Goal: Task Accomplishment & Management: Manage account settings

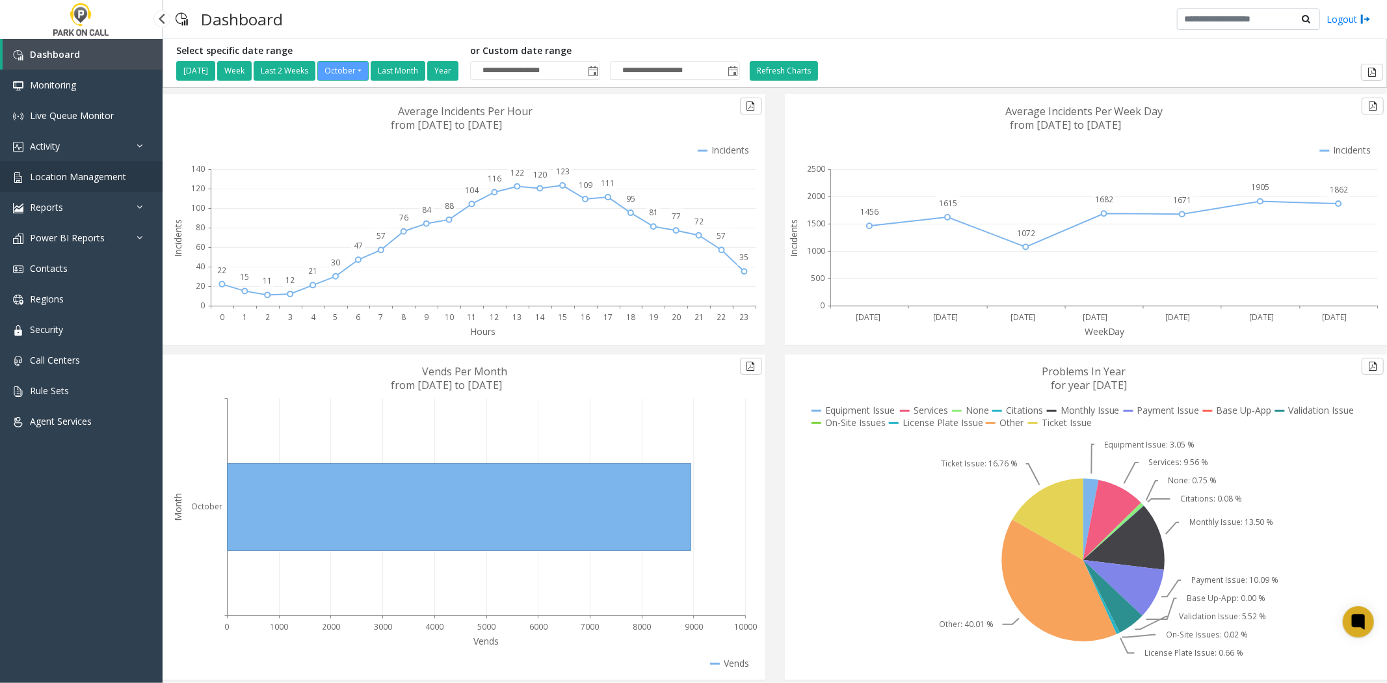
click at [138, 179] on link "Location Management" at bounding box center [81, 176] width 163 height 31
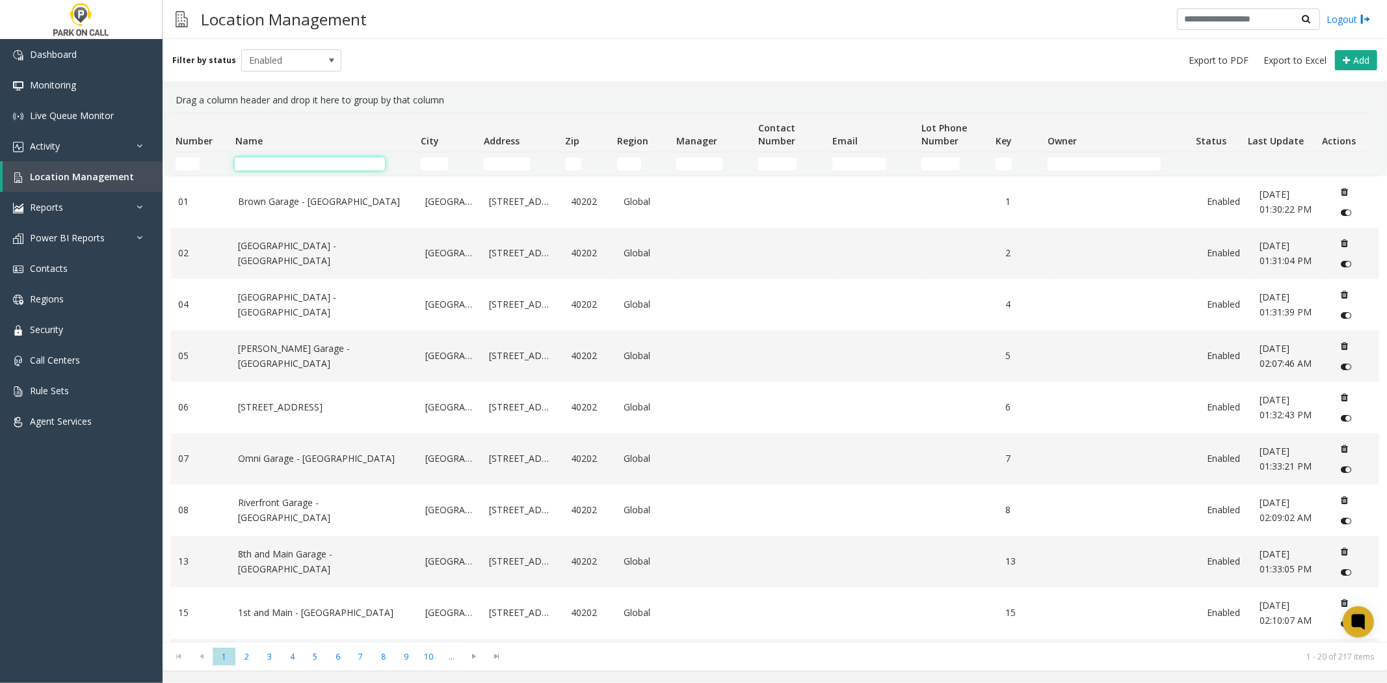
drag, startPoint x: 328, startPoint y: 160, endPoint x: 326, endPoint y: 168, distance: 8.0
click at [326, 168] on input "Name Filter" at bounding box center [310, 163] width 150 height 13
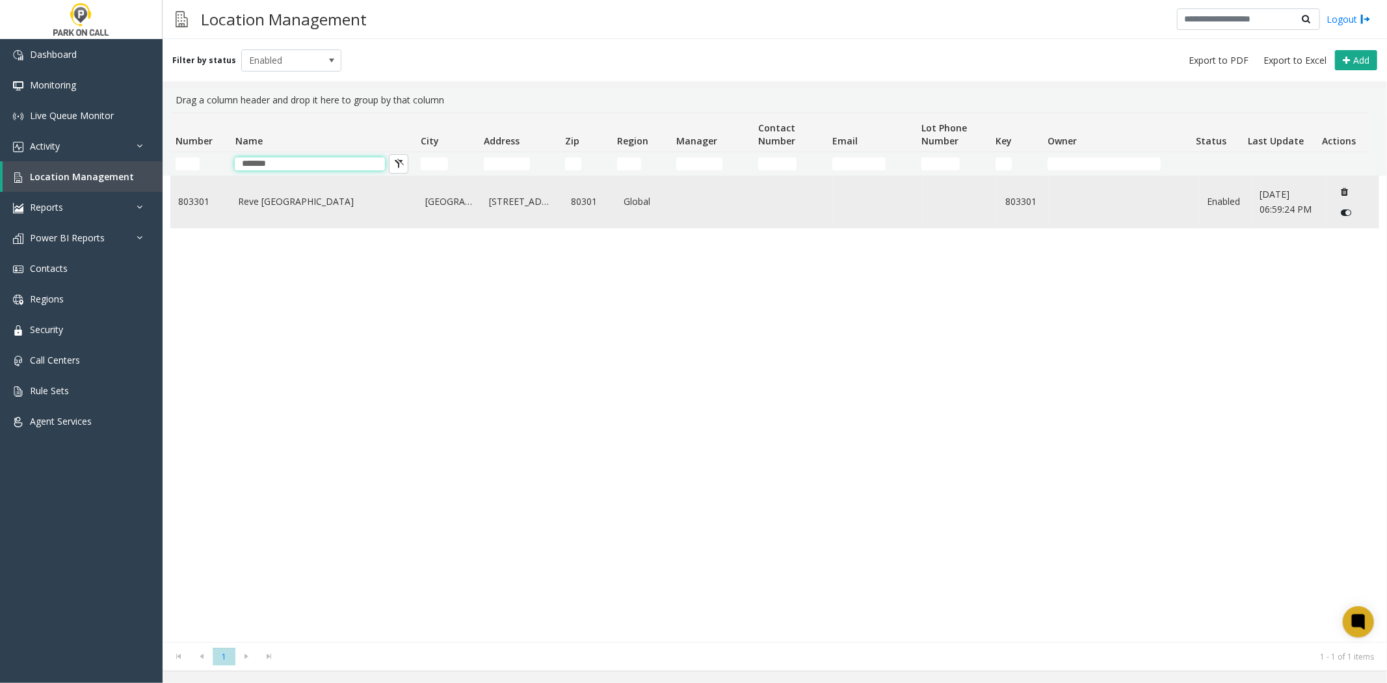
type input "*******"
click at [294, 209] on link "Reve [GEOGRAPHIC_DATA]" at bounding box center [324, 201] width 172 height 14
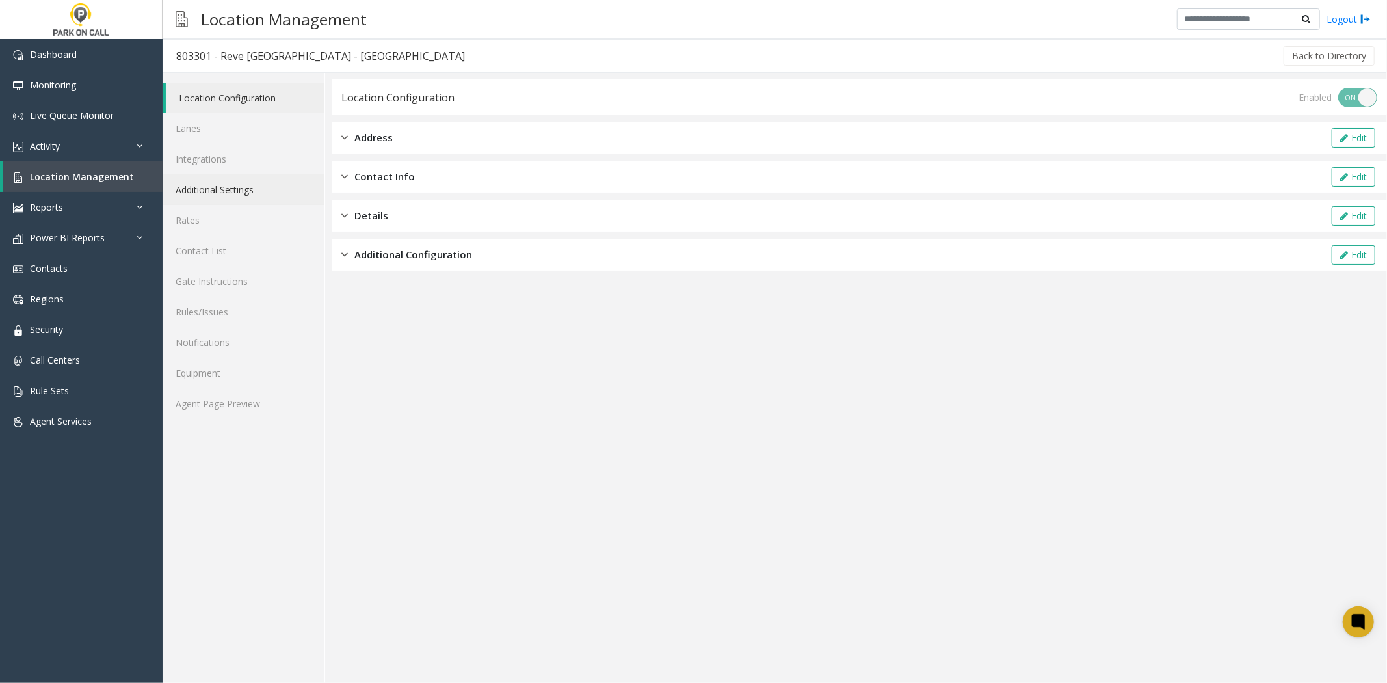
click at [231, 198] on link "Additional Settings" at bounding box center [244, 189] width 162 height 31
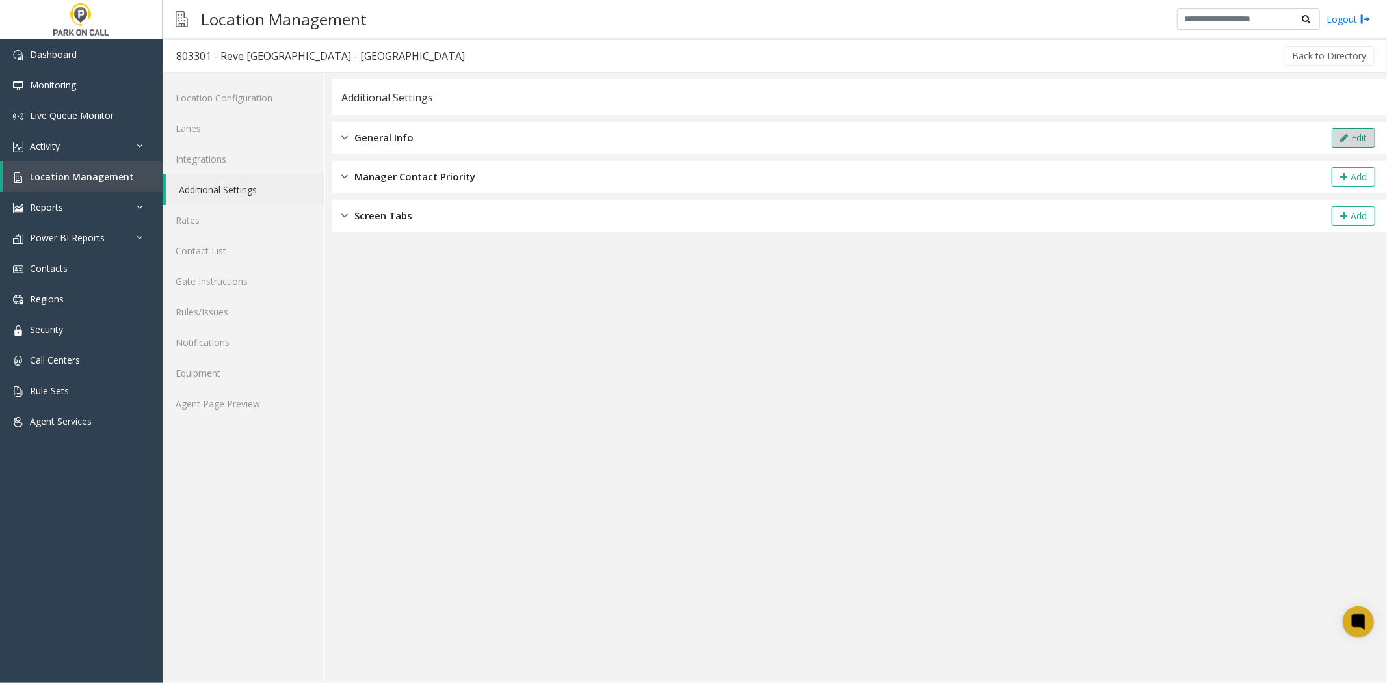
click at [1345, 144] on button "Edit" at bounding box center [1354, 138] width 44 height 20
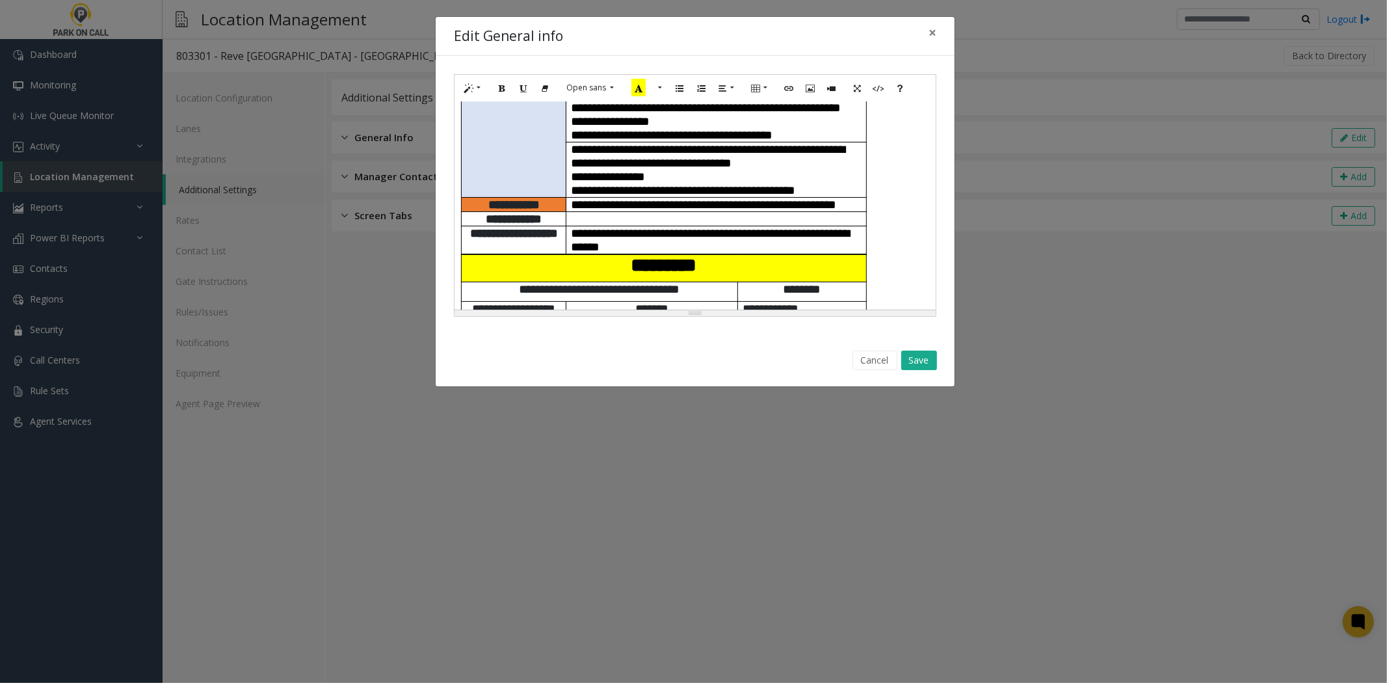
scroll to position [361, 0]
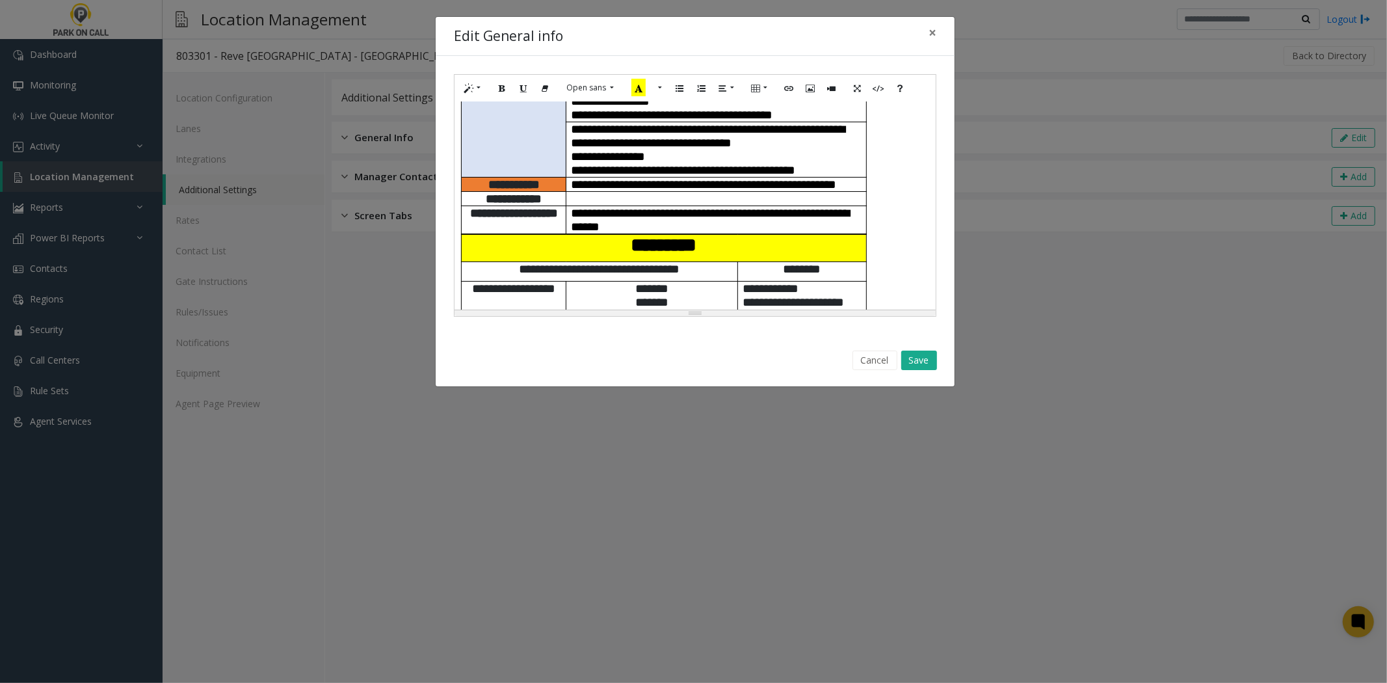
click at [631, 178] on p "**********" at bounding box center [717, 185] width 290 height 14
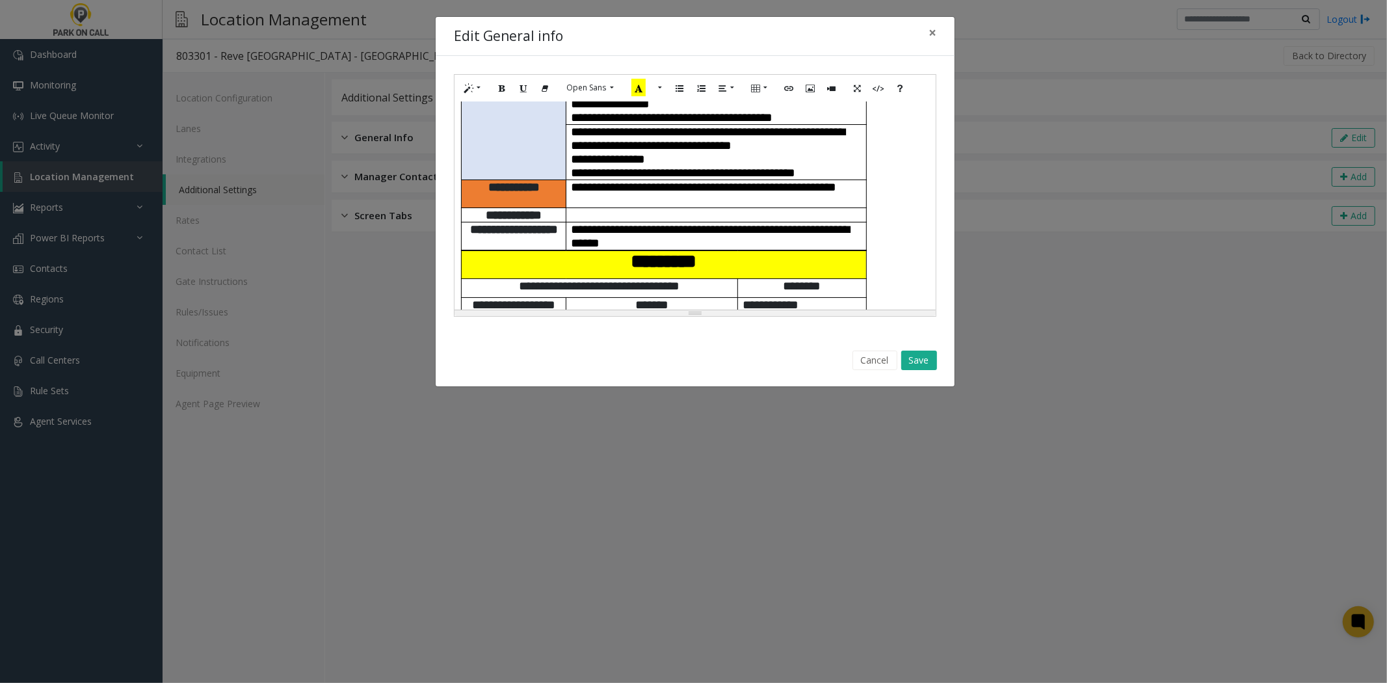
paste div
click at [660, 194] on span "**********" at bounding box center [648, 200] width 152 height 12
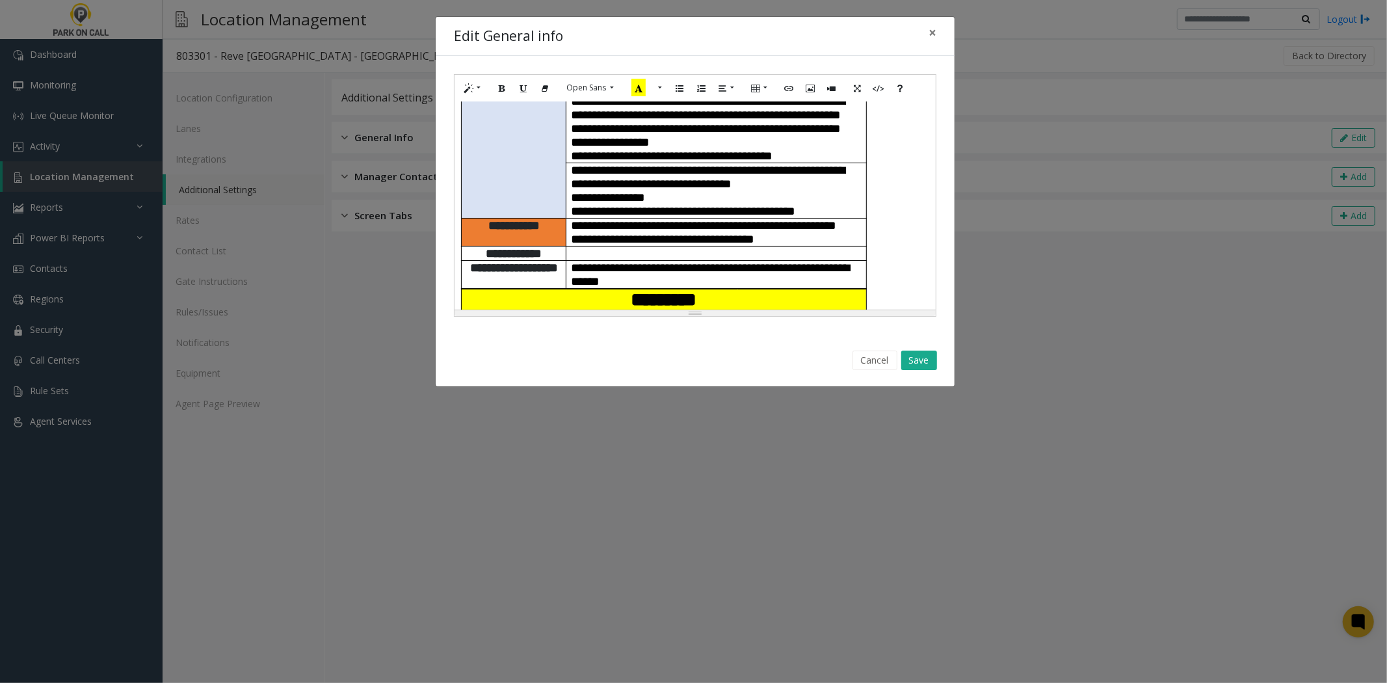
scroll to position [289, 0]
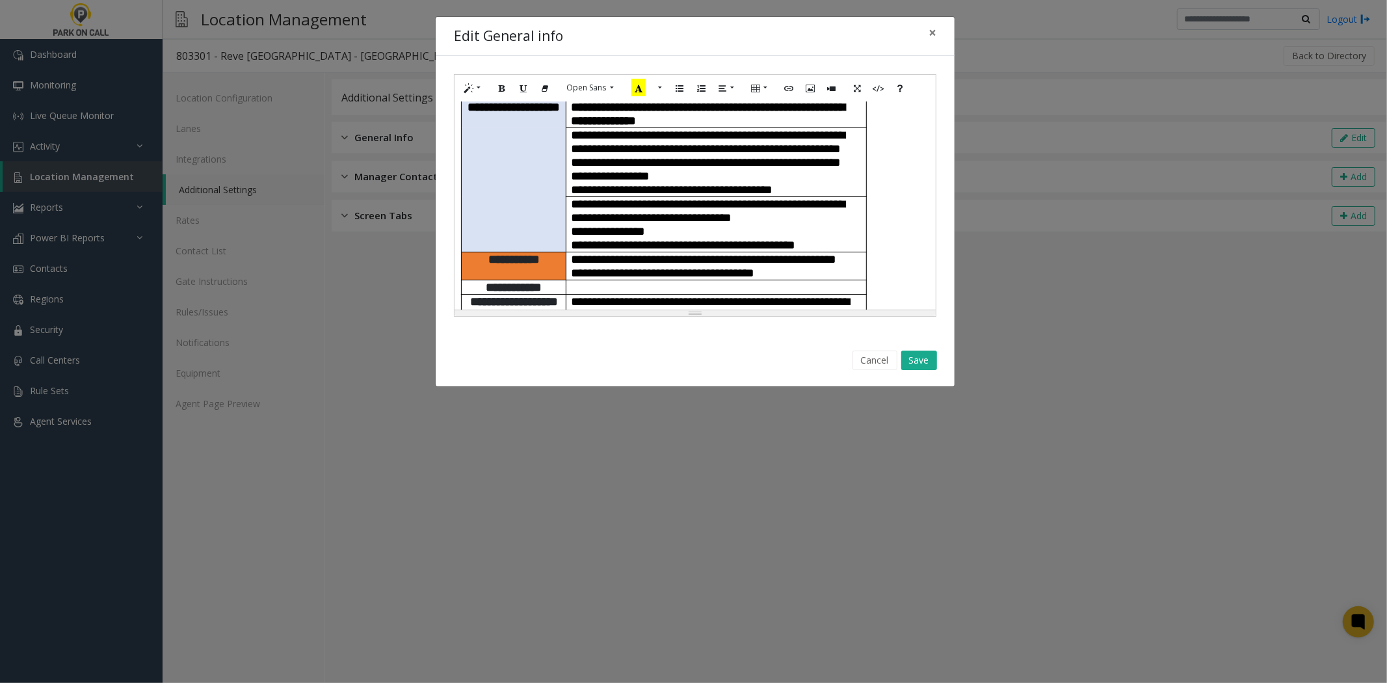
click at [835, 270] on p "**********" at bounding box center [717, 273] width 290 height 14
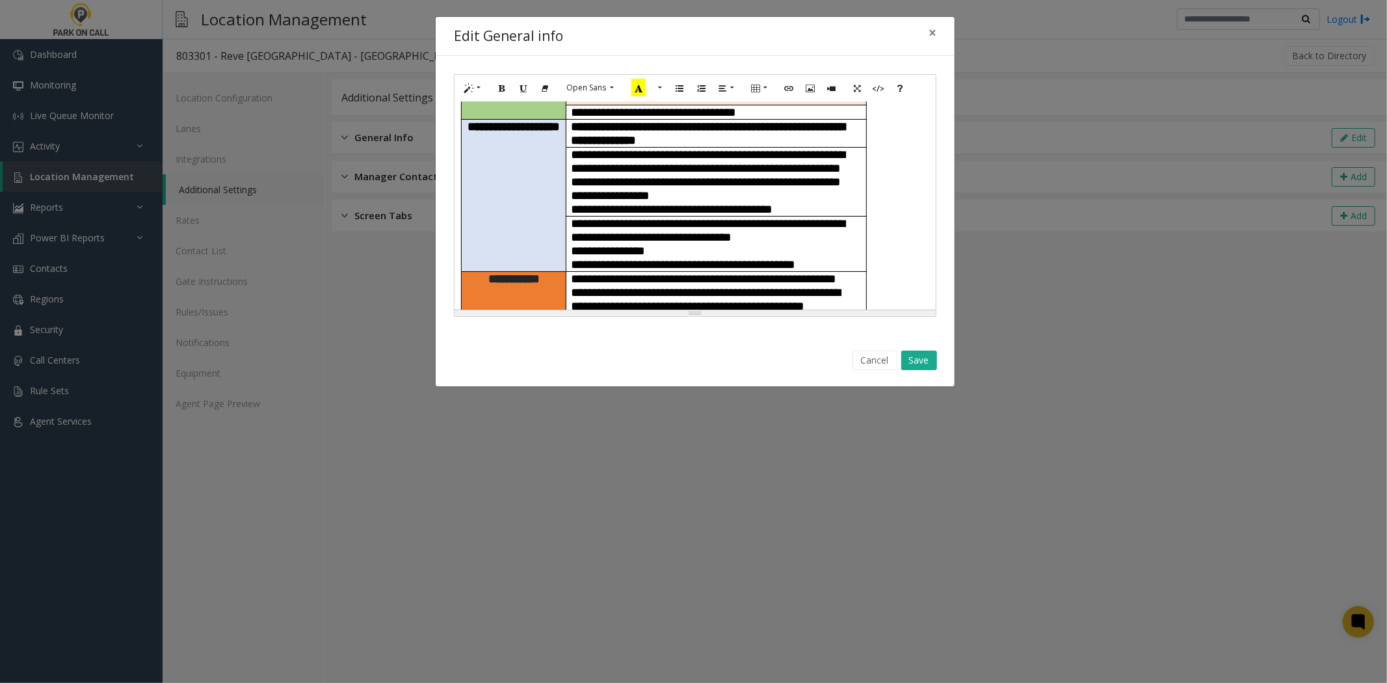
scroll to position [361, 0]
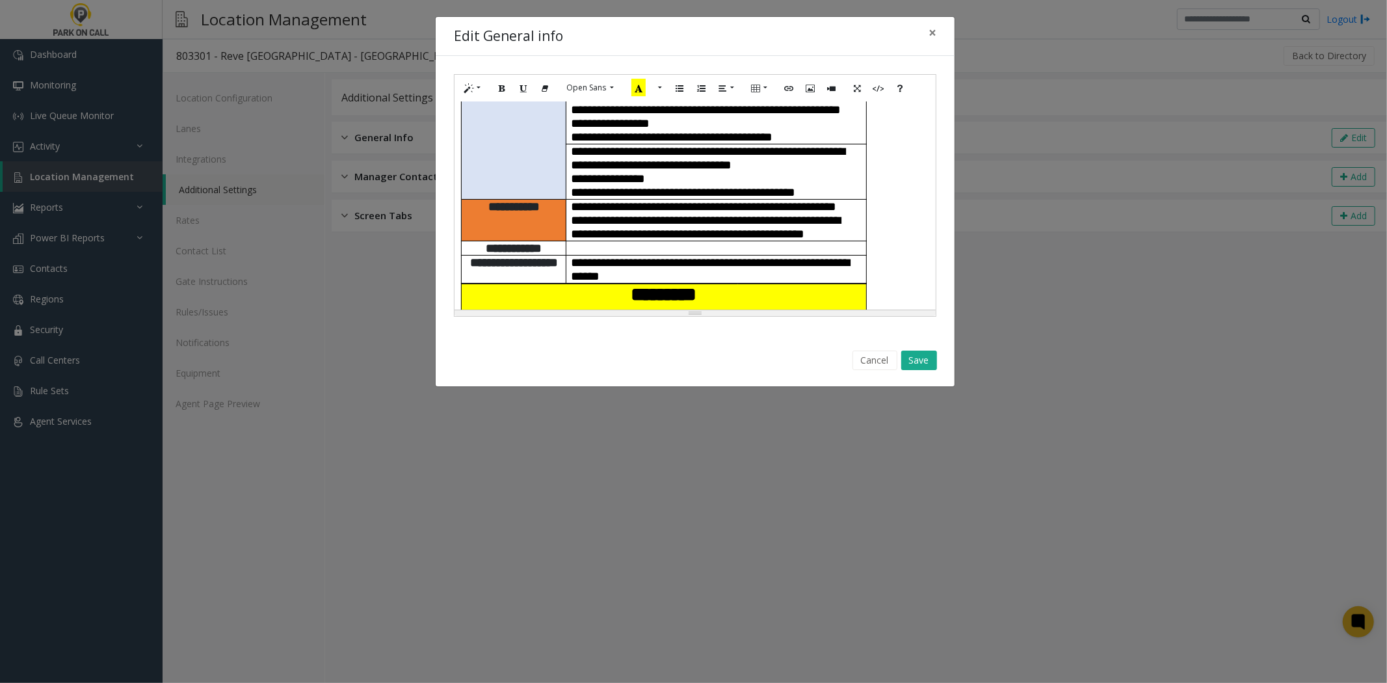
click at [676, 256] on span "**********" at bounding box center [711, 269] width 278 height 26
click at [929, 365] on button "Save" at bounding box center [919, 361] width 36 height 20
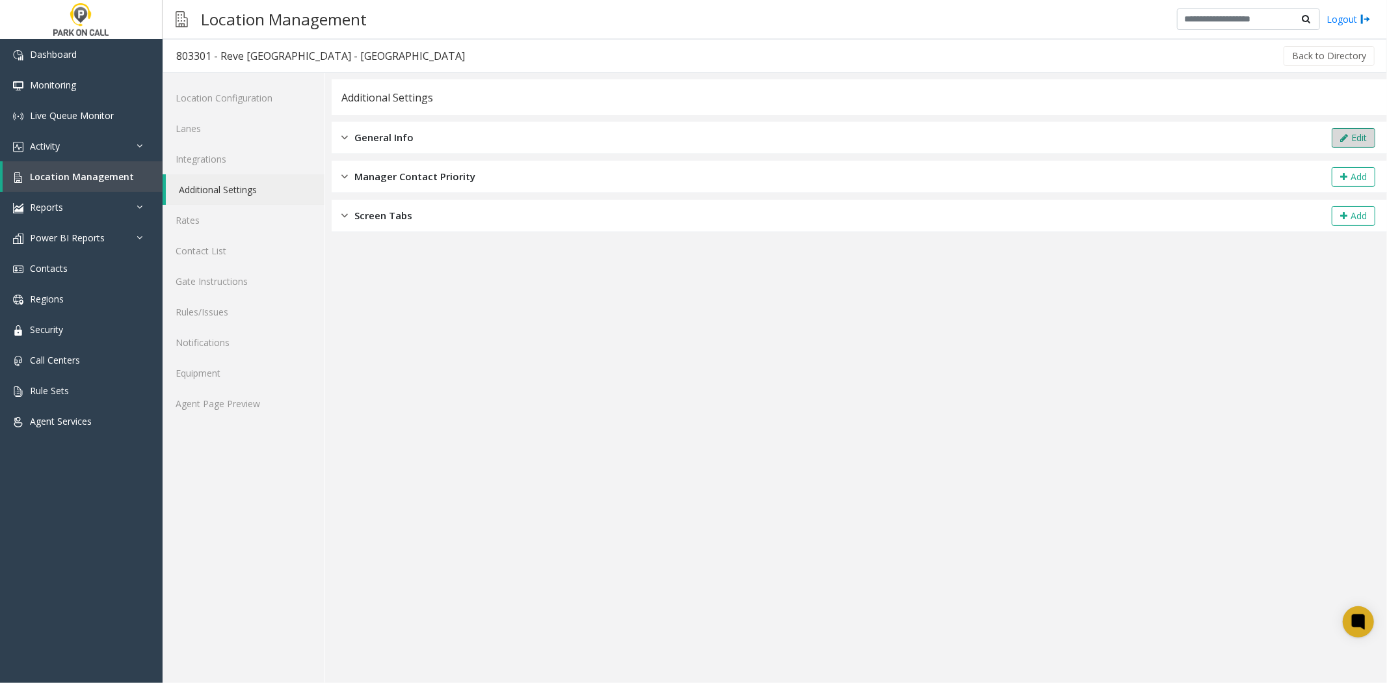
click at [1344, 135] on icon at bounding box center [1344, 137] width 8 height 9
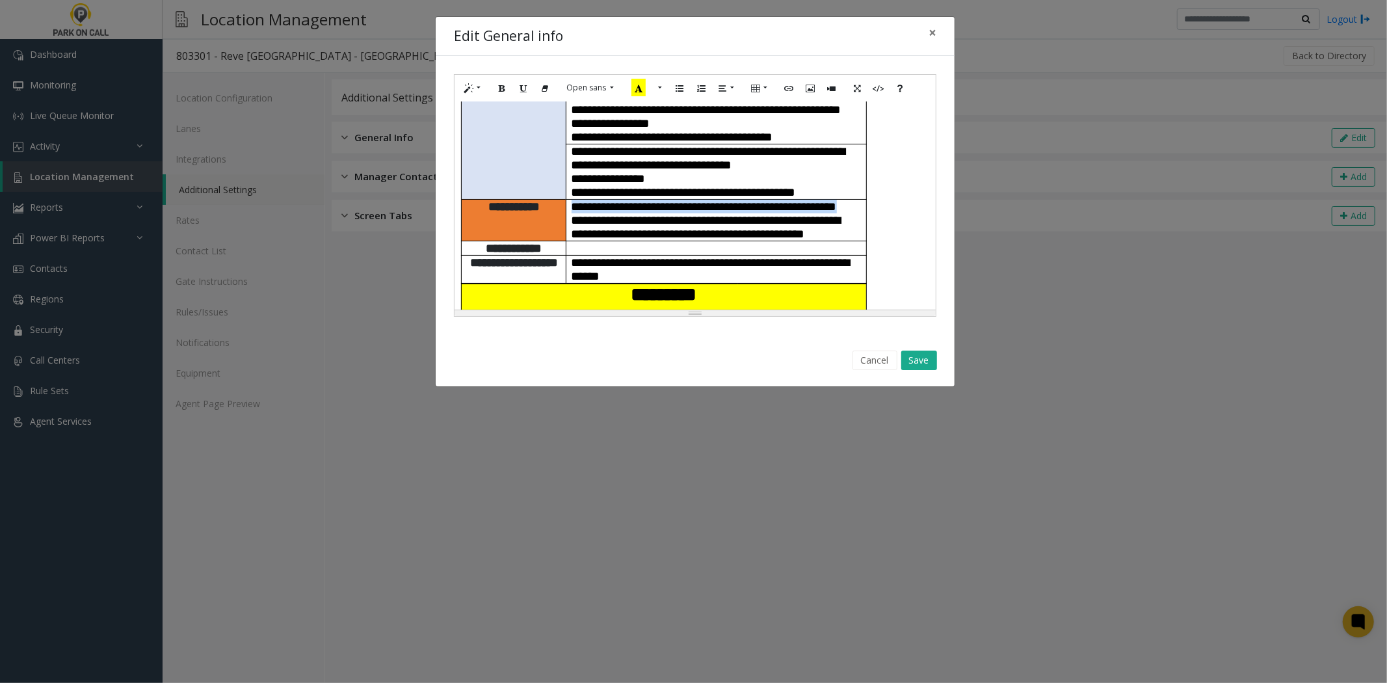
drag, startPoint x: 575, startPoint y: 189, endPoint x: 563, endPoint y: 163, distance: 28.5
click at [563, 200] on tr "**********" at bounding box center [664, 221] width 405 height 42
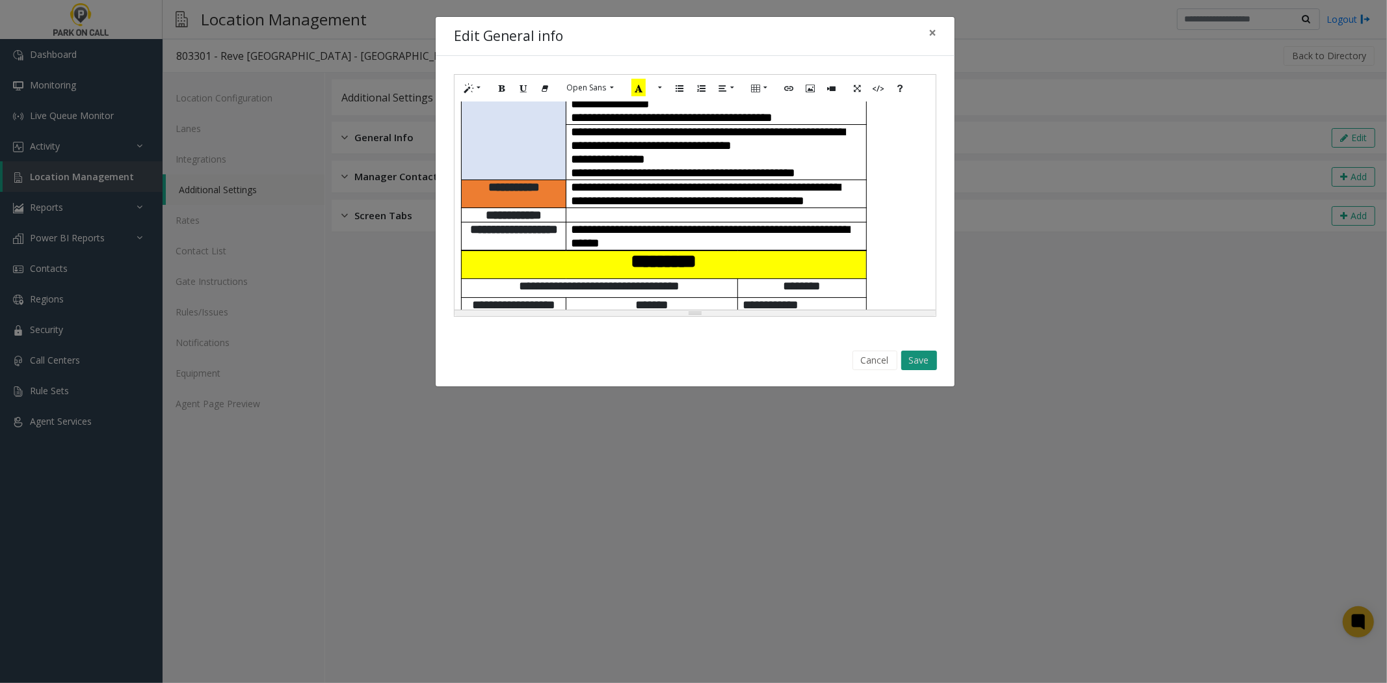
click at [931, 365] on button "Save" at bounding box center [919, 361] width 36 height 20
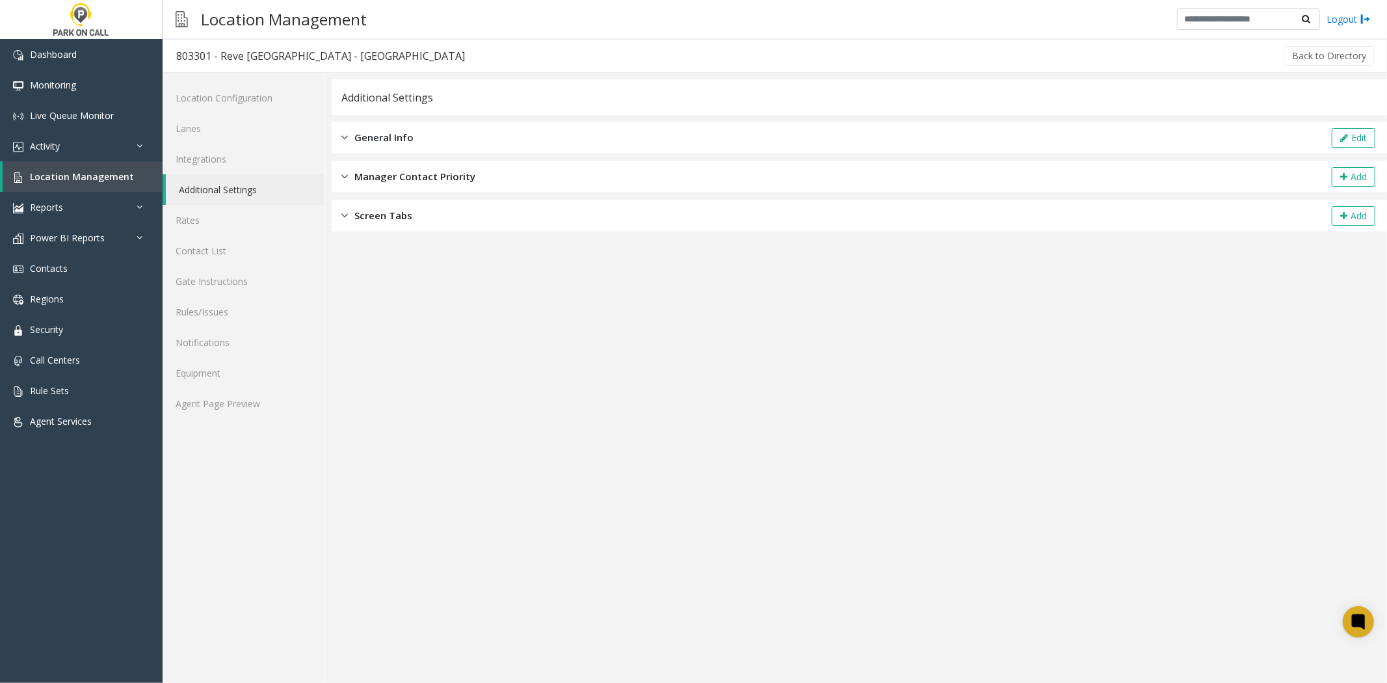
drag, startPoint x: 762, startPoint y: 368, endPoint x: 593, endPoint y: 386, distance: 169.4
click at [593, 386] on app-general-info "**********" at bounding box center [860, 381] width 1056 height 604
click at [147, 179] on link "Location Management" at bounding box center [83, 176] width 160 height 31
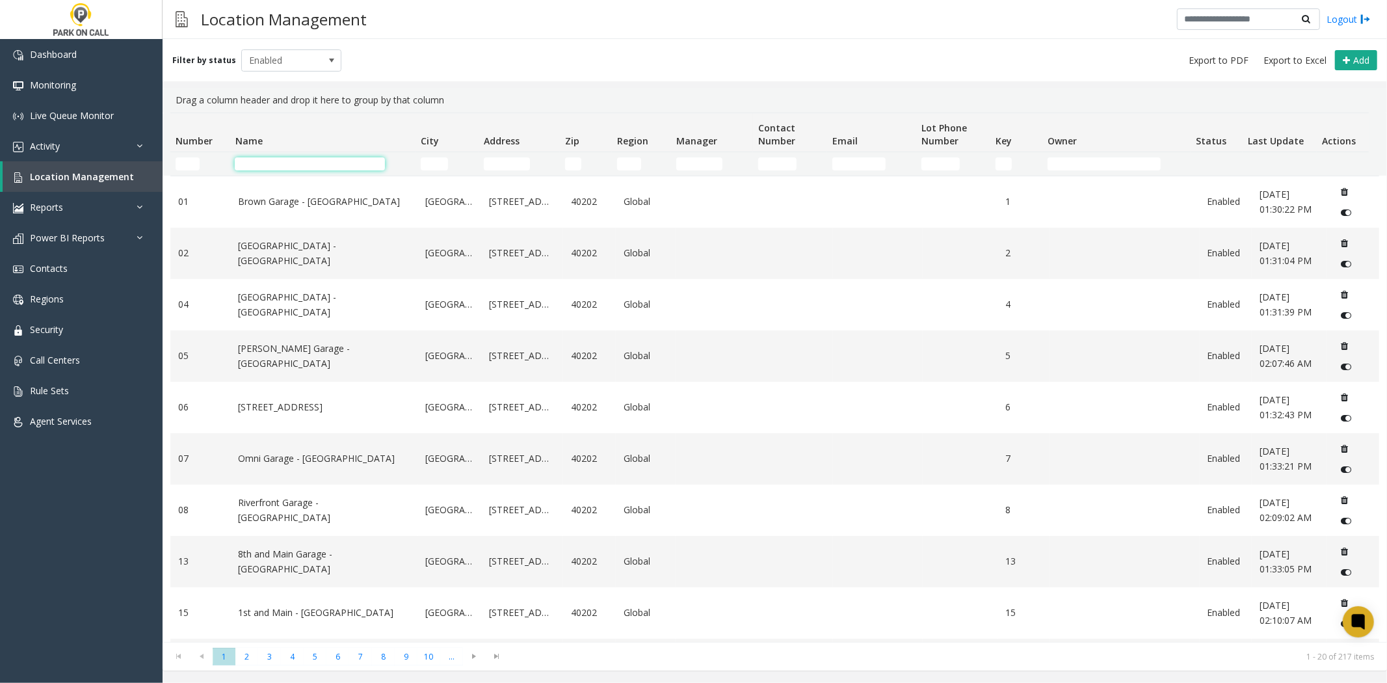
click at [294, 169] on input "Name Filter" at bounding box center [310, 163] width 150 height 13
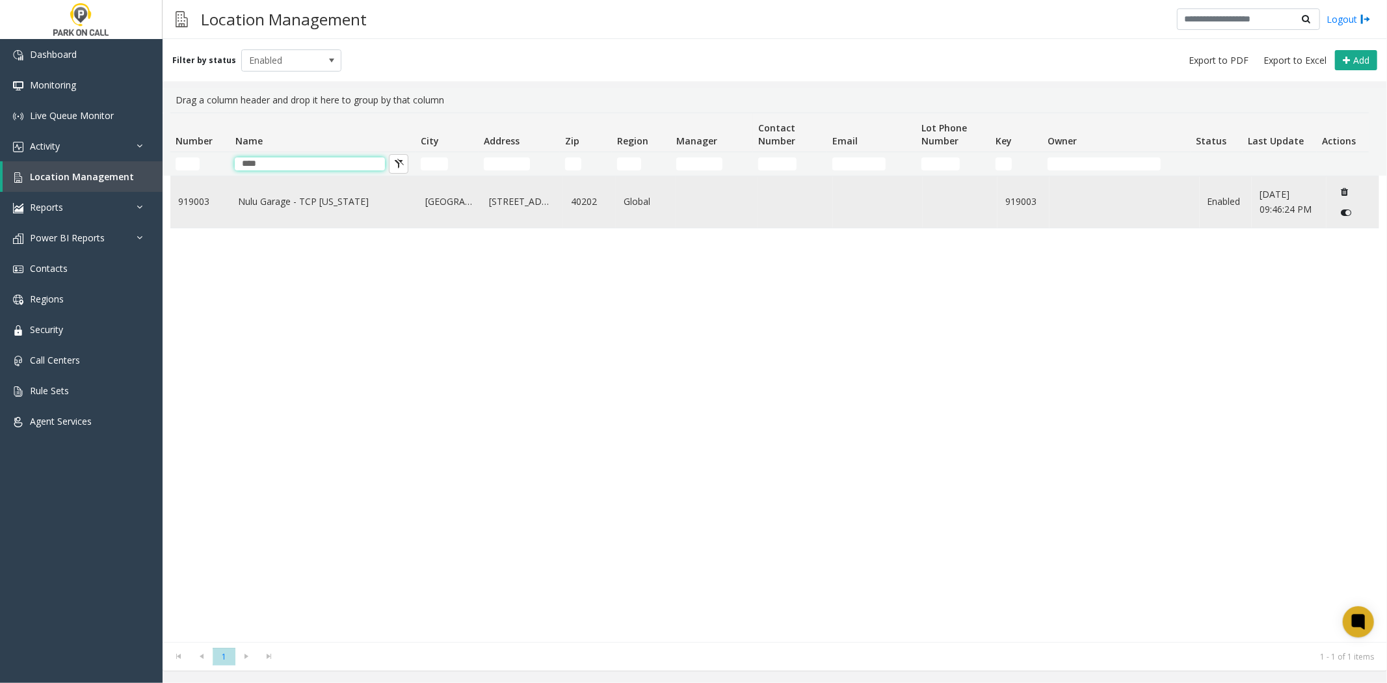
type input "****"
drag, startPoint x: 263, startPoint y: 210, endPoint x: 262, endPoint y: 217, distance: 6.6
click at [262, 217] on td "Nulu Garage - TCP [US_STATE]" at bounding box center [323, 201] width 187 height 51
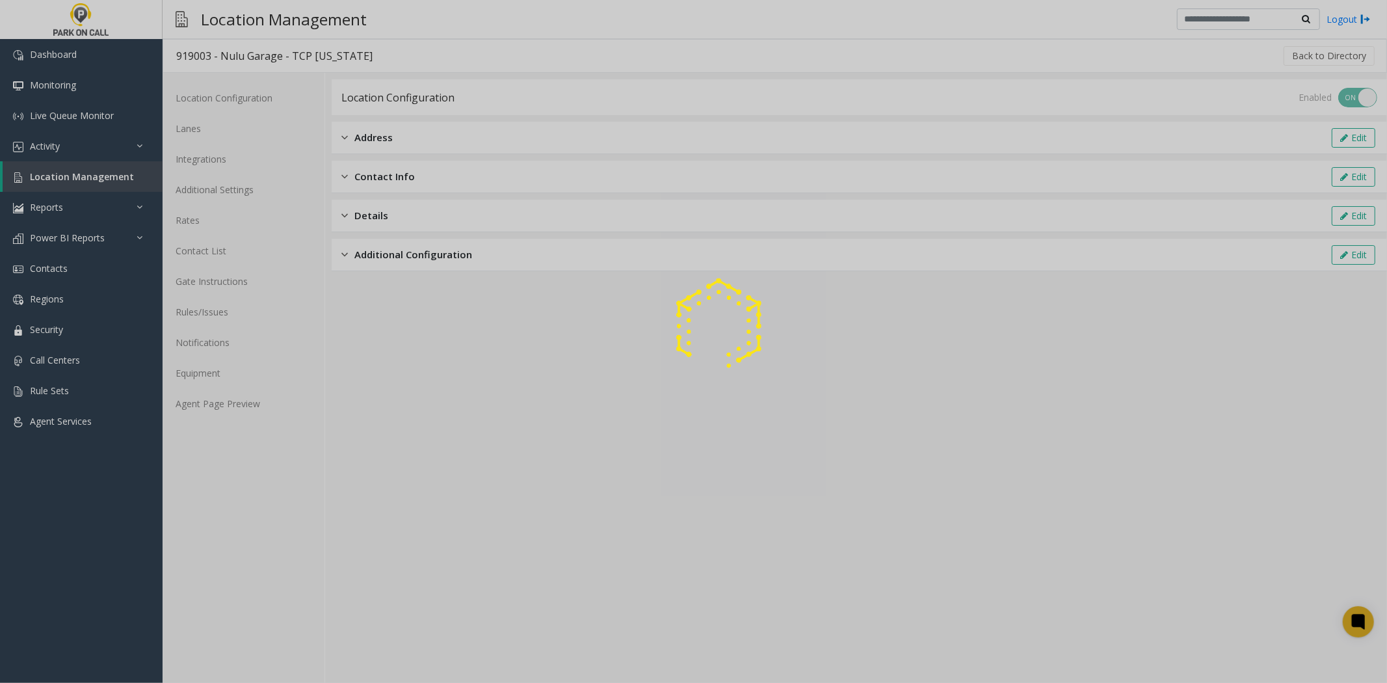
click at [274, 206] on div at bounding box center [693, 341] width 1387 height 683
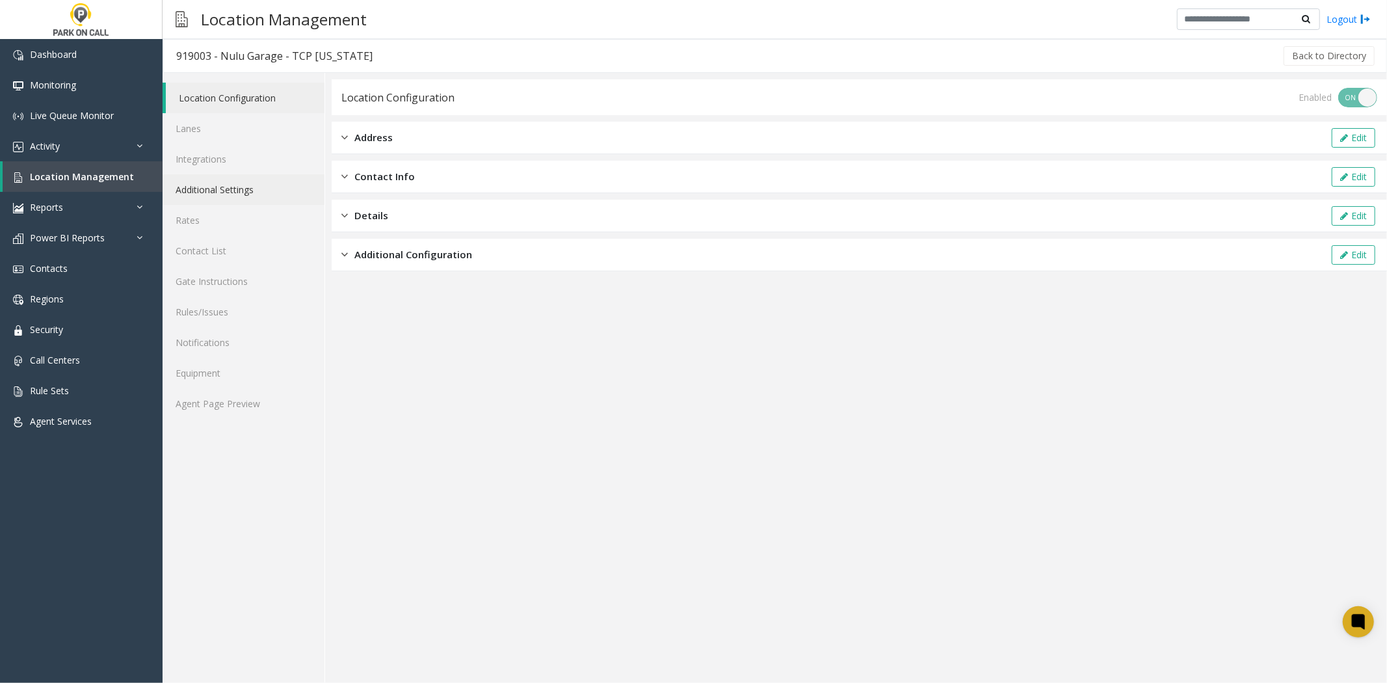
click at [269, 196] on link "Additional Settings" at bounding box center [244, 189] width 162 height 31
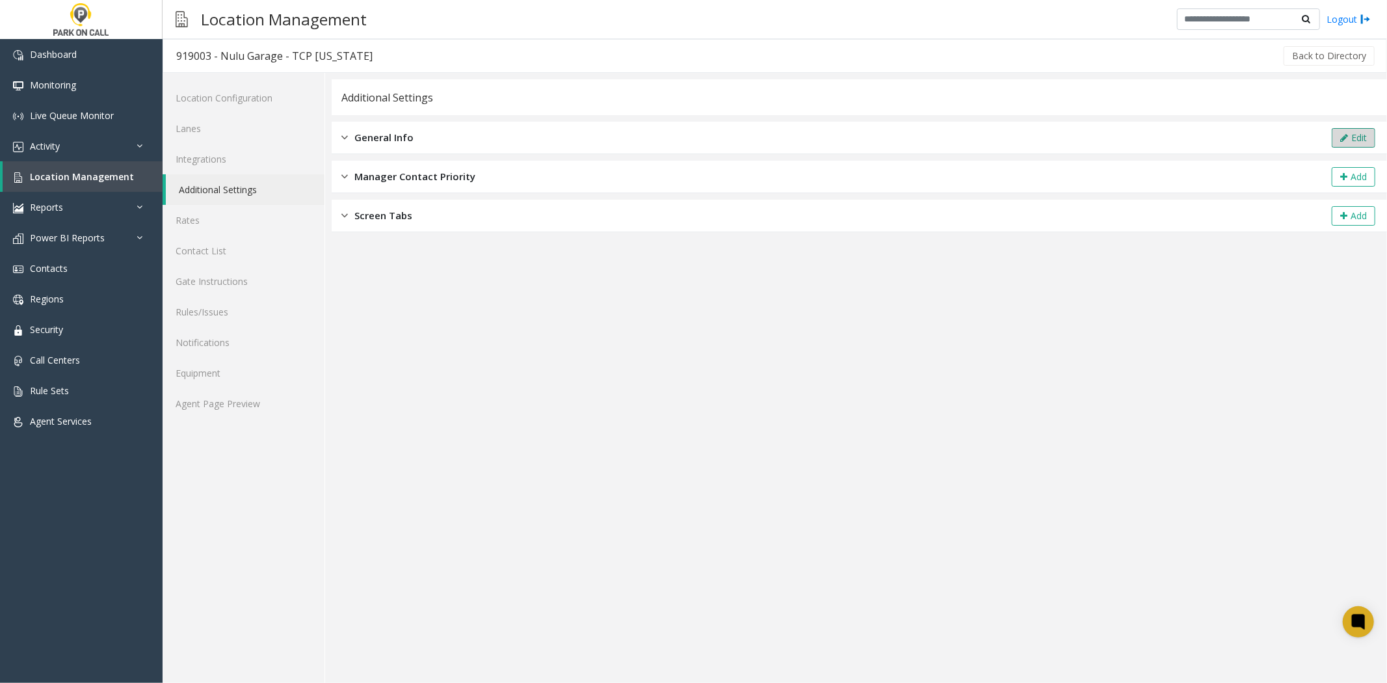
click at [1348, 137] on button "Edit" at bounding box center [1354, 138] width 44 height 20
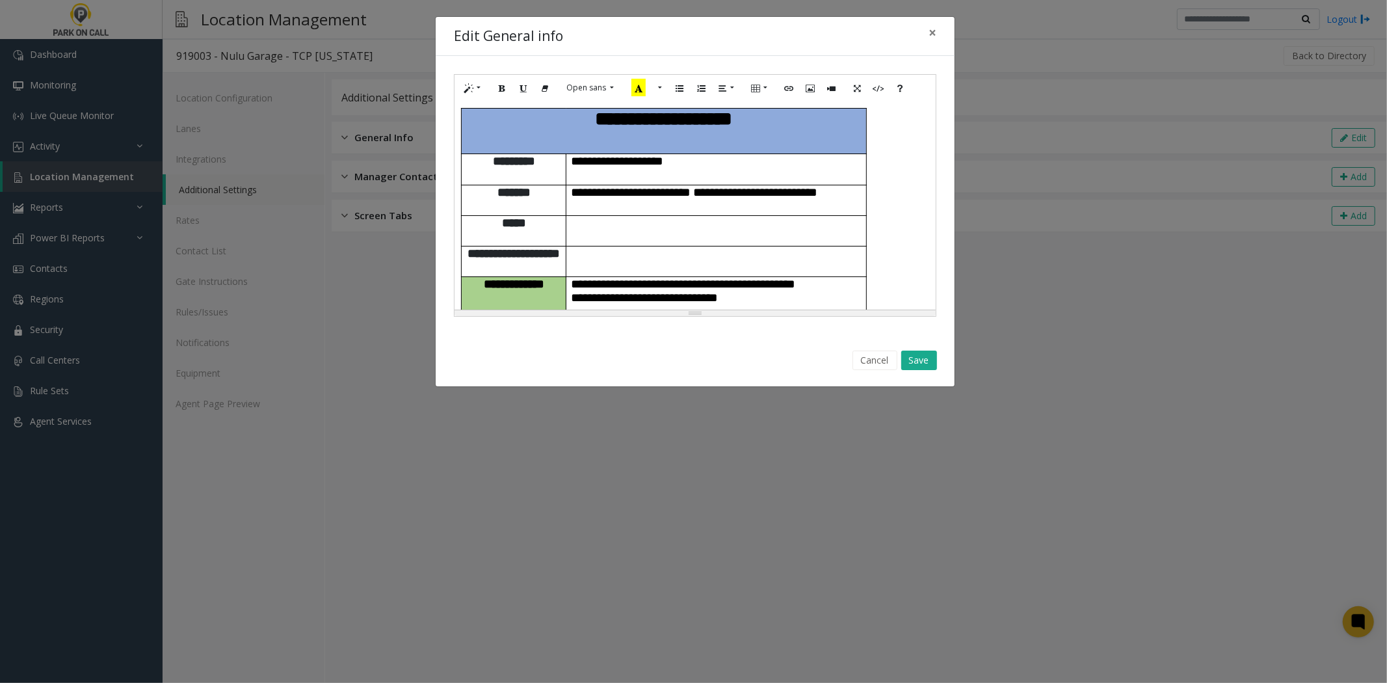
click at [619, 247] on p at bounding box center [717, 254] width 290 height 14
click at [927, 360] on button "Save" at bounding box center [919, 361] width 36 height 20
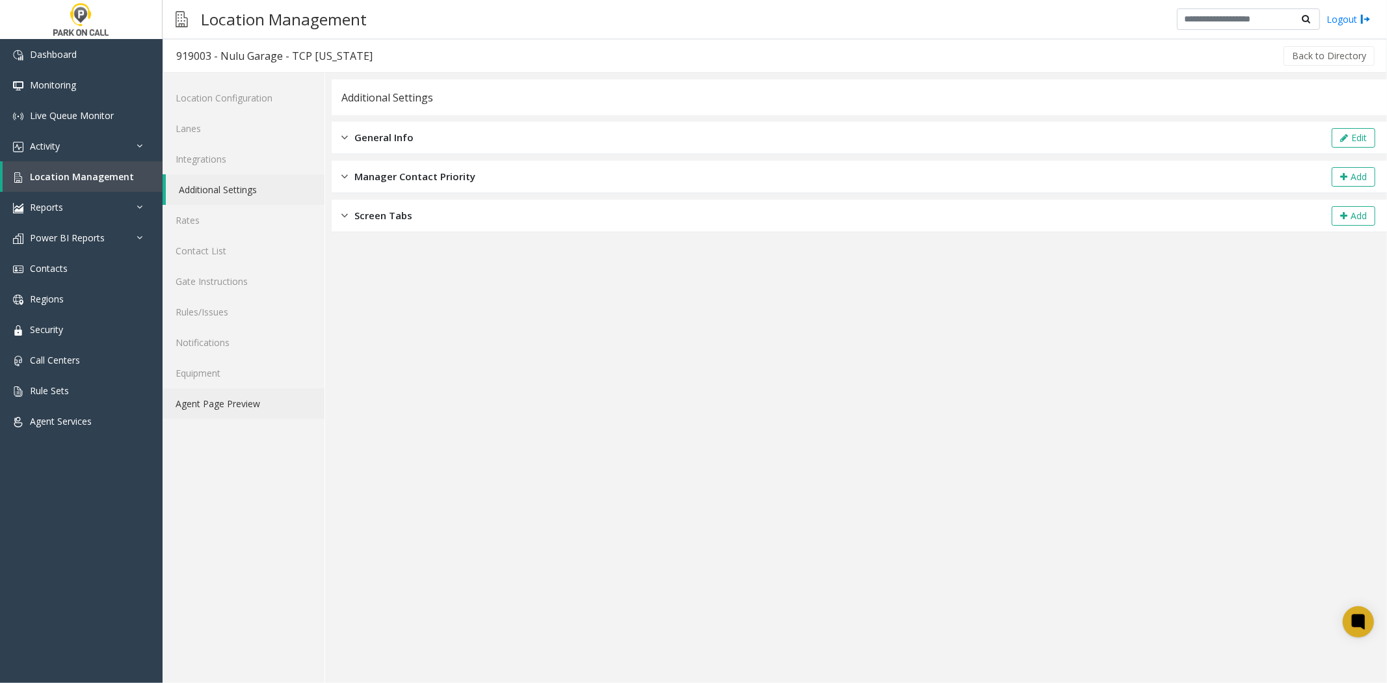
click at [287, 410] on link "Agent Page Preview" at bounding box center [244, 403] width 162 height 31
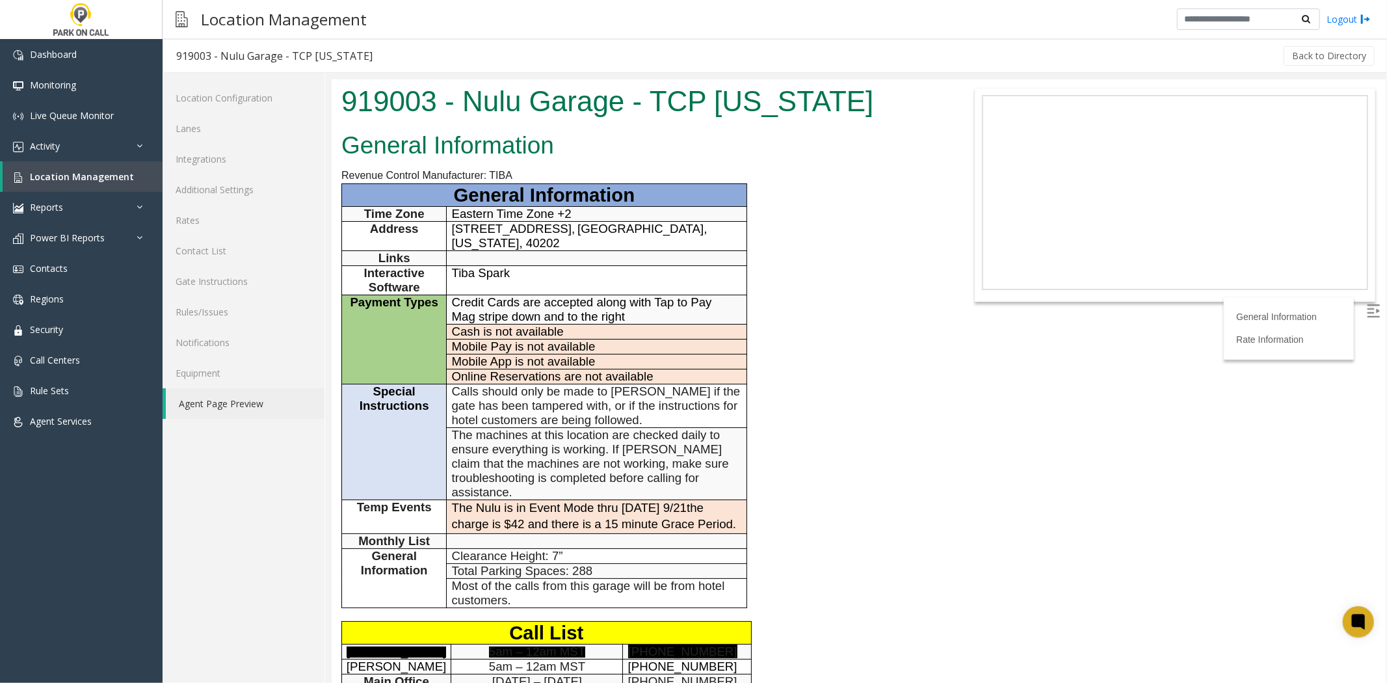
drag, startPoint x: 1242, startPoint y: 490, endPoint x: 505, endPoint y: 353, distance: 748.9
click at [1236, 490] on body "919003 - Nulu Garage - TCP [US_STATE] General Information Revenue Control Manuf…" at bounding box center [858, 381] width 1054 height 604
drag, startPoint x: 264, startPoint y: 193, endPoint x: 272, endPoint y: 192, distance: 7.8
click at [264, 192] on link "Additional Settings" at bounding box center [244, 189] width 162 height 31
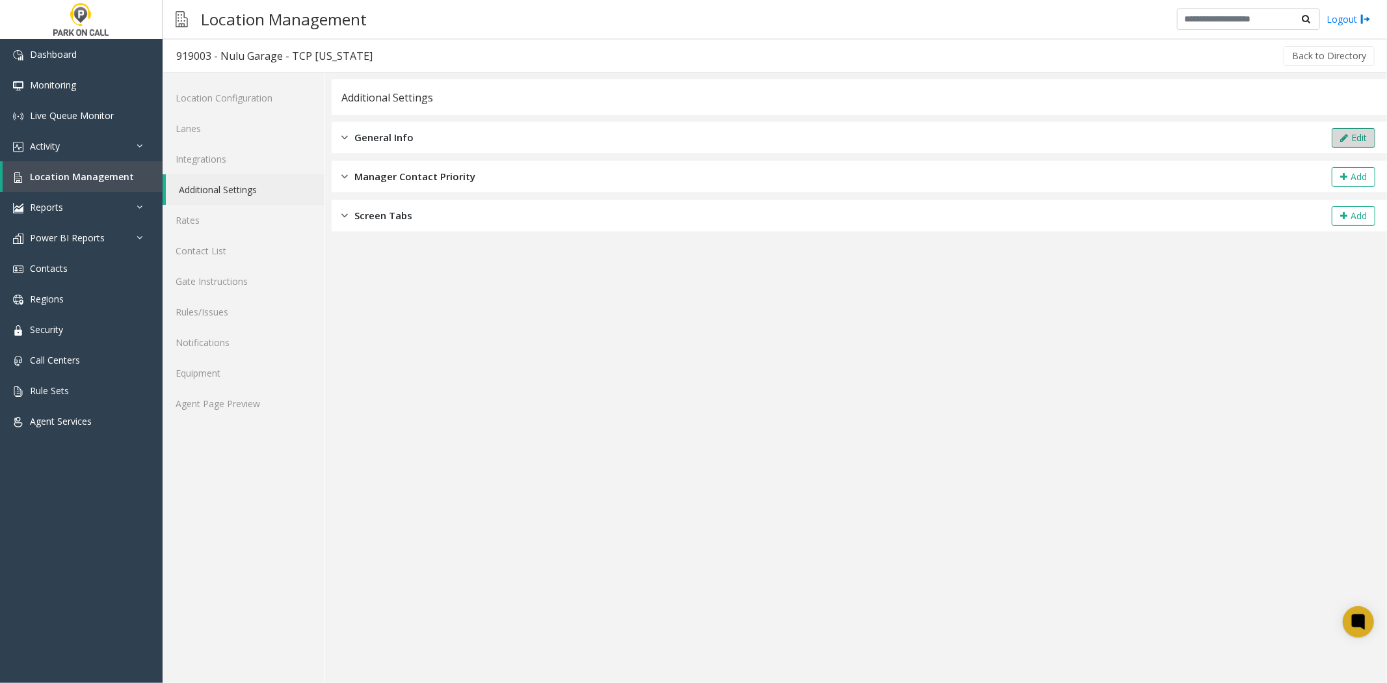
click at [1363, 143] on button "Edit" at bounding box center [1354, 138] width 44 height 20
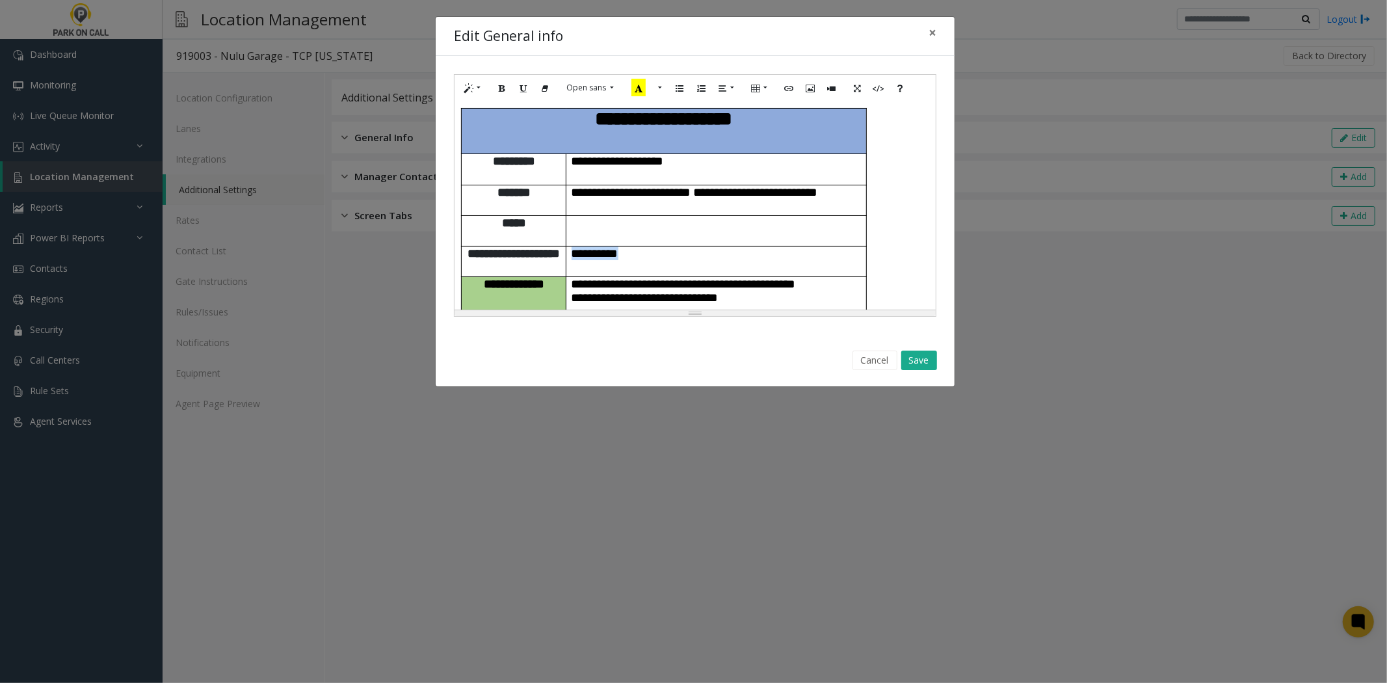
drag, startPoint x: 679, startPoint y: 205, endPoint x: 576, endPoint y: 217, distance: 103.5
click at [576, 247] on p "**********" at bounding box center [717, 254] width 290 height 14
click at [797, 88] on button "Link (CTRL+K)" at bounding box center [789, 88] width 22 height 20
type input "**********"
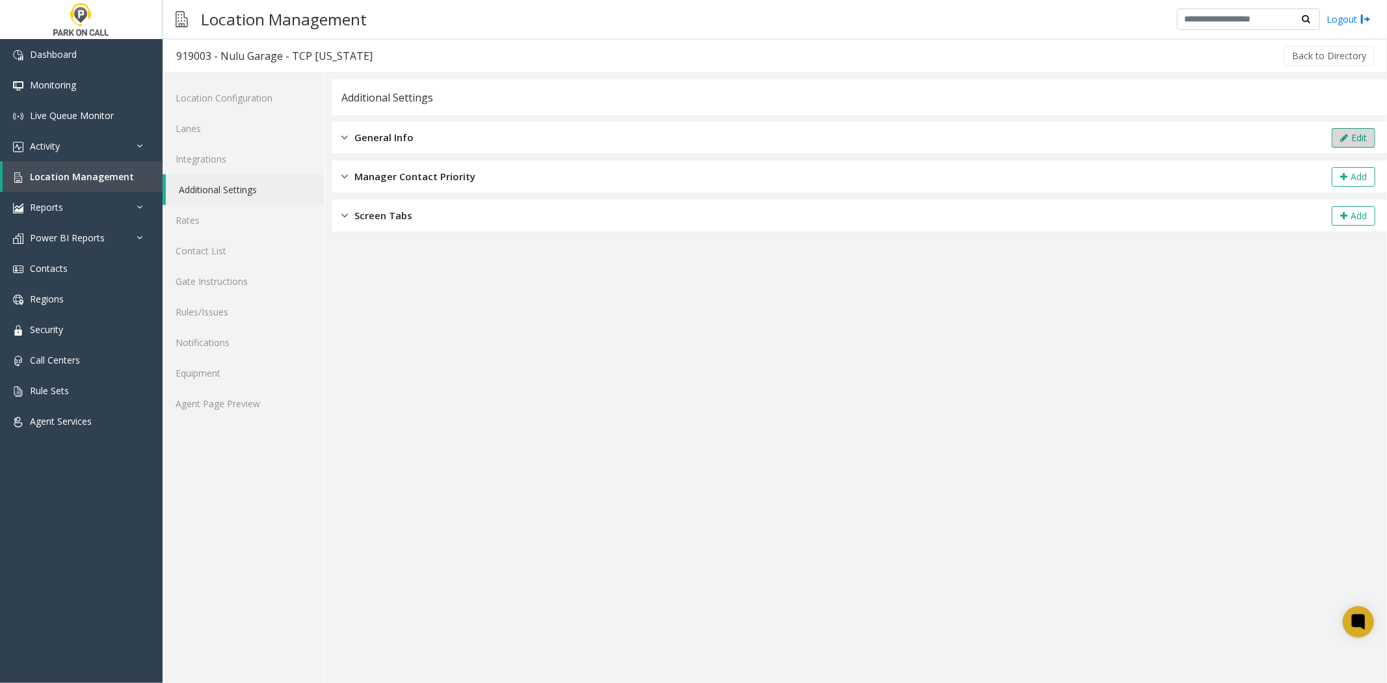
click at [1350, 139] on button "Edit" at bounding box center [1354, 138] width 44 height 20
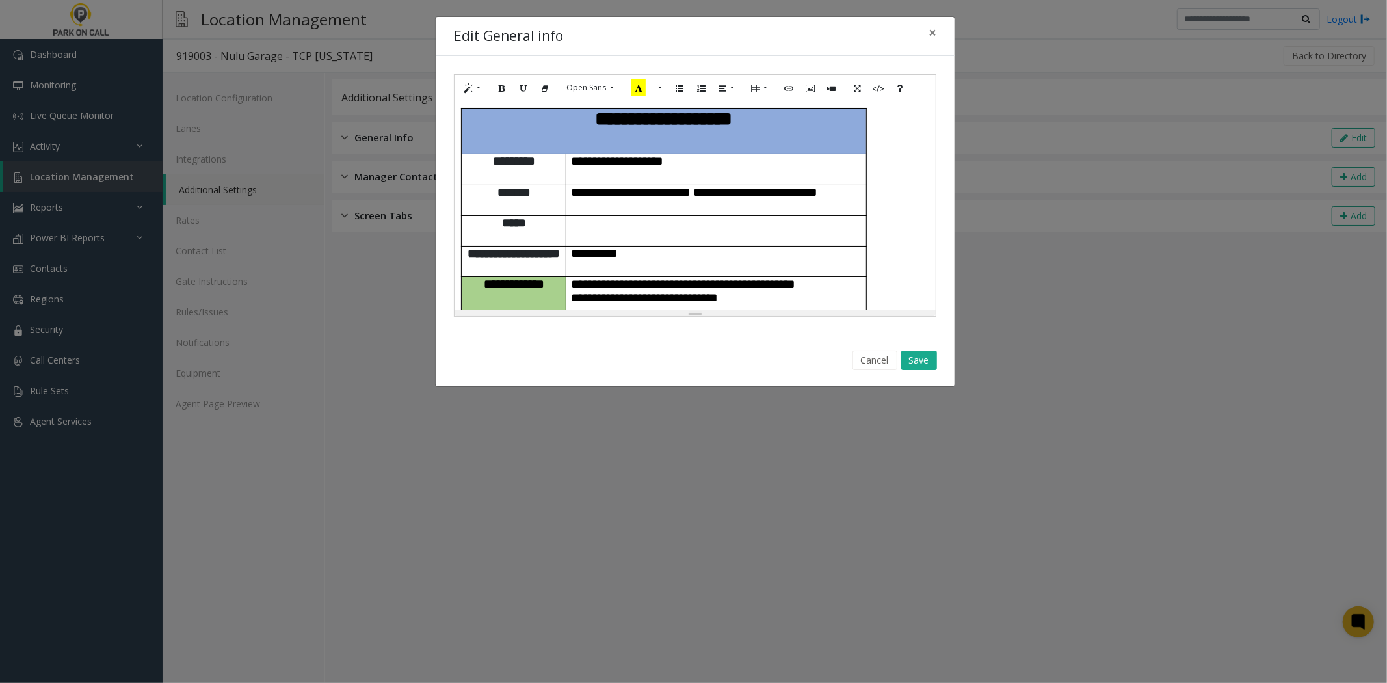
click at [591, 216] on p at bounding box center [717, 223] width 290 height 14
paste div
drag, startPoint x: 649, startPoint y: 213, endPoint x: 574, endPoint y: 204, distance: 75.3
click at [574, 247] on p "**********" at bounding box center [717, 254] width 290 height 14
click at [589, 216] on p at bounding box center [717, 223] width 290 height 14
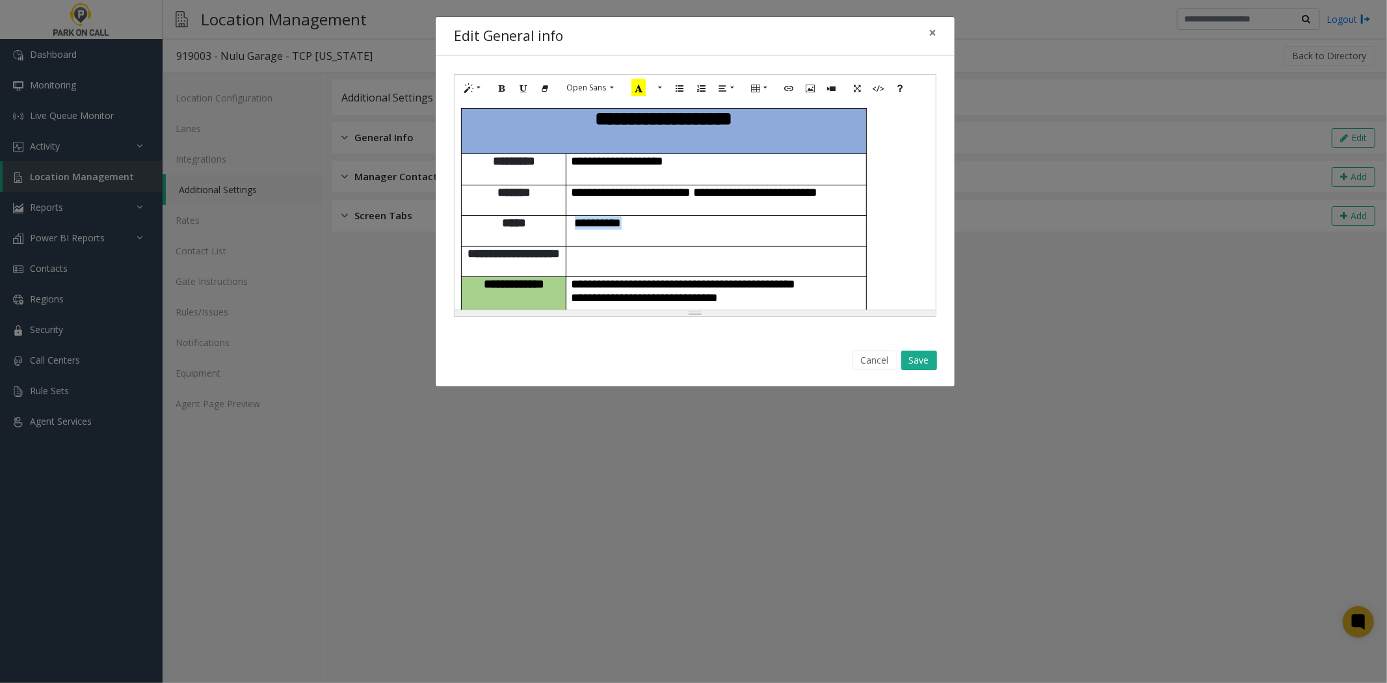
drag, startPoint x: 651, startPoint y: 194, endPoint x: 575, endPoint y: 195, distance: 76.1
click at [575, 216] on p "**********" at bounding box center [717, 223] width 290 height 14
drag, startPoint x: 796, startPoint y: 94, endPoint x: 792, endPoint y: 101, distance: 8.7
click at [796, 94] on button "Link (CTRL+K)" at bounding box center [789, 88] width 22 height 20
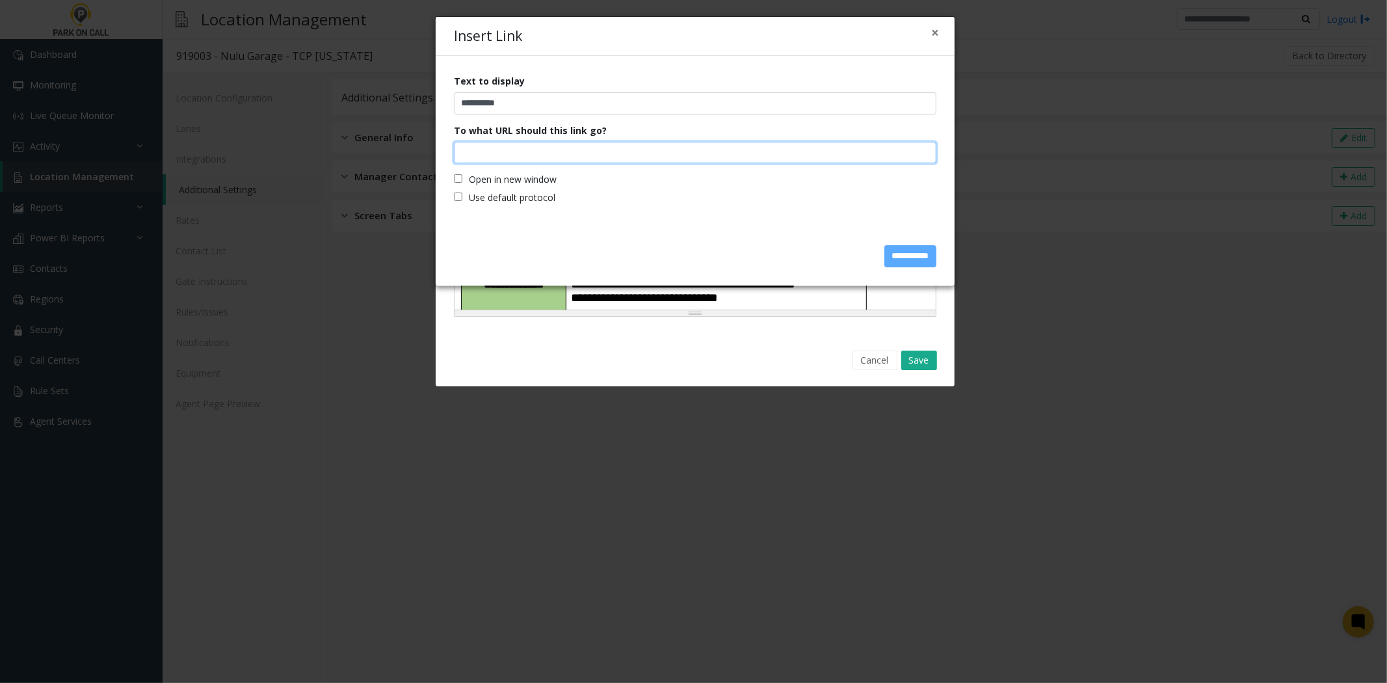
click at [690, 159] on input "To what URL should this link go?" at bounding box center [695, 153] width 483 height 22
paste input "**********"
type input "**********"
drag, startPoint x: 619, startPoint y: 60, endPoint x: 643, endPoint y: 140, distance: 83.5
click at [619, 60] on div "**********" at bounding box center [695, 141] width 519 height 171
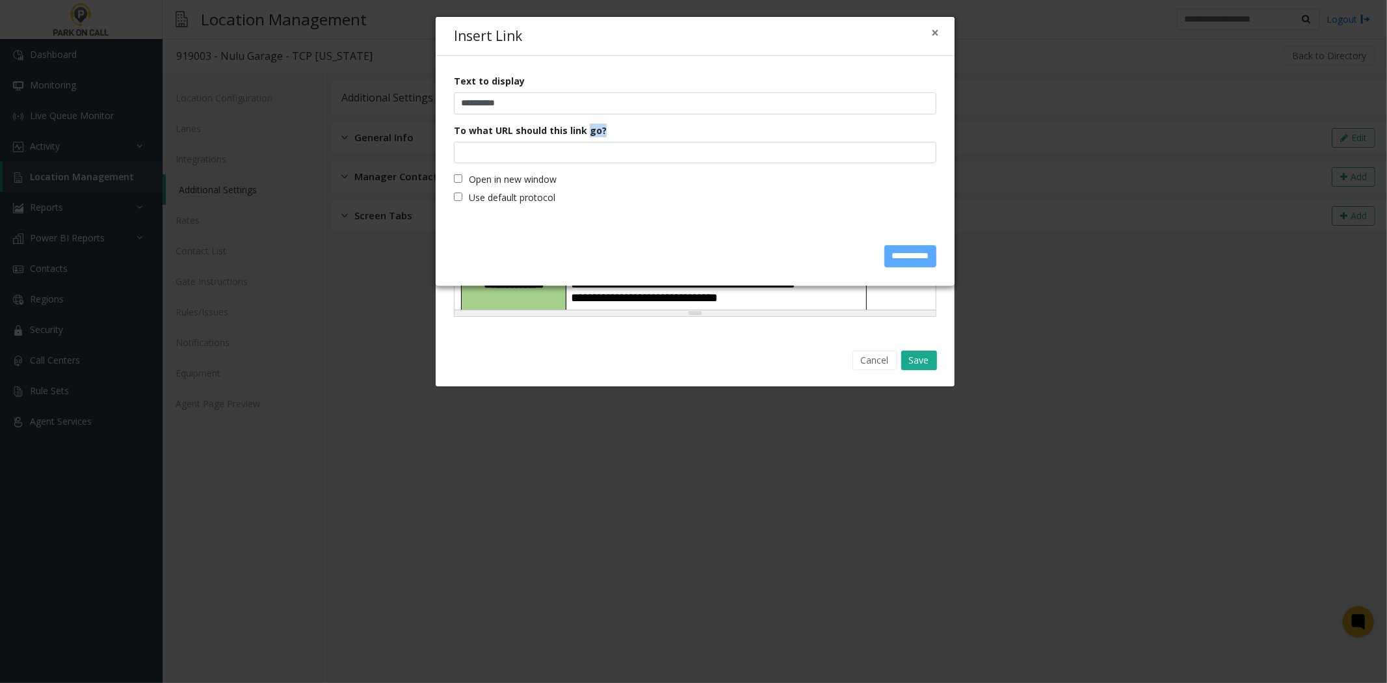
click at [586, 138] on div "To what URL should this link go?" at bounding box center [695, 144] width 483 height 40
click at [583, 147] on input "To what URL should this link go?" at bounding box center [695, 153] width 483 height 22
paste input "**********"
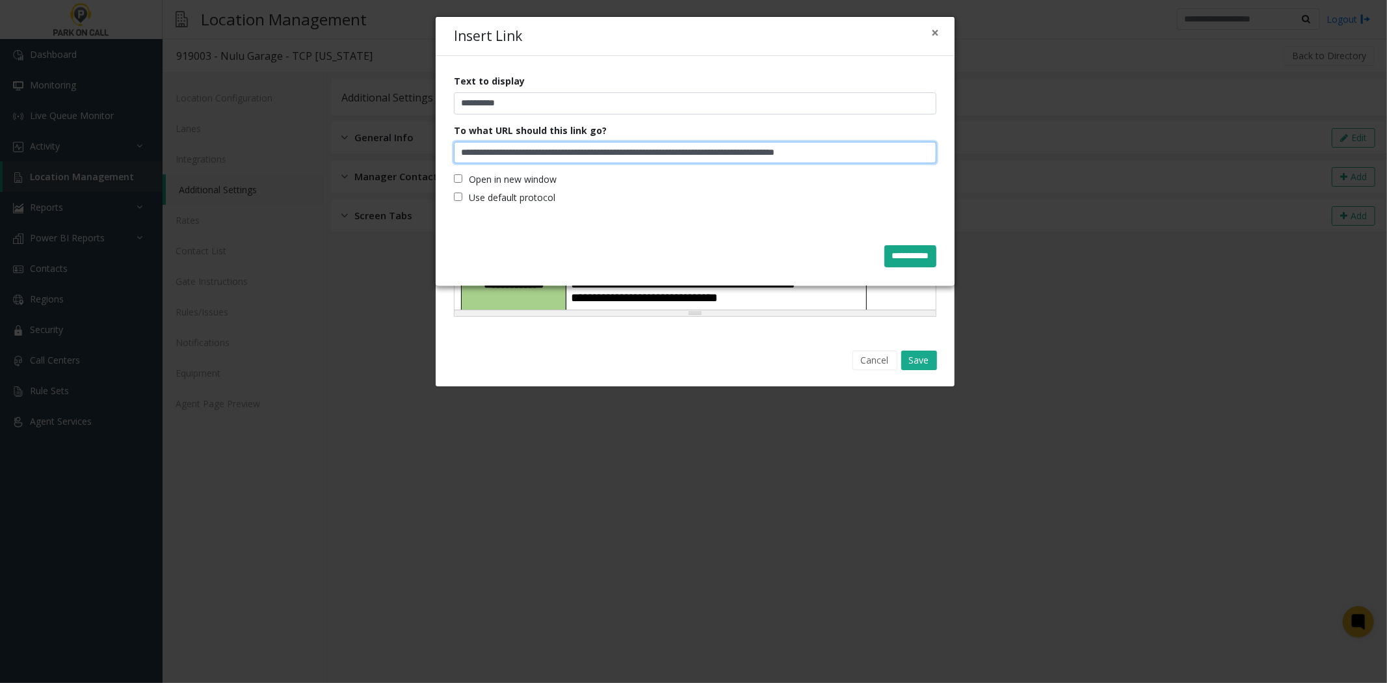
type input "**********"
click at [899, 254] on input "**********" at bounding box center [911, 256] width 52 height 22
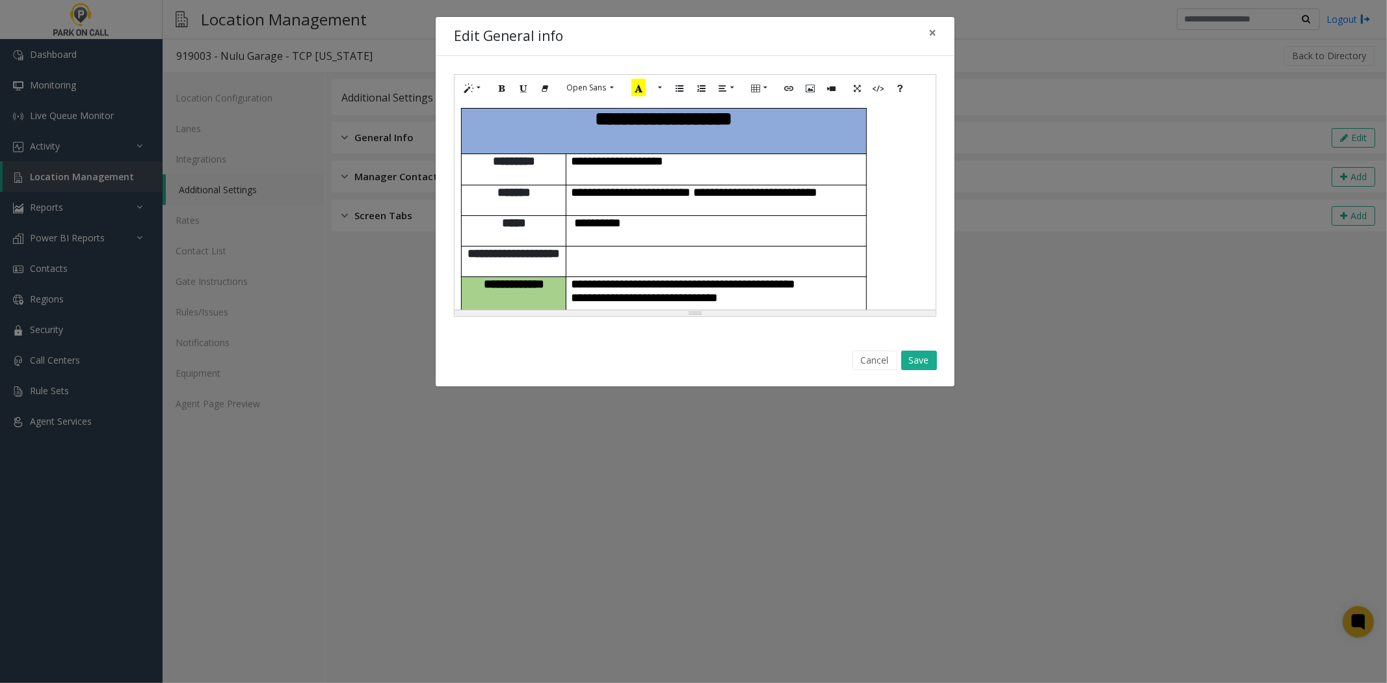
click at [740, 216] on p "**********" at bounding box center [717, 223] width 290 height 14
click at [616, 217] on link "**********" at bounding box center [598, 223] width 47 height 12
click at [633, 215] on link "[URL][DOMAIN_NAME]…" at bounding box center [622, 217] width 85 height 12
drag, startPoint x: 652, startPoint y: 189, endPoint x: 573, endPoint y: 187, distance: 79.4
click at [573, 216] on p "**********" at bounding box center [717, 223] width 290 height 14
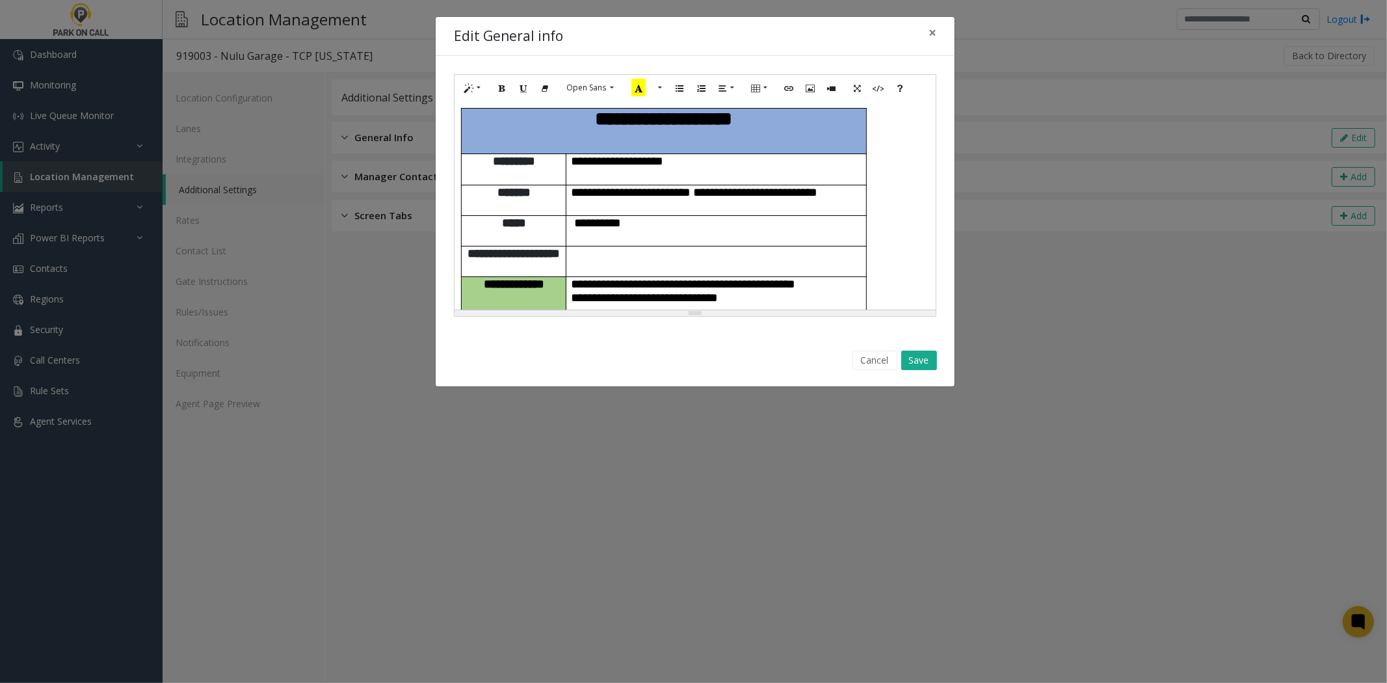
click at [652, 28] on div "Edit General info ×" at bounding box center [695, 37] width 519 height 40
drag, startPoint x: 635, startPoint y: 194, endPoint x: 576, endPoint y: 190, distance: 59.3
click at [576, 216] on p "**********" at bounding box center [717, 223] width 290 height 14
click at [788, 88] on icon "Link (CTRL+K)" at bounding box center [789, 87] width 8 height 11
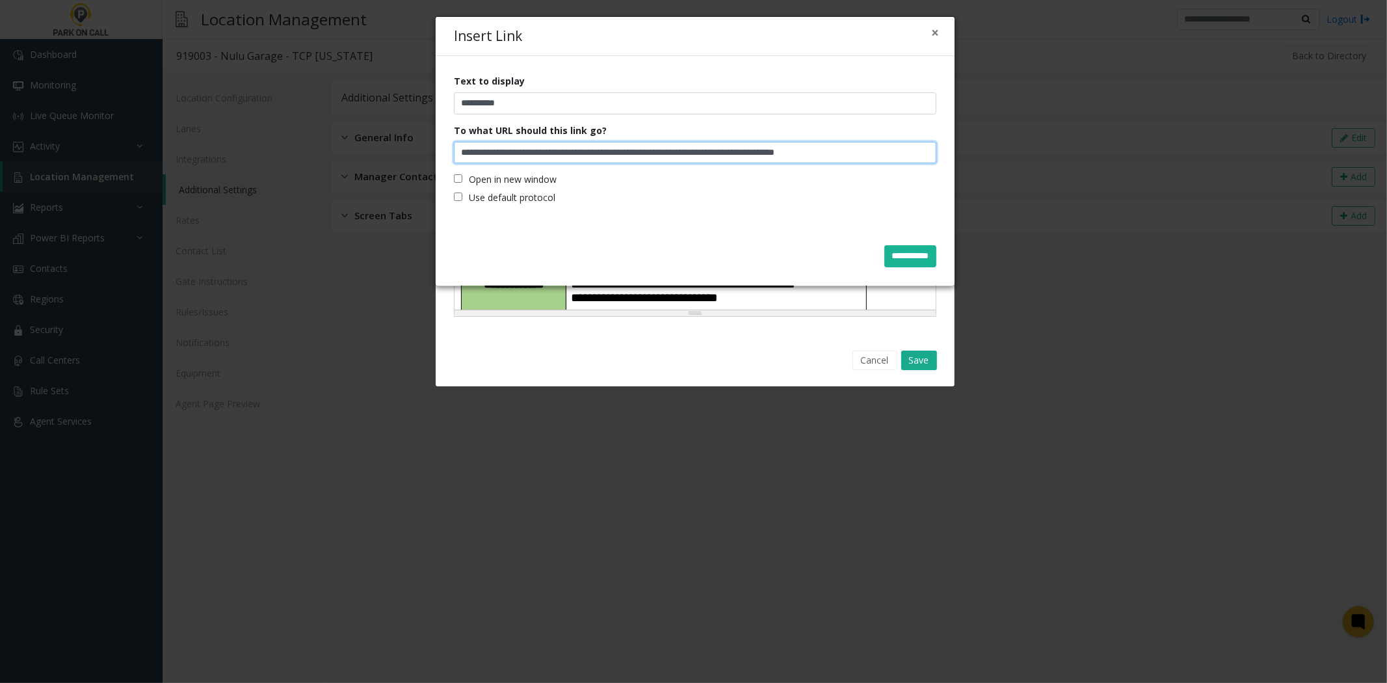
click at [656, 161] on input "**********" at bounding box center [695, 153] width 483 height 22
paste input "**********"
type input "**********"
click at [913, 257] on input "**********" at bounding box center [911, 256] width 52 height 22
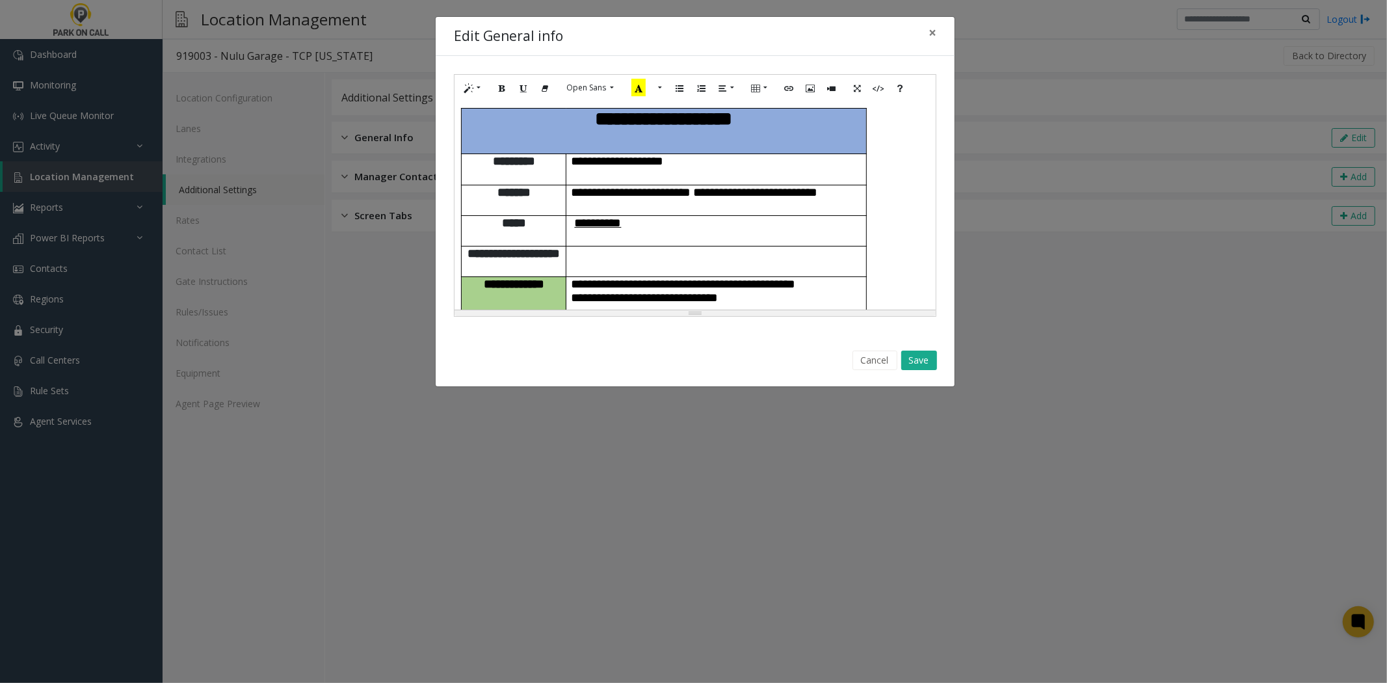
click at [601, 217] on link "**********" at bounding box center [598, 223] width 47 height 12
click at [596, 217] on link "**********" at bounding box center [598, 223] width 47 height 12
click at [612, 222] on link "[URL][DOMAIN_NAME]" at bounding box center [620, 217] width 80 height 12
click at [916, 369] on button "Save" at bounding box center [919, 361] width 36 height 20
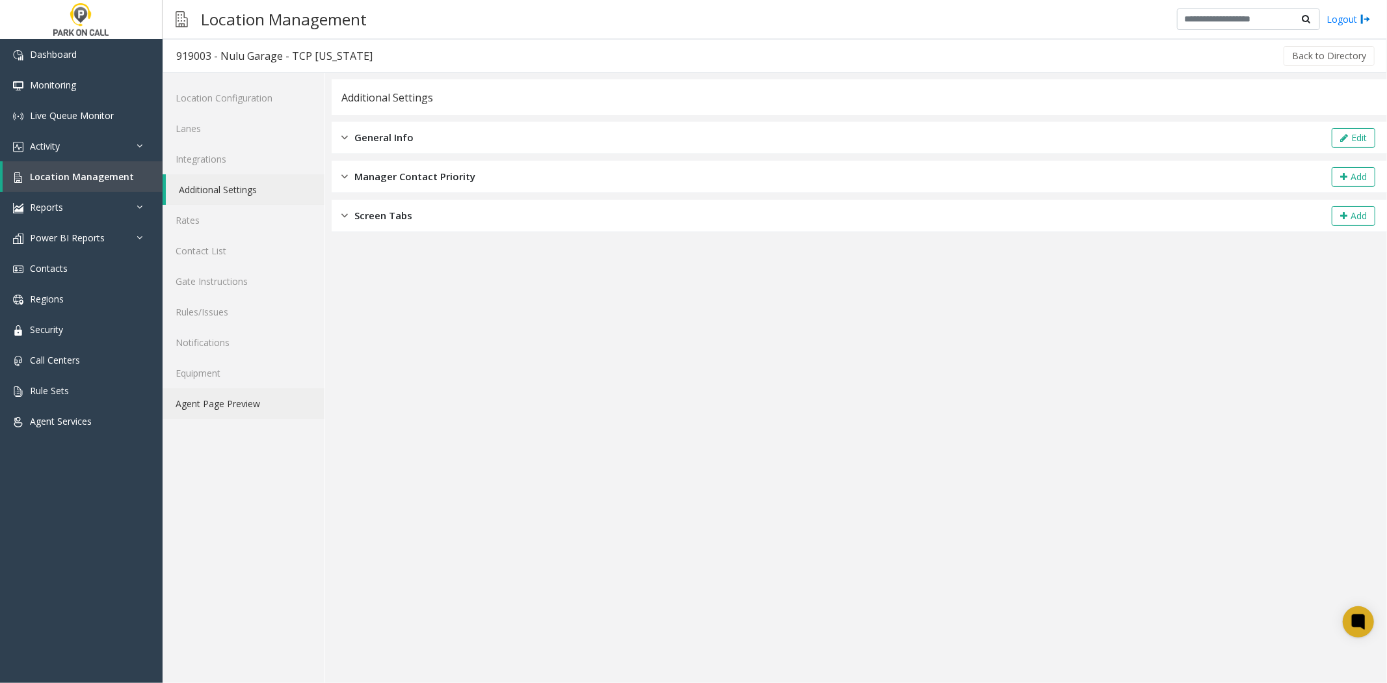
click at [179, 397] on link "Agent Page Preview" at bounding box center [244, 403] width 162 height 31
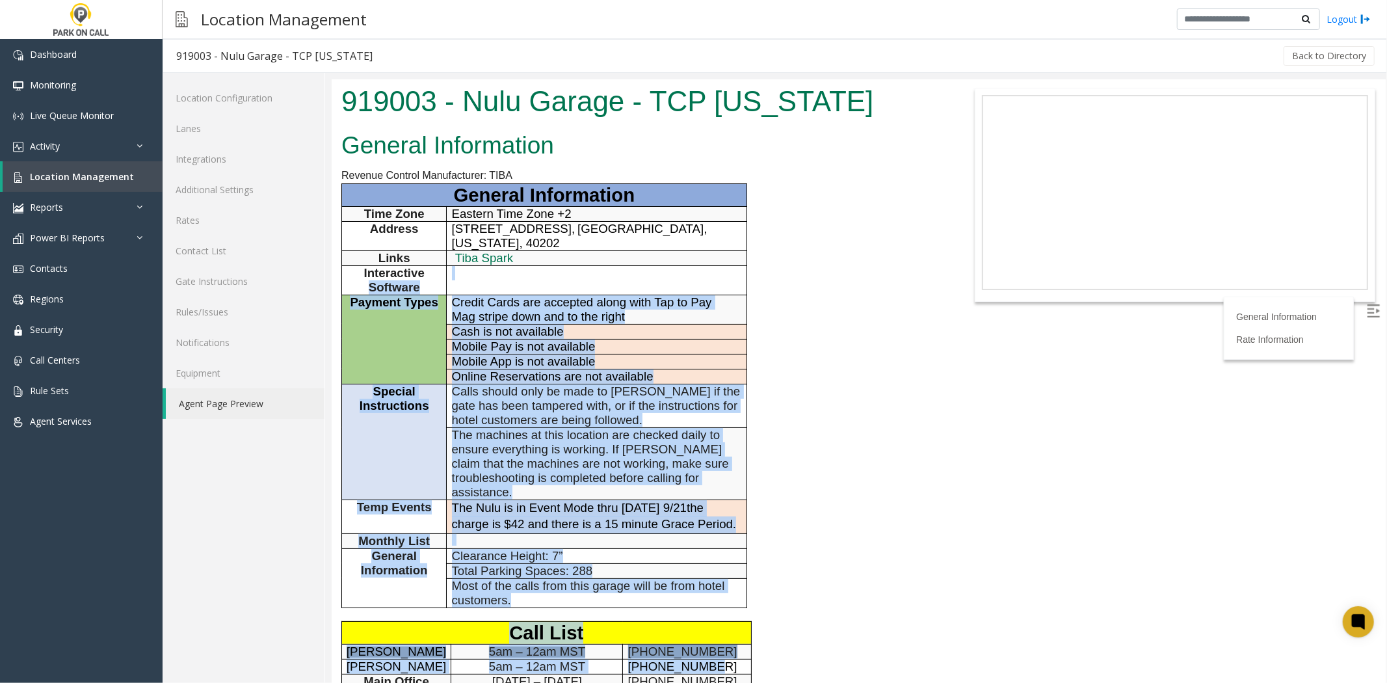
drag, startPoint x: 615, startPoint y: 329, endPoint x: 344, endPoint y: 271, distance: 277.5
click at [344, 271] on div "General Information Revenue Control Manufacturer: TIBA General Information Time…" at bounding box center [638, 548] width 615 height 845
click at [344, 271] on td "Interactive Software" at bounding box center [393, 279] width 105 height 29
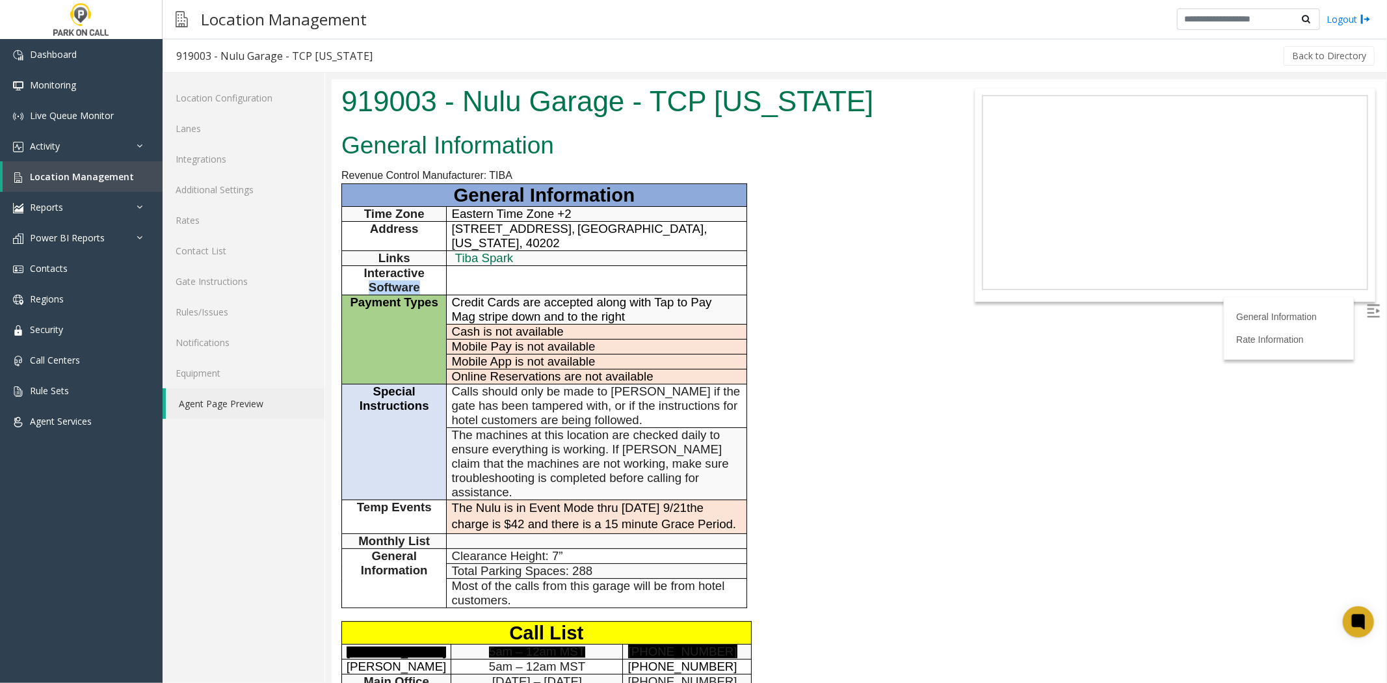
click at [344, 271] on td "Interactive Software" at bounding box center [393, 279] width 105 height 29
click at [629, 460] on span "The machines at this location are checked daily to ensure everything is working…" at bounding box center [589, 462] width 277 height 71
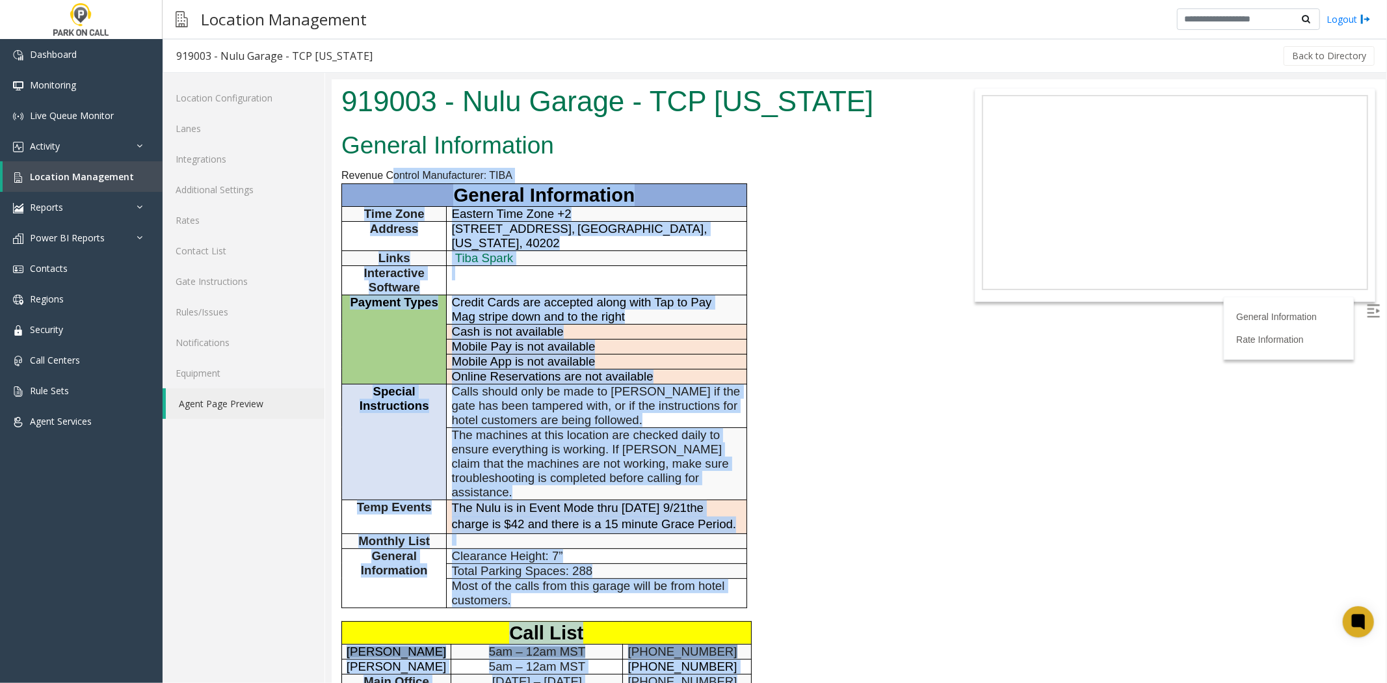
drag, startPoint x: 637, startPoint y: 422, endPoint x: 391, endPoint y: 178, distance: 346.8
click at [391, 178] on div "General Information Revenue Control Manufacturer: TIBA General Information Time…" at bounding box center [638, 548] width 615 height 845
click at [391, 178] on span "Revenue Control Manufacturer: TIBA" at bounding box center [426, 174] width 171 height 11
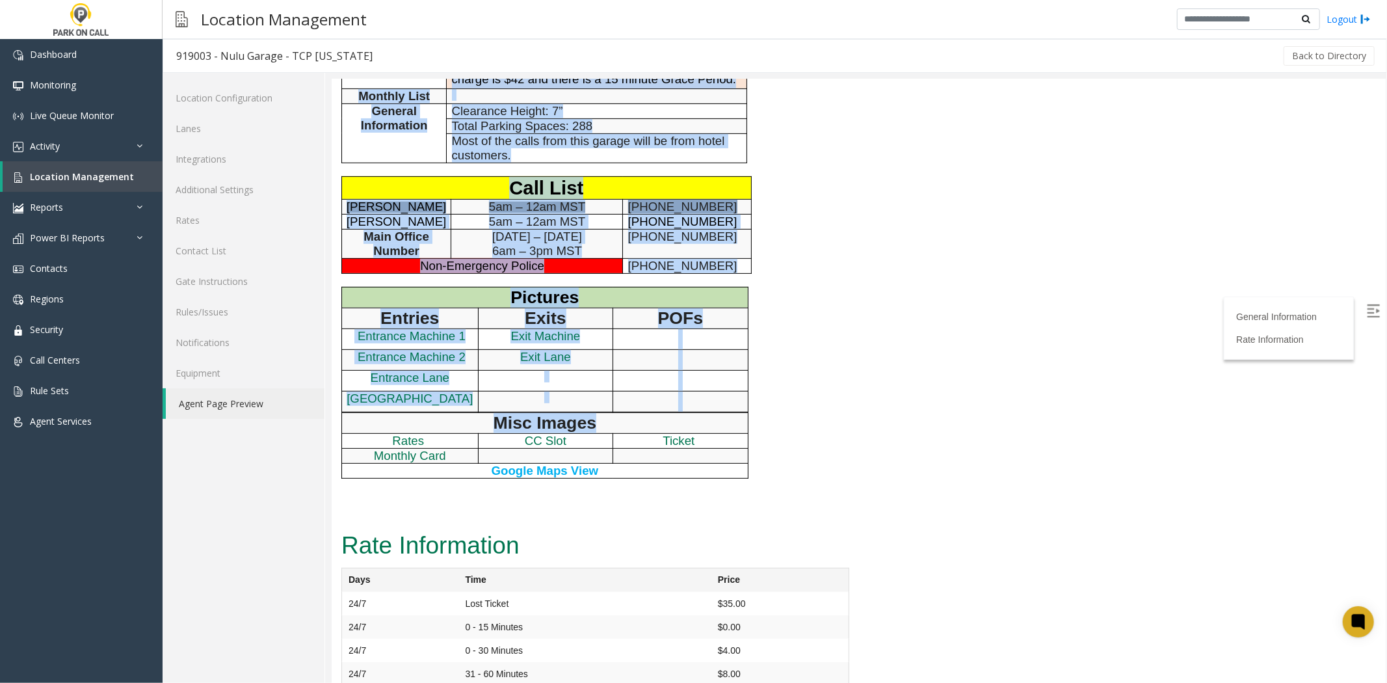
scroll to position [505, 0]
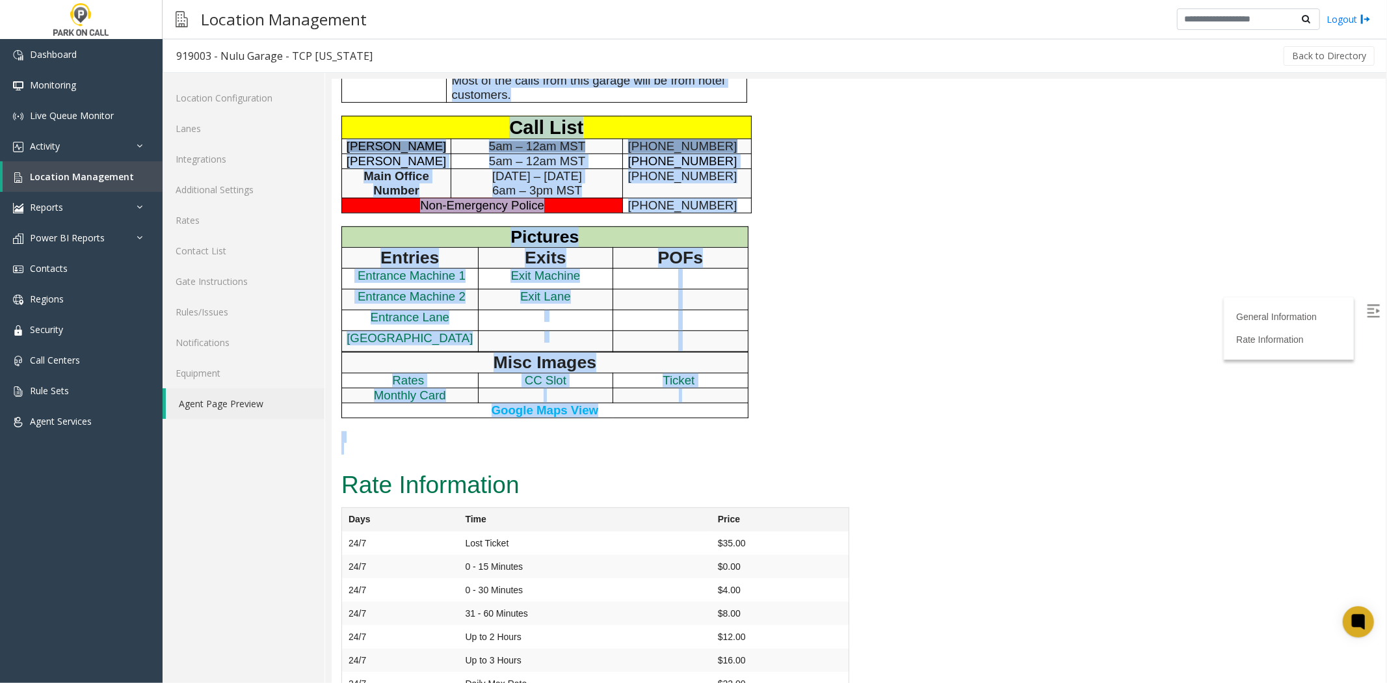
drag, startPoint x: 391, startPoint y: 178, endPoint x: 652, endPoint y: 430, distance: 362.9
click at [652, 430] on div "General Information Revenue Control Manufacturer: TIBA General Information Time…" at bounding box center [638, 43] width 615 height 845
click at [652, 442] on p at bounding box center [639, 448] width 596 height 12
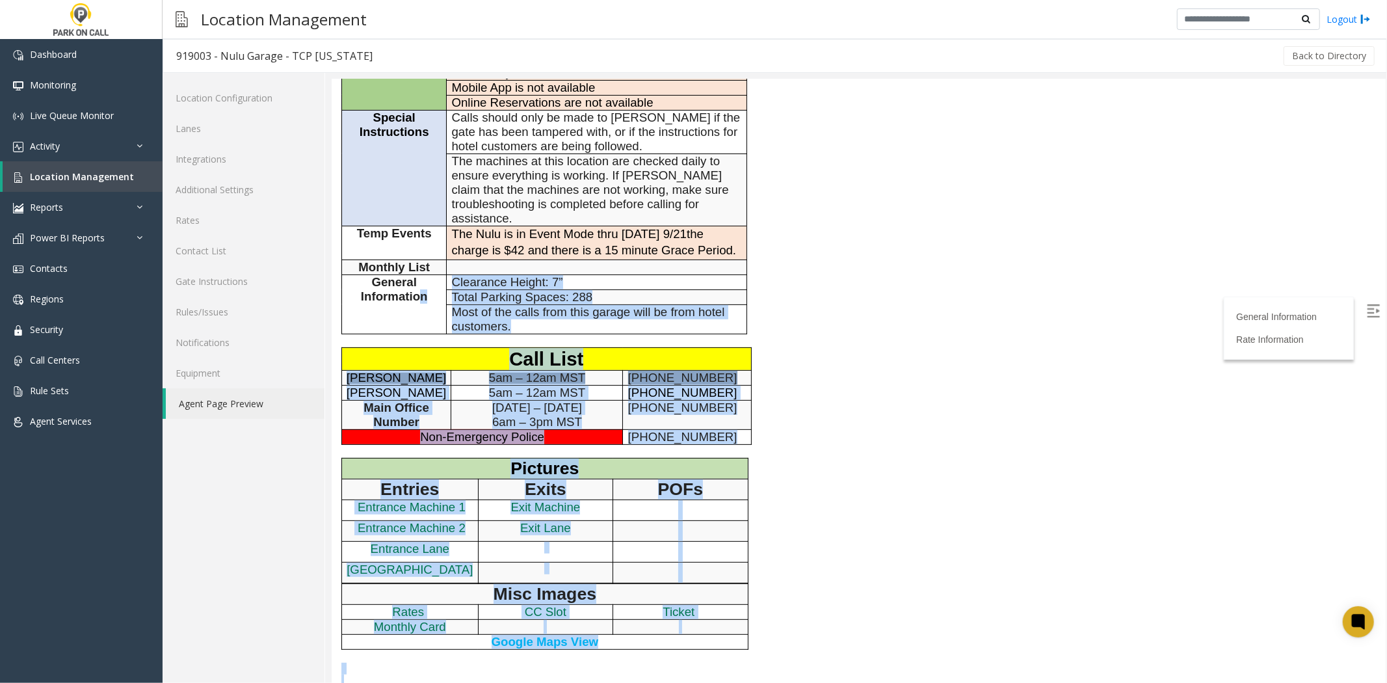
scroll to position [0, 0]
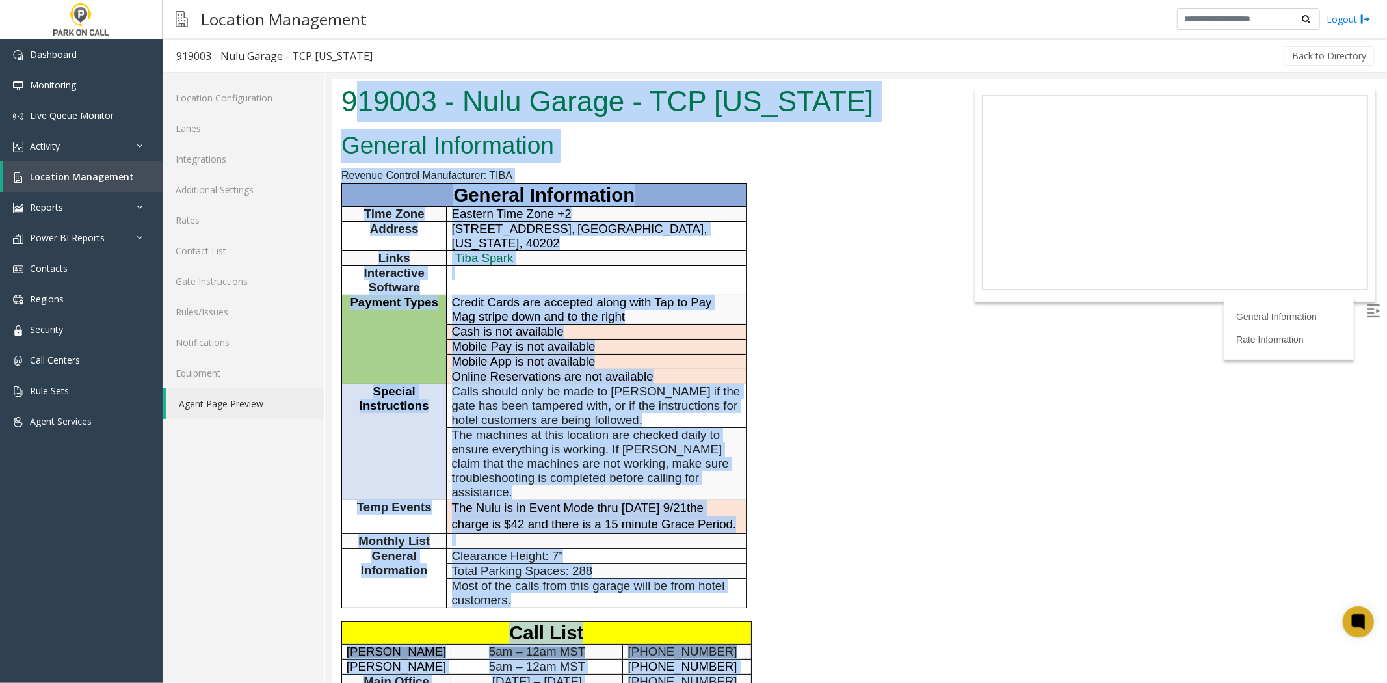
drag, startPoint x: 624, startPoint y: 406, endPoint x: 353, endPoint y: 95, distance: 413.5
click at [353, 95] on body "919003 - Nulu Garage - TCP [US_STATE] General Information Revenue Control Manuf…" at bounding box center [858, 381] width 1054 height 604
click at [353, 95] on h1 "919003 - Nulu Garage - TCP [US_STATE]" at bounding box center [639, 101] width 596 height 40
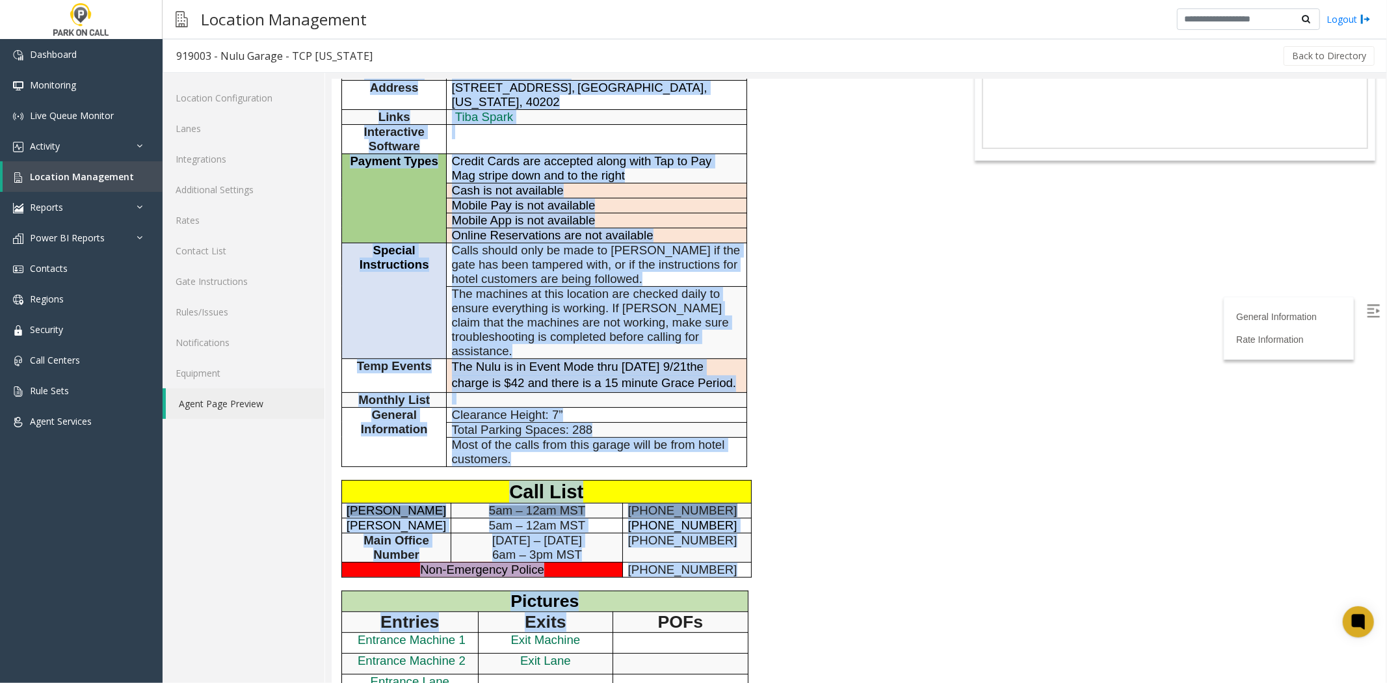
scroll to position [511, 0]
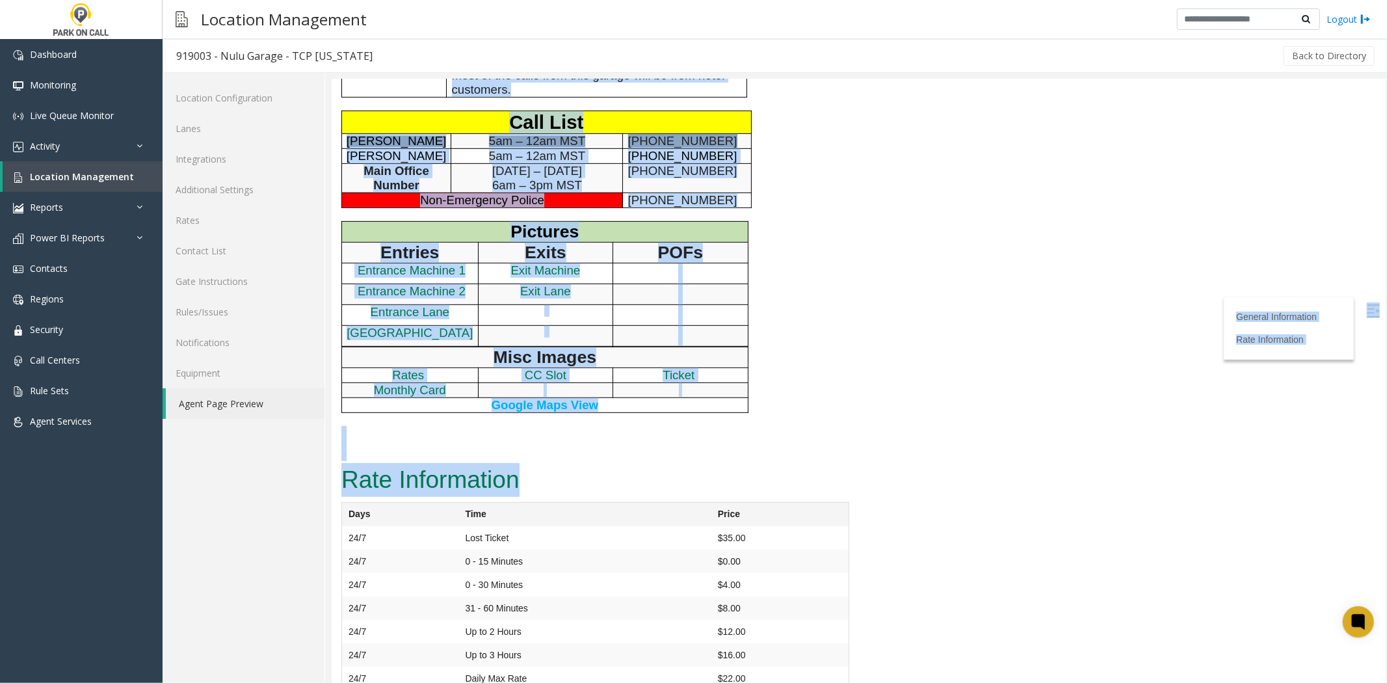
drag, startPoint x: 353, startPoint y: 95, endPoint x: 498, endPoint y: 472, distance: 404.2
click at [498, 472] on h2 "Rate Information" at bounding box center [595, 479] width 508 height 34
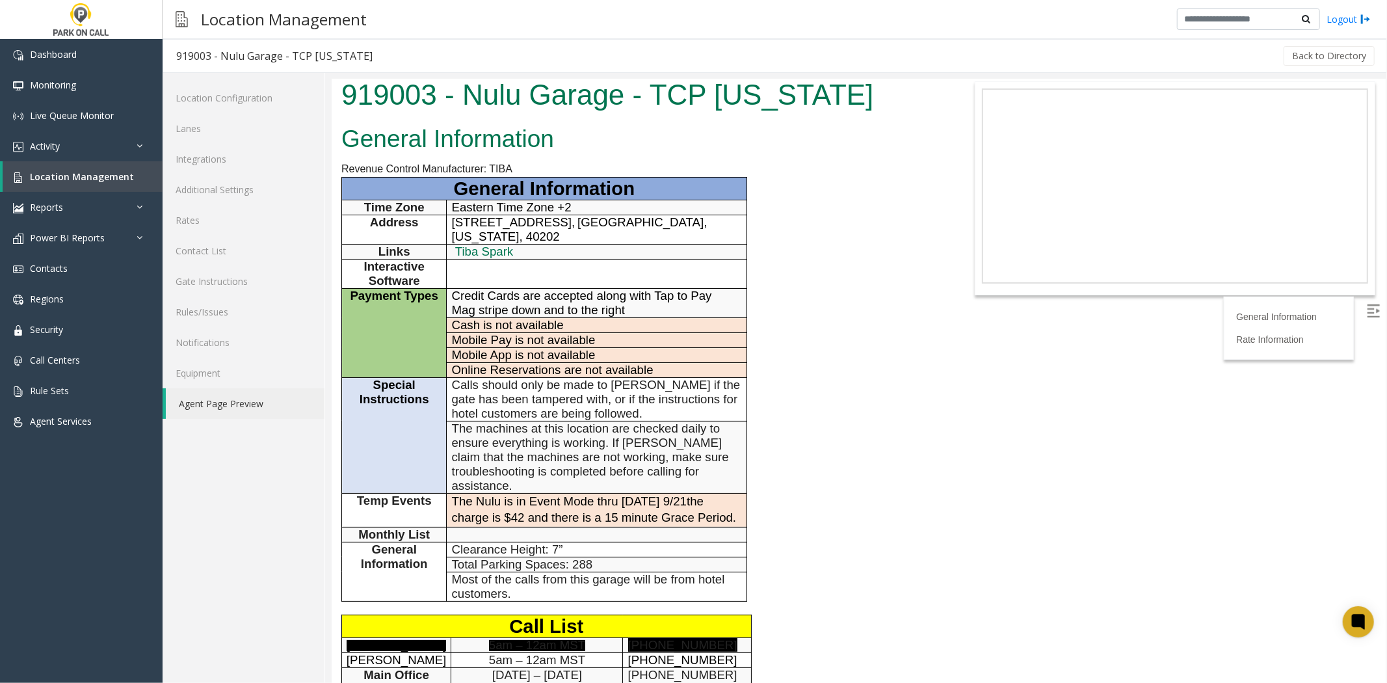
scroll to position [0, 0]
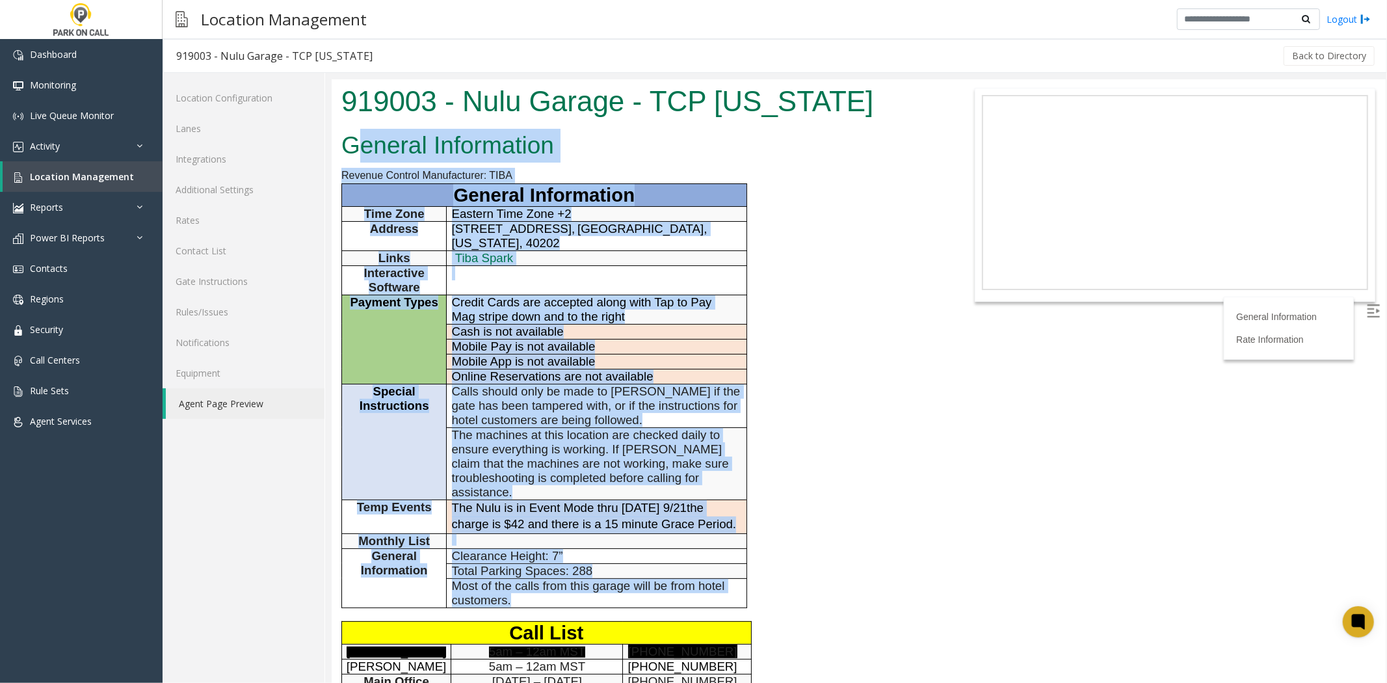
drag, startPoint x: 689, startPoint y: 593, endPoint x: 360, endPoint y: 133, distance: 565.8
click at [360, 133] on div "General Information Revenue Control Manufacturer: TIBA General Information Time…" at bounding box center [638, 548] width 615 height 845
click at [360, 133] on h2 "General Information" at bounding box center [639, 145] width 596 height 34
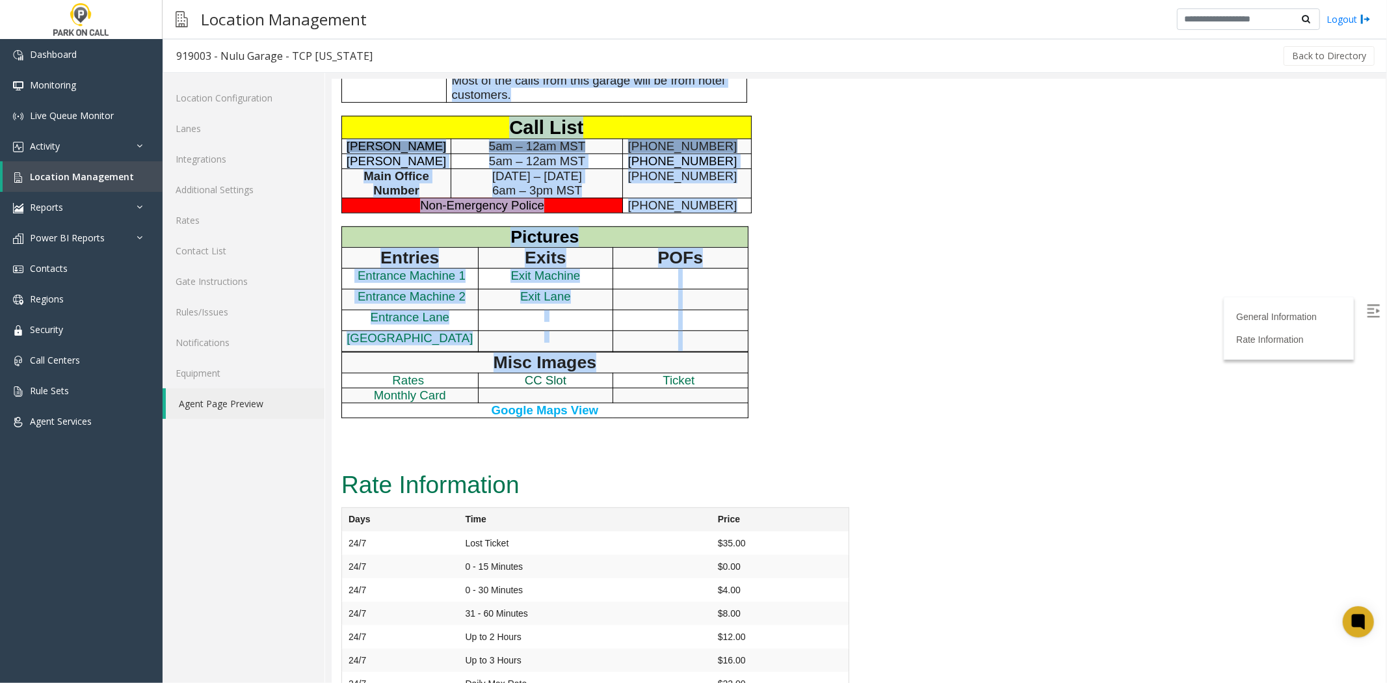
scroll to position [511, 0]
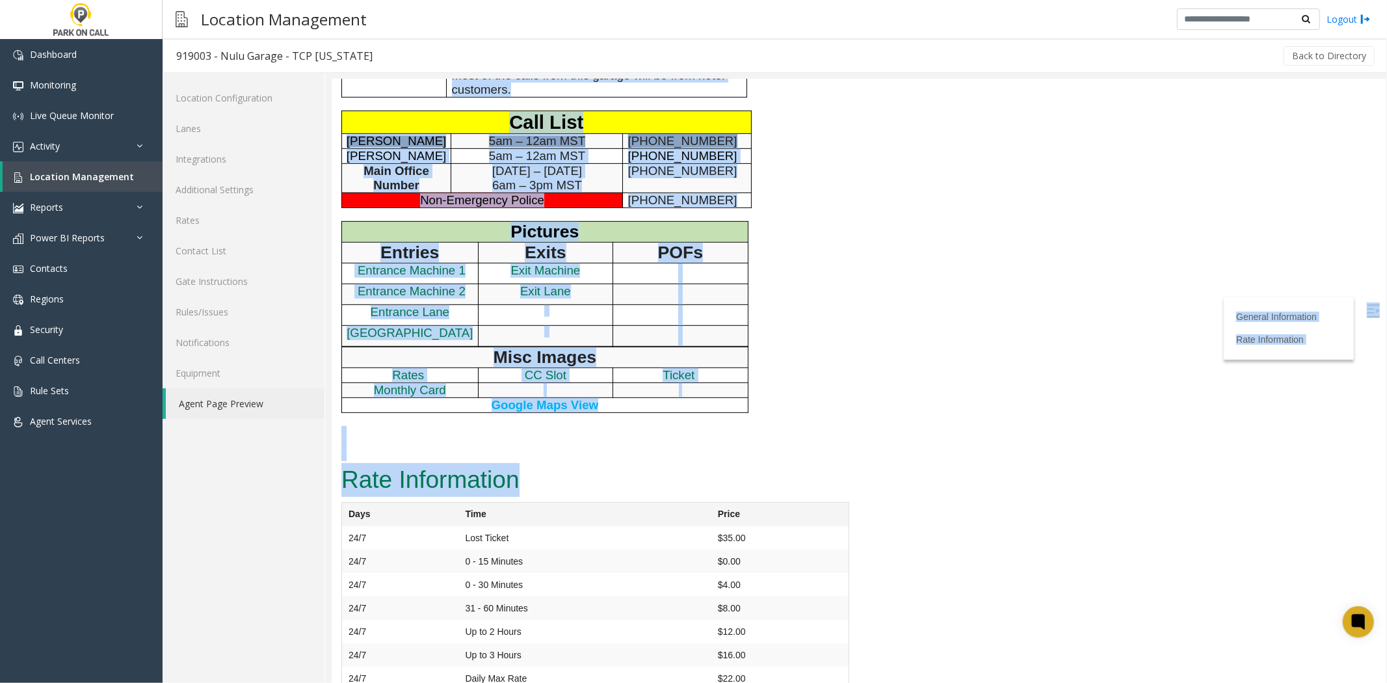
drag, startPoint x: 360, startPoint y: 133, endPoint x: 586, endPoint y: 460, distance: 397.3
click at [586, 462] on h2 "Rate Information" at bounding box center [595, 479] width 508 height 34
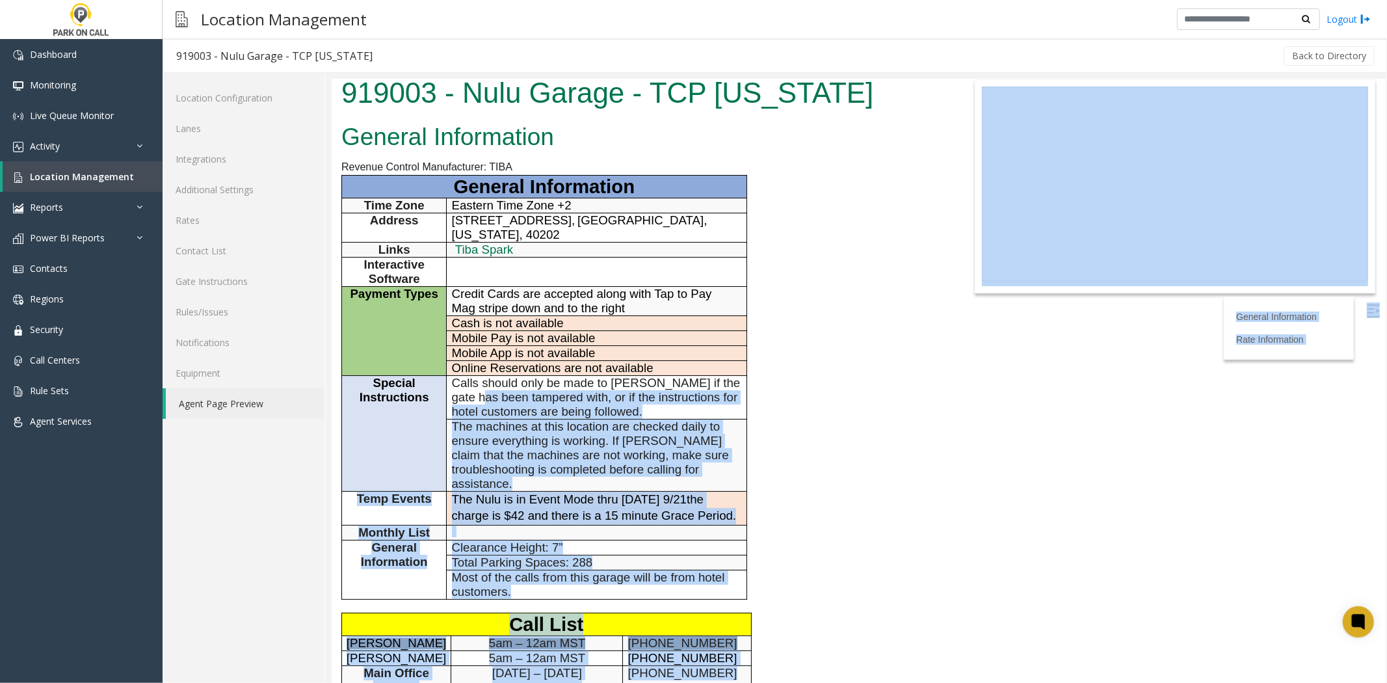
scroll to position [0, 0]
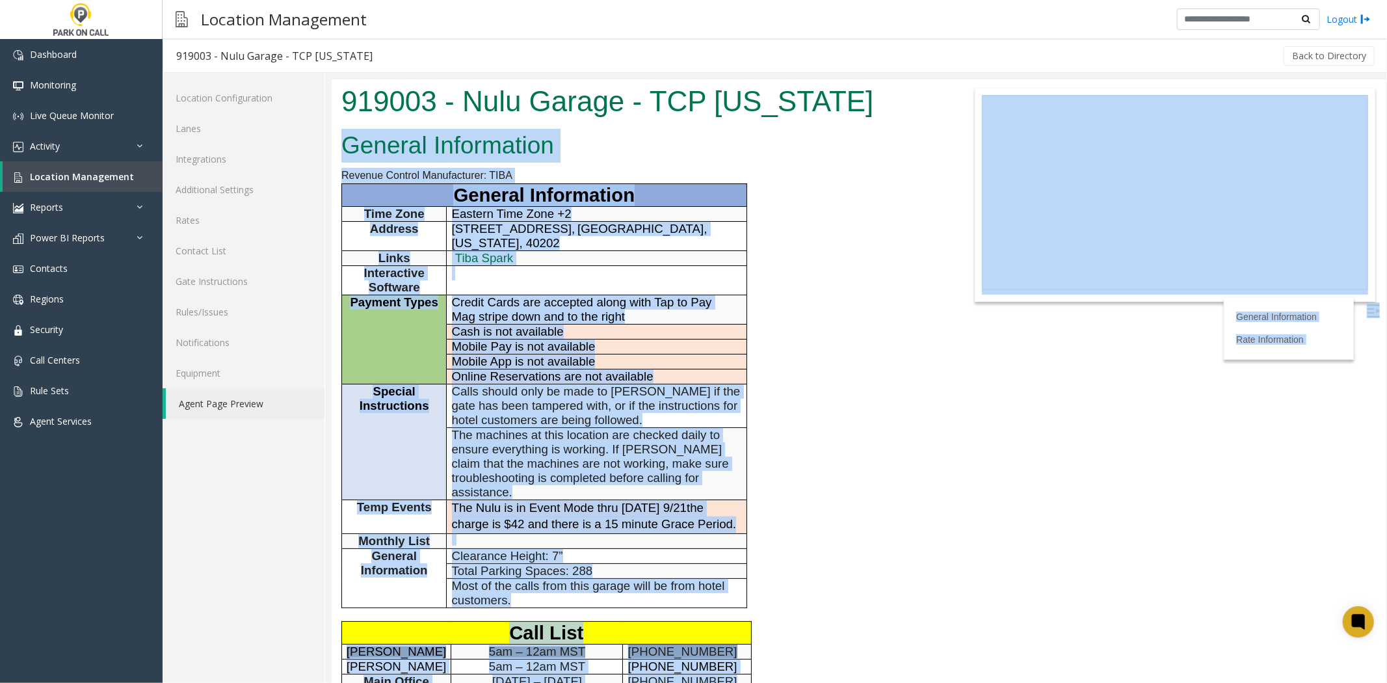
drag, startPoint x: 534, startPoint y: 461, endPoint x: 333, endPoint y: 126, distance: 390.6
click at [335, 127] on body "919003 - Nulu Garage - TCP [US_STATE] General Information Revenue Control Manuf…" at bounding box center [858, 381] width 1054 height 604
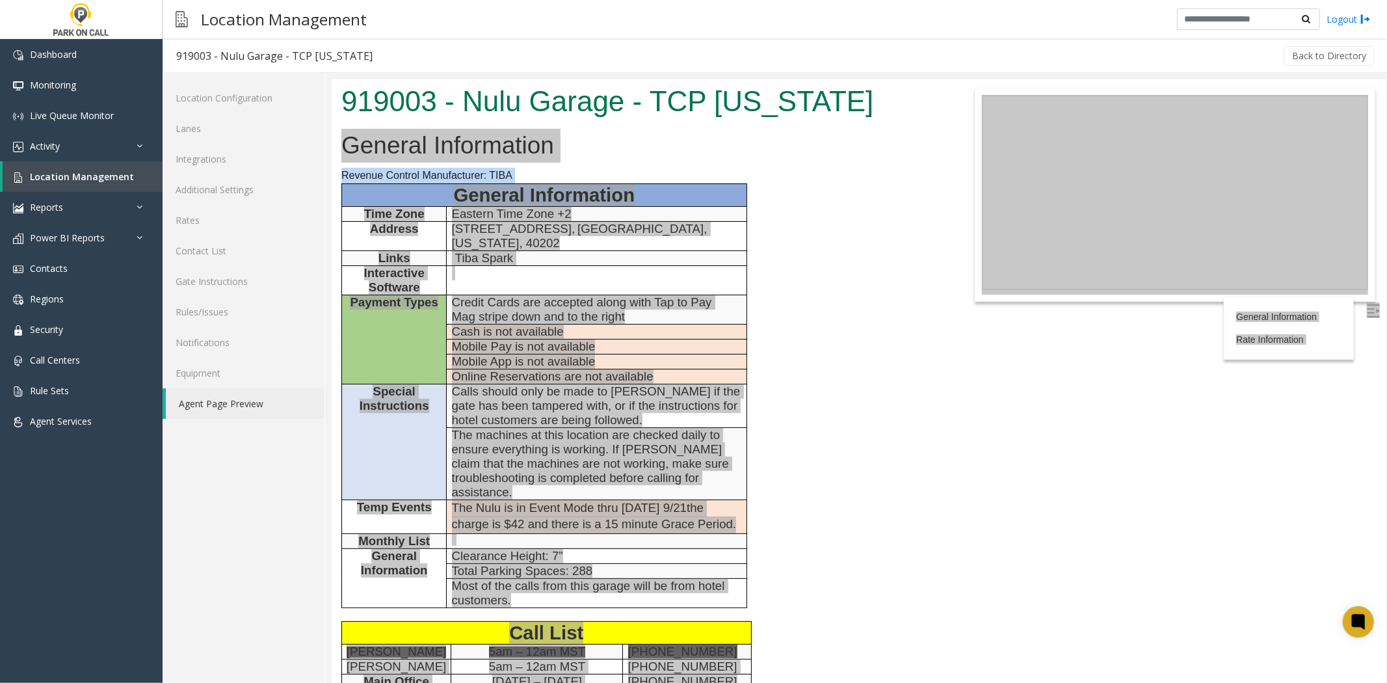
click at [326, 85] on div at bounding box center [856, 378] width 1062 height 610
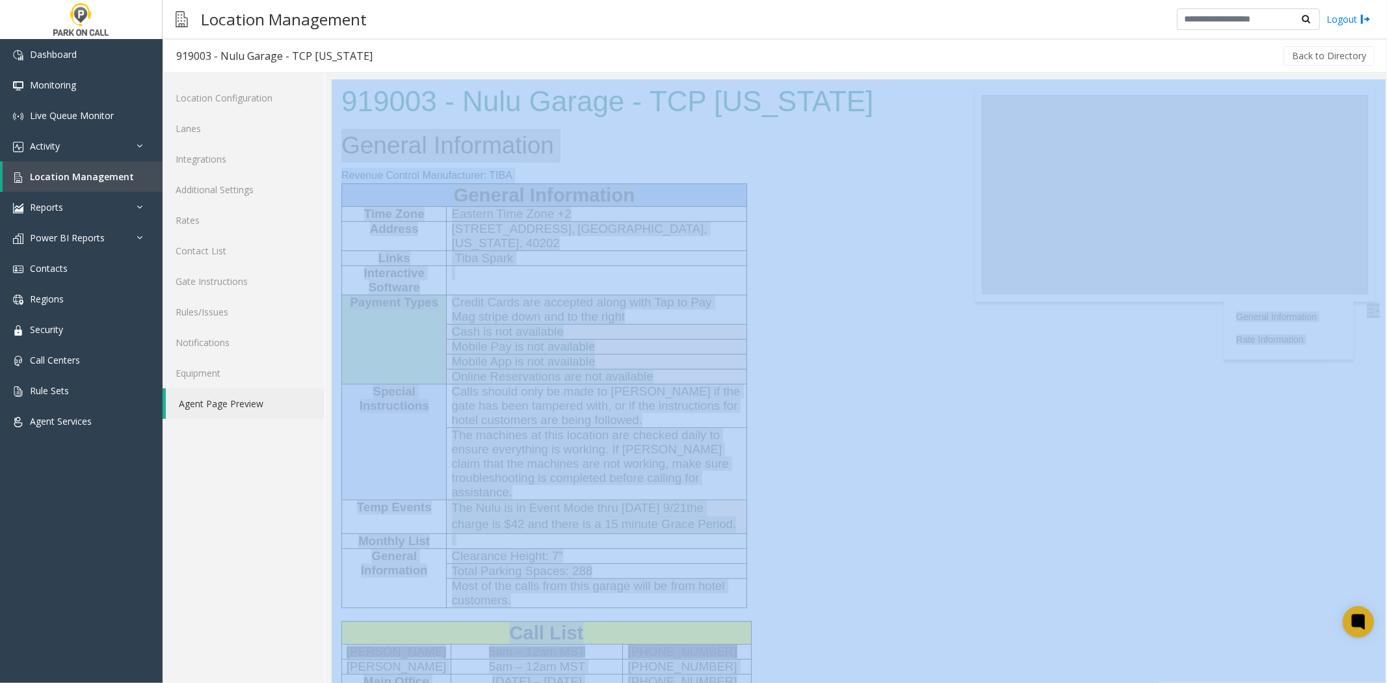
drag, startPoint x: 658, startPoint y: 163, endPoint x: 521, endPoint y: 380, distance: 256.6
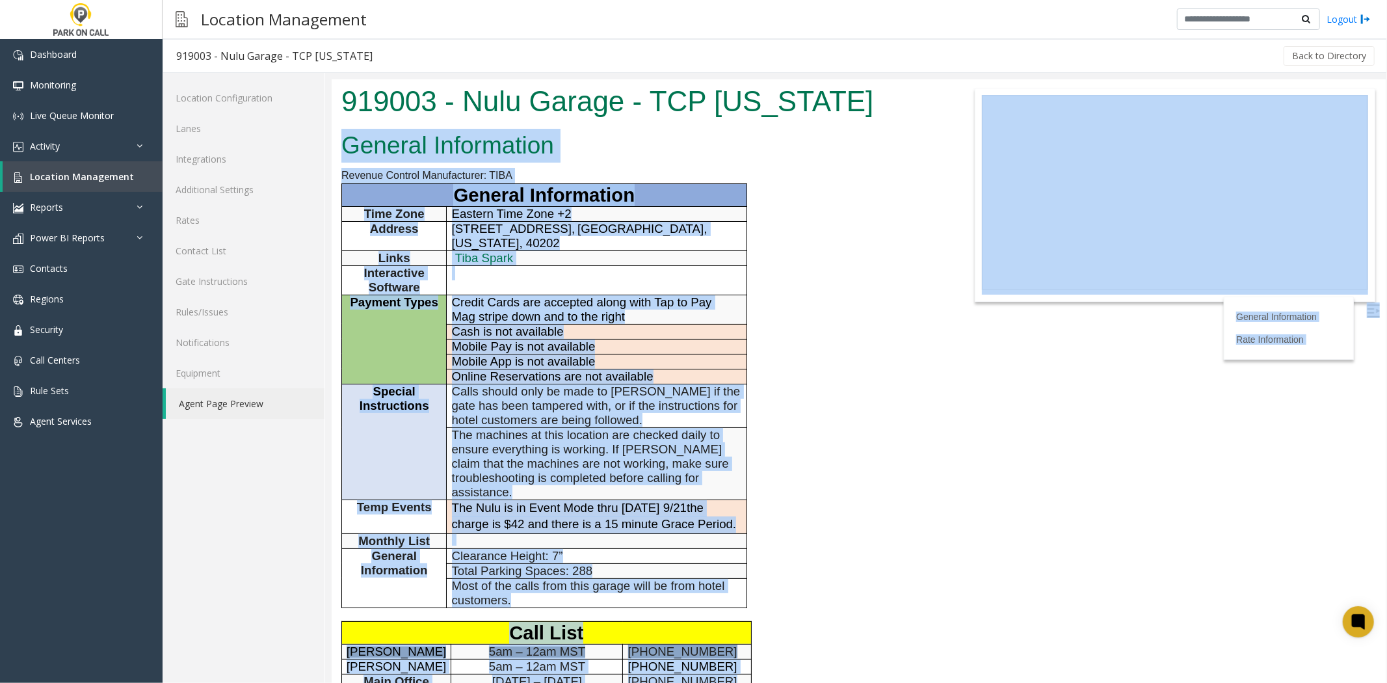
click at [521, 384] on span "Calls should only be made to [PERSON_NAME] if the gate has been tampered with, …" at bounding box center [595, 405] width 289 height 42
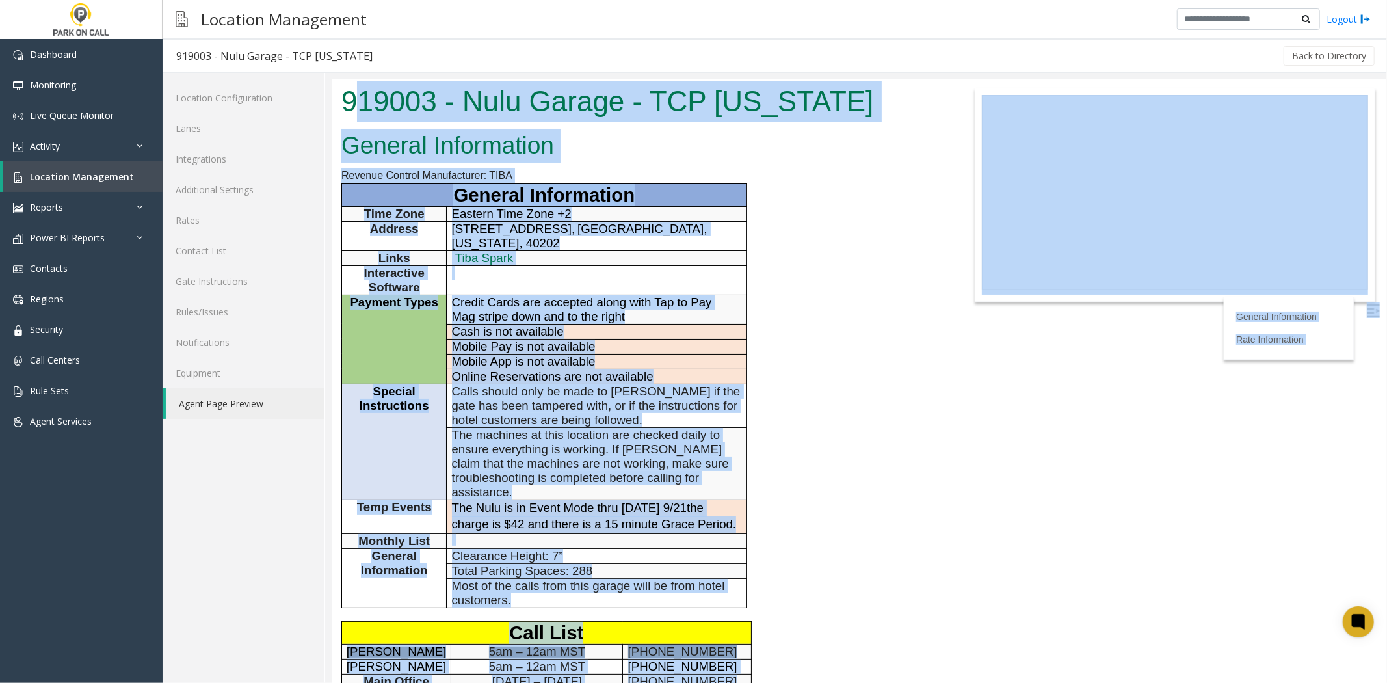
drag, startPoint x: 553, startPoint y: 458, endPoint x: 349, endPoint y: 94, distance: 417.0
click at [349, 94] on body "919003 - Nulu Garage - TCP [US_STATE] General Information Revenue Control Manuf…" at bounding box center [858, 381] width 1054 height 604
click at [349, 94] on h1 "919003 - Nulu Garage - TCP [US_STATE]" at bounding box center [639, 101] width 596 height 40
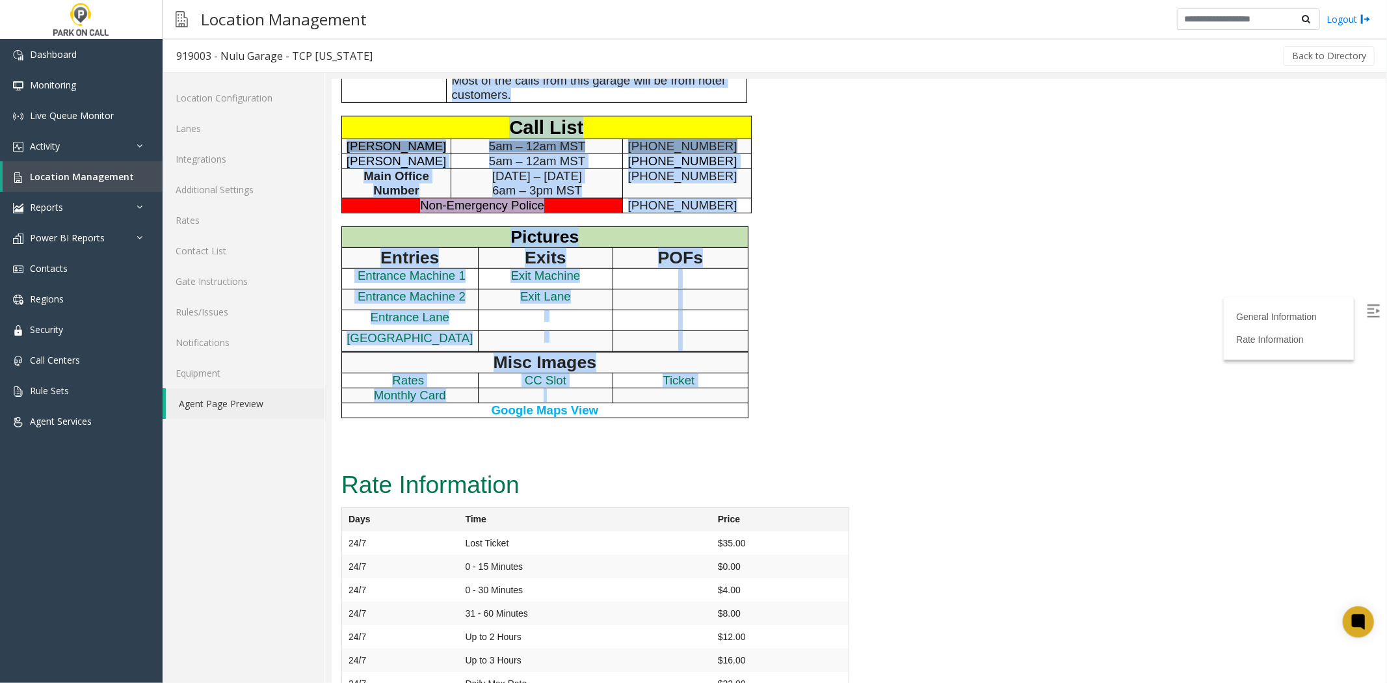
scroll to position [511, 0]
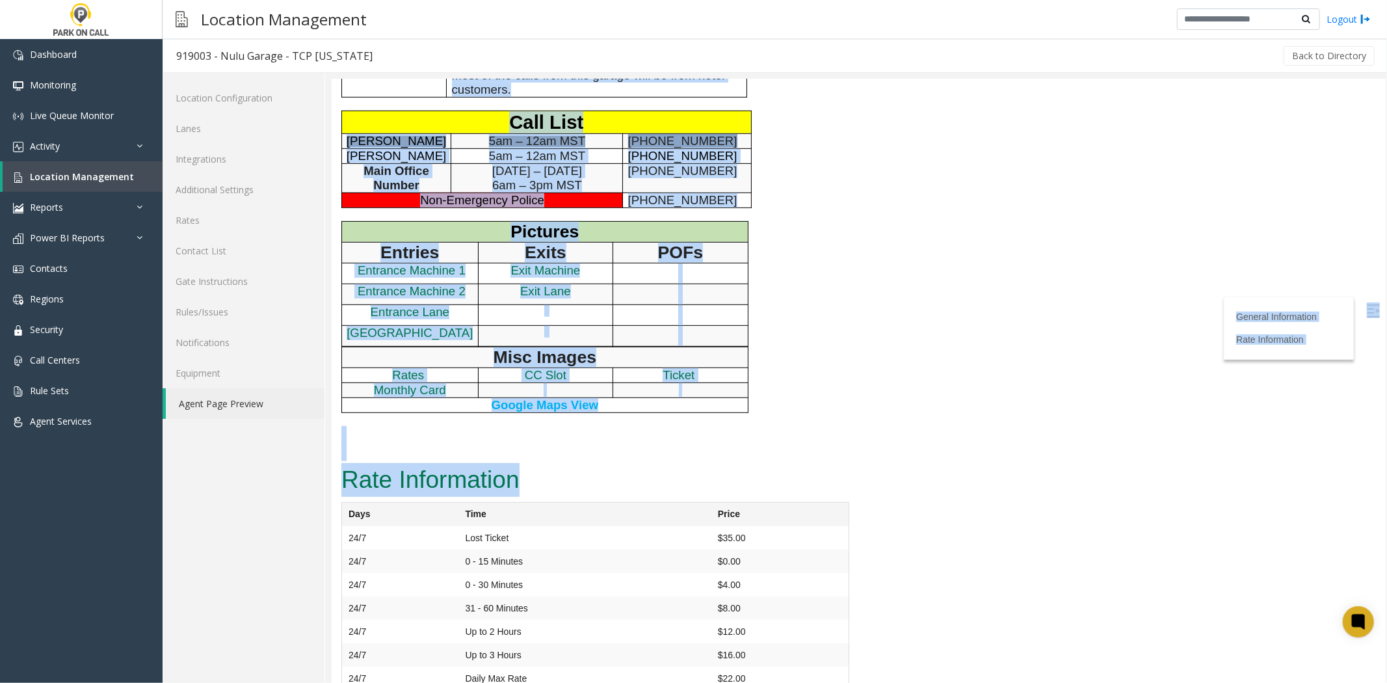
drag, startPoint x: 349, startPoint y: 94, endPoint x: 553, endPoint y: 459, distance: 417.6
click at [553, 462] on h2 "Rate Information" at bounding box center [595, 479] width 508 height 34
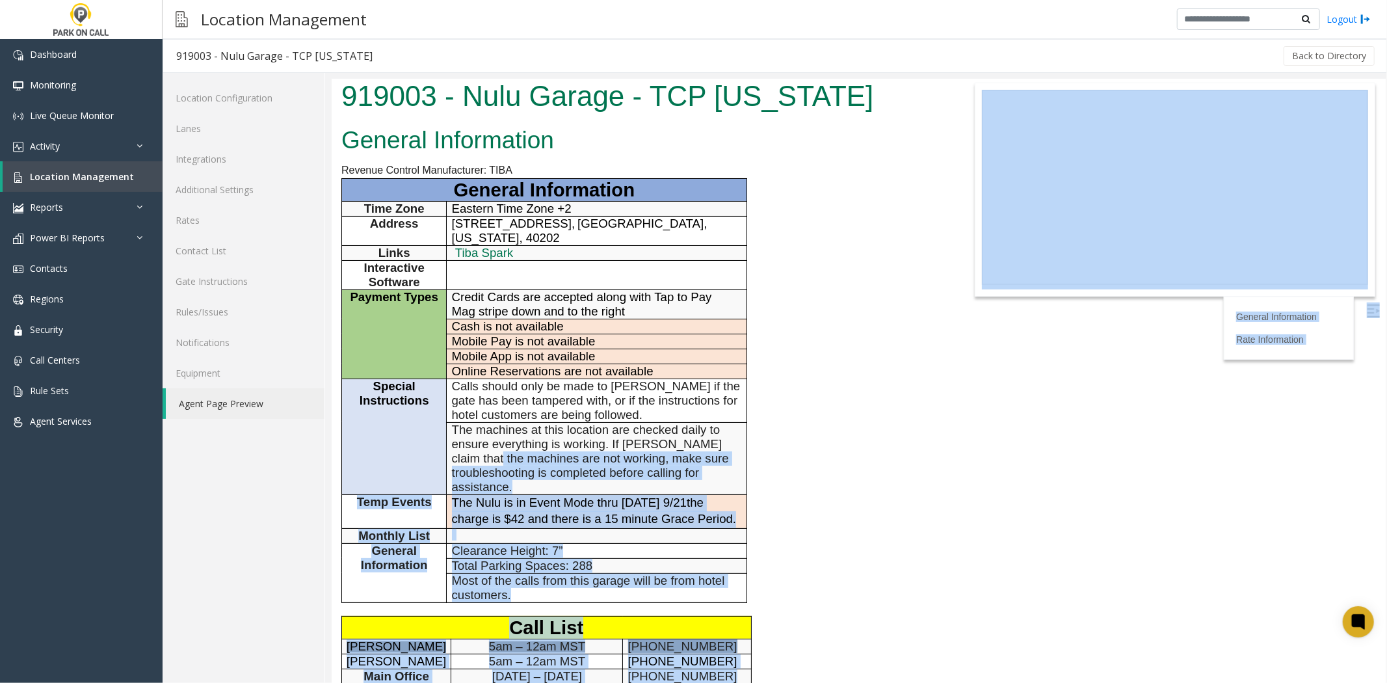
scroll to position [0, 0]
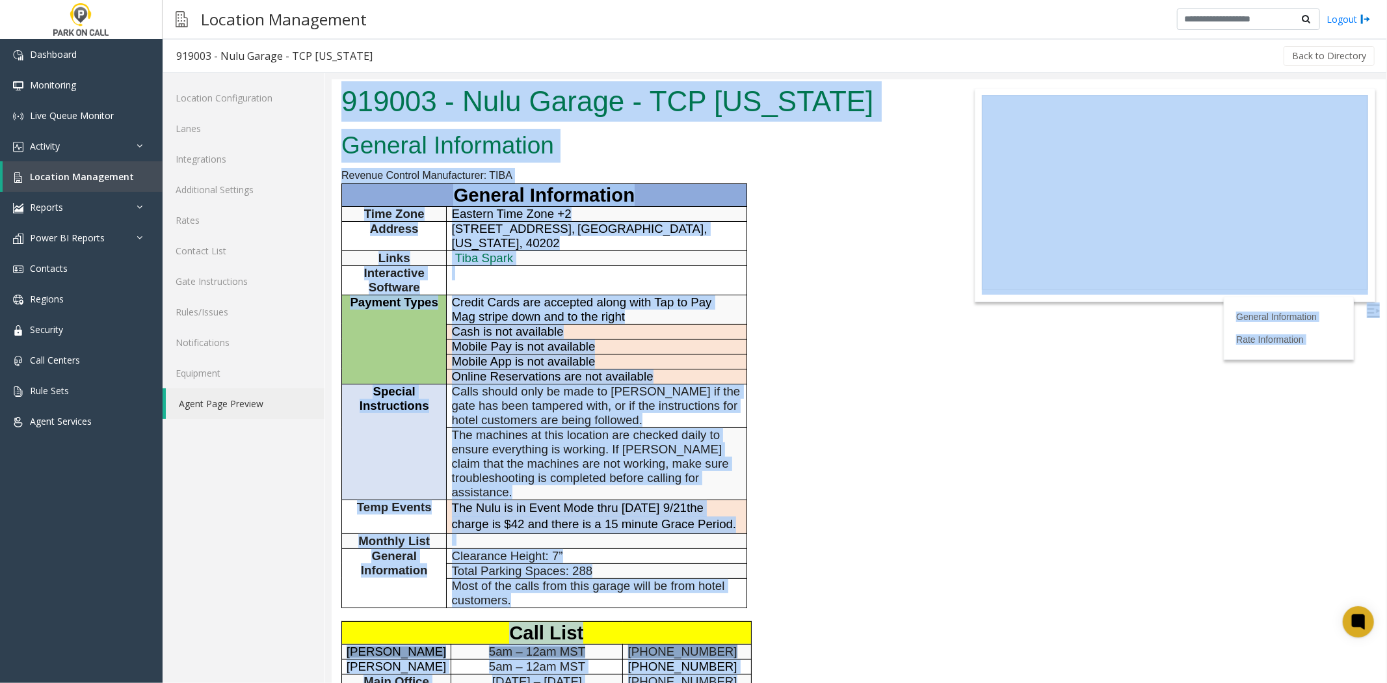
click at [331, 86] on html "919003 - Nulu Garage - TCP [US_STATE] General Information Revenue Control Manuf…" at bounding box center [858, 381] width 1054 height 604
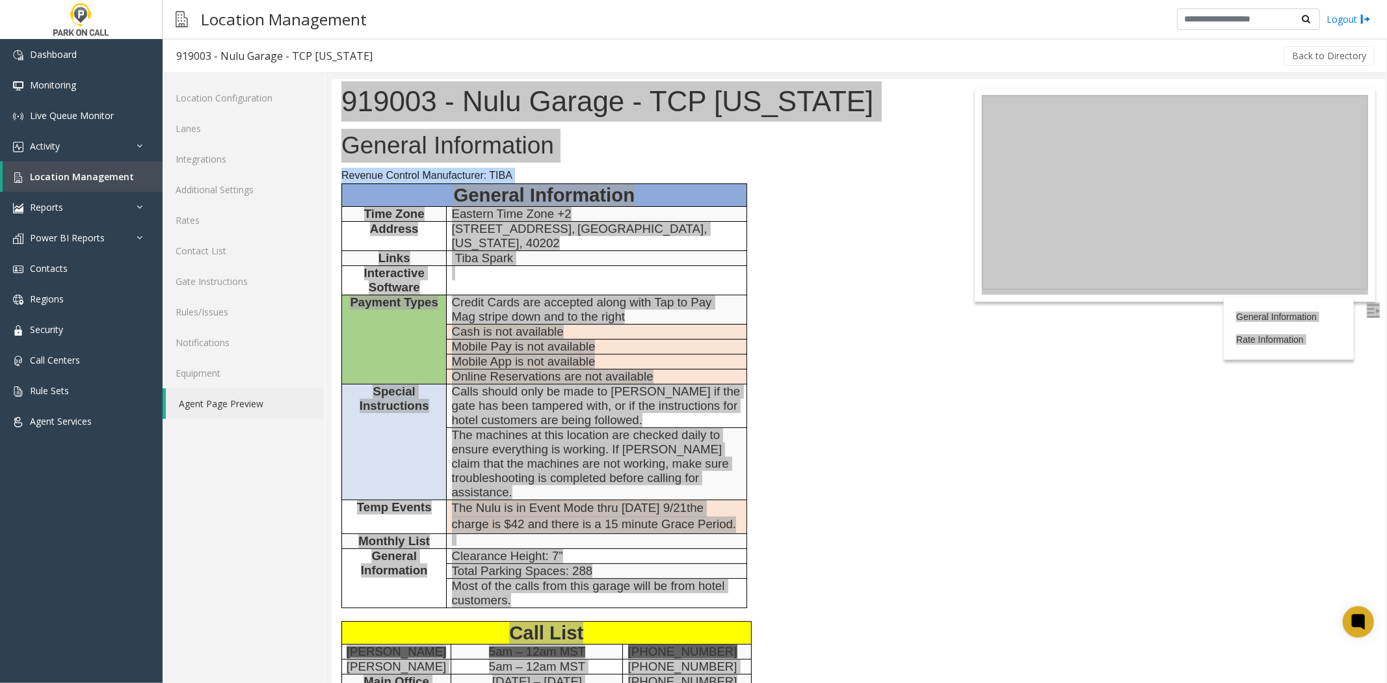
click at [330, 87] on div at bounding box center [856, 378] width 1062 height 610
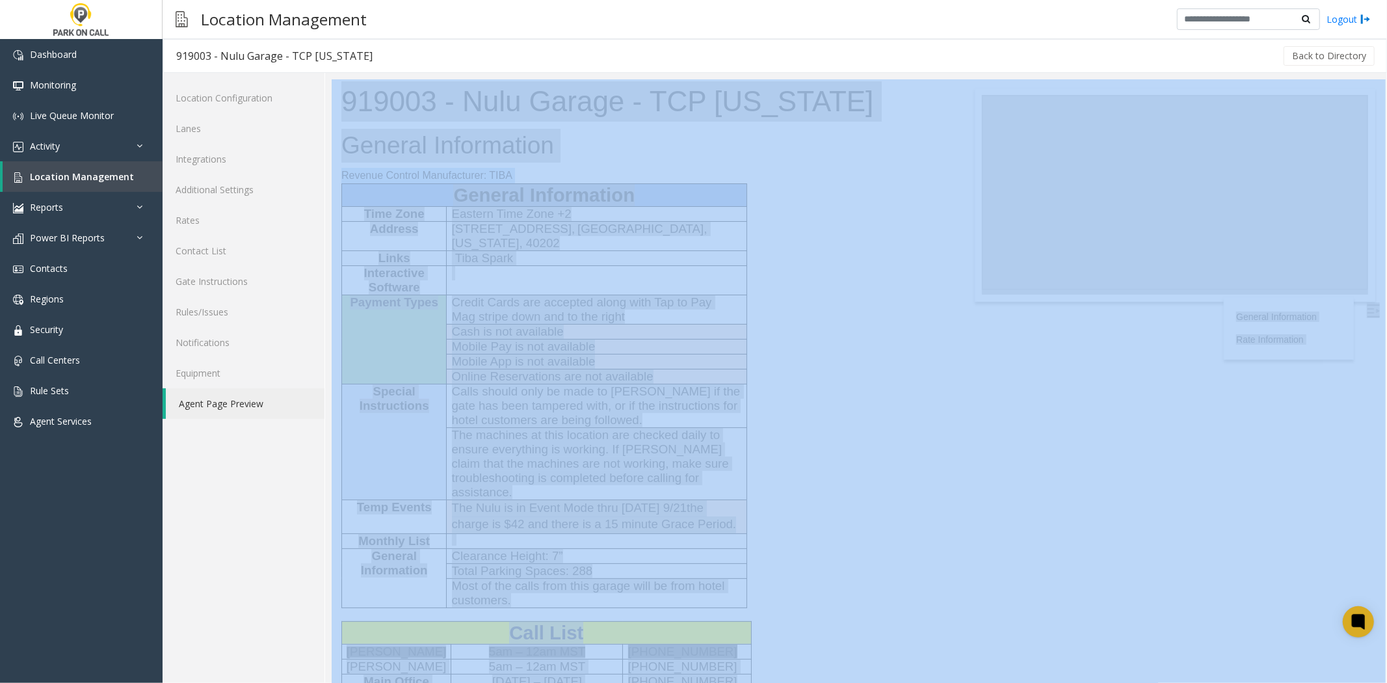
drag, startPoint x: 364, startPoint y: 197, endPoint x: 403, endPoint y: 304, distance: 114.2
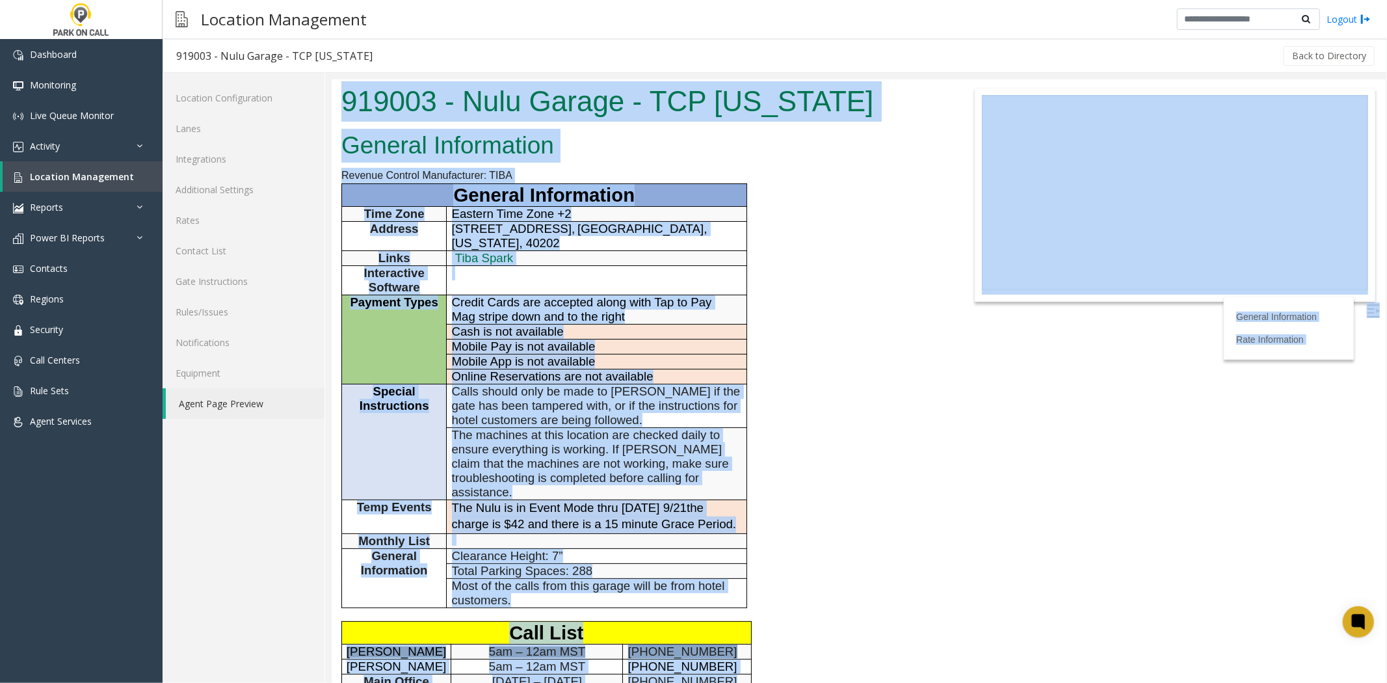
click at [409, 280] on tbody "General Information Time Zone Eastern Time Zone +2 Address [STREET_ADDRESS][US_…" at bounding box center [543, 395] width 405 height 424
click at [409, 278] on span "Interactive Software" at bounding box center [394, 279] width 60 height 28
drag, startPoint x: 624, startPoint y: 483, endPoint x: 375, endPoint y: 99, distance: 458.0
click at [375, 98] on body "919003 - Nulu Garage - TCP [US_STATE] General Information Revenue Control Manuf…" at bounding box center [858, 381] width 1054 height 604
click at [375, 99] on h1 "919003 - Nulu Garage - TCP [US_STATE]" at bounding box center [639, 101] width 596 height 40
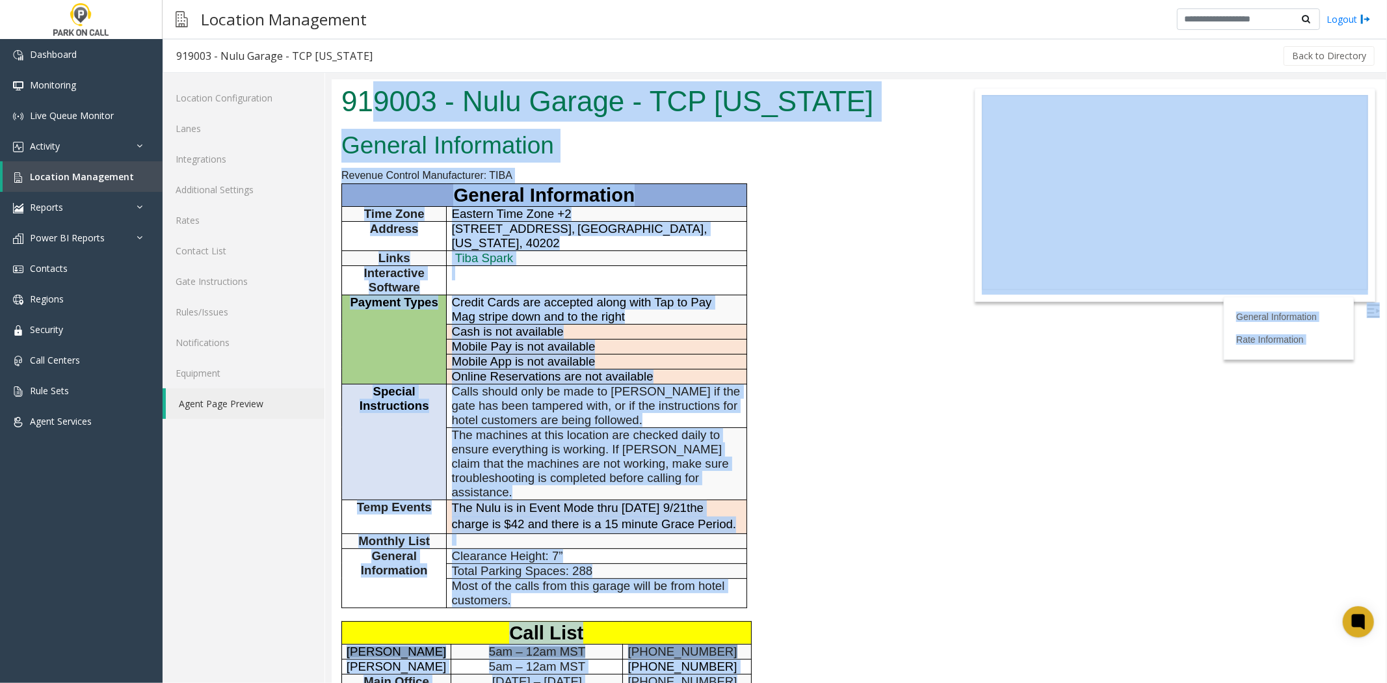
click at [386, 93] on h1 "919003 - Nulu Garage - TCP [US_STATE]" at bounding box center [639, 101] width 596 height 40
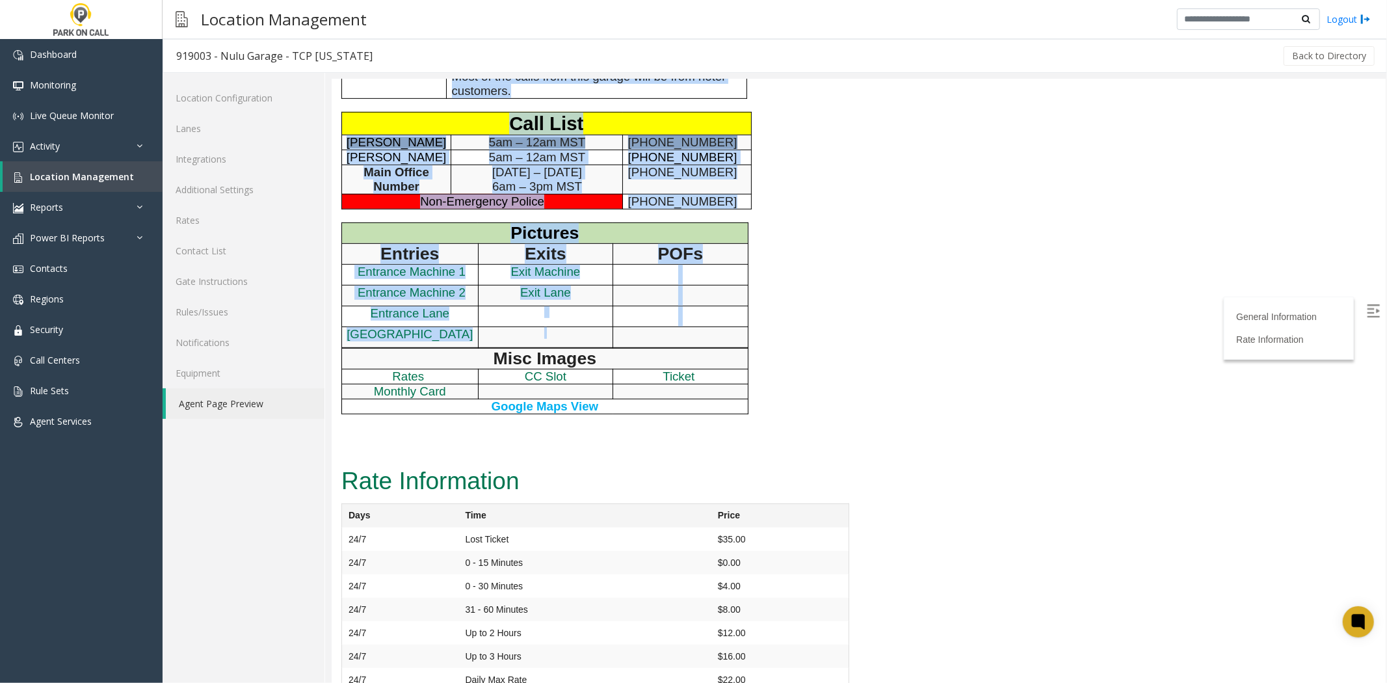
scroll to position [511, 0]
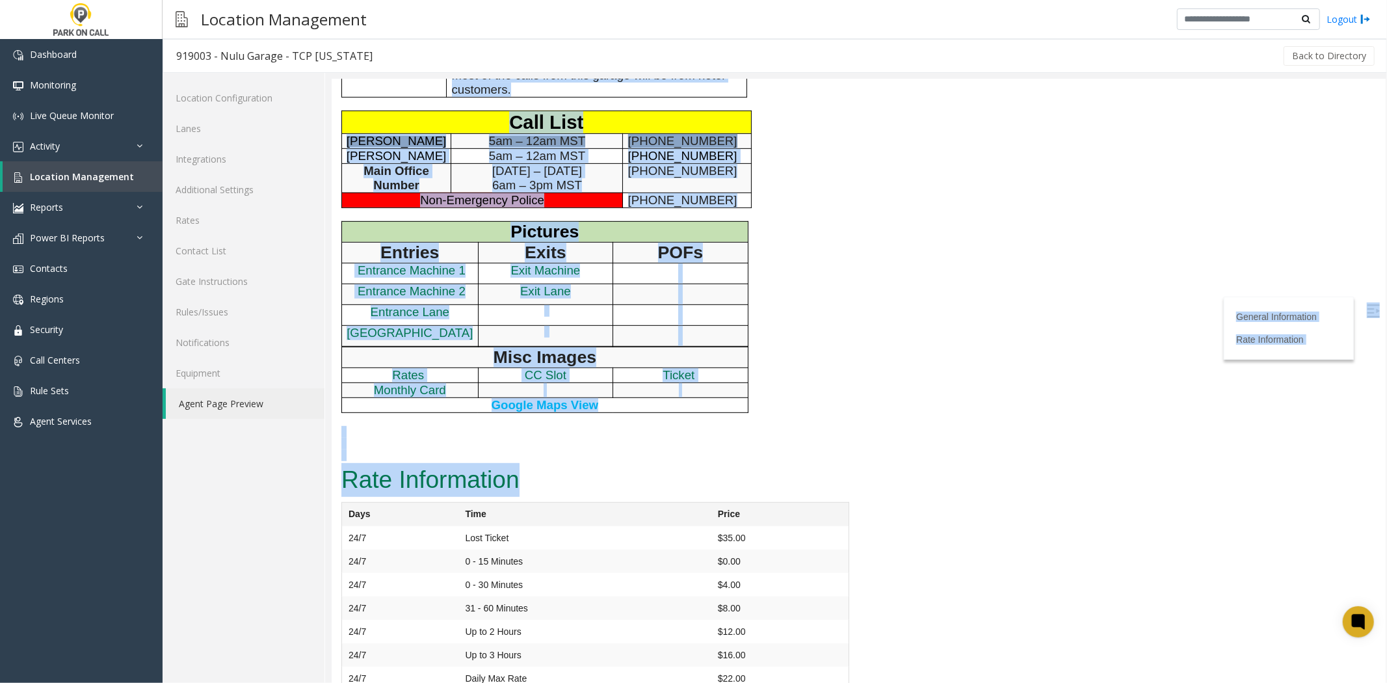
drag, startPoint x: 386, startPoint y: 93, endPoint x: 564, endPoint y: 469, distance: 416.0
click at [564, 469] on h2 "Rate Information" at bounding box center [595, 479] width 508 height 34
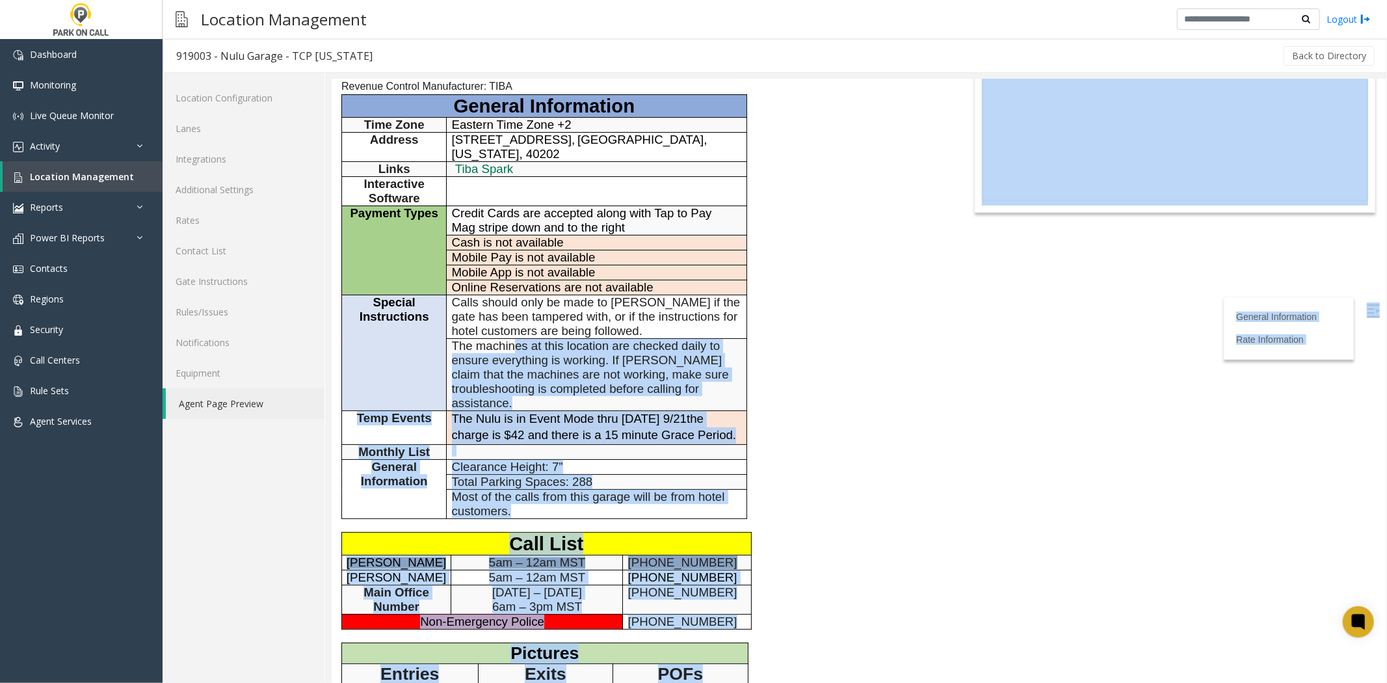
scroll to position [0, 0]
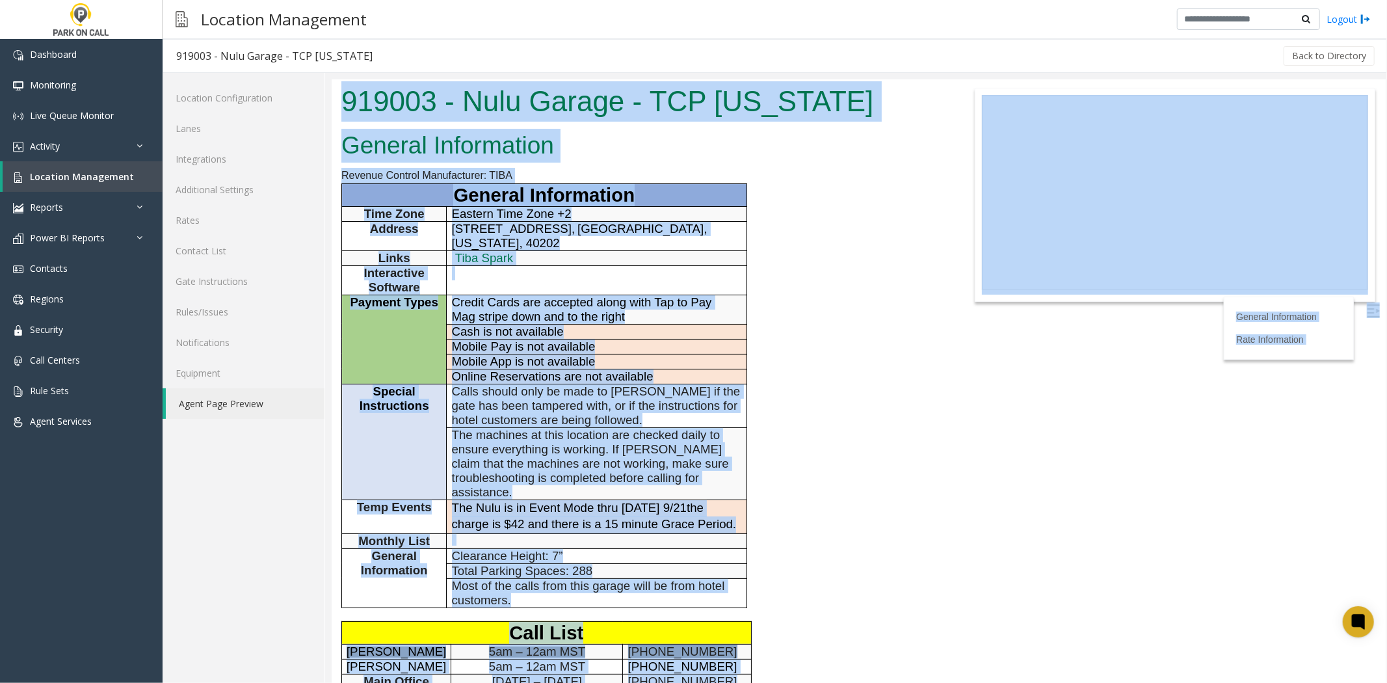
drag, startPoint x: 560, startPoint y: 465, endPoint x: 391, endPoint y: 57, distance: 442.1
click at [391, 79] on html "919003 - Nulu Garage - TCP [US_STATE] General Information Revenue Control Manuf…" at bounding box center [858, 381] width 1054 height 604
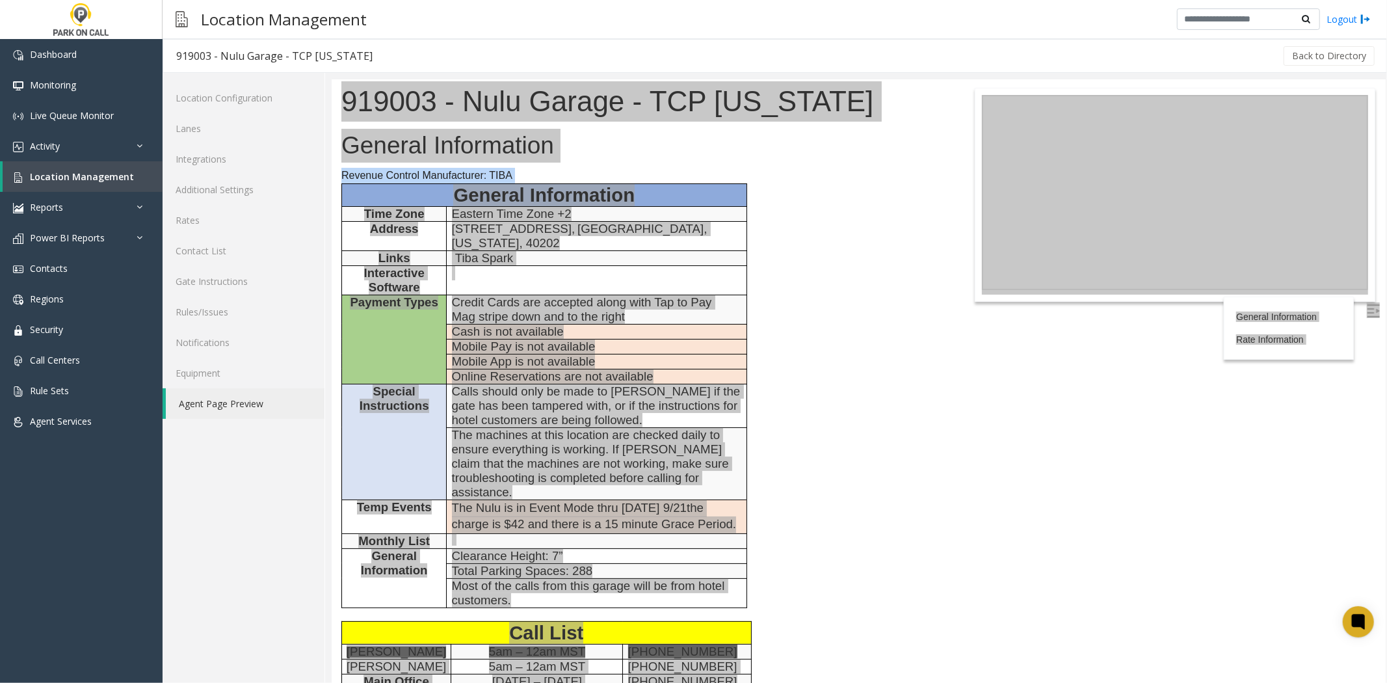
click at [384, 72] on div "919003 - Nulu Garage - TCP [US_STATE] Back to Directory" at bounding box center [775, 56] width 1225 height 34
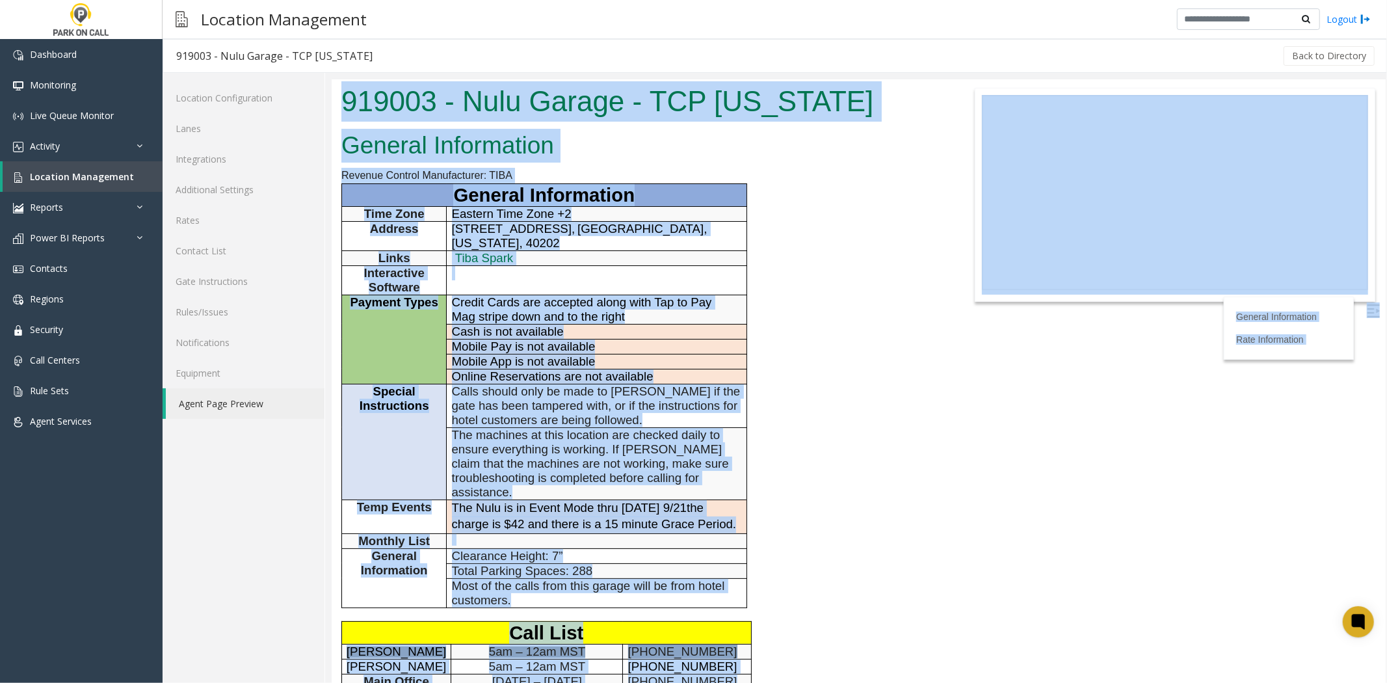
click at [406, 101] on h1 "919003 - Nulu Garage - TCP [US_STATE]" at bounding box center [639, 101] width 596 height 40
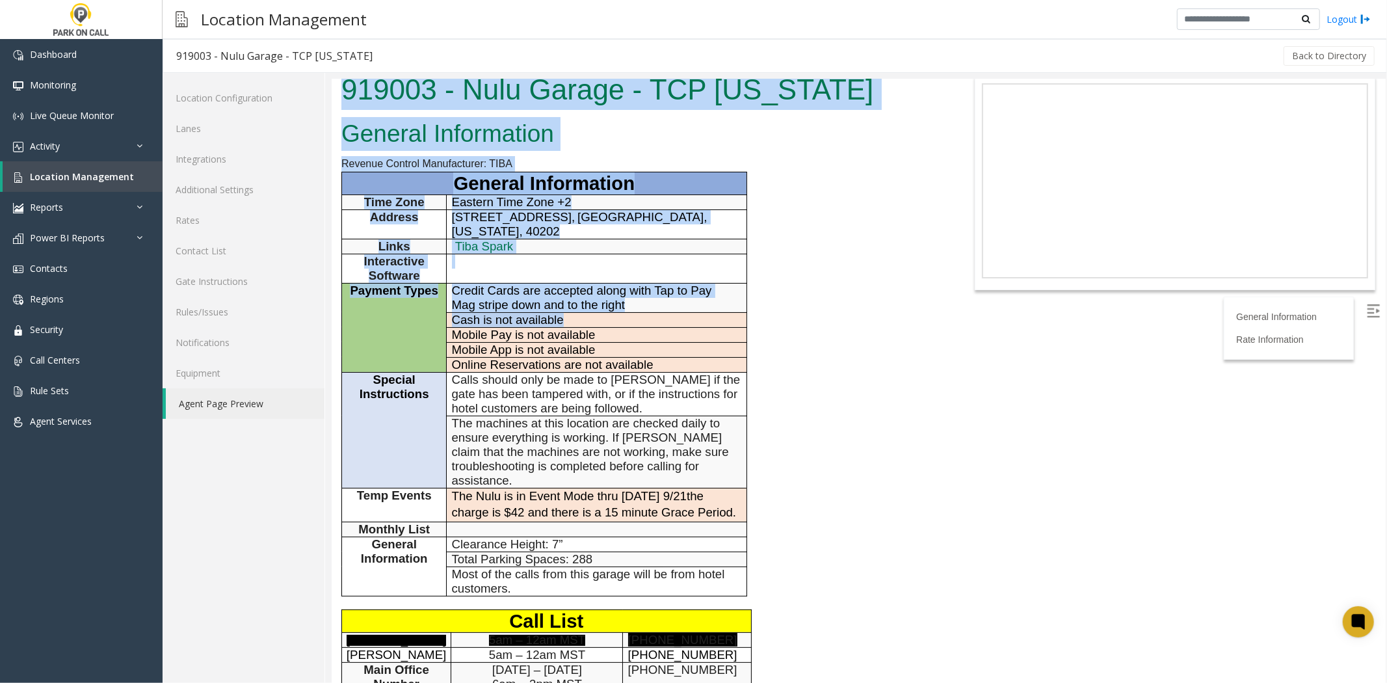
scroll to position [511, 0]
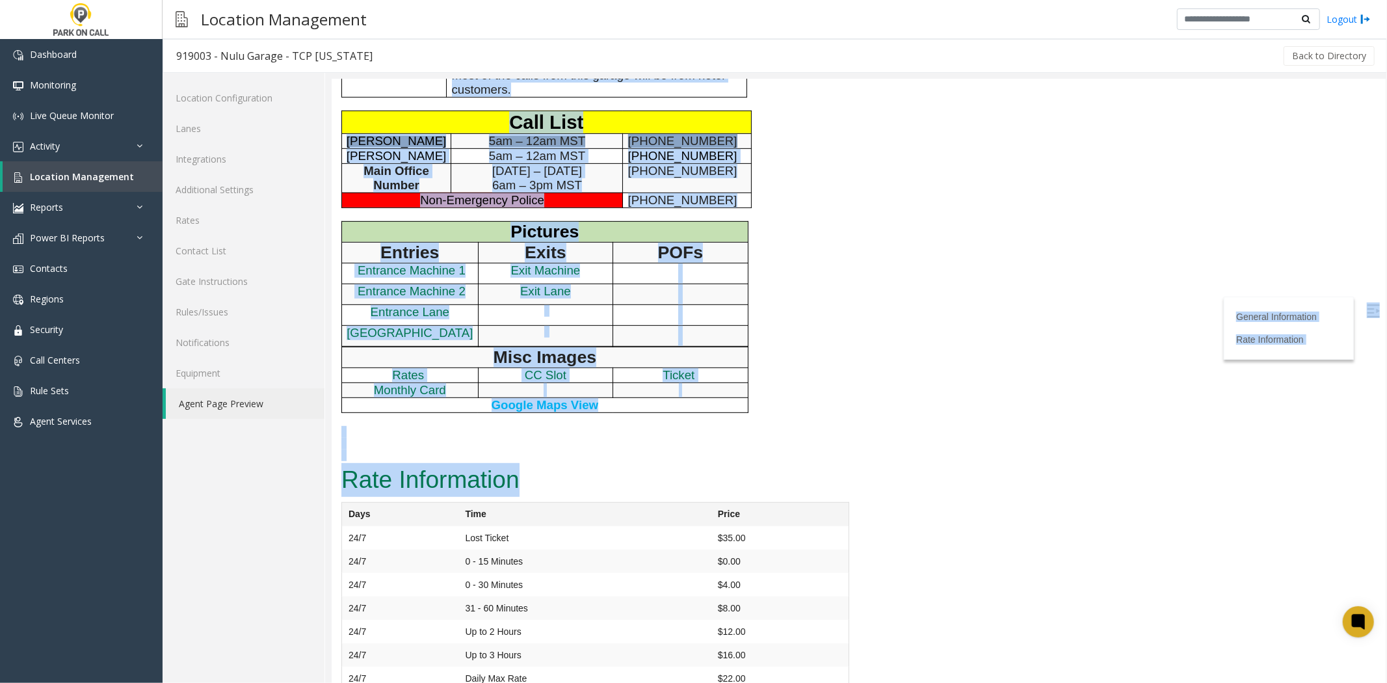
drag, startPoint x: 406, startPoint y: 101, endPoint x: 555, endPoint y: 444, distance: 374.0
click at [555, 462] on h2 "Rate Information" at bounding box center [595, 479] width 508 height 34
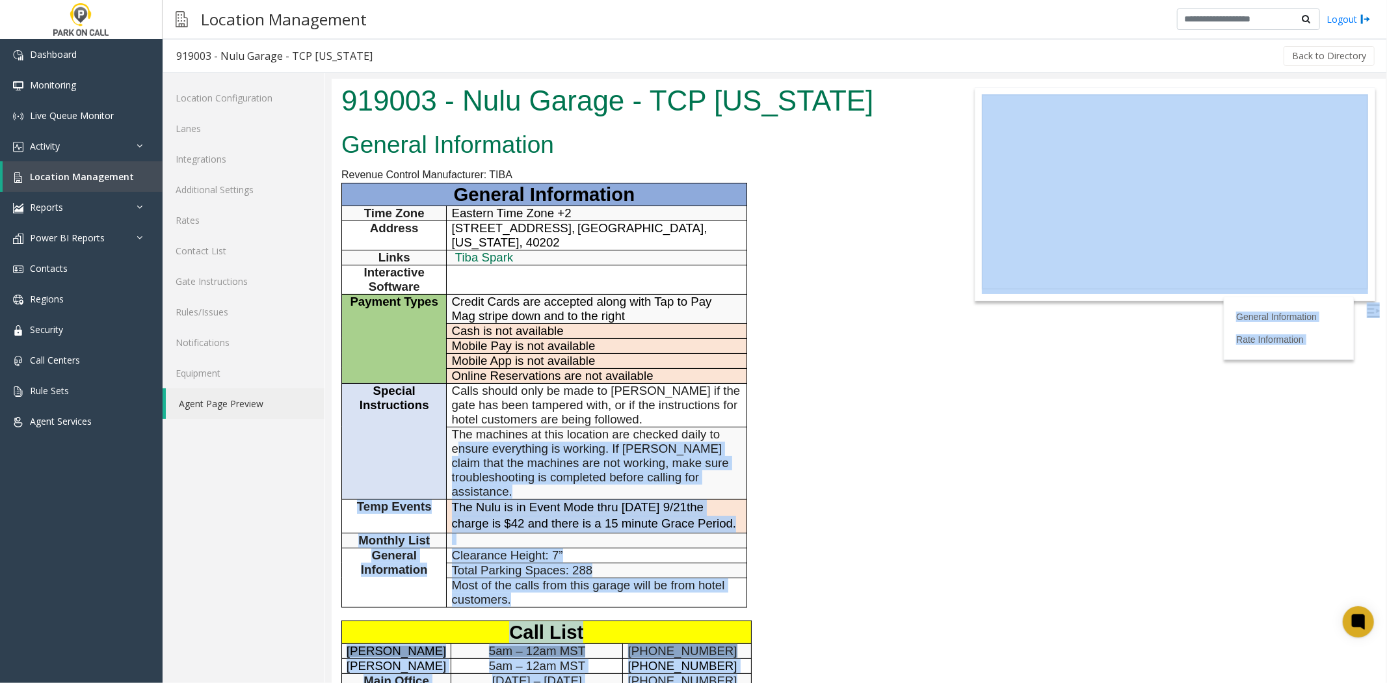
scroll to position [0, 0]
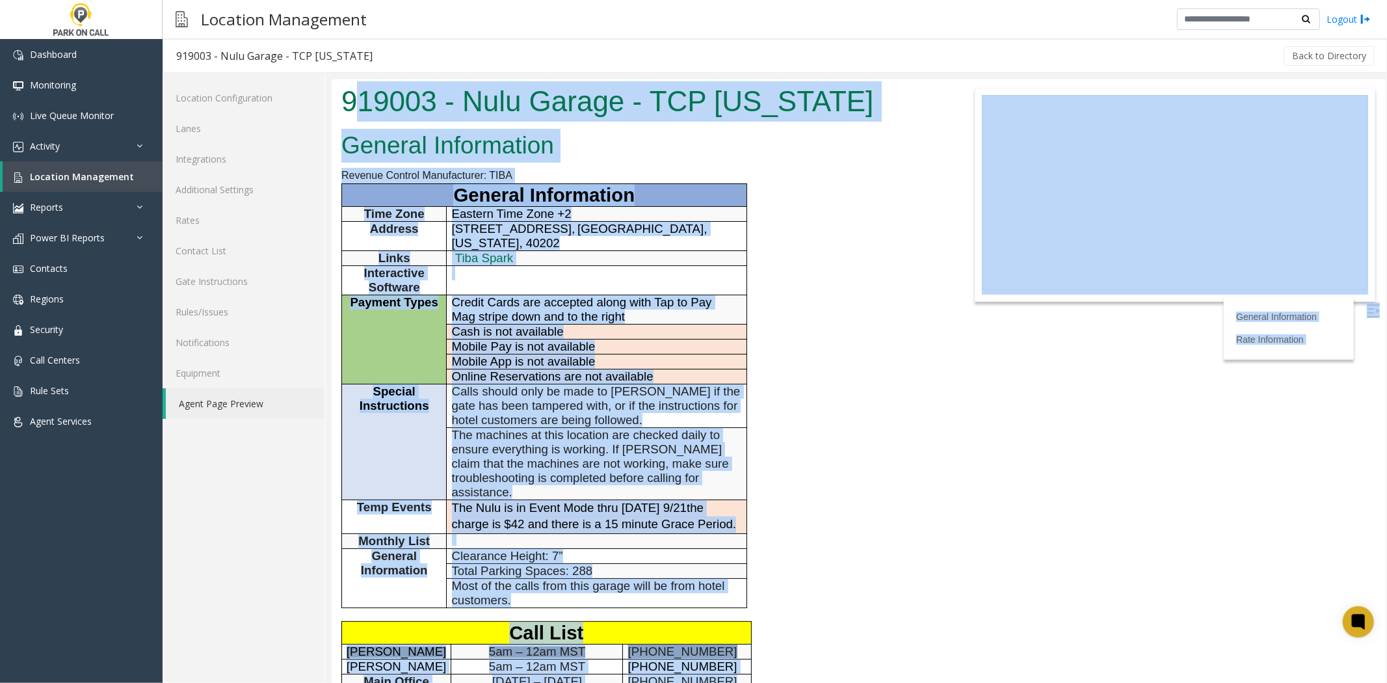
drag, startPoint x: 508, startPoint y: 458, endPoint x: 351, endPoint y: 98, distance: 392.3
click at [351, 98] on body "919003 - Nulu Garage - TCP [US_STATE] General Information Revenue Control Manuf…" at bounding box center [858, 381] width 1054 height 604
click at [351, 98] on h1 "919003 - Nulu Garage - TCP [US_STATE]" at bounding box center [639, 101] width 596 height 40
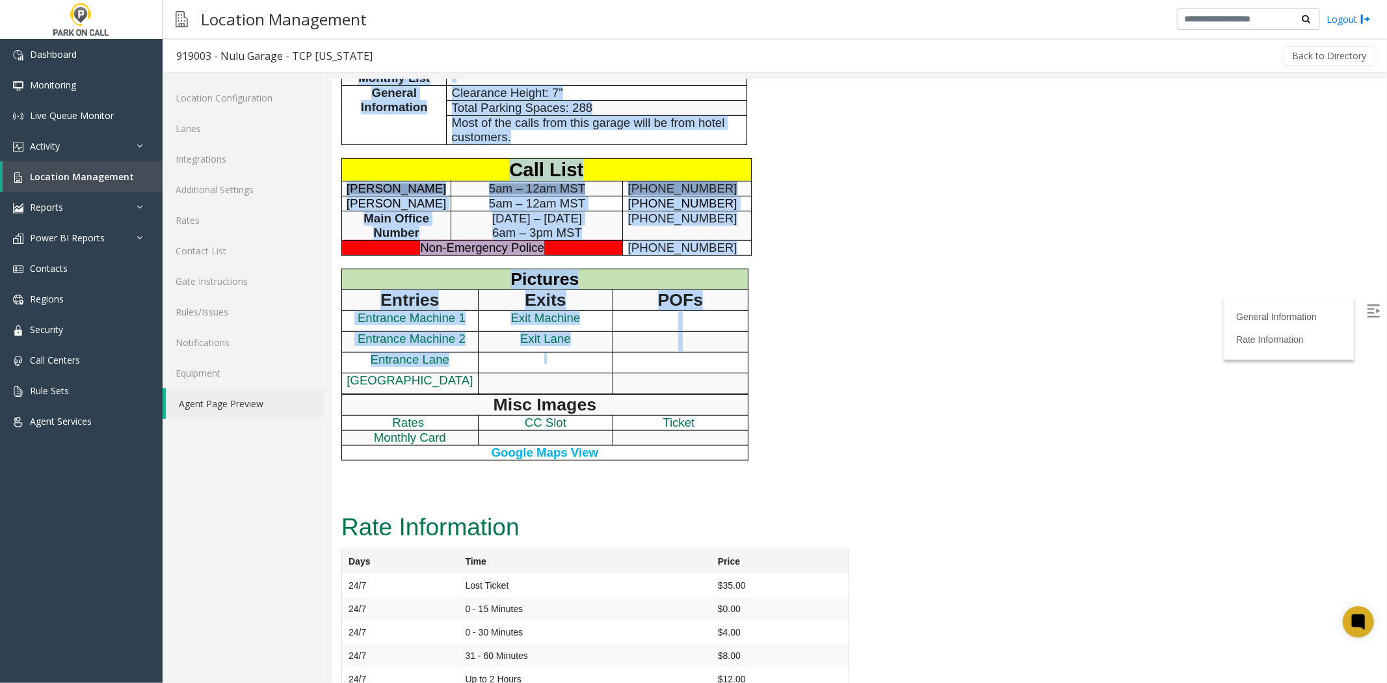
scroll to position [511, 0]
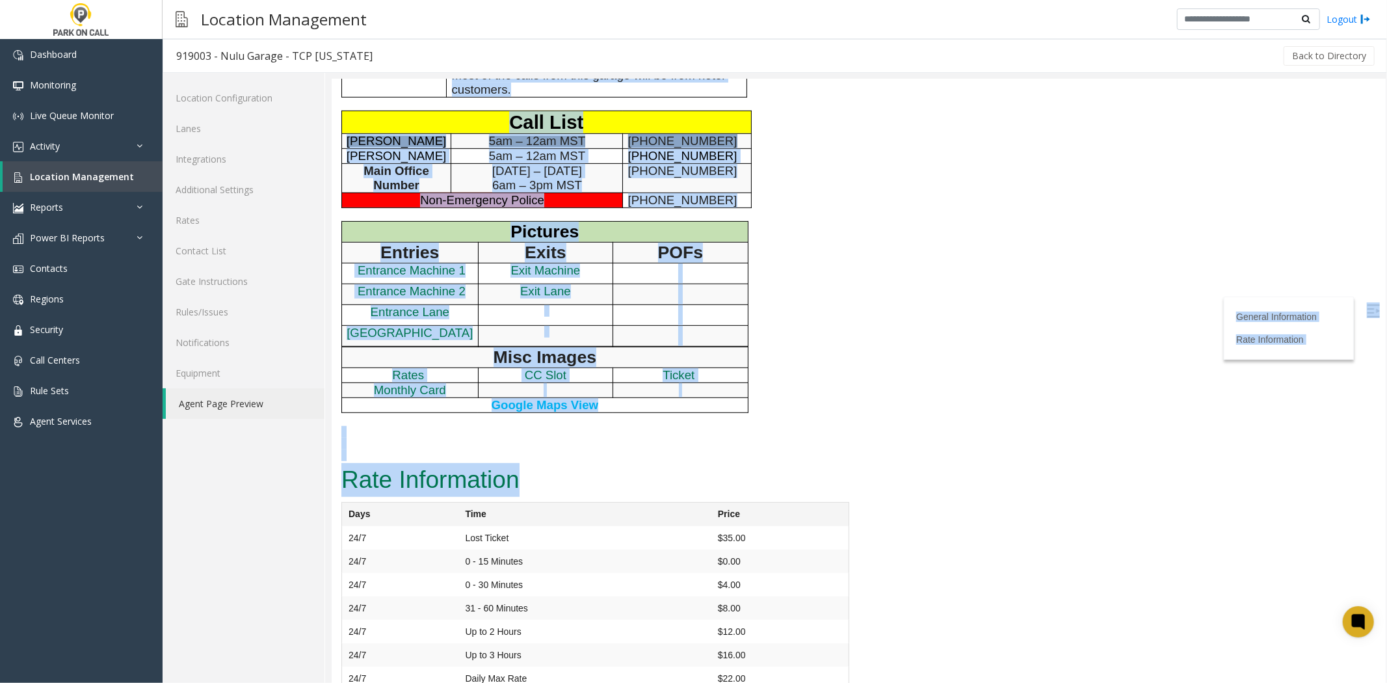
drag, startPoint x: 351, startPoint y: 98, endPoint x: 632, endPoint y: 442, distance: 443.7
click at [632, 462] on h2 "Rate Information" at bounding box center [595, 479] width 508 height 34
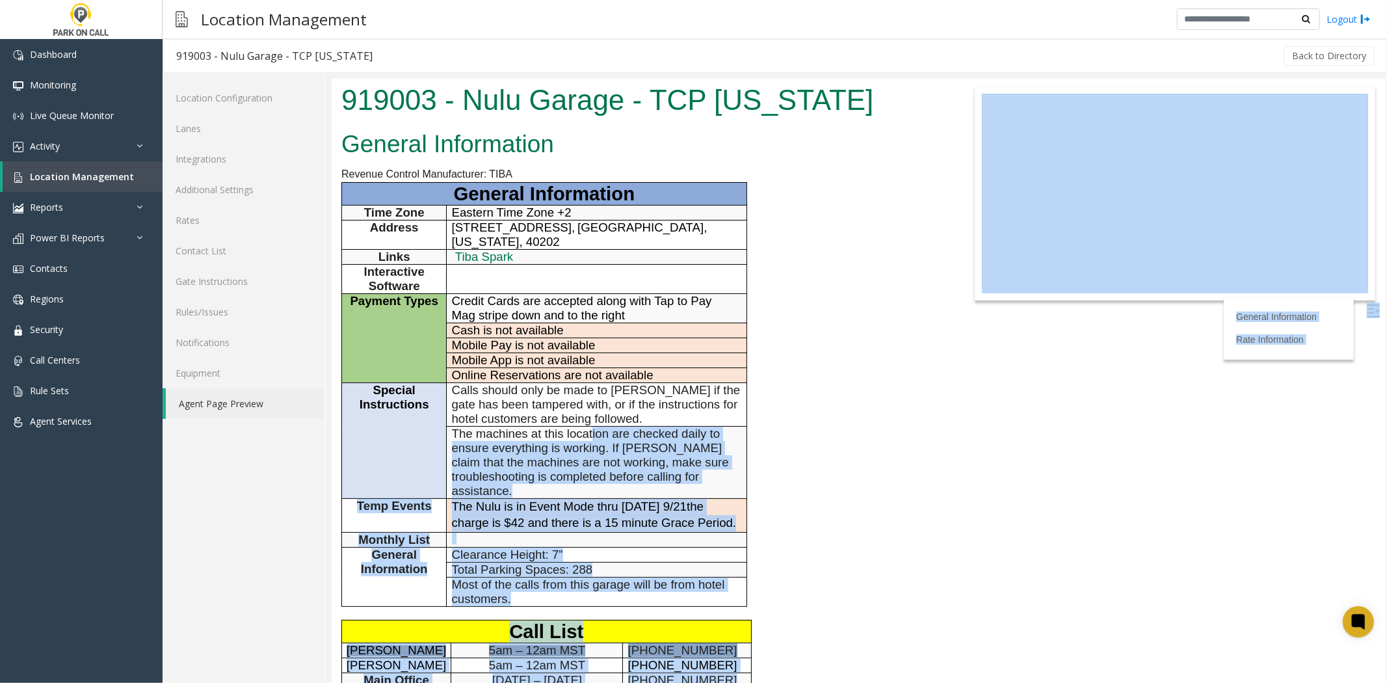
scroll to position [0, 0]
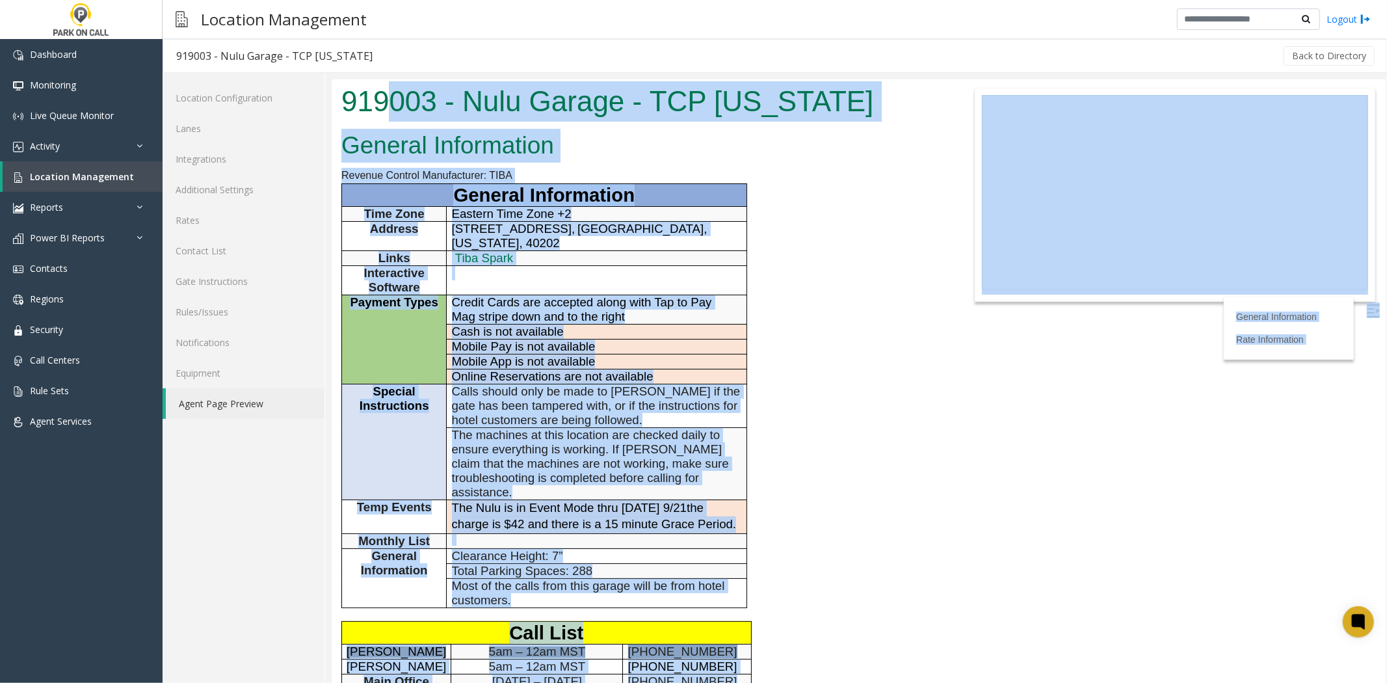
drag, startPoint x: 629, startPoint y: 453, endPoint x: 386, endPoint y: 113, distance: 417.8
click at [387, 112] on body "919003 - Nulu Garage - TCP [US_STATE] General Information Revenue Control Manuf…" at bounding box center [858, 381] width 1054 height 604
click at [386, 113] on h1 "919003 - Nulu Garage - TCP [US_STATE]" at bounding box center [639, 101] width 596 height 40
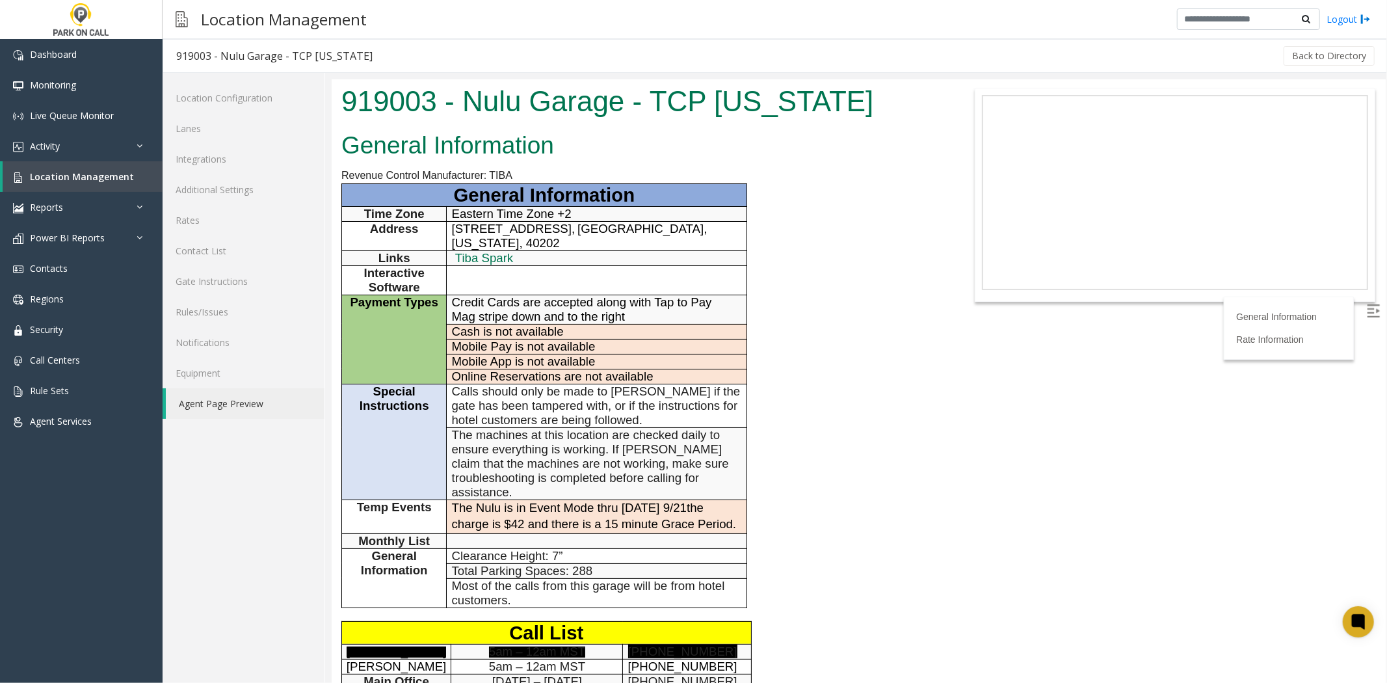
click at [340, 109] on div "919003 - Nulu Garage - TCP [US_STATE]" at bounding box center [638, 102] width 615 height 47
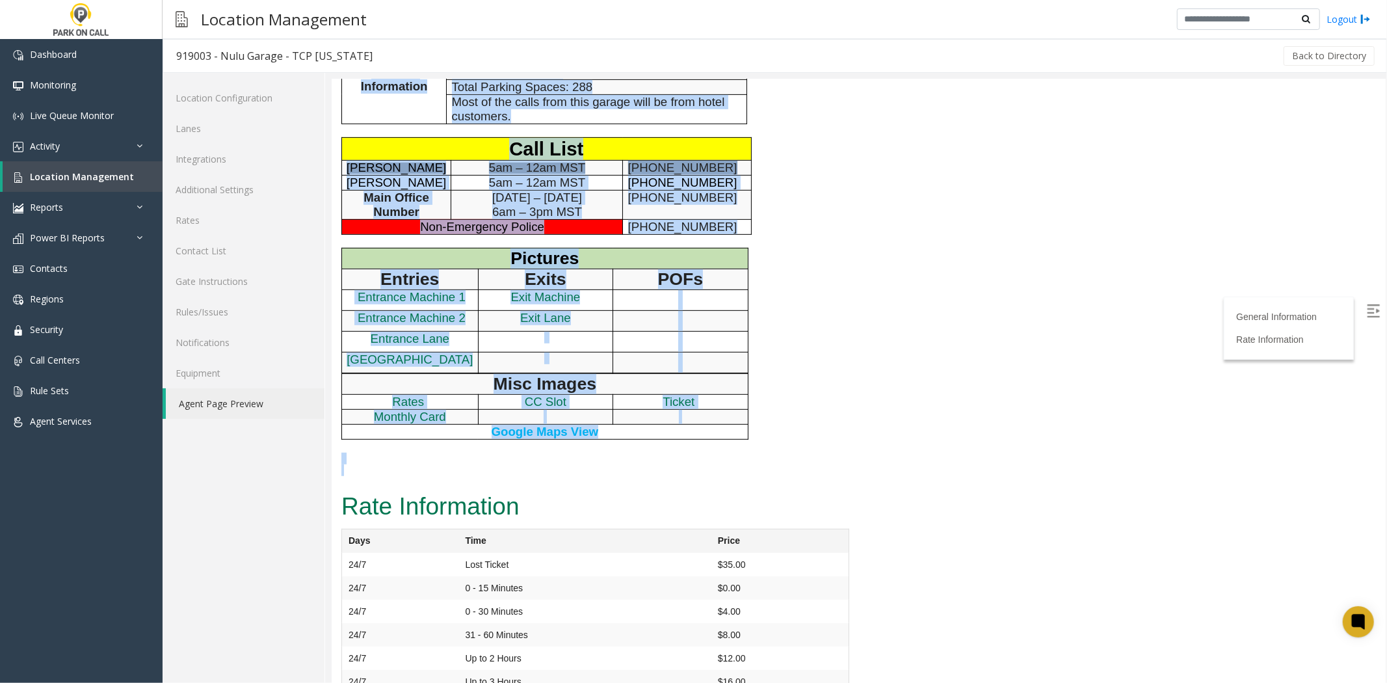
scroll to position [511, 0]
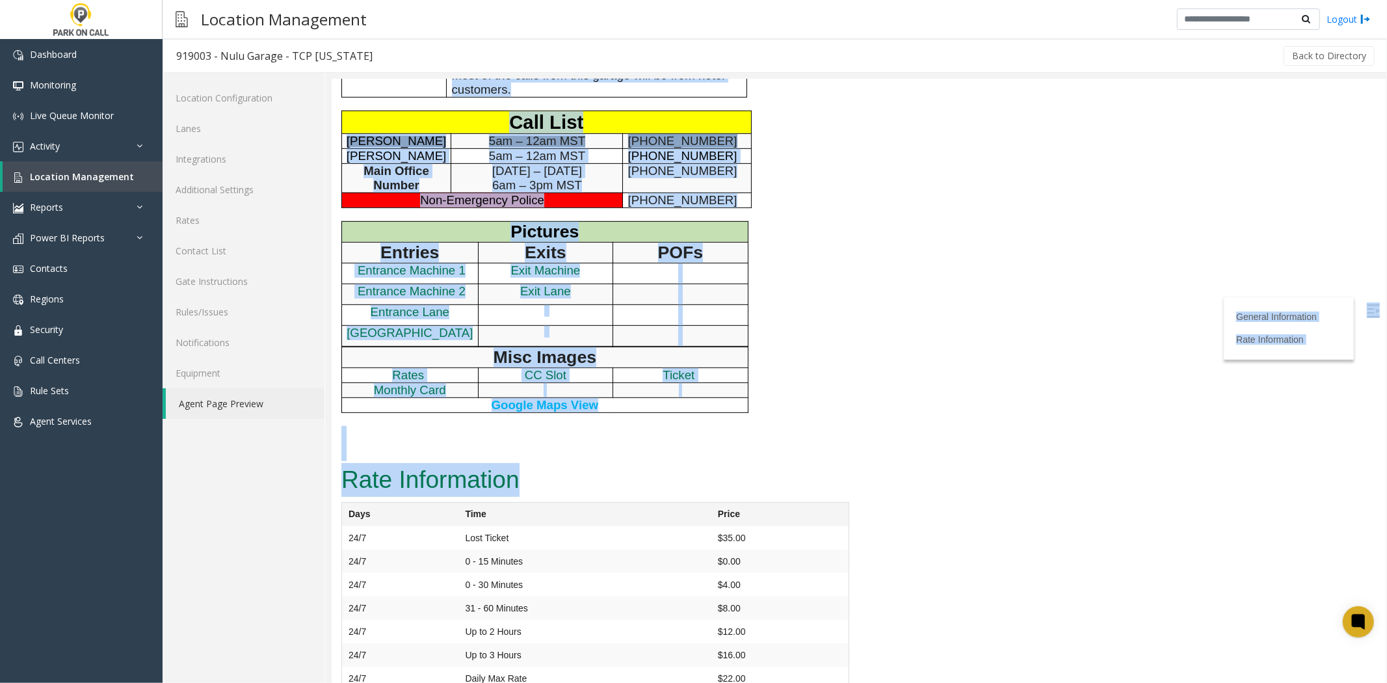
drag, startPoint x: 340, startPoint y: 109, endPoint x: 570, endPoint y: 453, distance: 414.9
click at [570, 462] on h2 "Rate Information" at bounding box center [595, 479] width 508 height 34
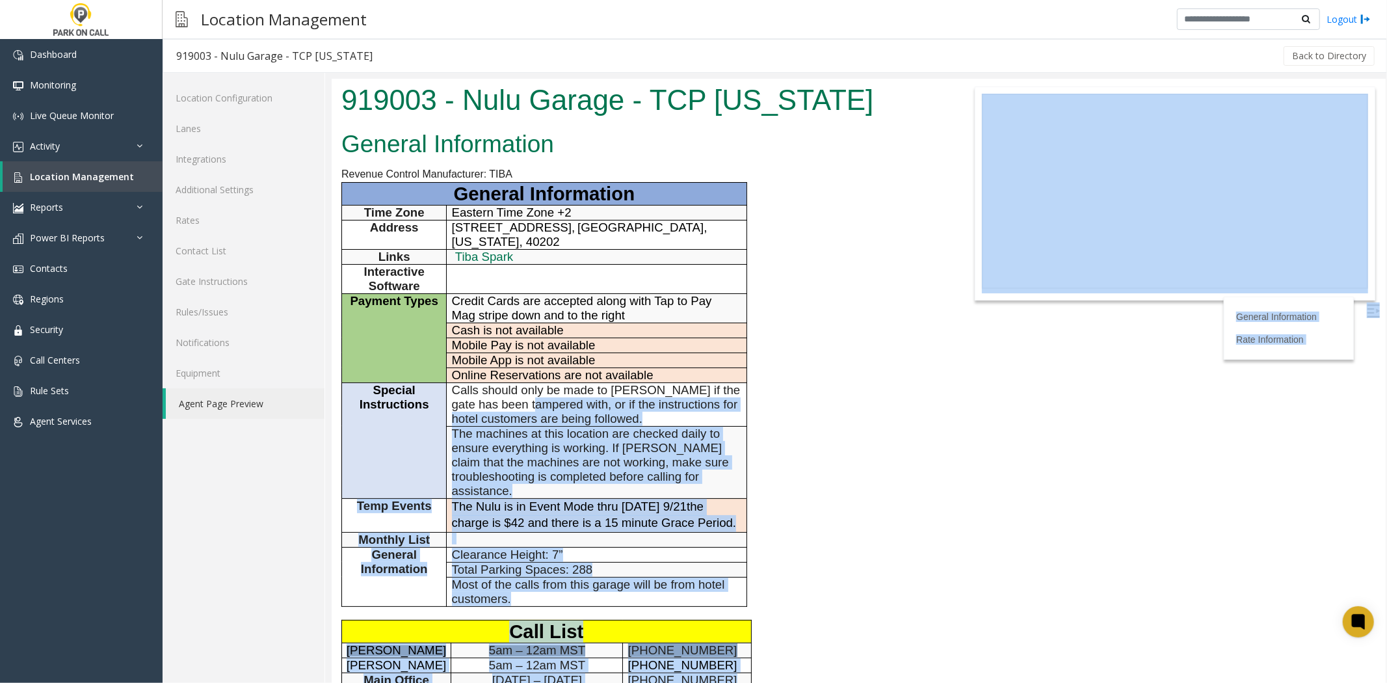
scroll to position [0, 0]
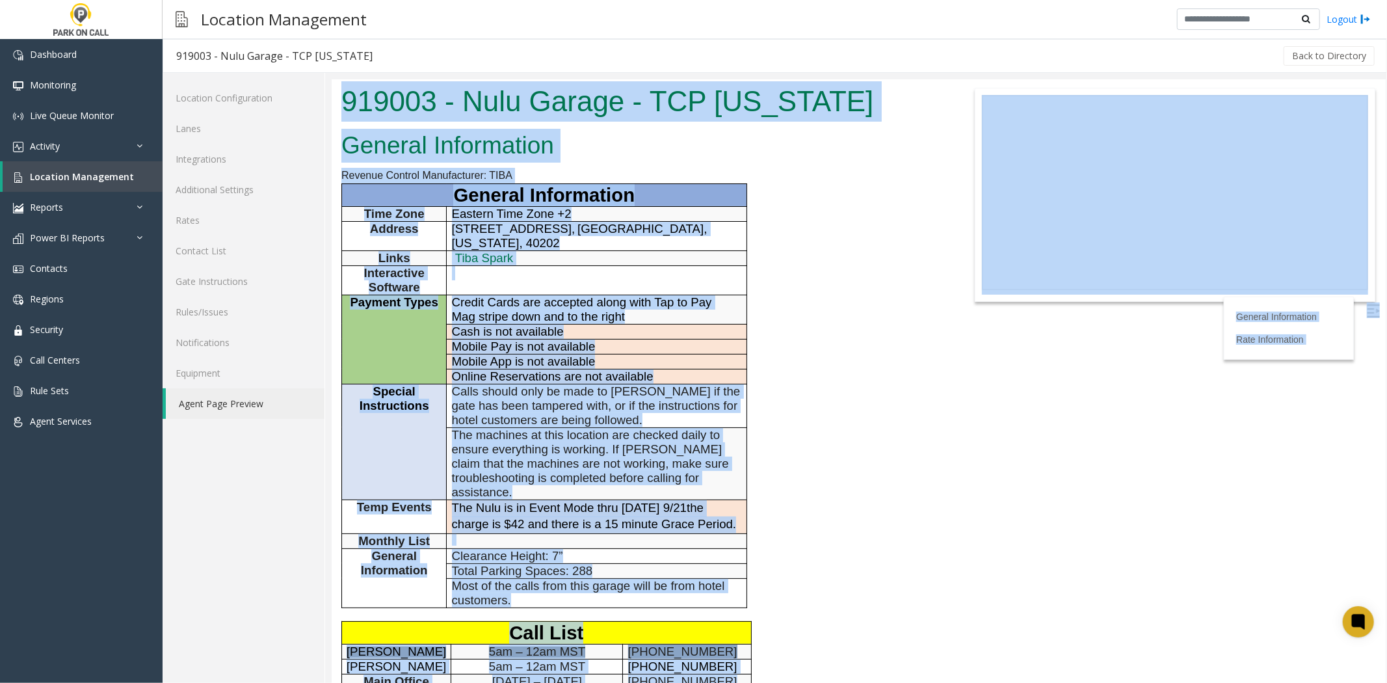
drag, startPoint x: 570, startPoint y: 453, endPoint x: 333, endPoint y: 72, distance: 449.0
click at [333, 79] on html "919003 - Nulu Garage - TCP [US_STATE] General Information Revenue Control Manuf…" at bounding box center [858, 381] width 1054 height 604
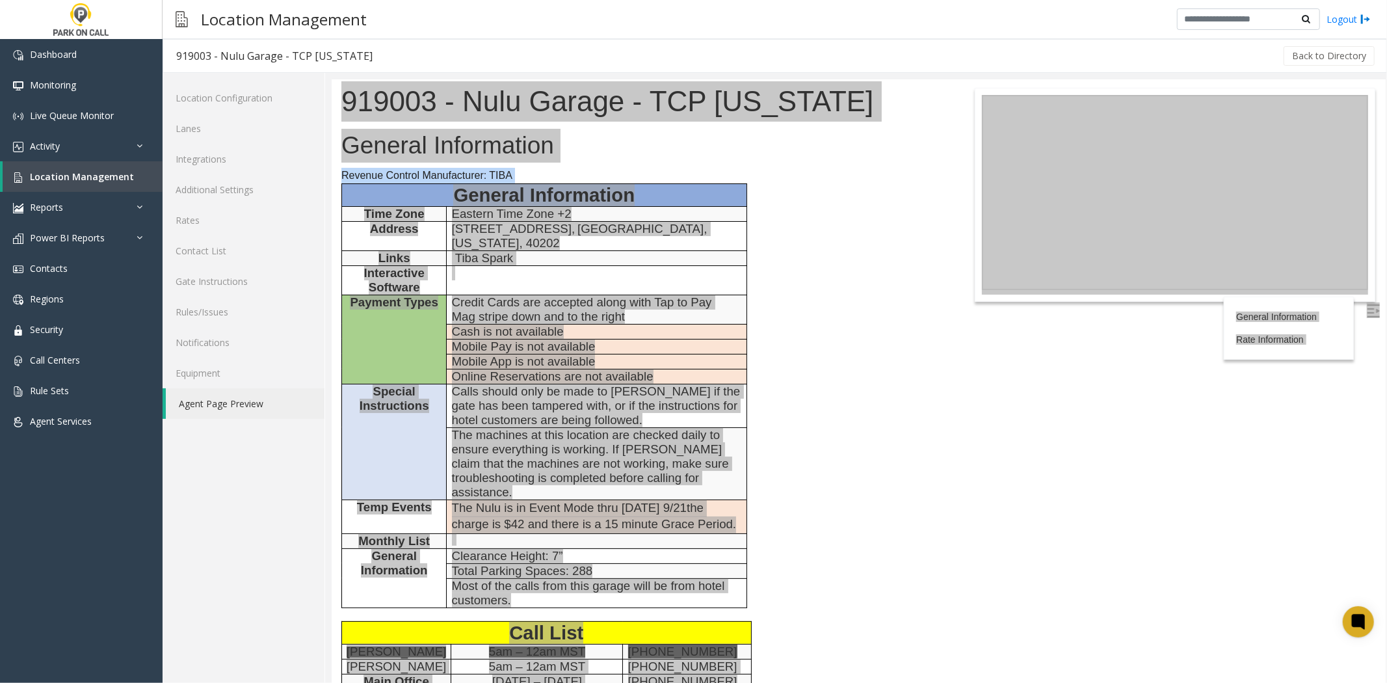
click at [334, 73] on div at bounding box center [856, 378] width 1062 height 610
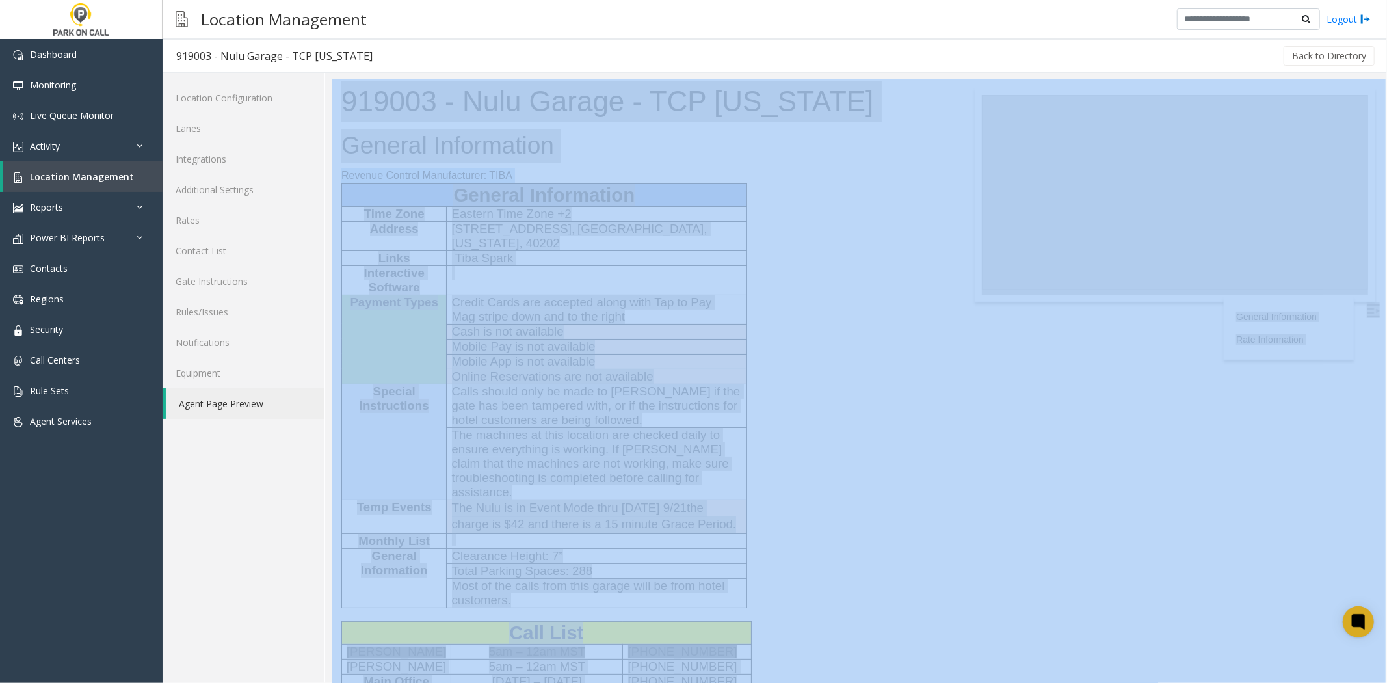
drag, startPoint x: 665, startPoint y: 152, endPoint x: 483, endPoint y: 291, distance: 229.6
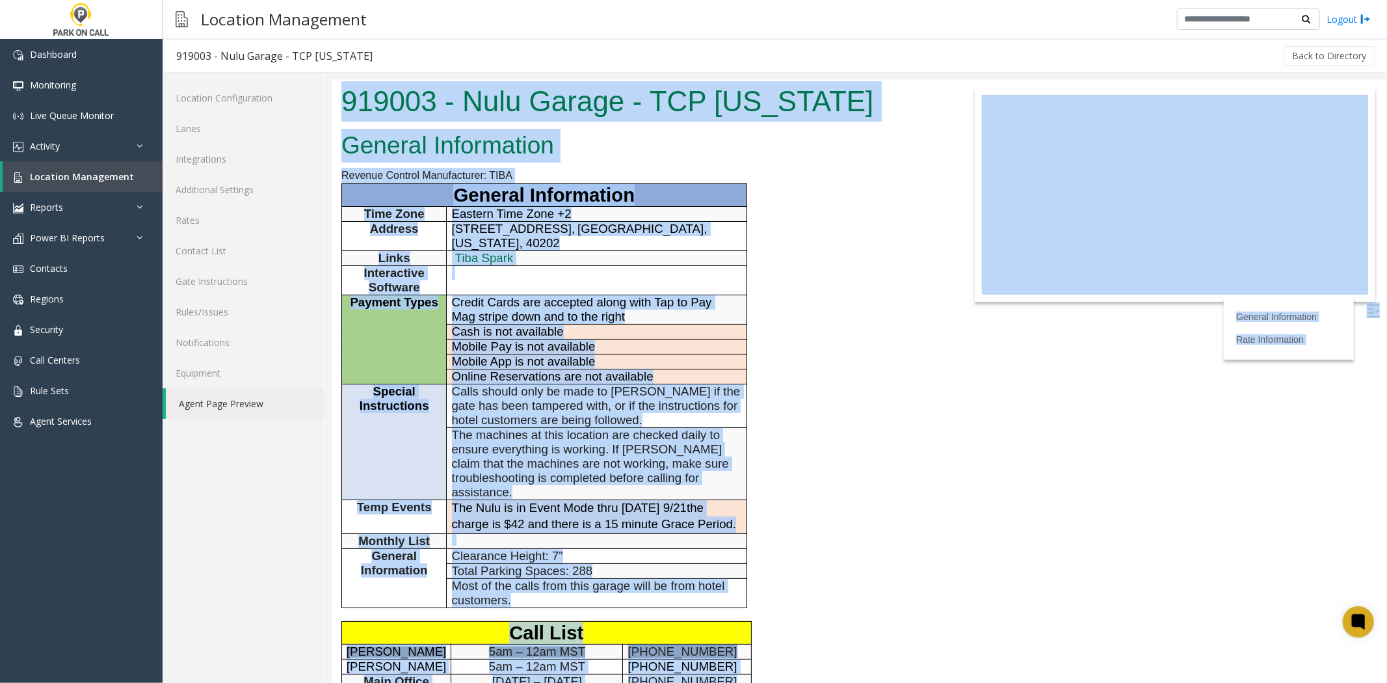
click at [476, 279] on td at bounding box center [596, 279] width 300 height 29
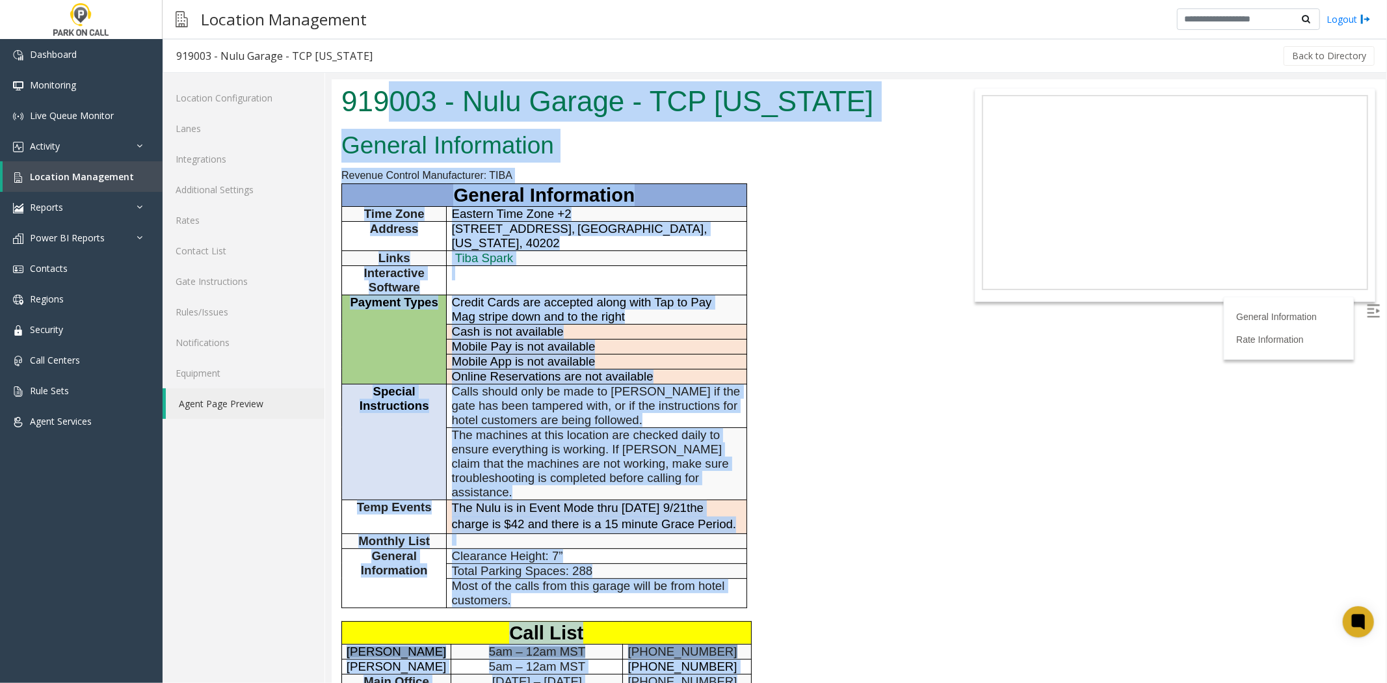
drag, startPoint x: 469, startPoint y: 344, endPoint x: 386, endPoint y: 120, distance: 239.3
click at [386, 120] on body "919003 - Nulu Garage - TCP [US_STATE] General Information Revenue Control Manuf…" at bounding box center [858, 381] width 1054 height 604
click at [386, 120] on h1 "919003 - Nulu Garage - TCP [US_STATE]" at bounding box center [639, 101] width 596 height 40
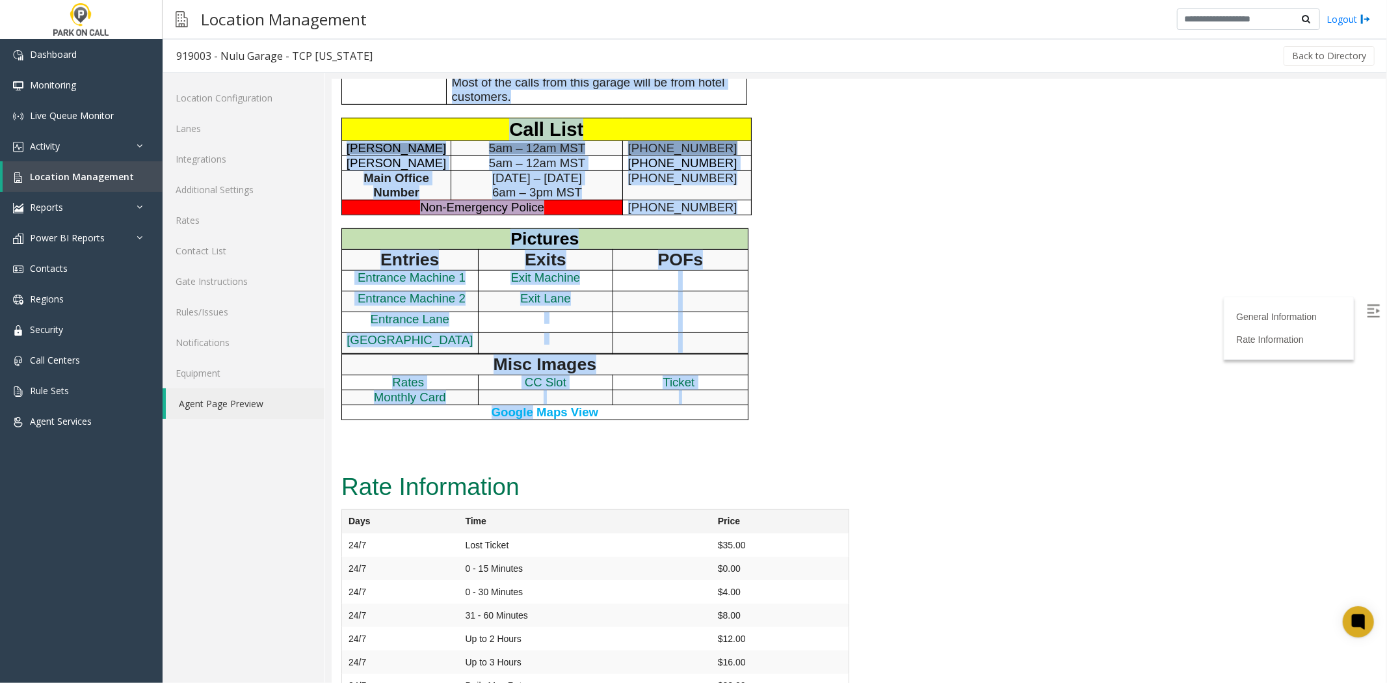
scroll to position [511, 0]
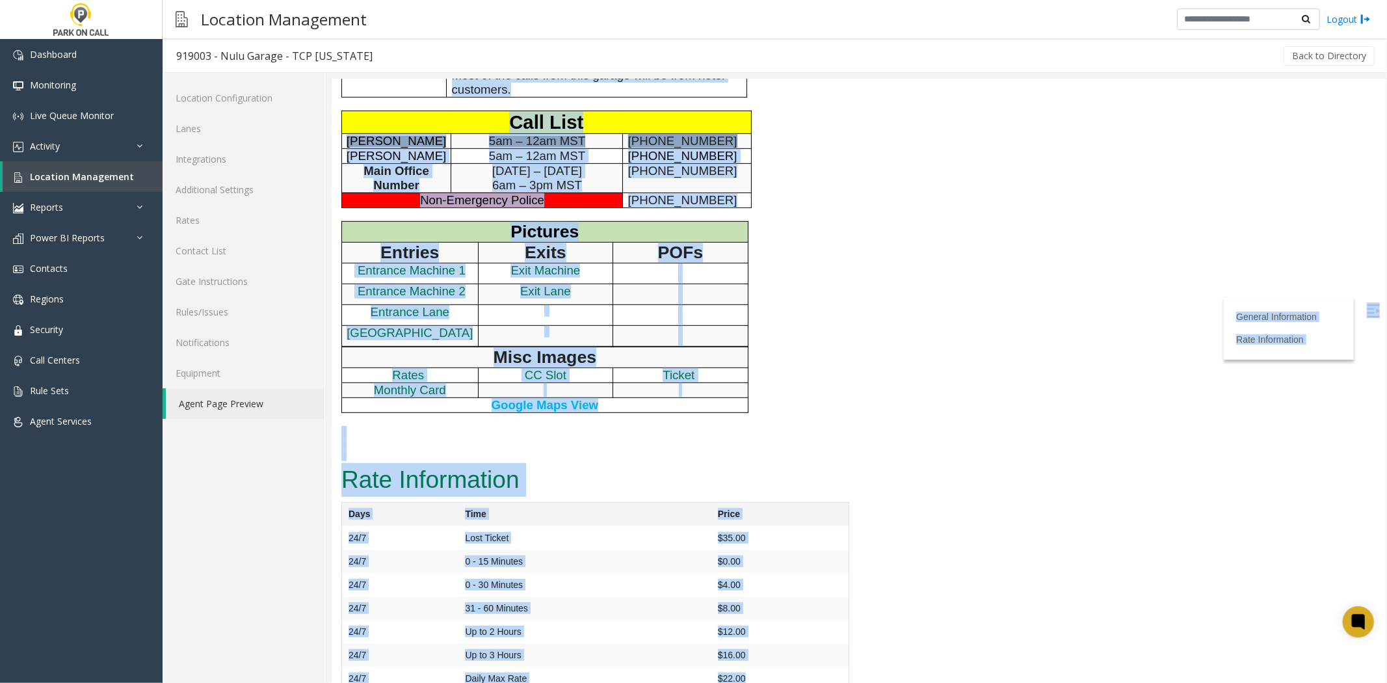
drag, startPoint x: 384, startPoint y: 118, endPoint x: 839, endPoint y: 648, distance: 697.8
click at [839, 666] on td "$22.00" at bounding box center [779, 678] width 137 height 24
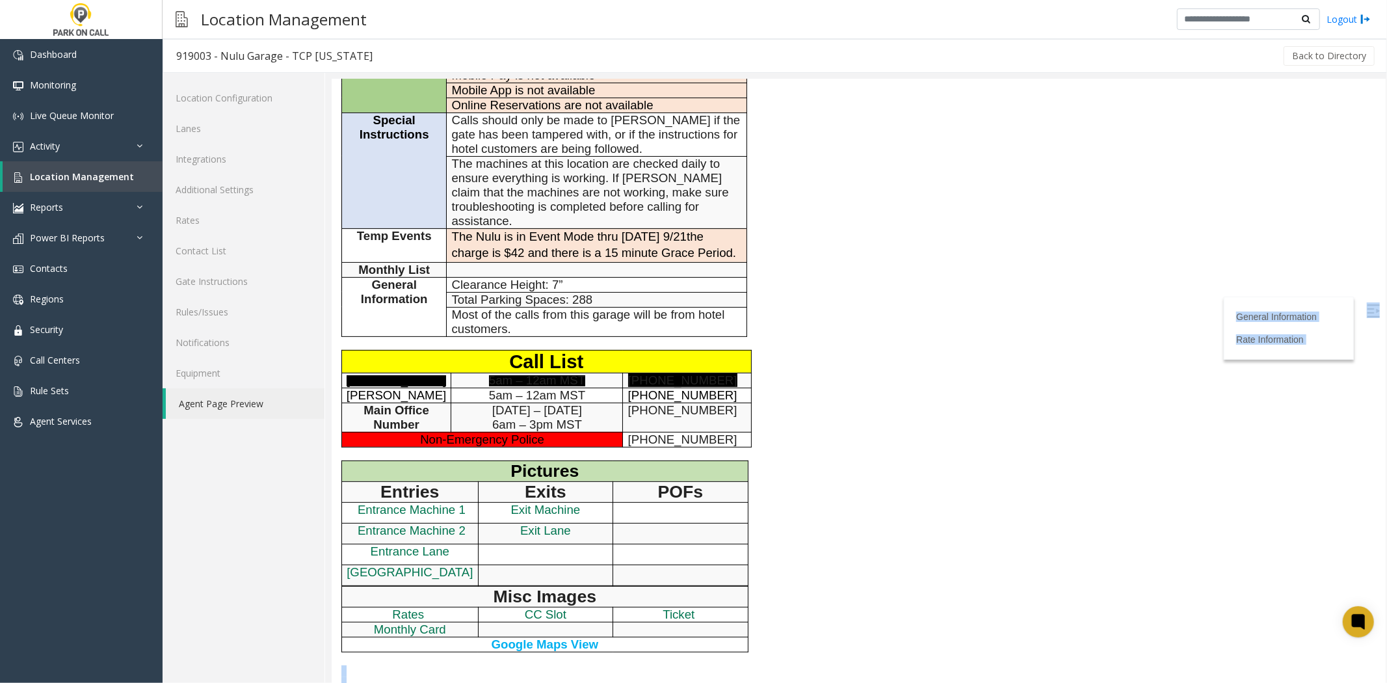
scroll to position [0, 0]
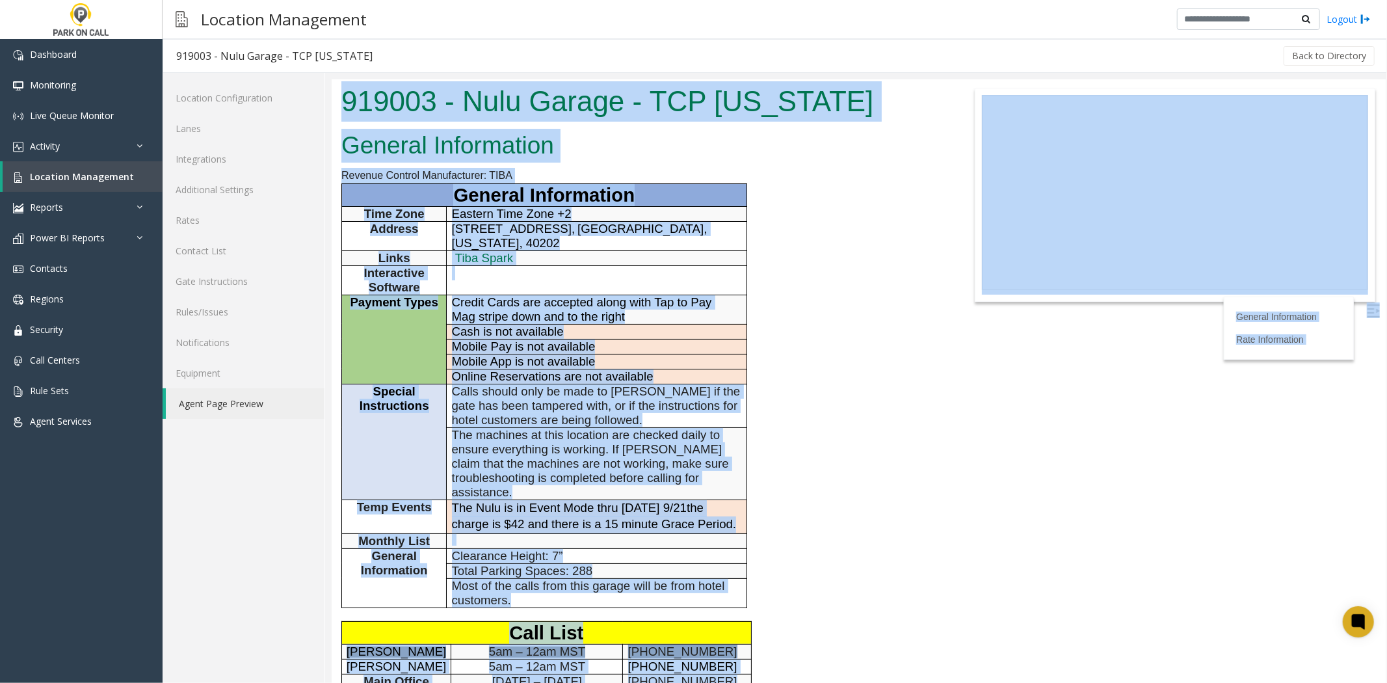
drag, startPoint x: 839, startPoint y: 648, endPoint x: 344, endPoint y: 112, distance: 729.5
click at [344, 112] on body "919003 - Nulu Garage - TCP [US_STATE] General Information Revenue Control Manuf…" at bounding box center [858, 381] width 1054 height 604
click at [344, 112] on h1 "919003 - Nulu Garage - TCP [US_STATE]" at bounding box center [639, 101] width 596 height 40
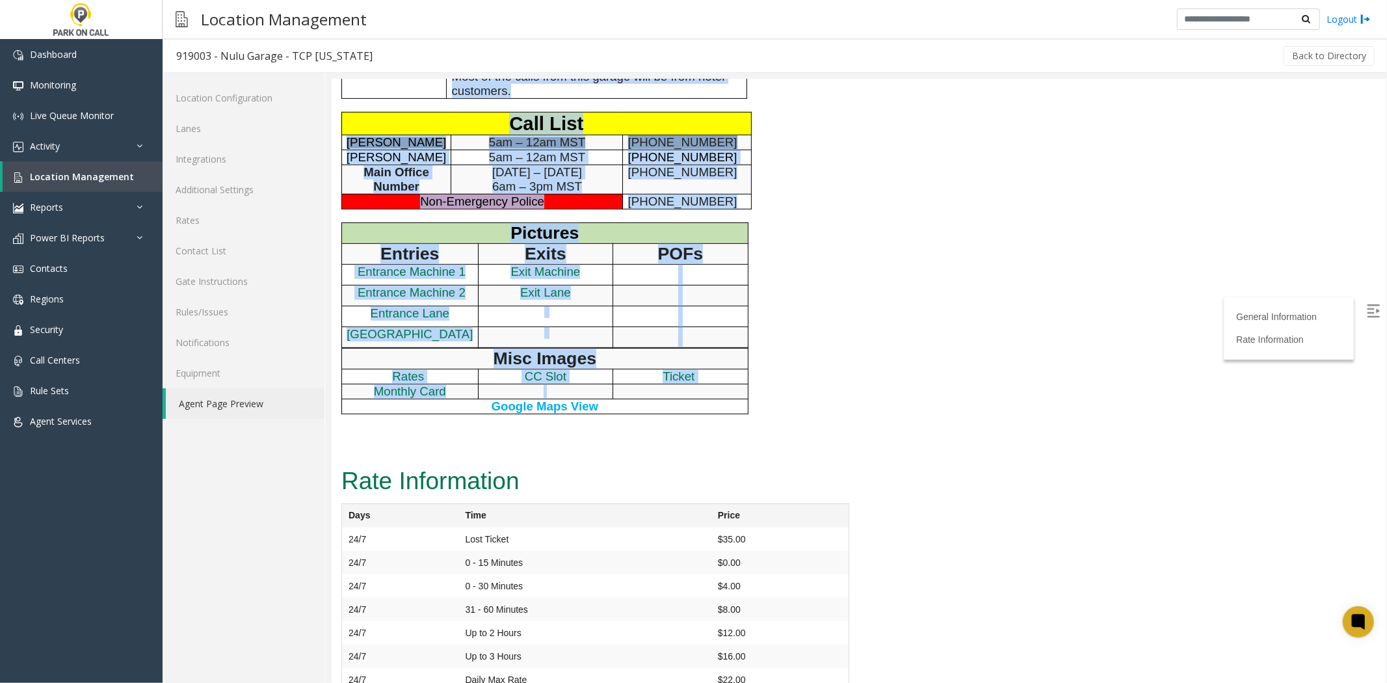
scroll to position [511, 0]
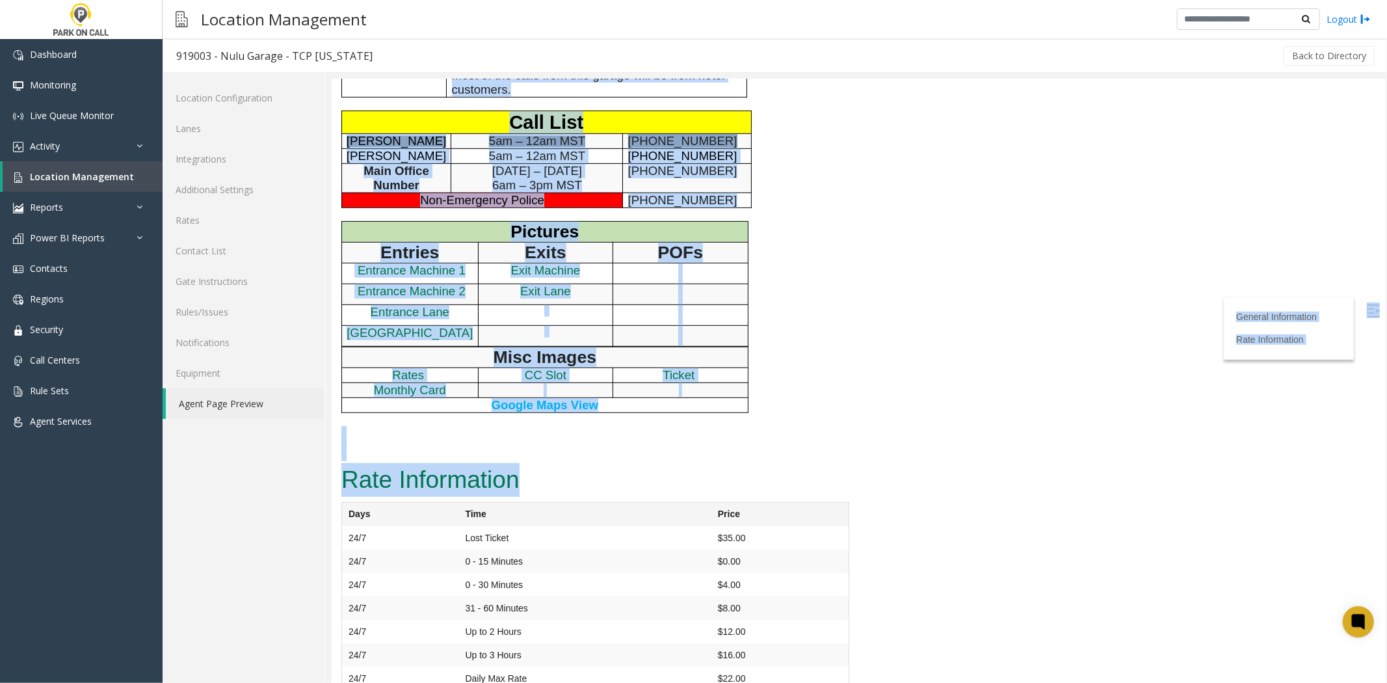
drag, startPoint x: 344, startPoint y: 112, endPoint x: 613, endPoint y: 471, distance: 448.8
click at [613, 471] on h2 "Rate Information" at bounding box center [595, 479] width 508 height 34
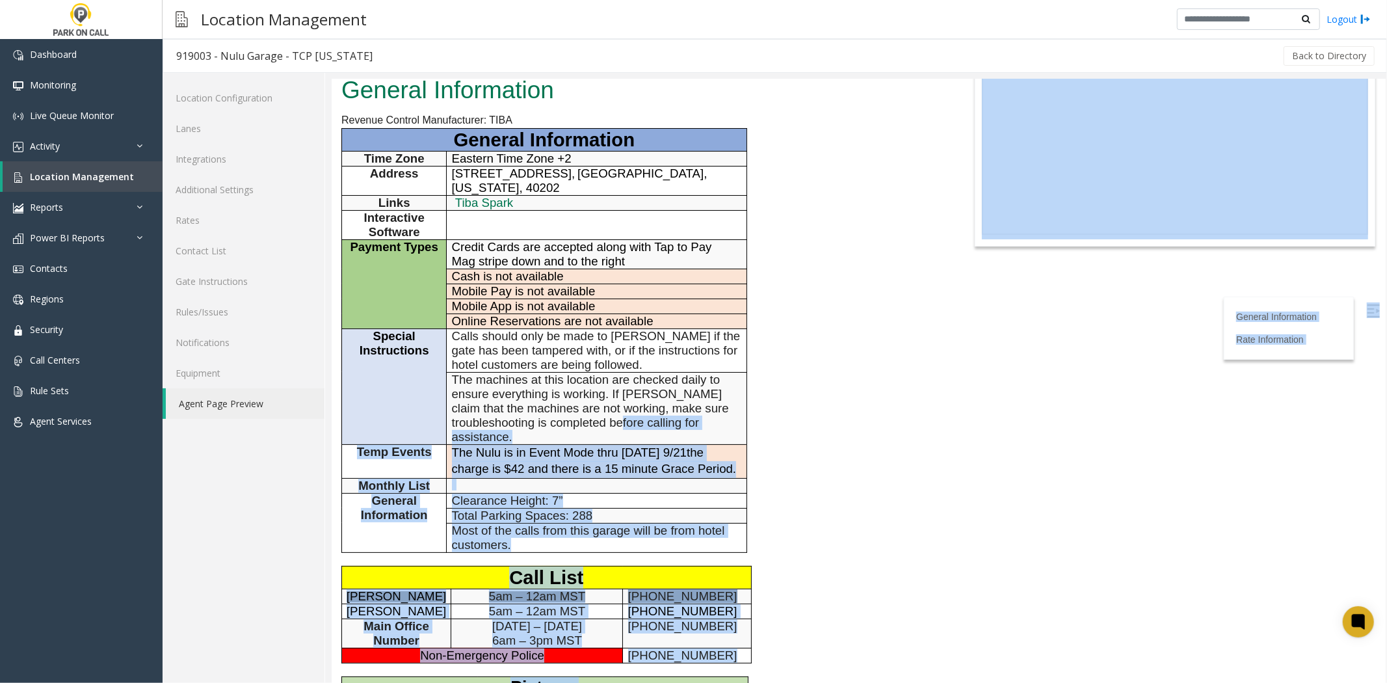
scroll to position [0, 0]
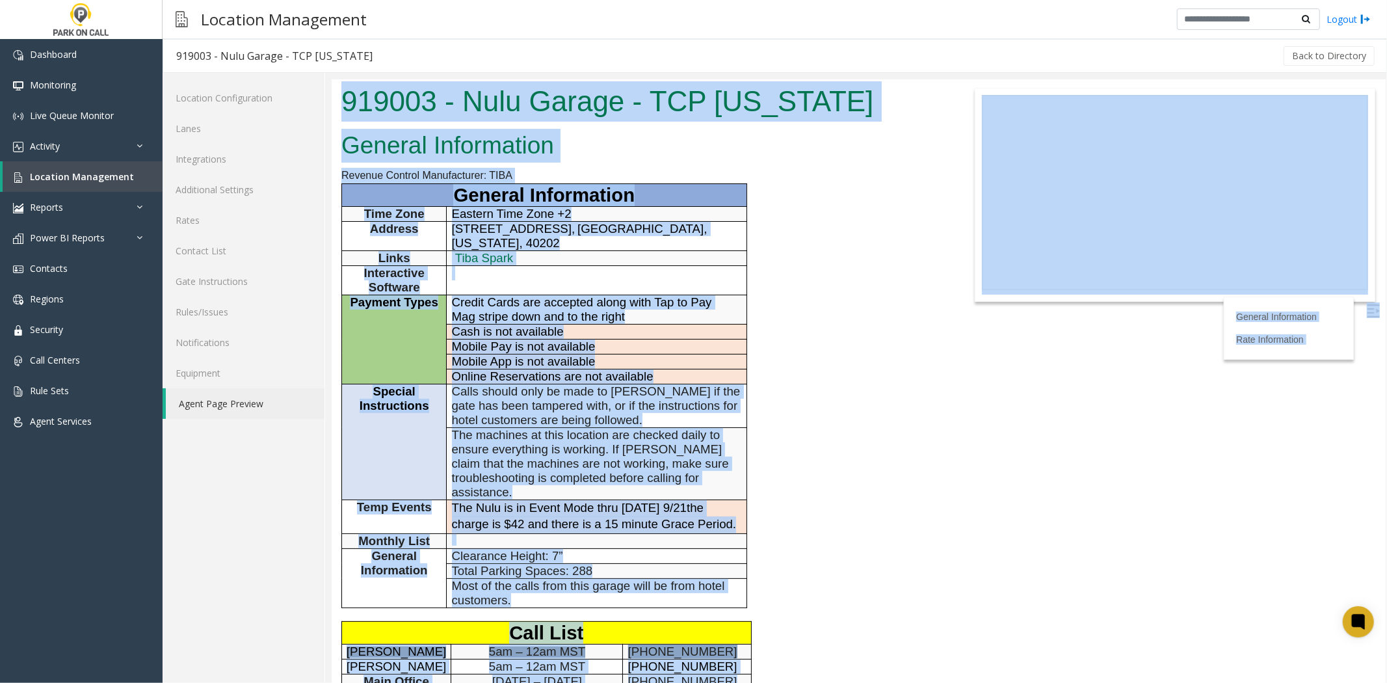
drag, startPoint x: 607, startPoint y: 455, endPoint x: 345, endPoint y: 103, distance: 438.8
click at [345, 103] on body "919003 - Nulu Garage - TCP [US_STATE] General Information Revenue Control Manuf…" at bounding box center [858, 381] width 1054 height 604
click at [345, 103] on h1 "919003 - Nulu Garage - TCP [US_STATE]" at bounding box center [639, 101] width 596 height 40
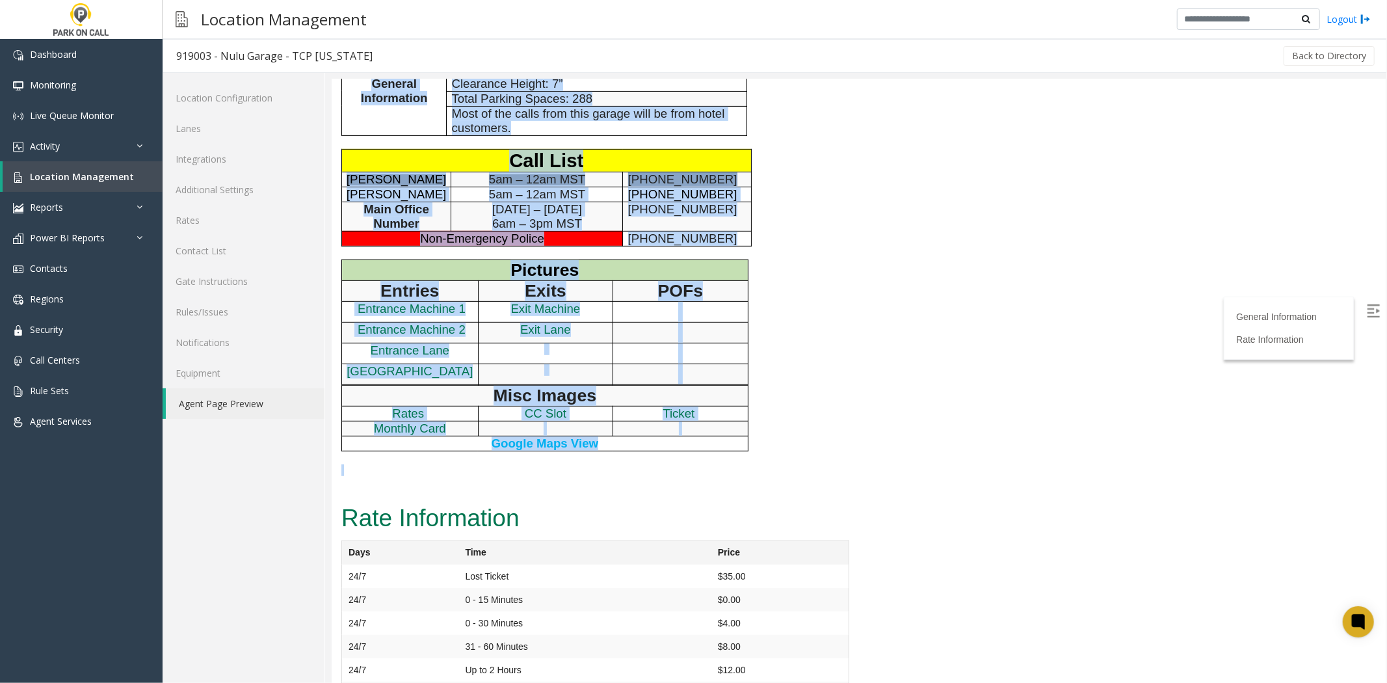
scroll to position [511, 0]
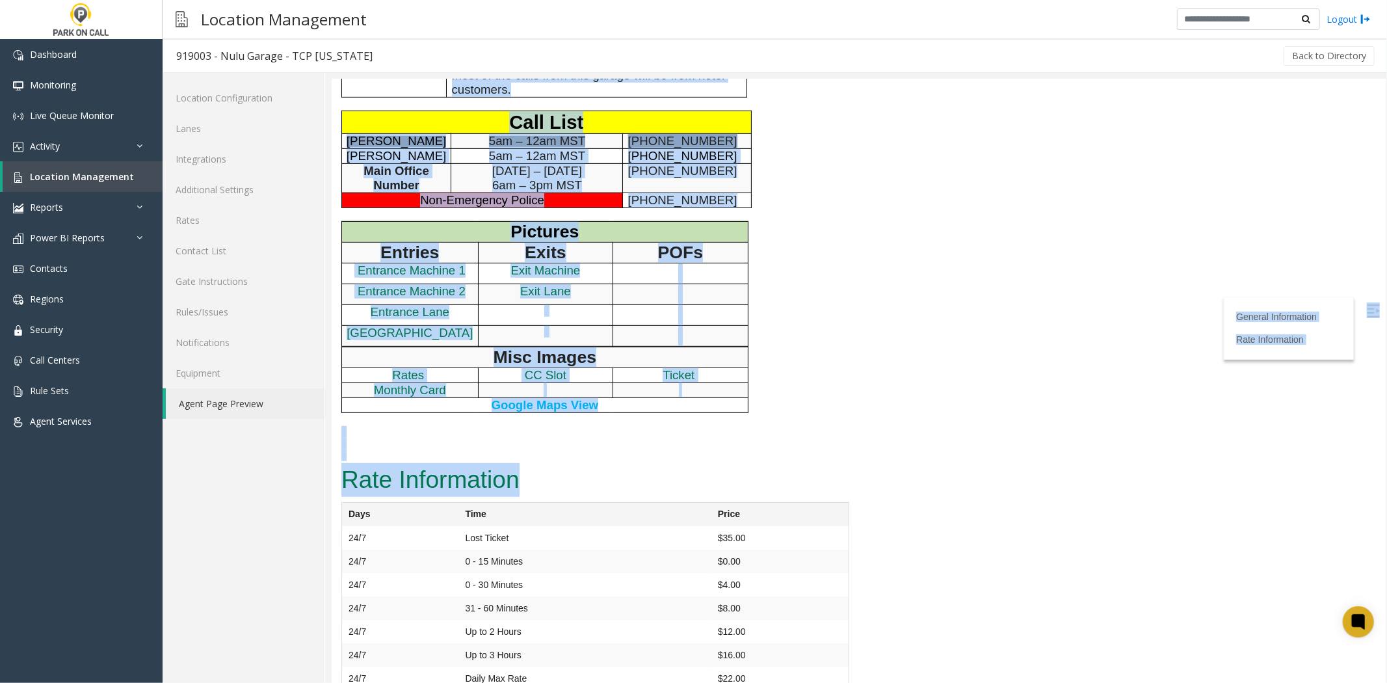
drag, startPoint x: 345, startPoint y: 103, endPoint x: 586, endPoint y: 457, distance: 428.8
click at [586, 462] on h2 "Rate Information" at bounding box center [595, 479] width 508 height 34
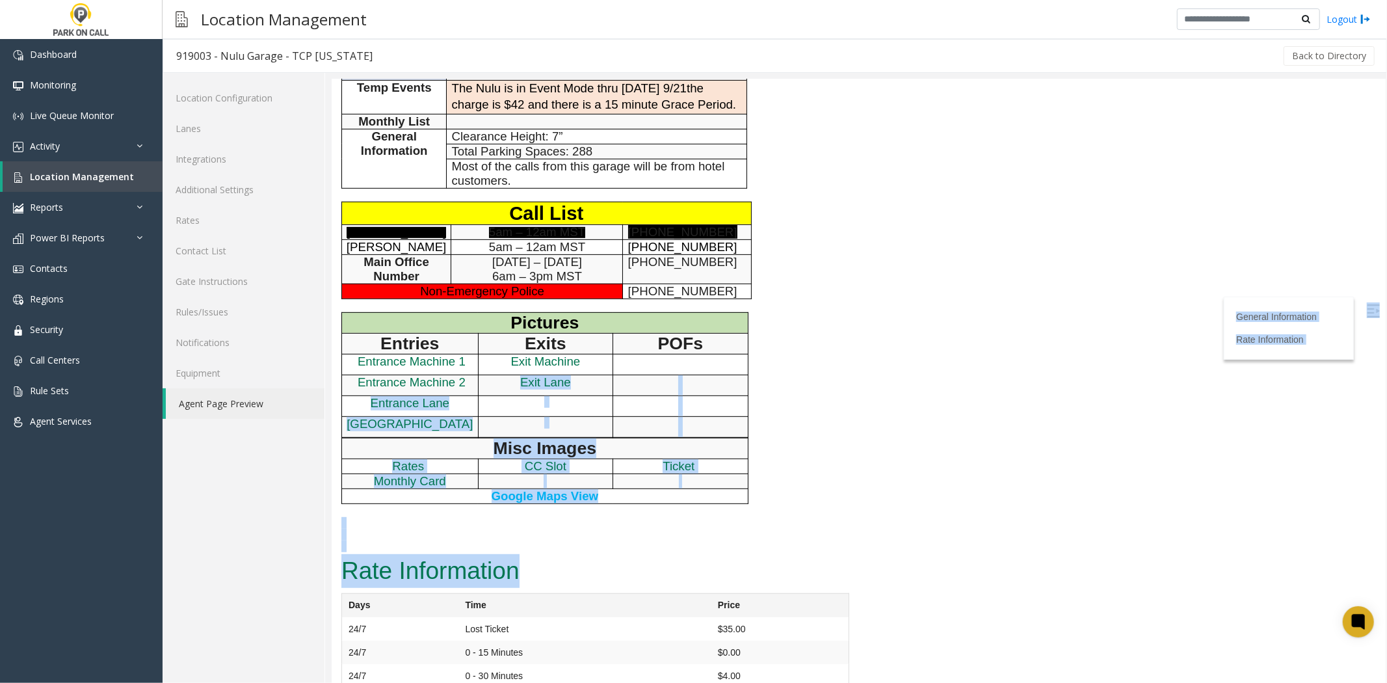
scroll to position [0, 0]
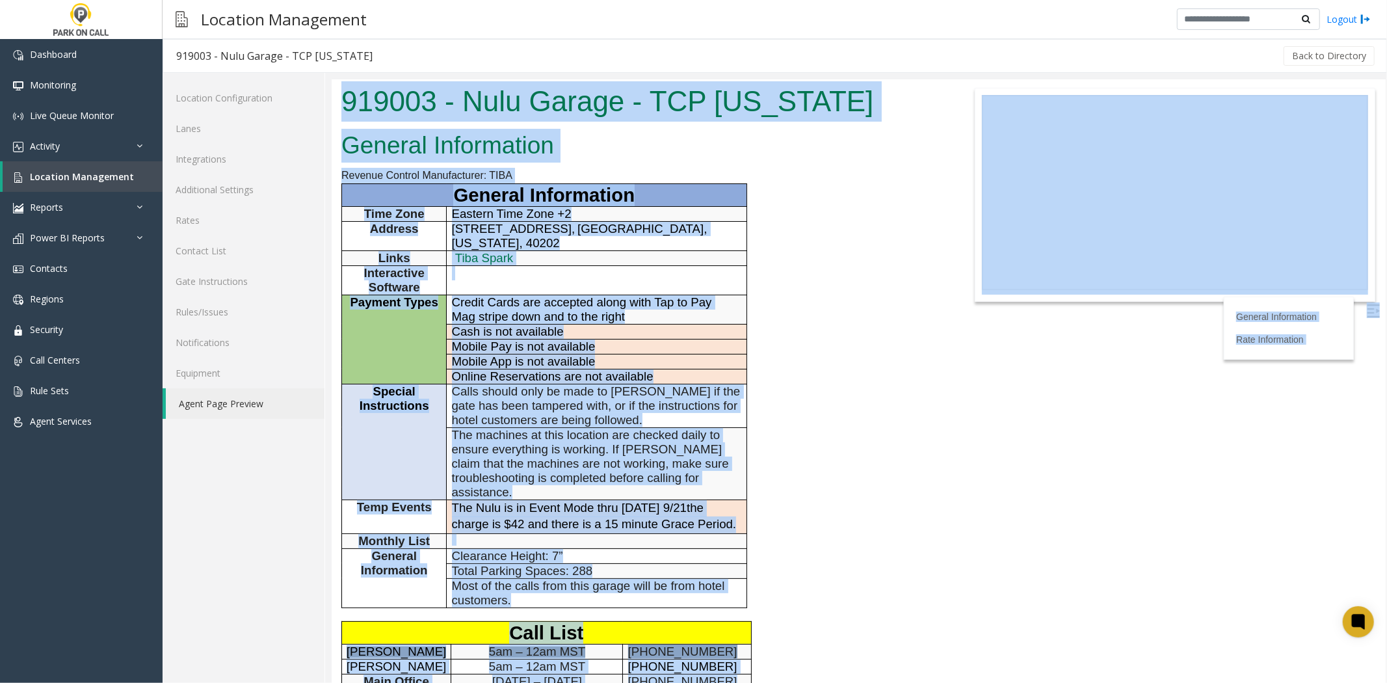
drag, startPoint x: 586, startPoint y: 457, endPoint x: 334, endPoint y: 103, distance: 434.6
click at [334, 103] on body "919003 - Nulu Garage - TCP [US_STATE] General Information Revenue Control Manuf…" at bounding box center [858, 381] width 1054 height 604
click at [334, 103] on div "919003 - Nulu Garage - TCP [US_STATE]" at bounding box center [638, 102] width 615 height 47
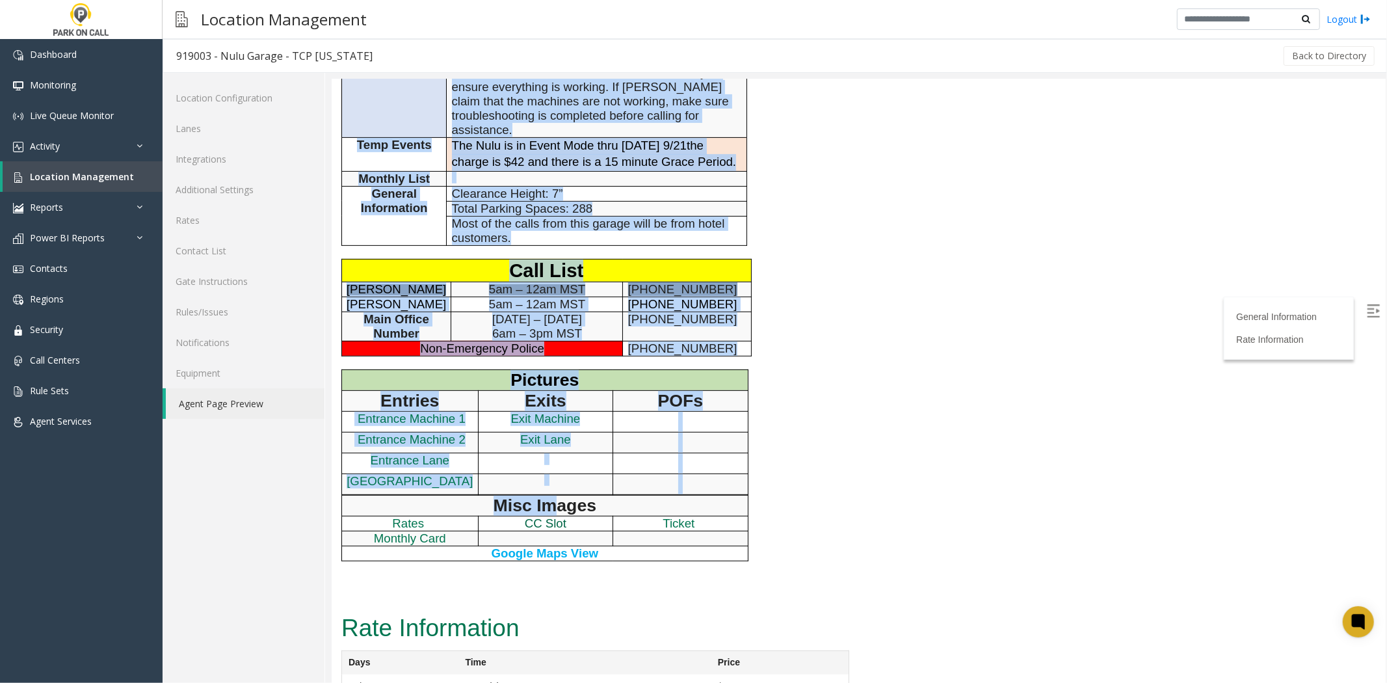
scroll to position [433, 0]
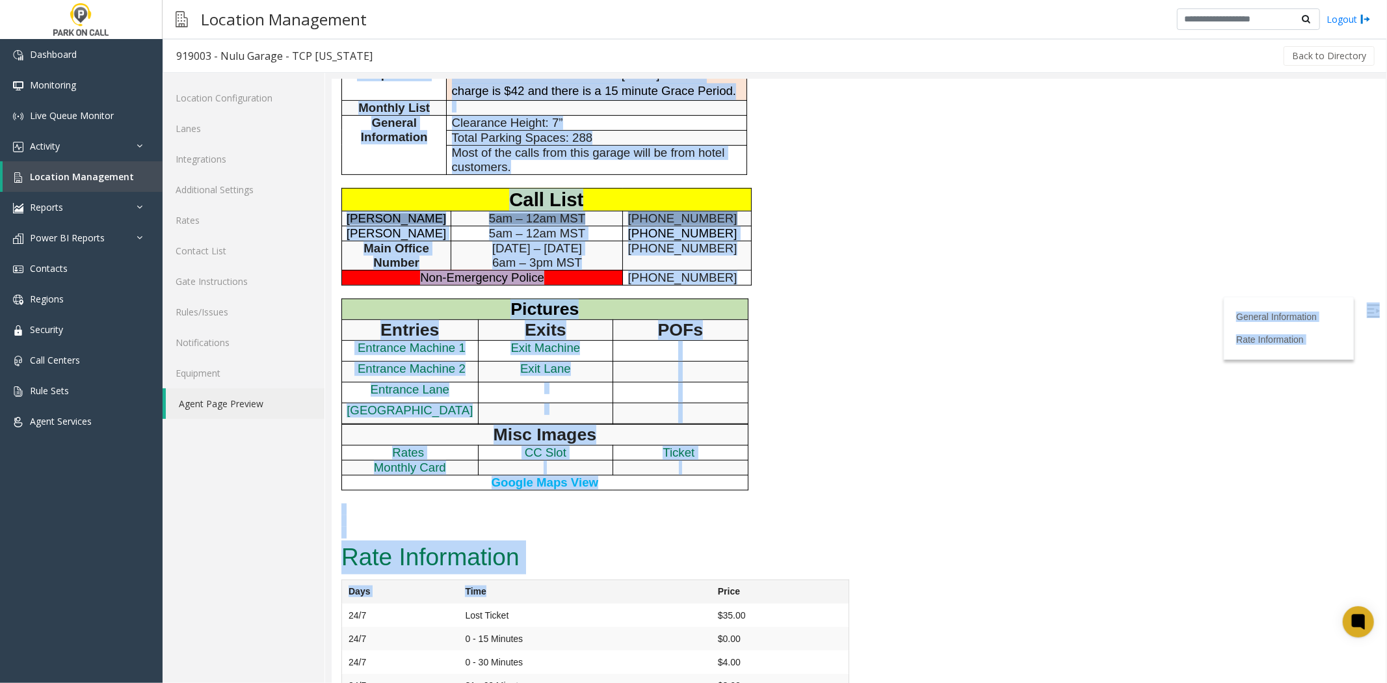
drag, startPoint x: 349, startPoint y: 112, endPoint x: 588, endPoint y: 558, distance: 506.0
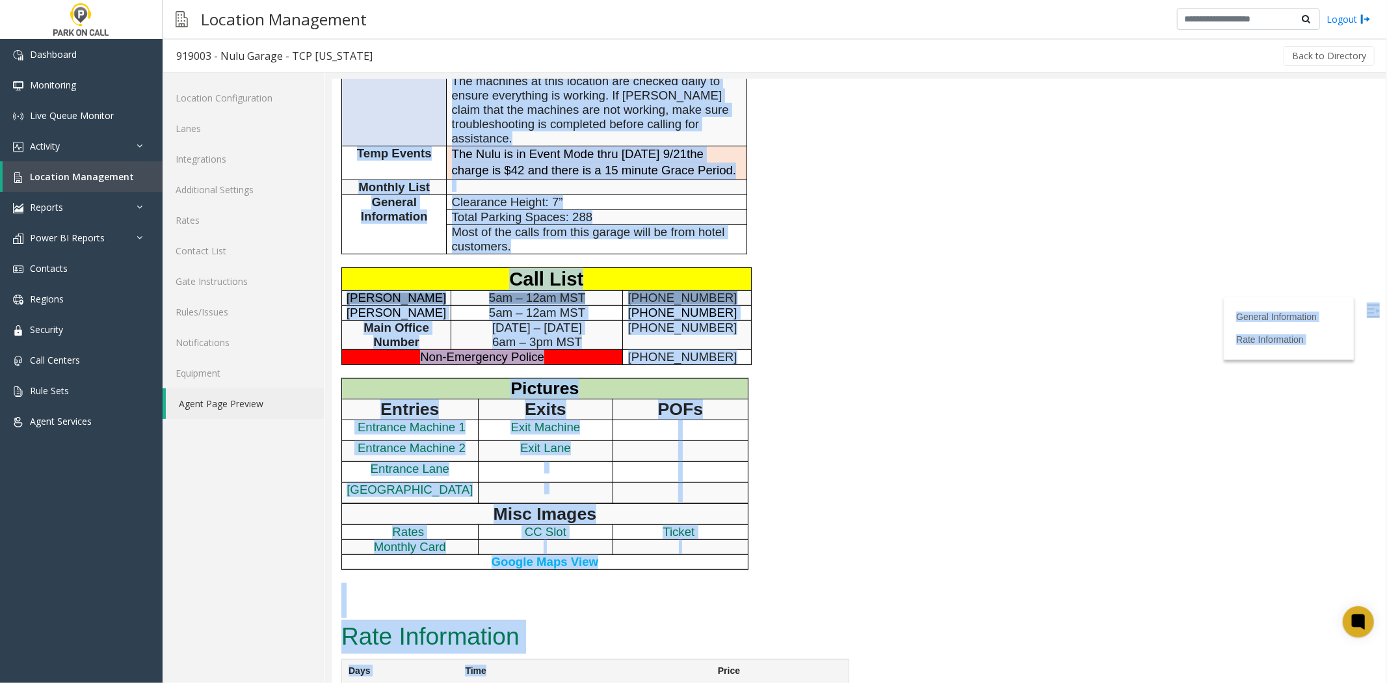
scroll to position [511, 0]
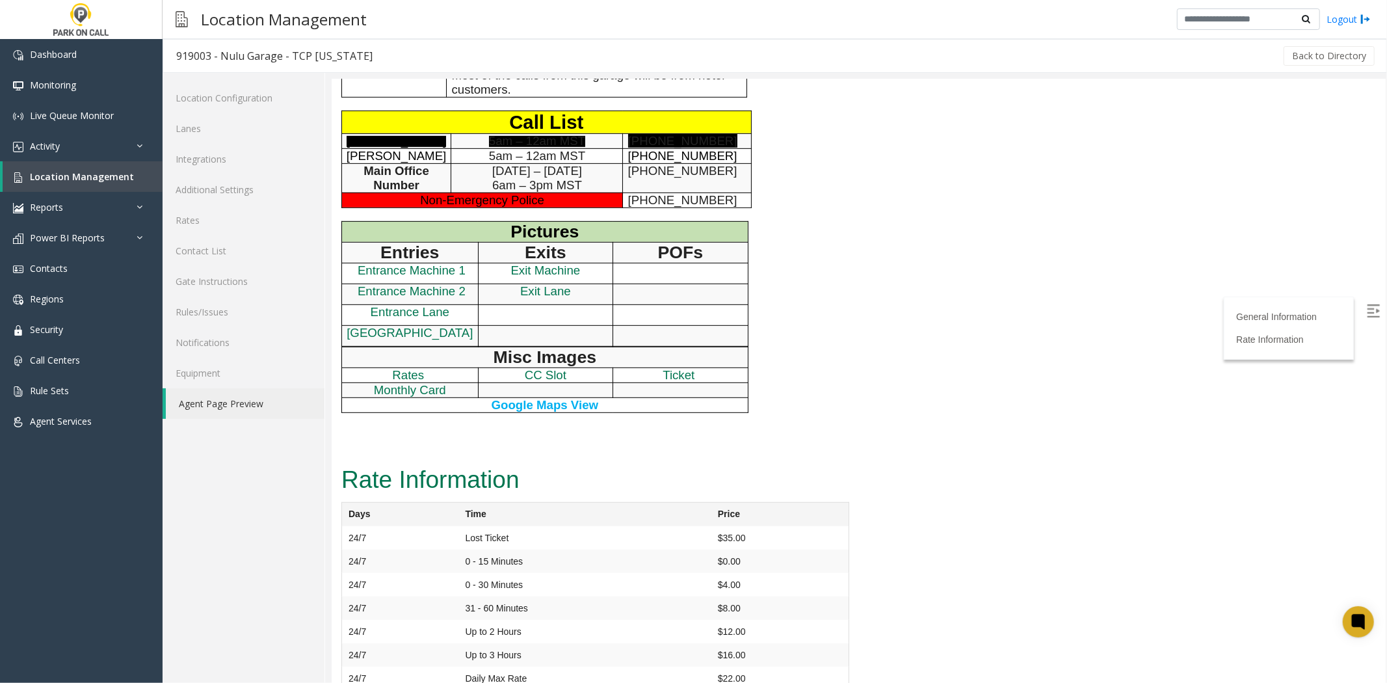
click at [573, 572] on td "0 - 30 Minutes" at bounding box center [584, 583] width 252 height 23
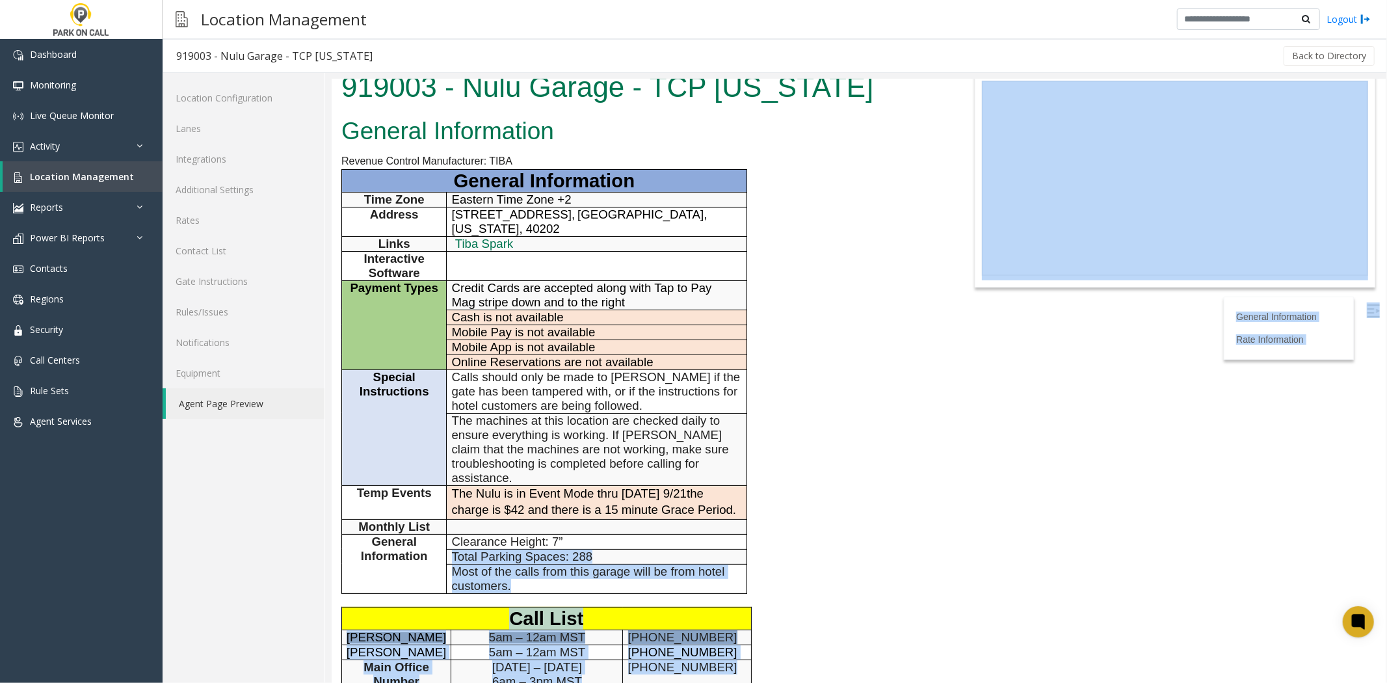
scroll to position [0, 0]
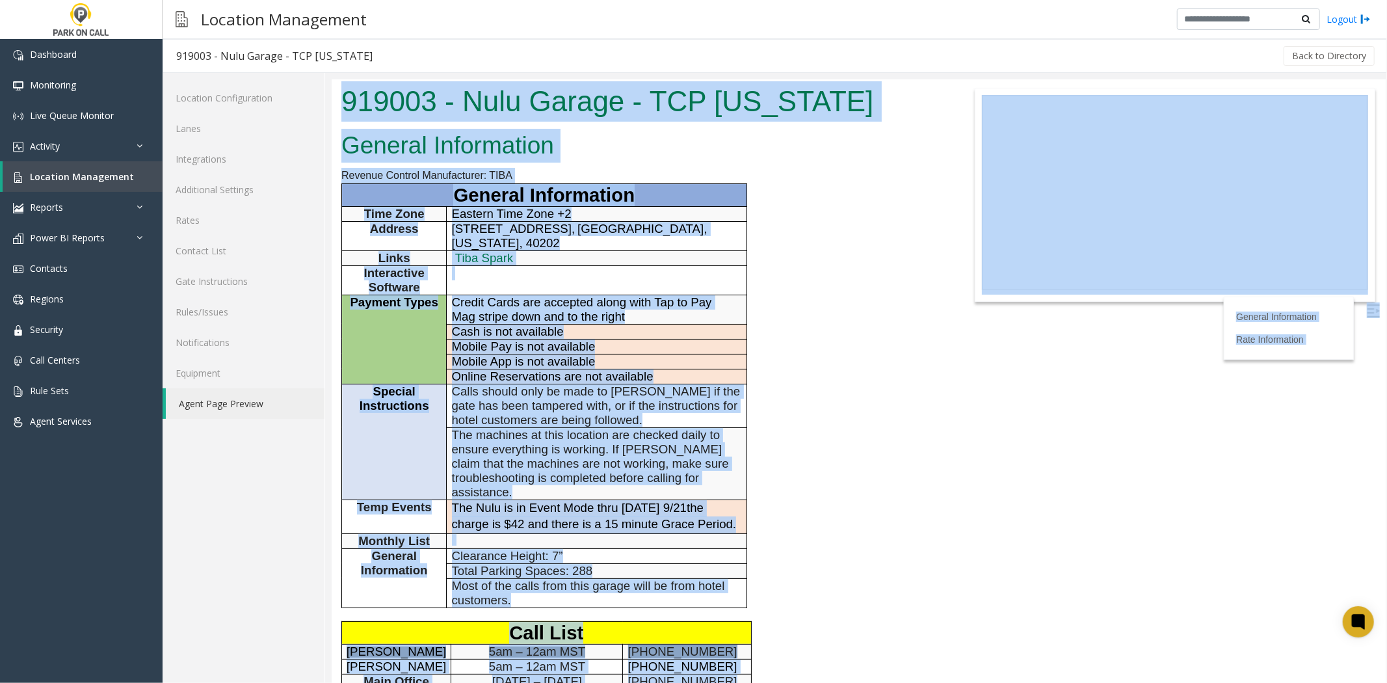
drag, startPoint x: 726, startPoint y: 611, endPoint x: 347, endPoint y: 100, distance: 636.5
click at [347, 99] on body "919003 - Nulu Garage - TCP [US_STATE] General Information Revenue Control Manuf…" at bounding box center [858, 381] width 1054 height 604
click at [347, 100] on h1 "919003 - Nulu Garage - TCP [US_STATE]" at bounding box center [639, 101] width 596 height 40
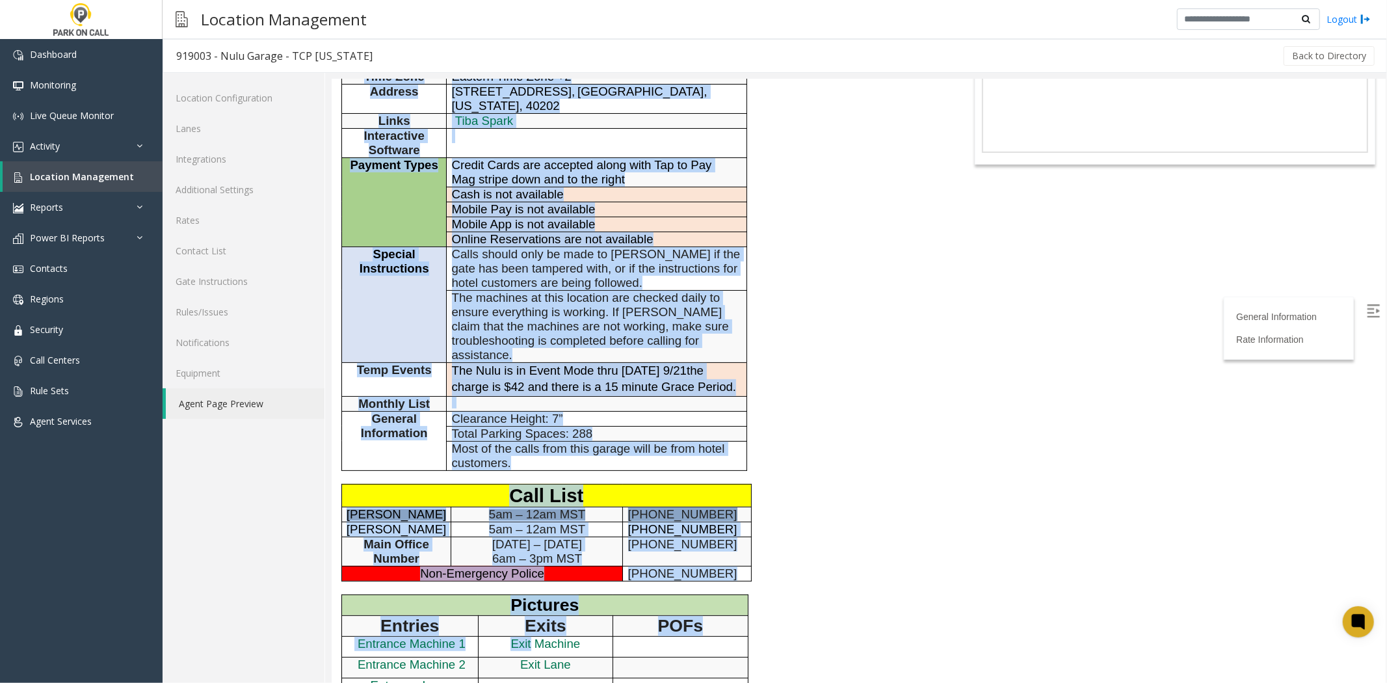
scroll to position [511, 0]
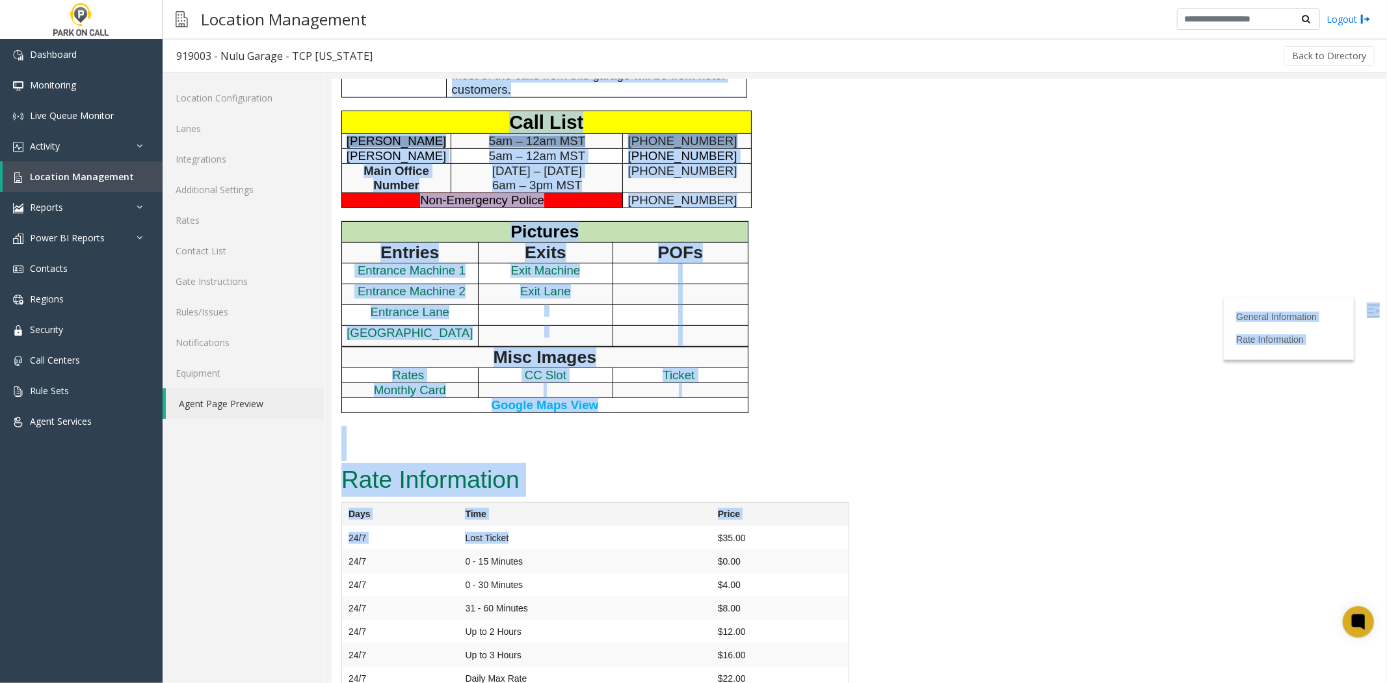
drag, startPoint x: 347, startPoint y: 100, endPoint x: 613, endPoint y: 522, distance: 498.9
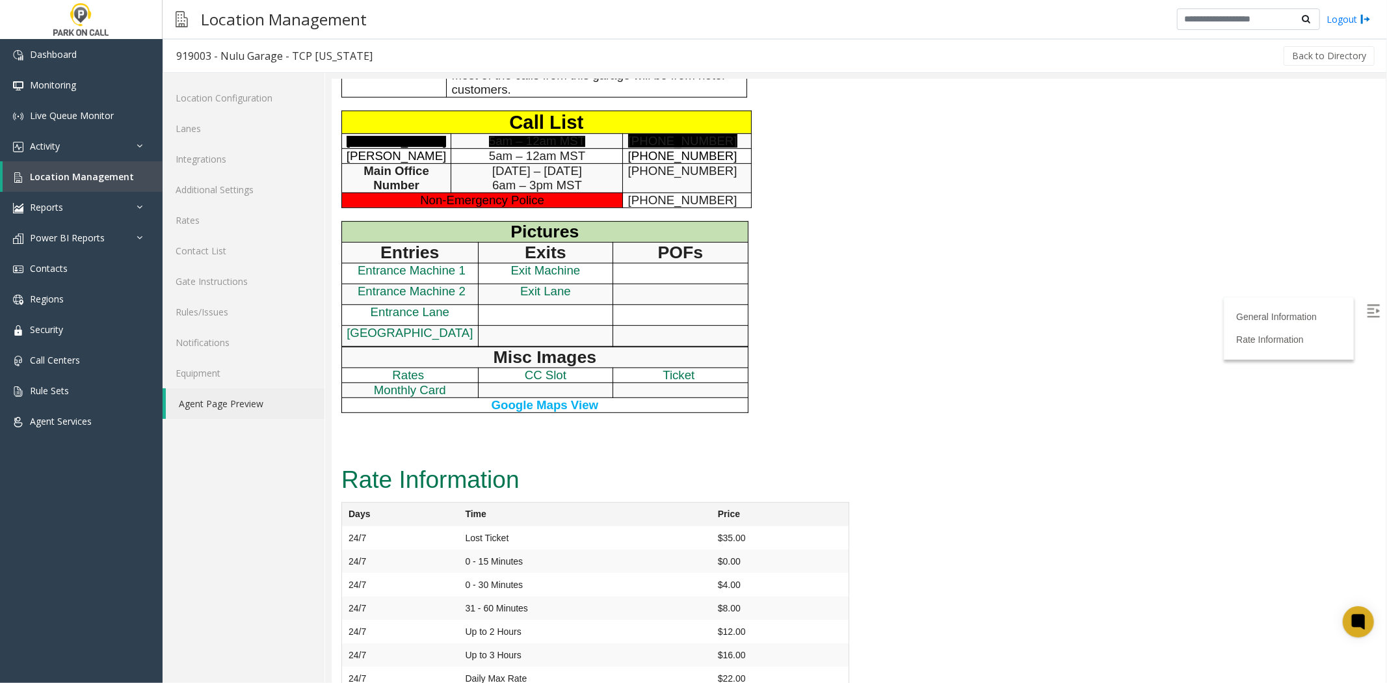
click at [660, 573] on td "0 - 30 Minutes" at bounding box center [584, 583] width 252 height 23
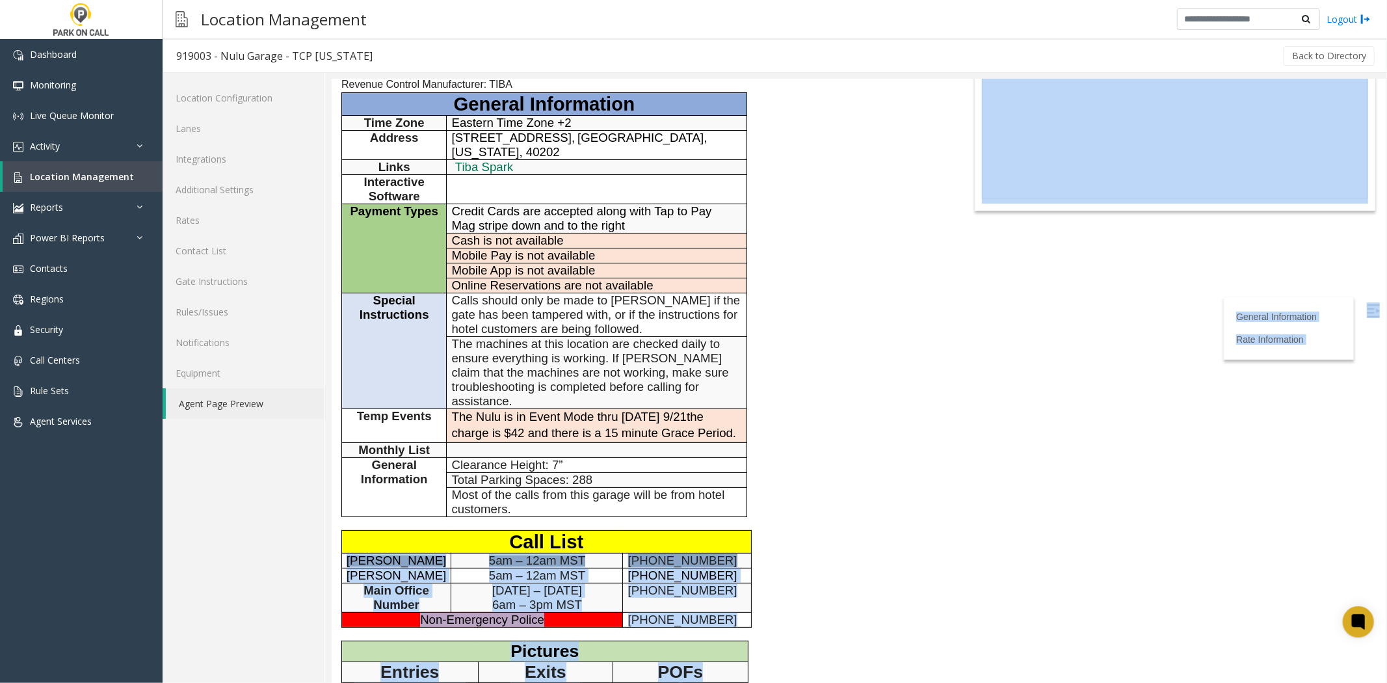
scroll to position [0, 0]
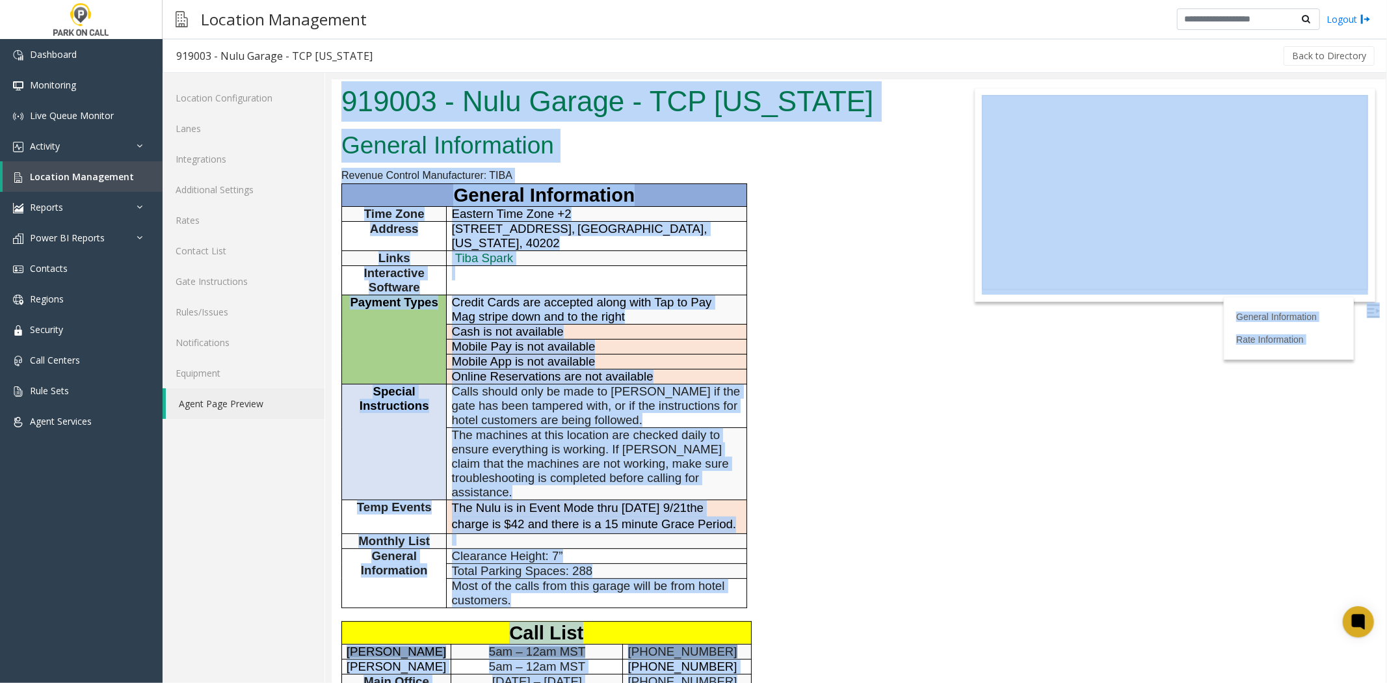
drag, startPoint x: 785, startPoint y: 642, endPoint x: 345, endPoint y: 97, distance: 700.3
click at [345, 97] on body "919003 - Nulu Garage - TCP [US_STATE] General Information Revenue Control Manuf…" at bounding box center [858, 381] width 1054 height 604
click at [345, 97] on h1 "919003 - Nulu Garage - TCP [US_STATE]" at bounding box center [639, 101] width 596 height 40
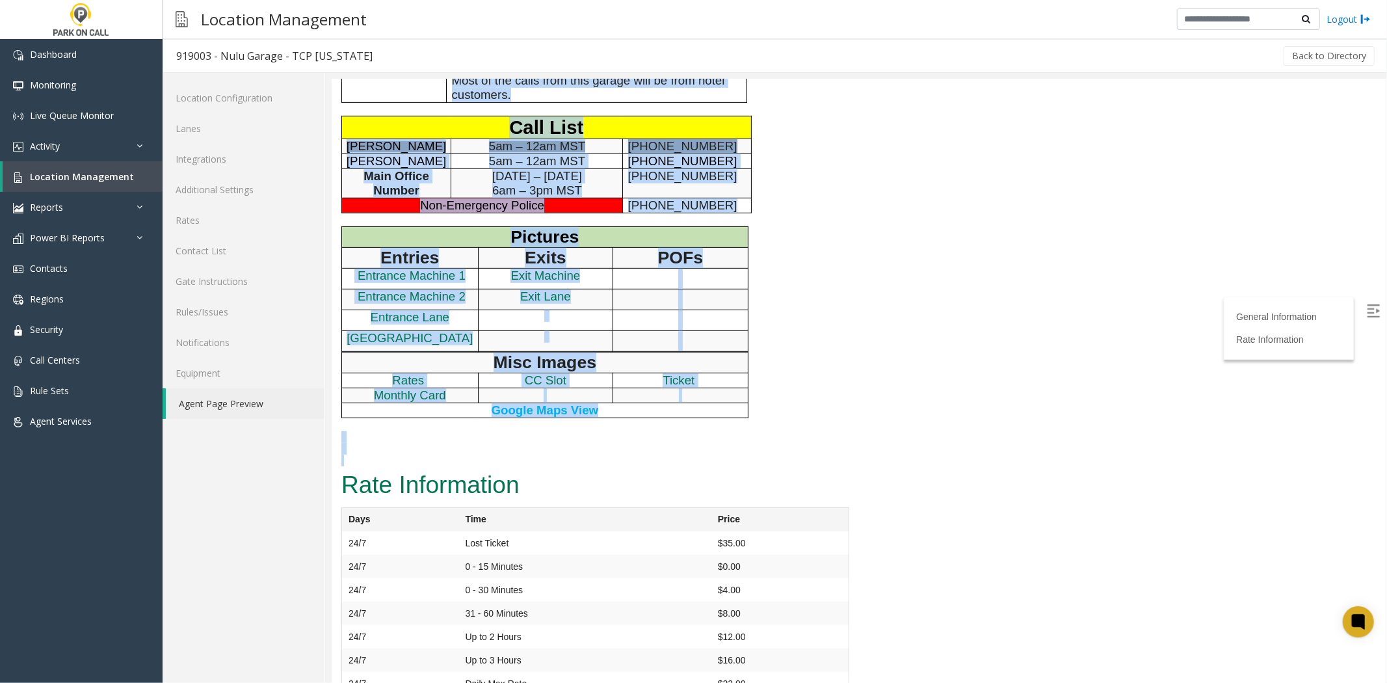
scroll to position [511, 0]
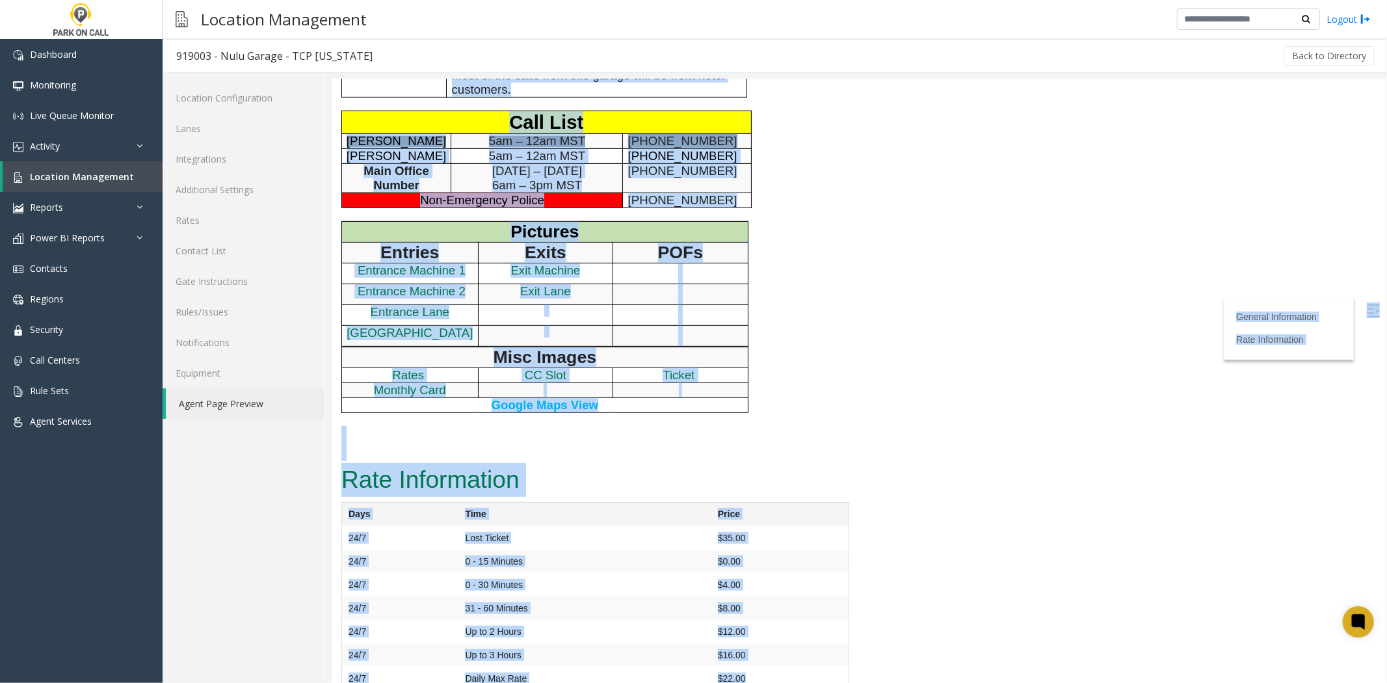
drag, startPoint x: 345, startPoint y: 97, endPoint x: 819, endPoint y: 667, distance: 741.2
click at [819, 667] on td "$22.00" at bounding box center [779, 678] width 137 height 24
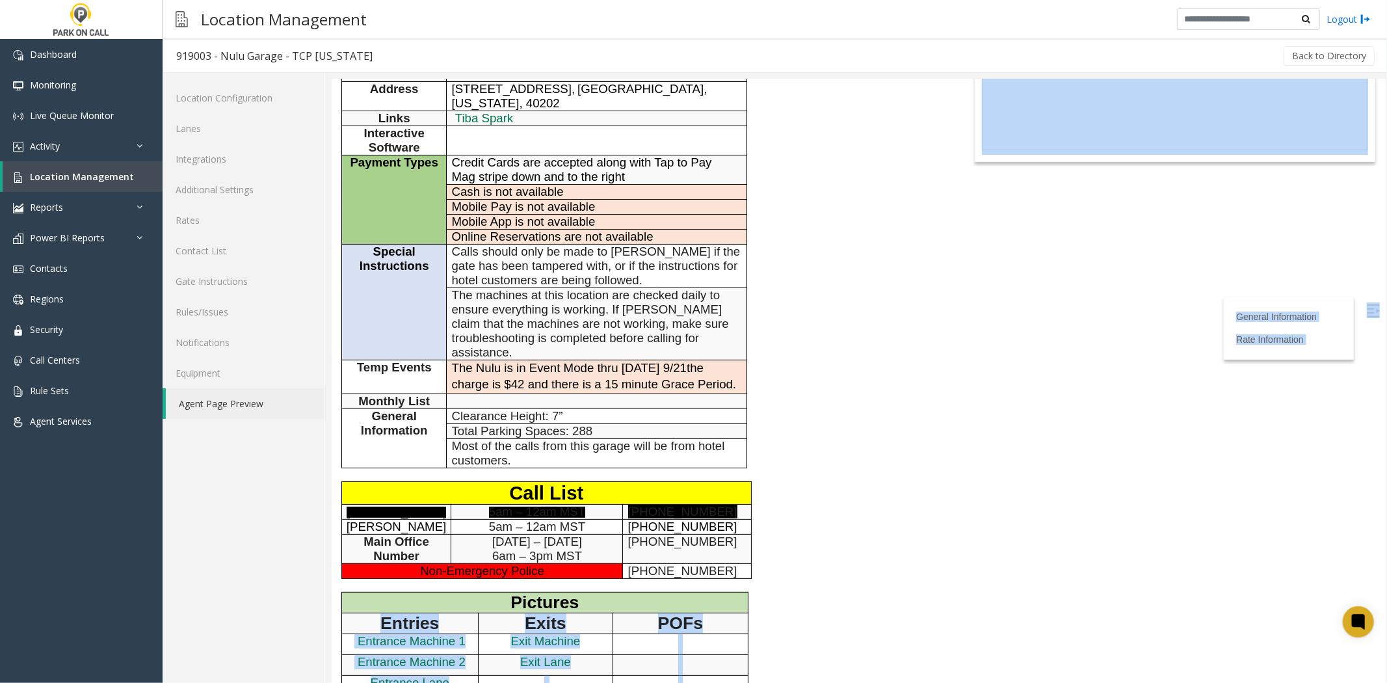
scroll to position [0, 0]
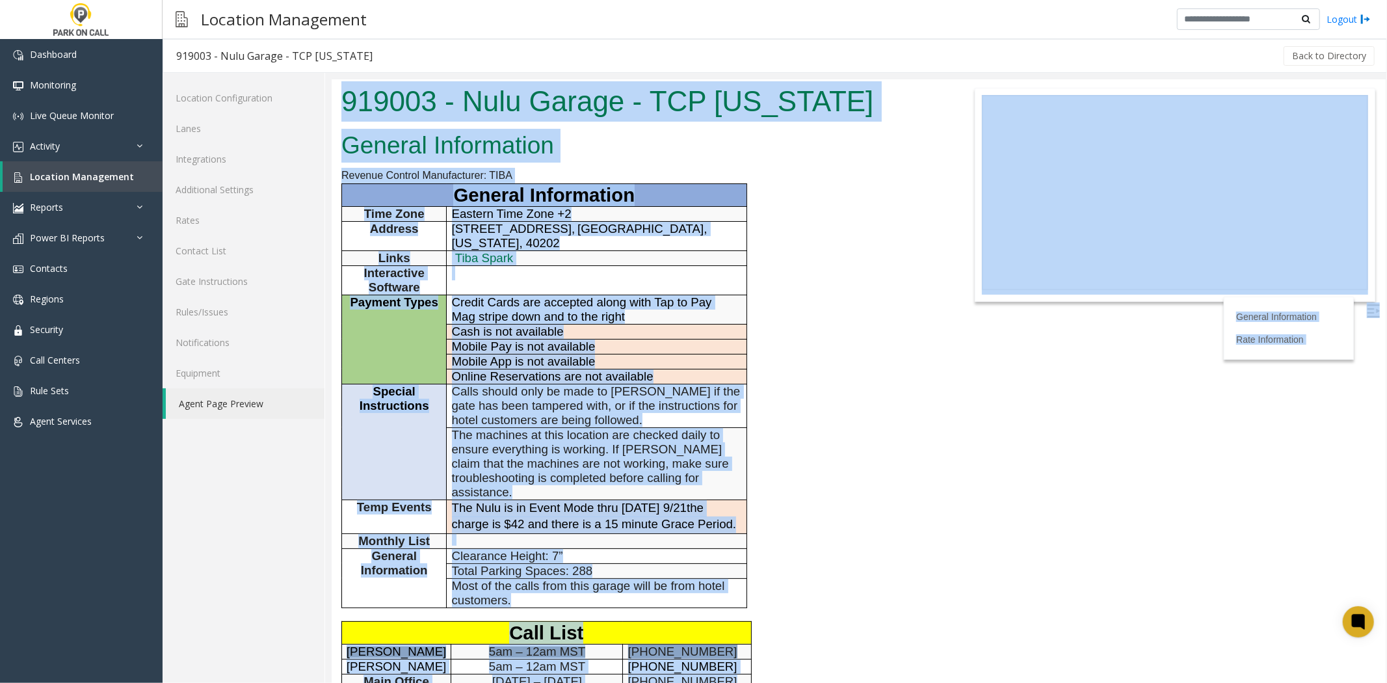
drag, startPoint x: 819, startPoint y: 667, endPoint x: 356, endPoint y: 113, distance: 721.7
click at [356, 113] on body "919003 - Nulu Garage - TCP [US_STATE] General Information Revenue Control Manuf…" at bounding box center [858, 381] width 1054 height 604
click at [356, 113] on h1 "919003 - Nulu Garage - TCP [US_STATE]" at bounding box center [639, 101] width 596 height 40
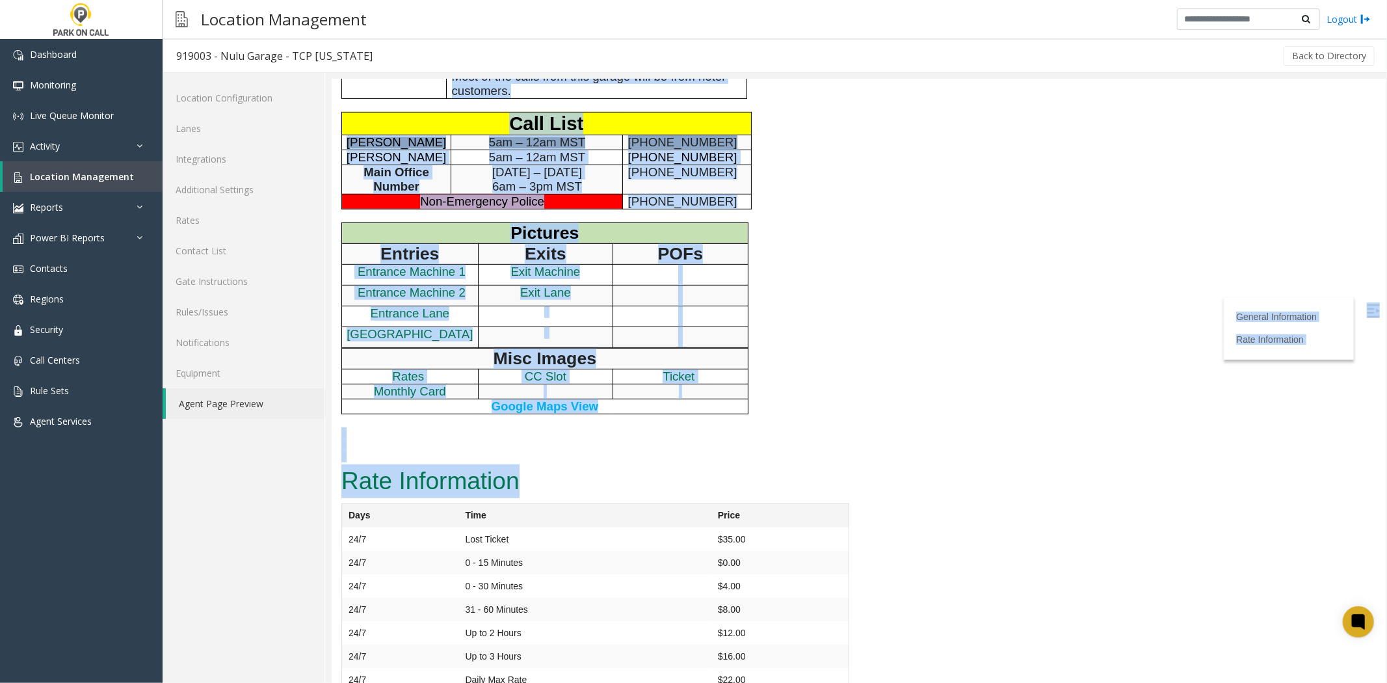
scroll to position [511, 0]
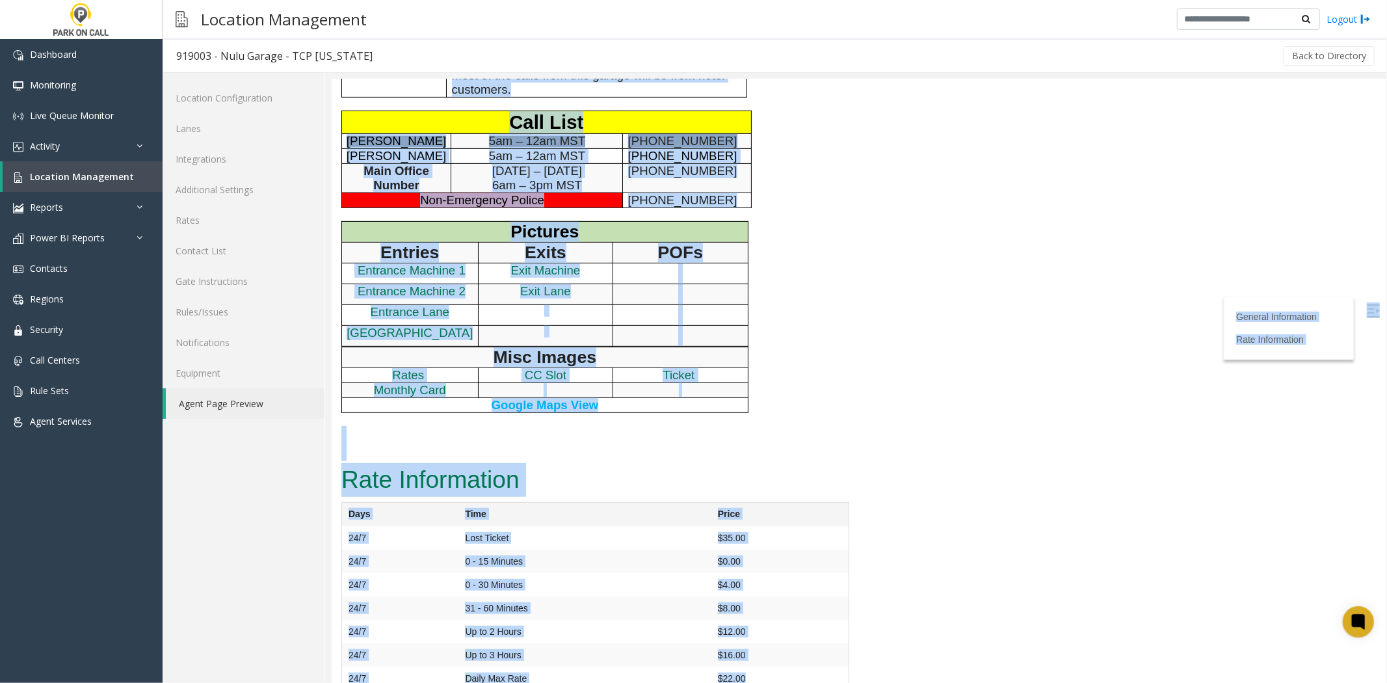
drag, startPoint x: 356, startPoint y: 113, endPoint x: 789, endPoint y: 662, distance: 699.3
click at [789, 666] on td "$22.00" at bounding box center [779, 678] width 137 height 24
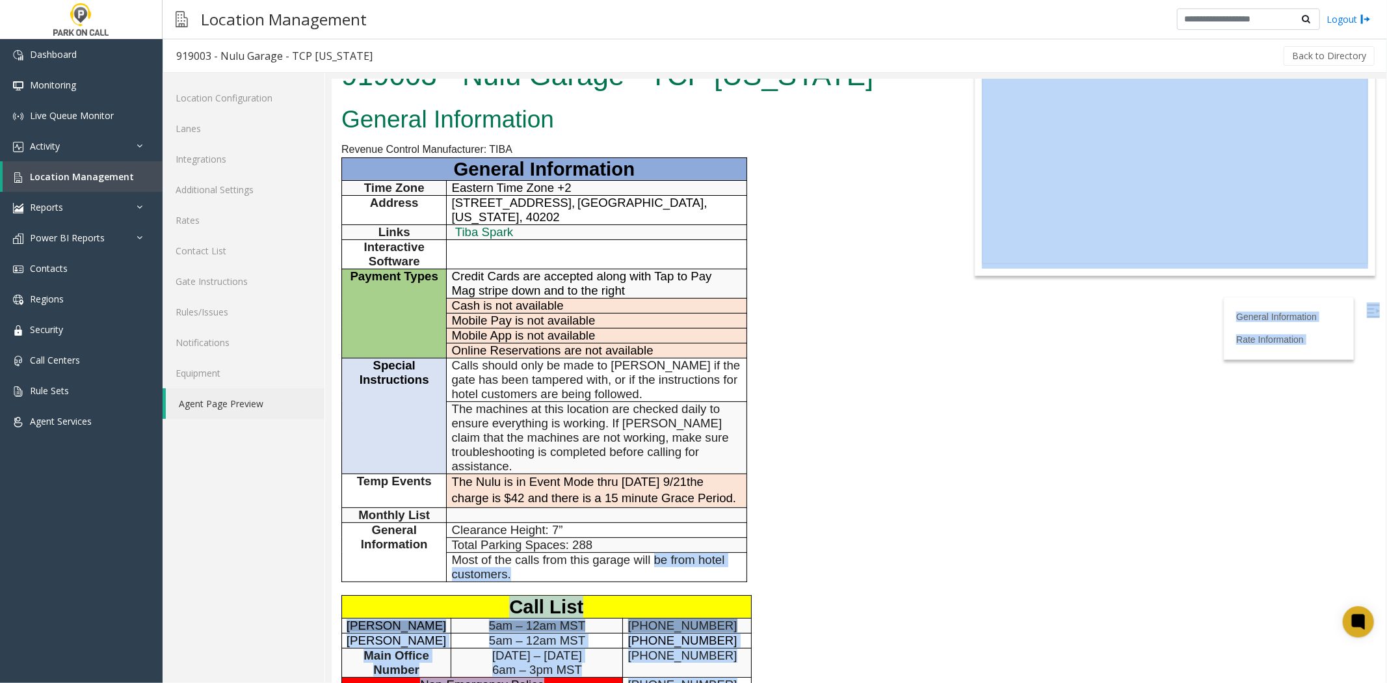
scroll to position [0, 0]
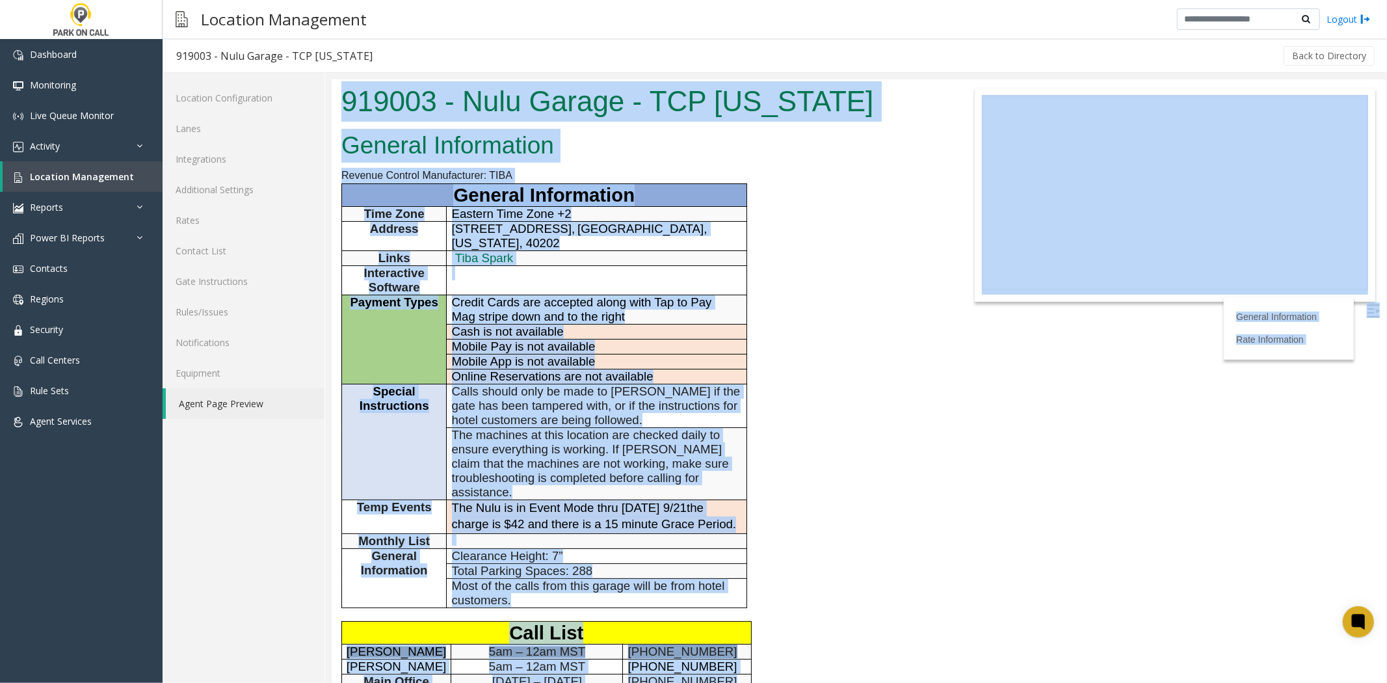
drag, startPoint x: 789, startPoint y: 662, endPoint x: 321, endPoint y: 120, distance: 716.1
click at [331, 120] on html "919003 - Nulu Garage - TCP [US_STATE] General Information Revenue Control Manuf…" at bounding box center [858, 381] width 1054 height 604
click at [366, 107] on h1 "919003 - Nulu Garage - TCP [US_STATE]" at bounding box center [639, 101] width 596 height 40
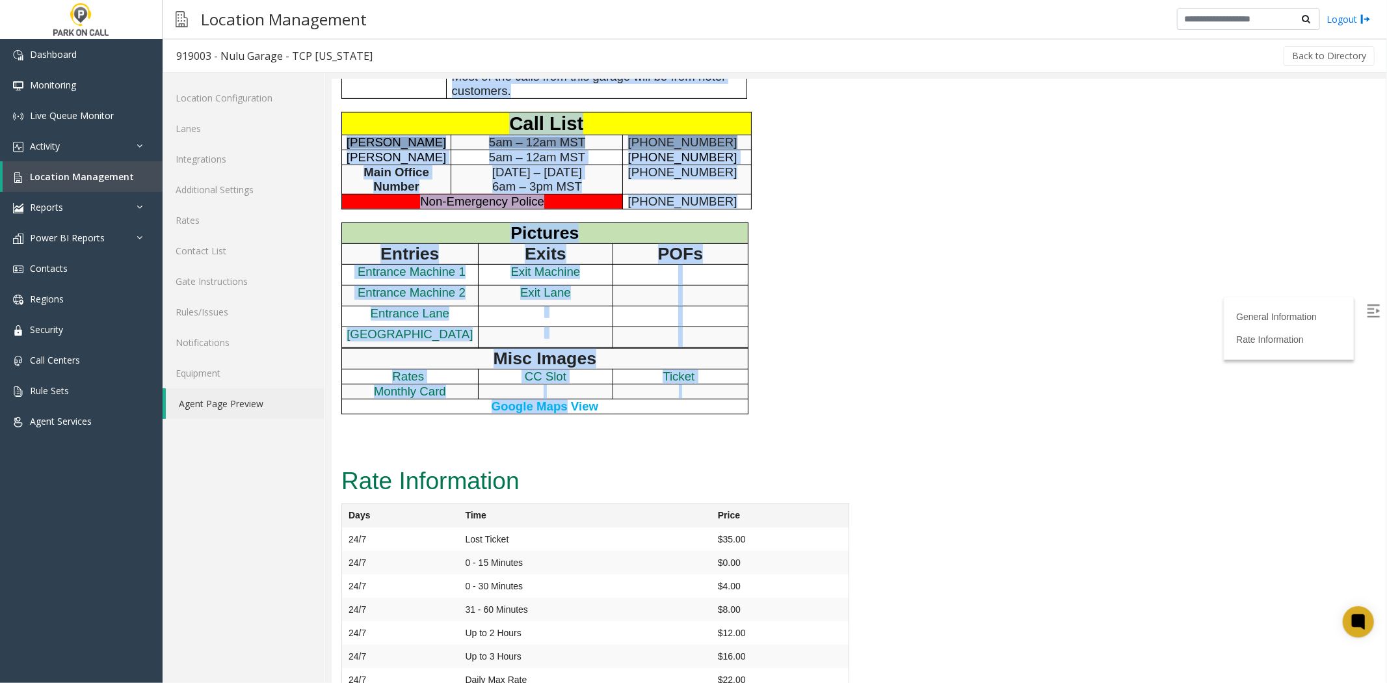
scroll to position [511, 0]
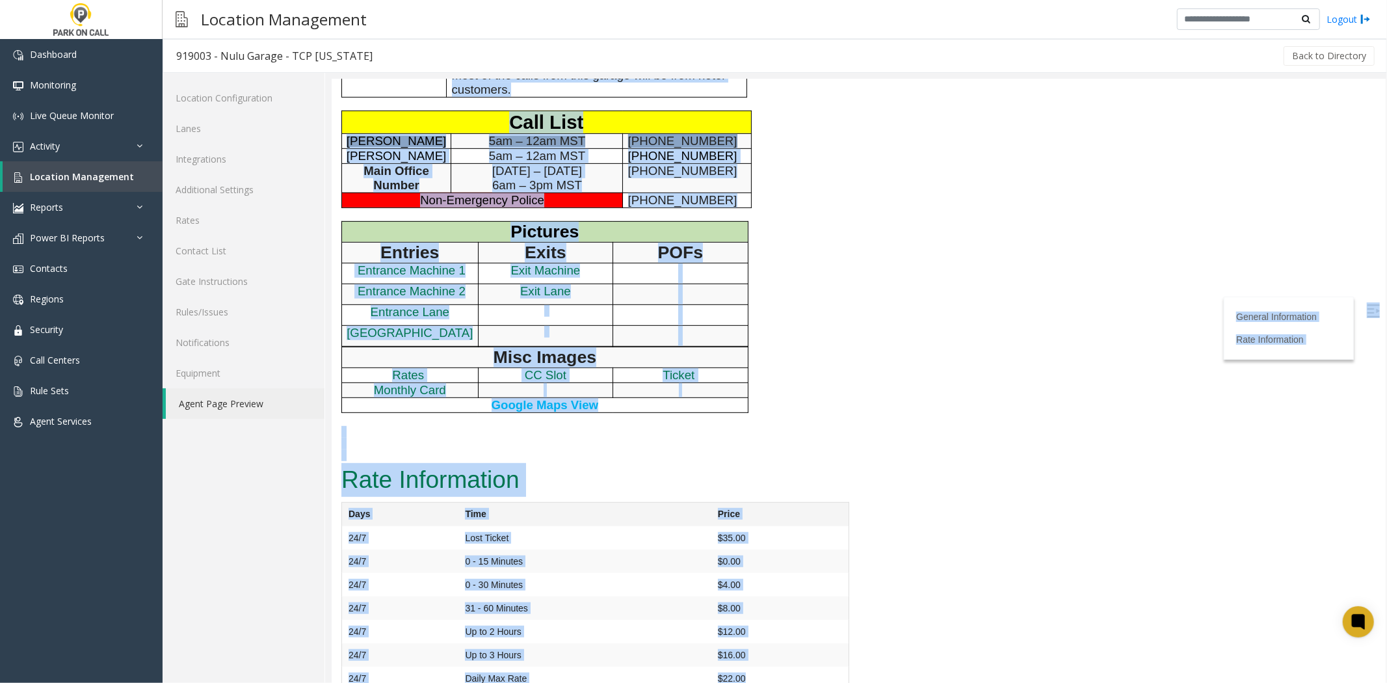
drag, startPoint x: 366, startPoint y: 107, endPoint x: 806, endPoint y: 656, distance: 704.1
click at [804, 666] on td "$22.00" at bounding box center [779, 678] width 137 height 24
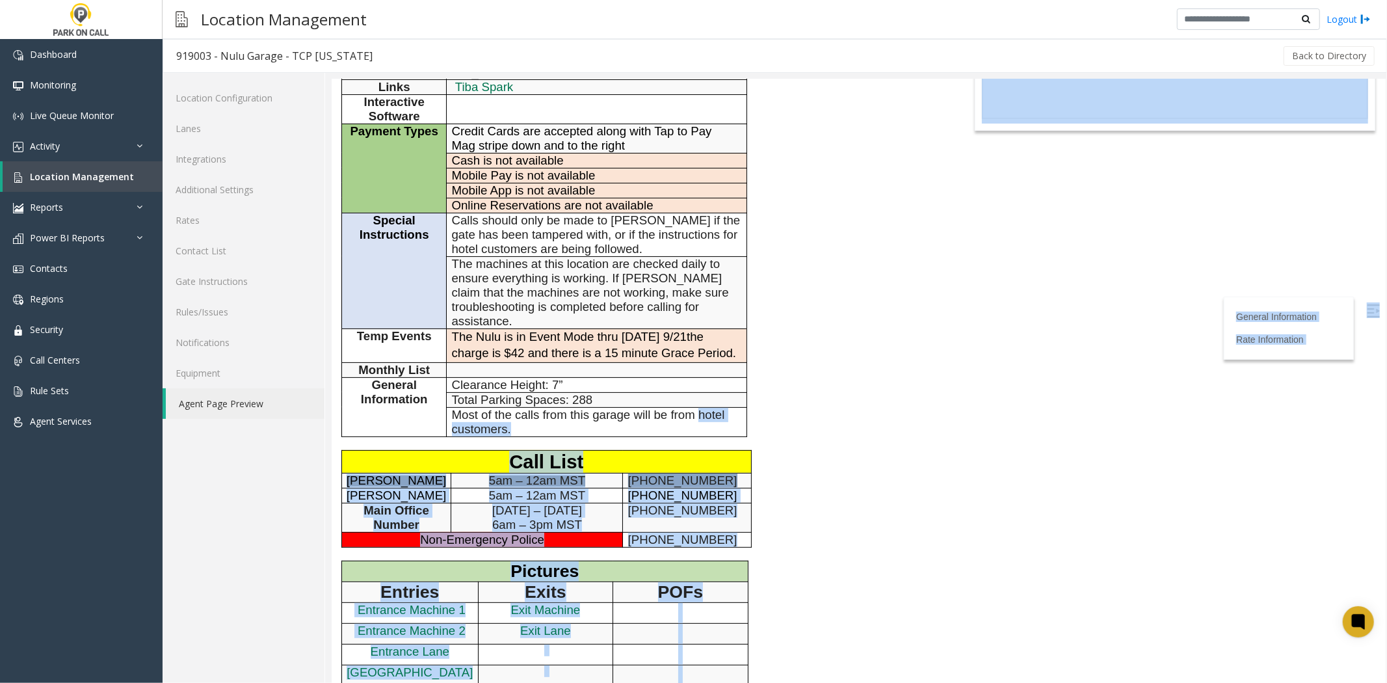
scroll to position [0, 0]
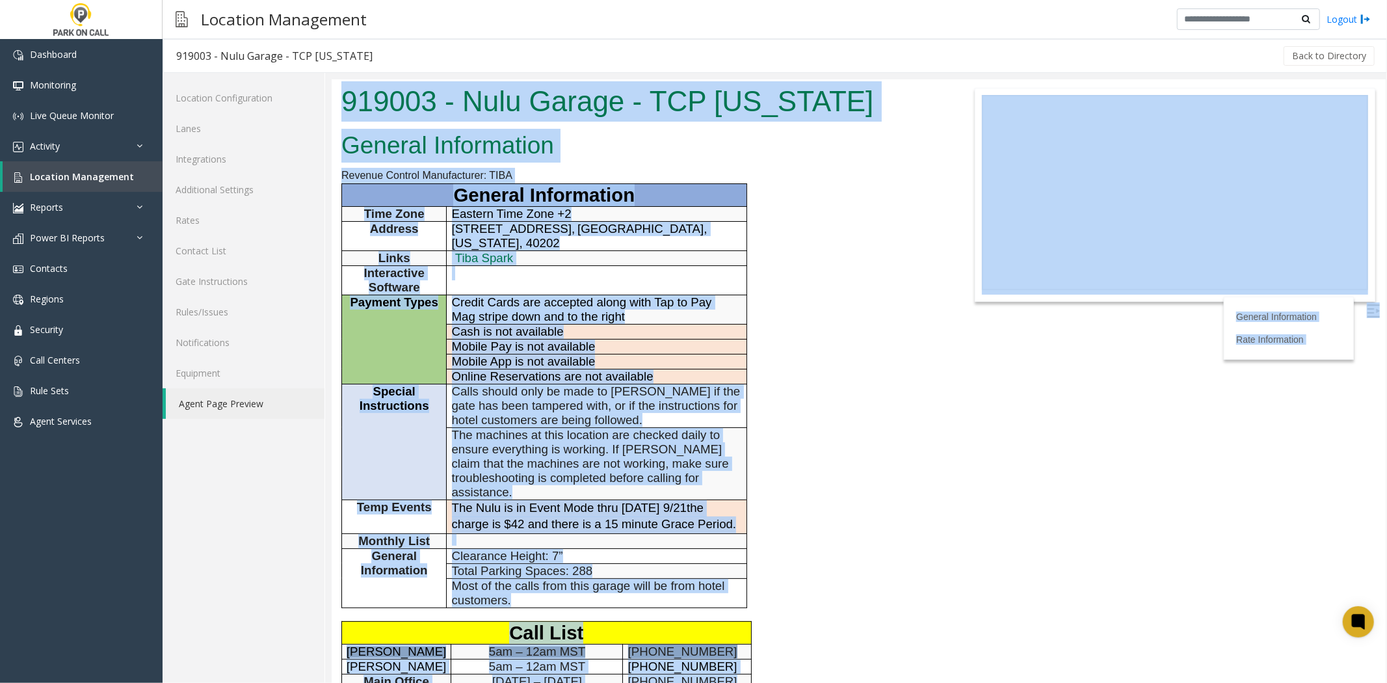
drag, startPoint x: 803, startPoint y: 653, endPoint x: 373, endPoint y: 89, distance: 709.1
click at [373, 89] on body "919003 - Nulu Garage - TCP [US_STATE] General Information Revenue Control Manuf…" at bounding box center [858, 381] width 1054 height 604
click at [373, 89] on h1 "919003 - Nulu Garage - TCP [US_STATE]" at bounding box center [639, 101] width 596 height 40
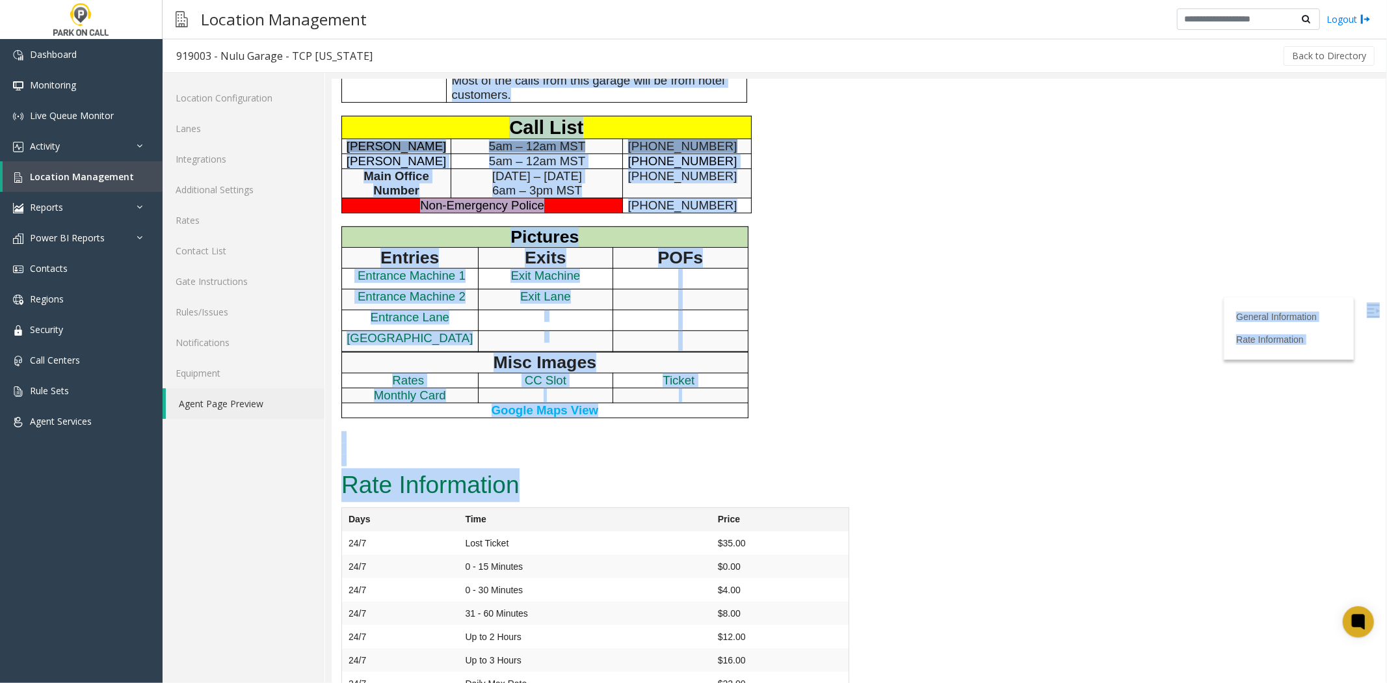
scroll to position [511, 0]
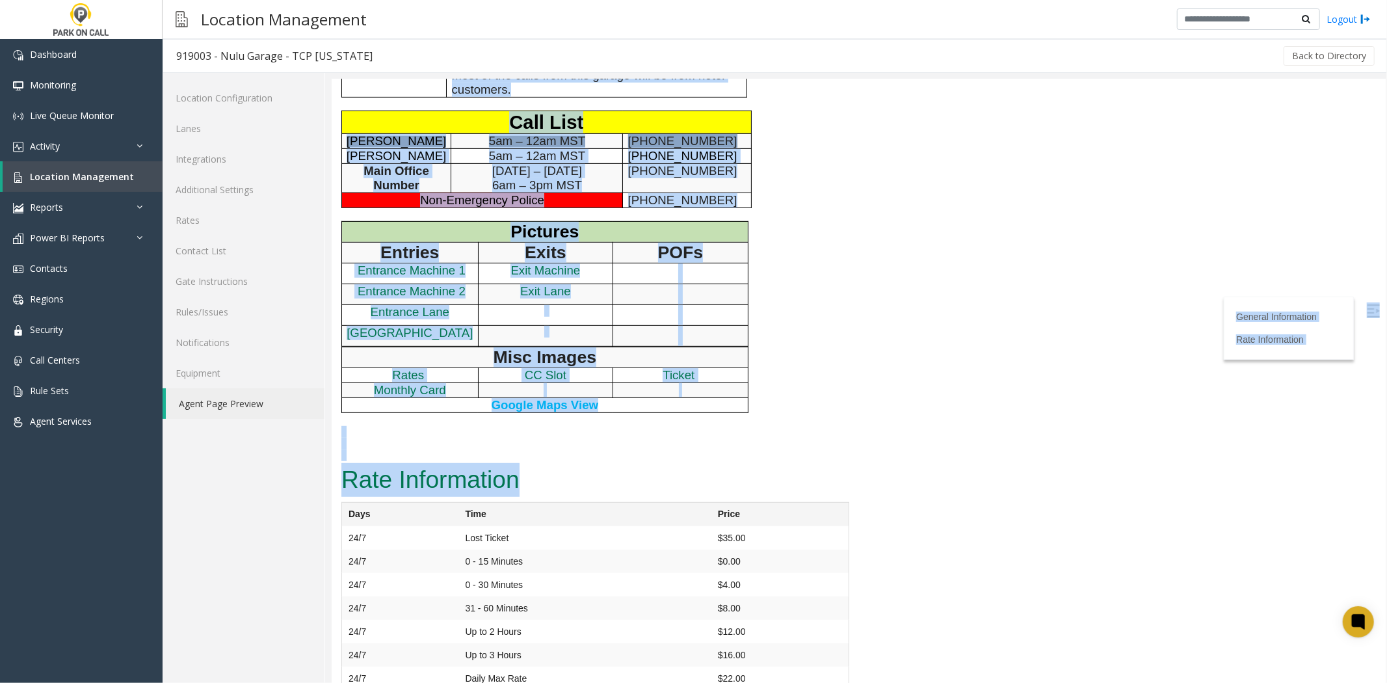
drag, startPoint x: 373, startPoint y: 89, endPoint x: 815, endPoint y: 673, distance: 731.7
click at [808, 666] on td "$22.00" at bounding box center [779, 678] width 137 height 24
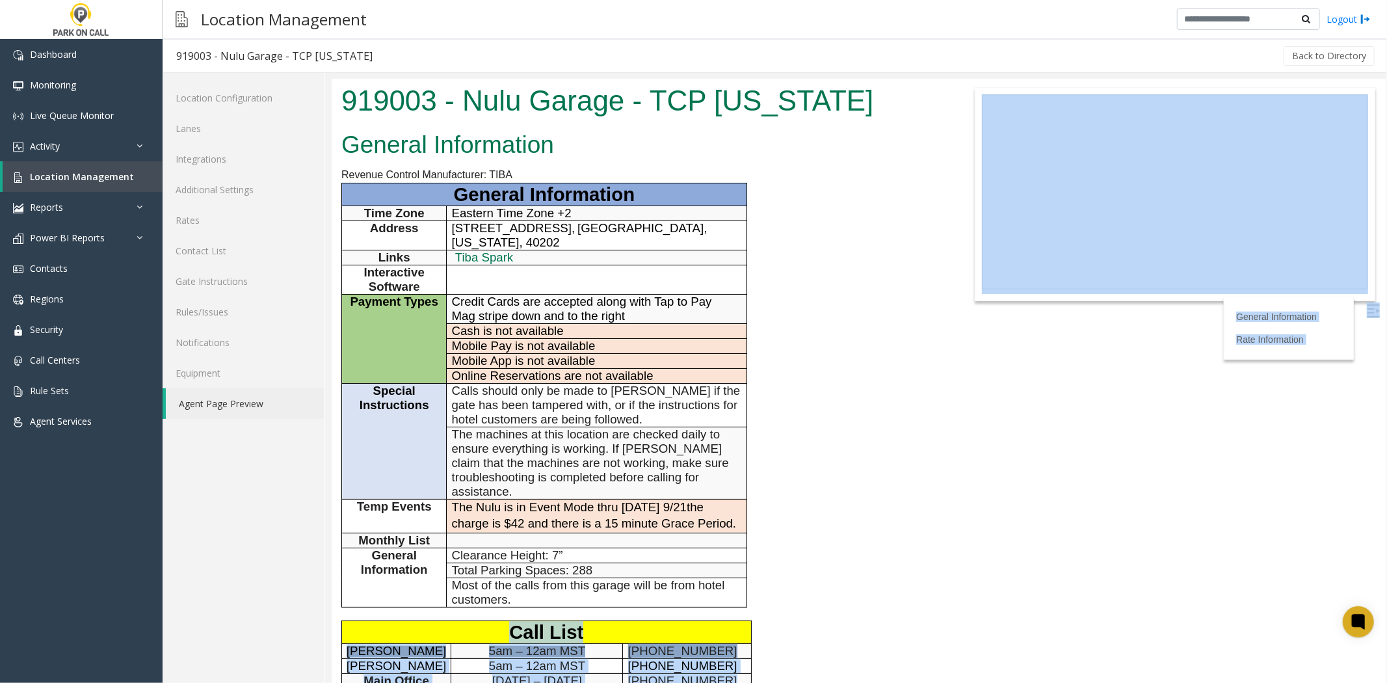
scroll to position [0, 0]
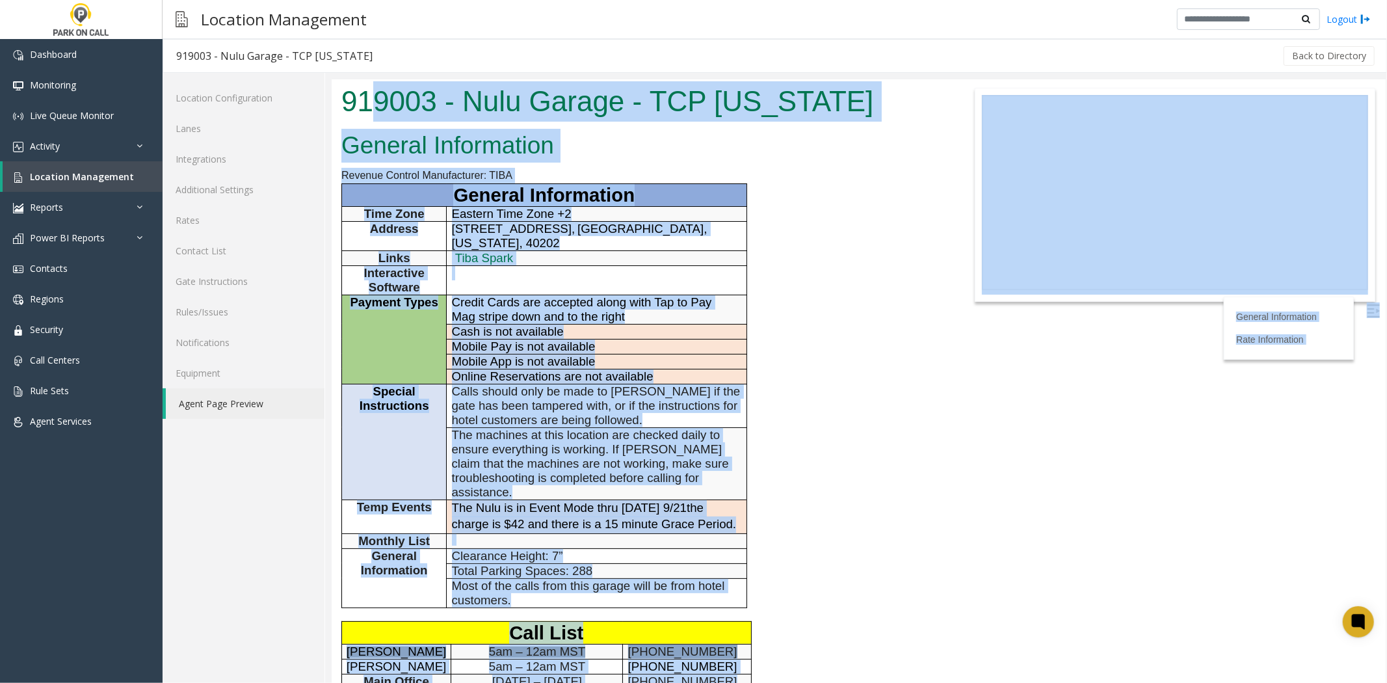
drag, startPoint x: 808, startPoint y: 658, endPoint x: 366, endPoint y: 97, distance: 713.7
click at [366, 97] on body "919003 - Nulu Garage - TCP [US_STATE] General Information Revenue Control Manuf…" at bounding box center [858, 381] width 1054 height 604
click at [366, 97] on h1 "919003 - Nulu Garage - TCP [US_STATE]" at bounding box center [639, 101] width 596 height 40
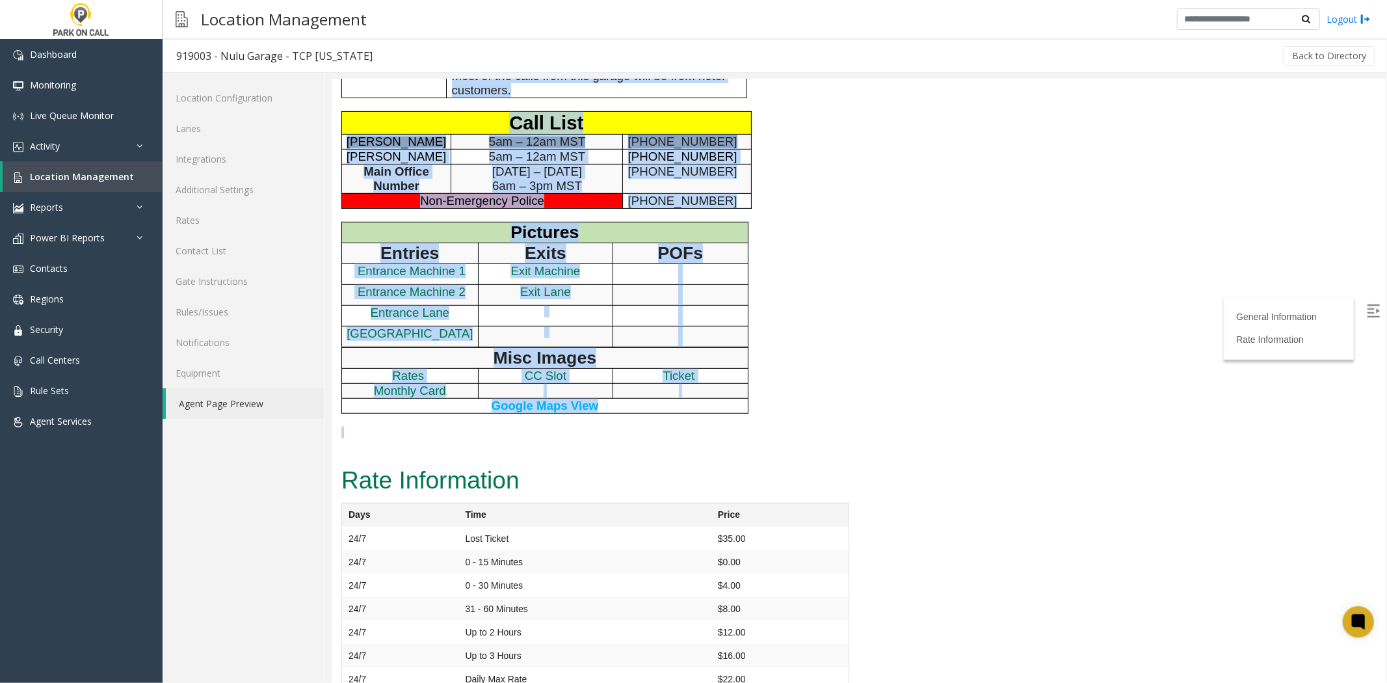
scroll to position [511, 0]
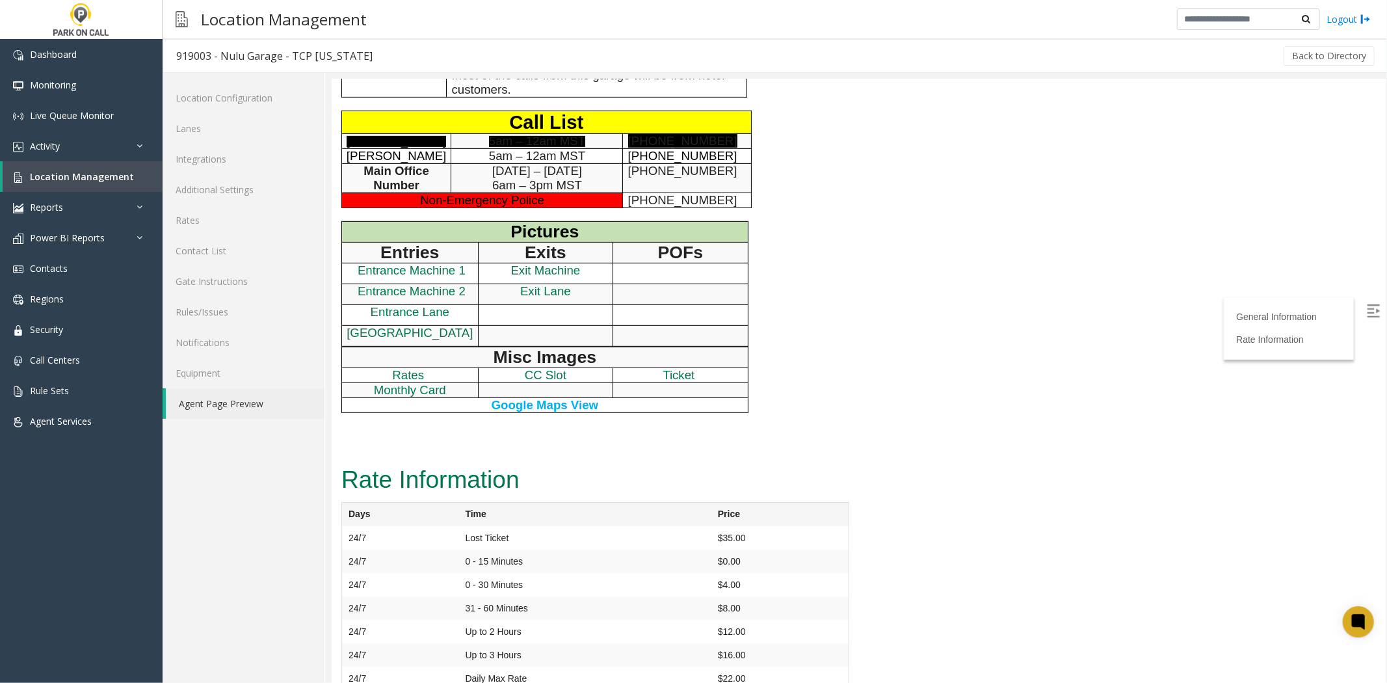
drag, startPoint x: 366, startPoint y: 97, endPoint x: 822, endPoint y: 688, distance: 746.6
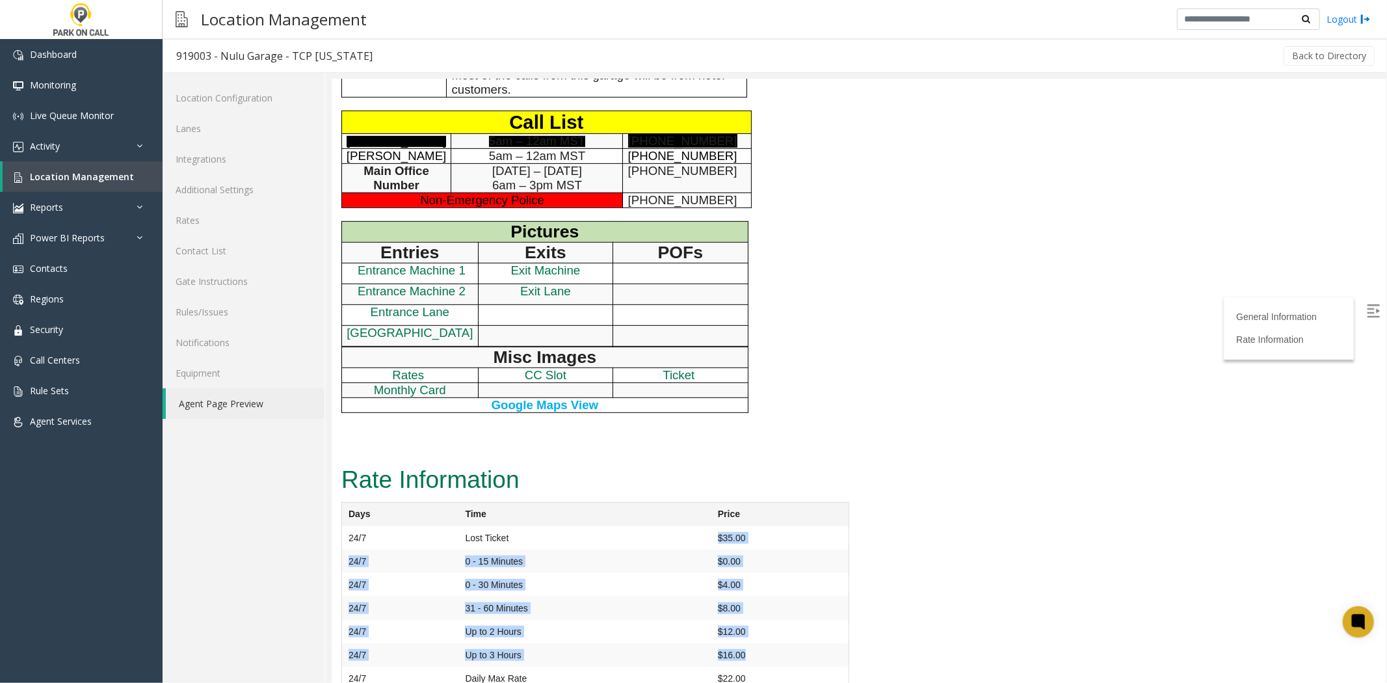
drag, startPoint x: 775, startPoint y: 637, endPoint x: 652, endPoint y: 526, distance: 165.3
click at [652, 526] on tbody "24/7 Lost Ticket $35.00 24/7 0 - 15 Minutes $0.00 24/7 0 - 30 Minutes $4.00 24/…" at bounding box center [594, 608] width 507 height 165
click at [652, 526] on td "Lost Ticket" at bounding box center [584, 537] width 252 height 23
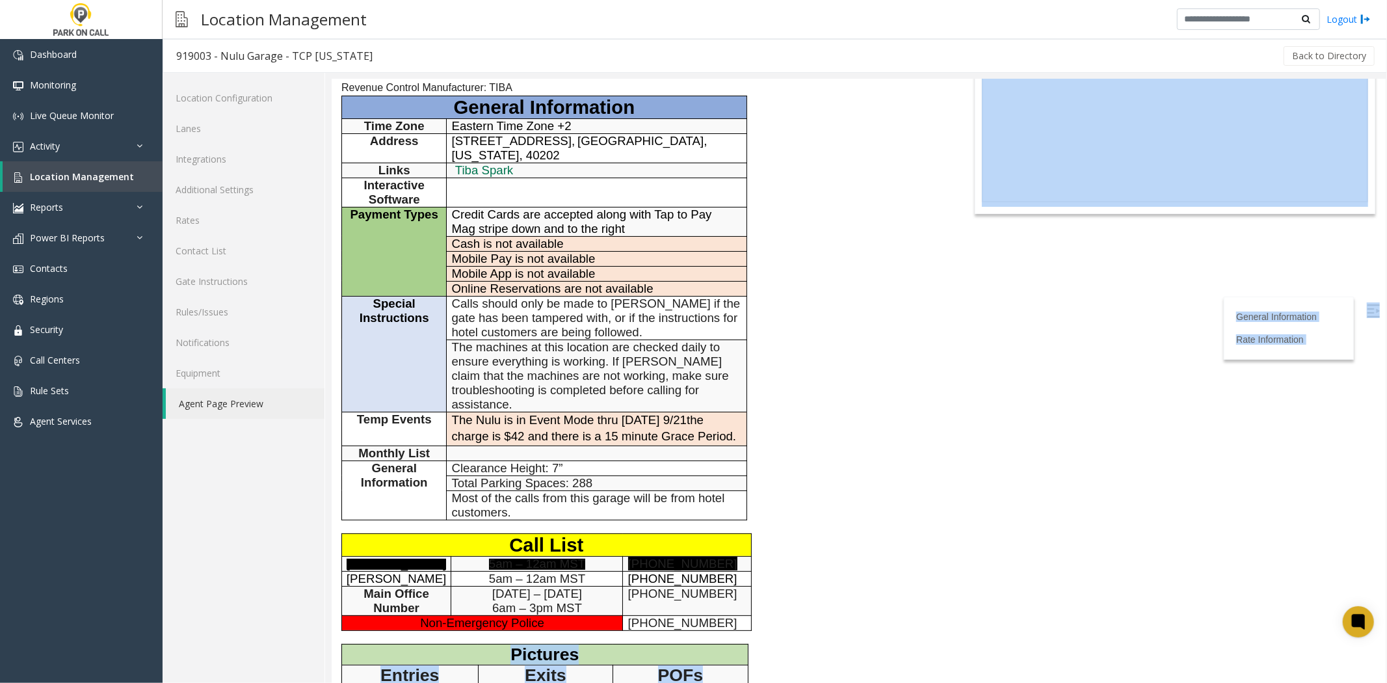
scroll to position [0, 0]
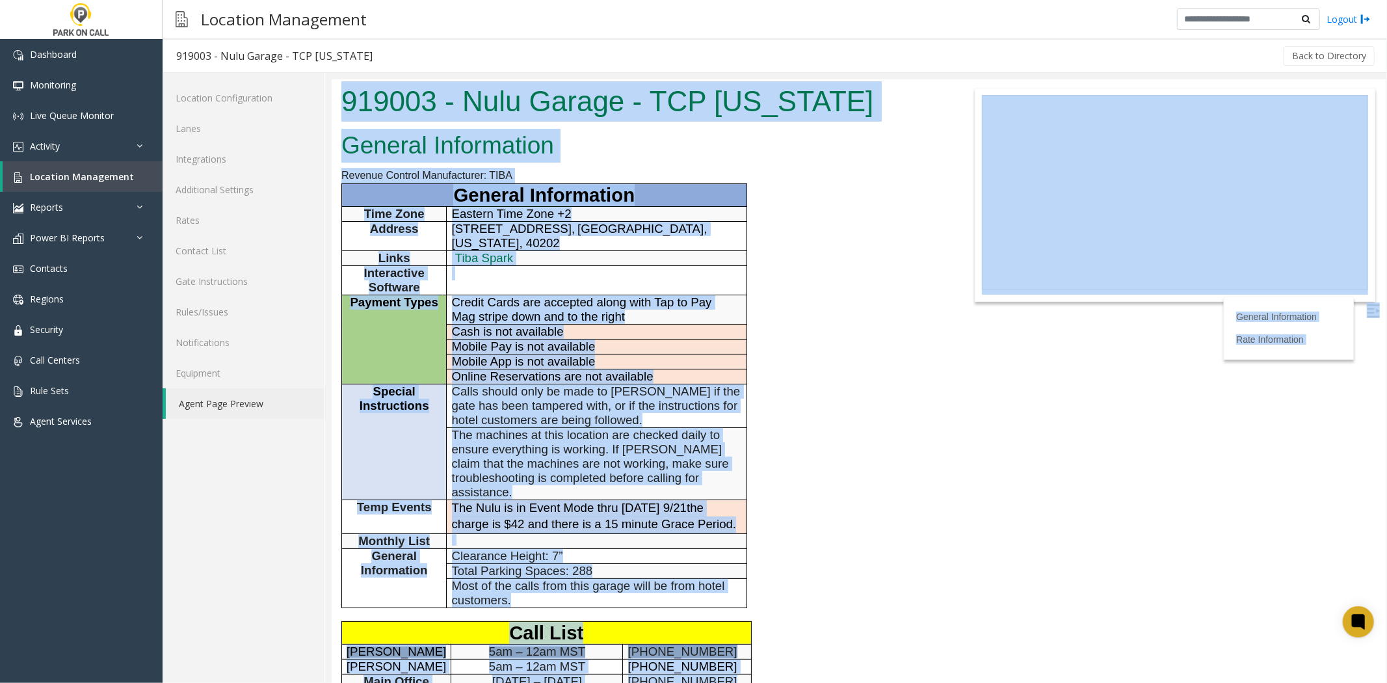
drag, startPoint x: 816, startPoint y: 656, endPoint x: 328, endPoint y: 97, distance: 742.2
click at [331, 97] on html "919003 - Nulu Garage - TCP [US_STATE] General Information Revenue Control Manuf…" at bounding box center [858, 381] width 1054 height 604
click at [344, 109] on h1 "919003 - Nulu Garage - TCP [US_STATE]" at bounding box center [639, 101] width 596 height 40
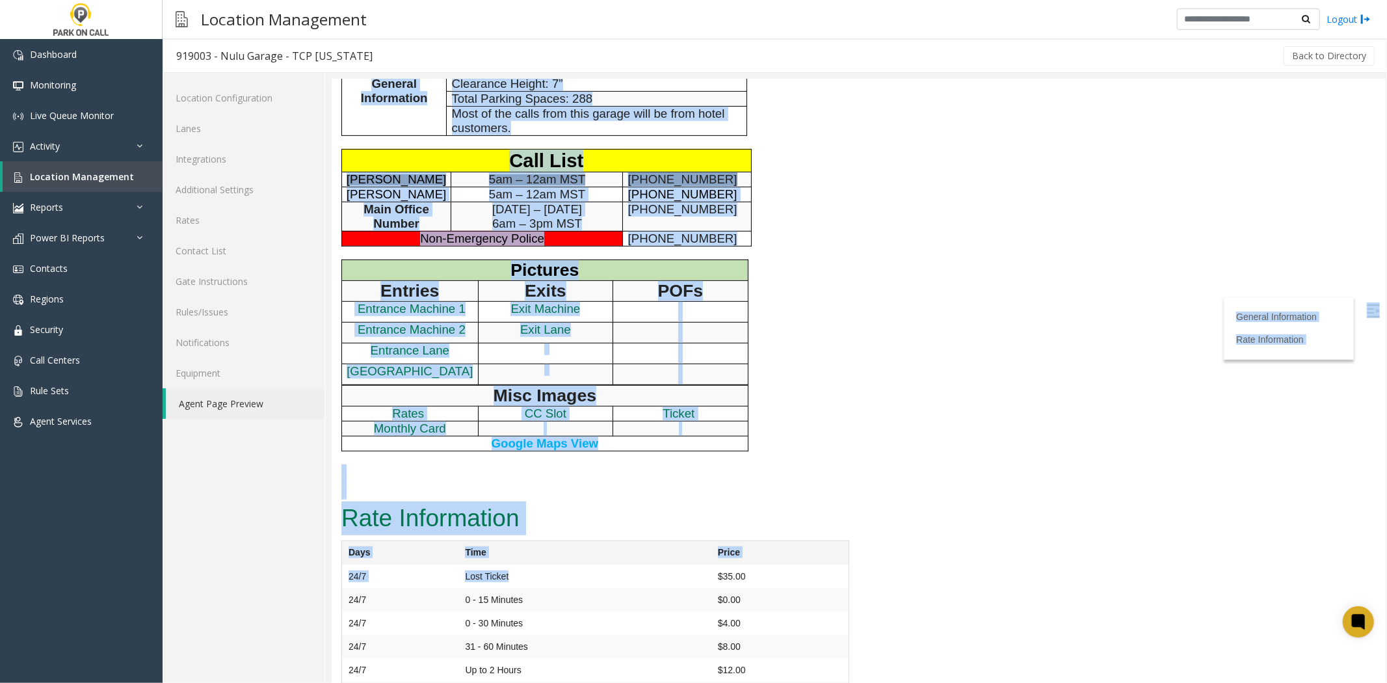
scroll to position [511, 0]
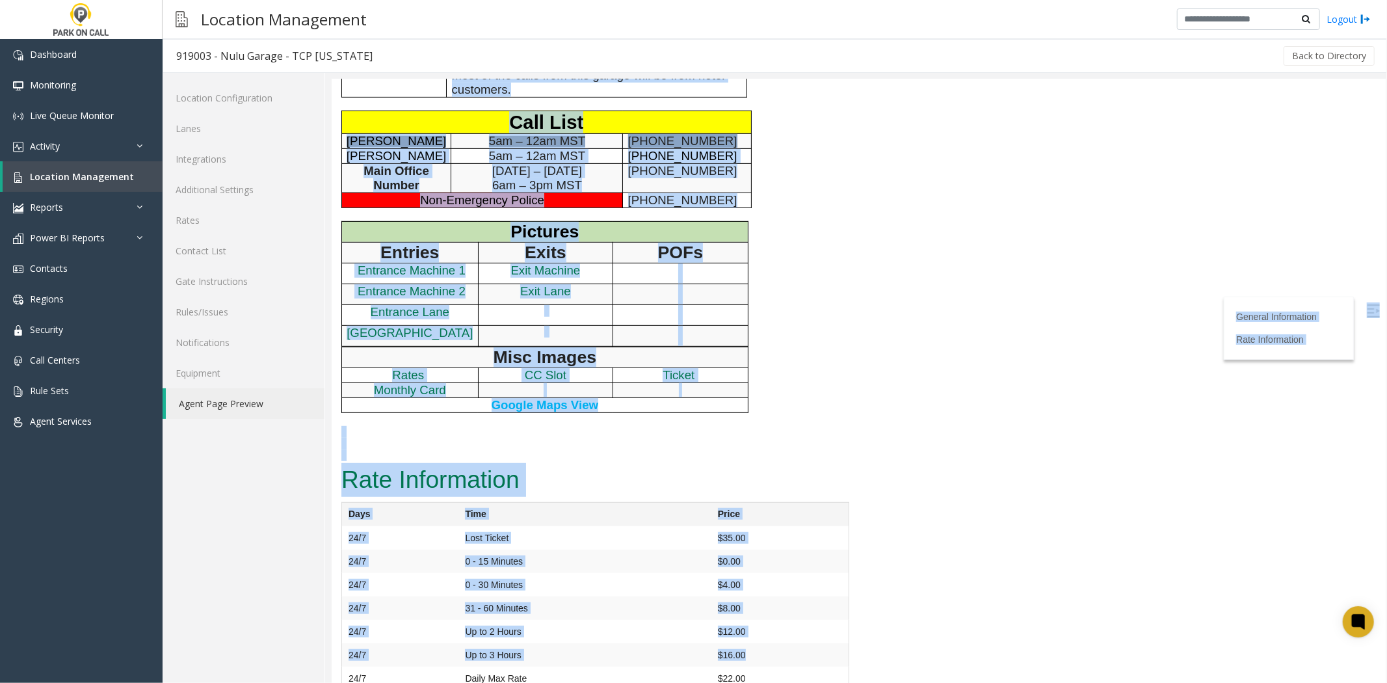
drag, startPoint x: 344, startPoint y: 109, endPoint x: 791, endPoint y: 639, distance: 693.3
click at [791, 643] on td "$16.00" at bounding box center [779, 654] width 137 height 23
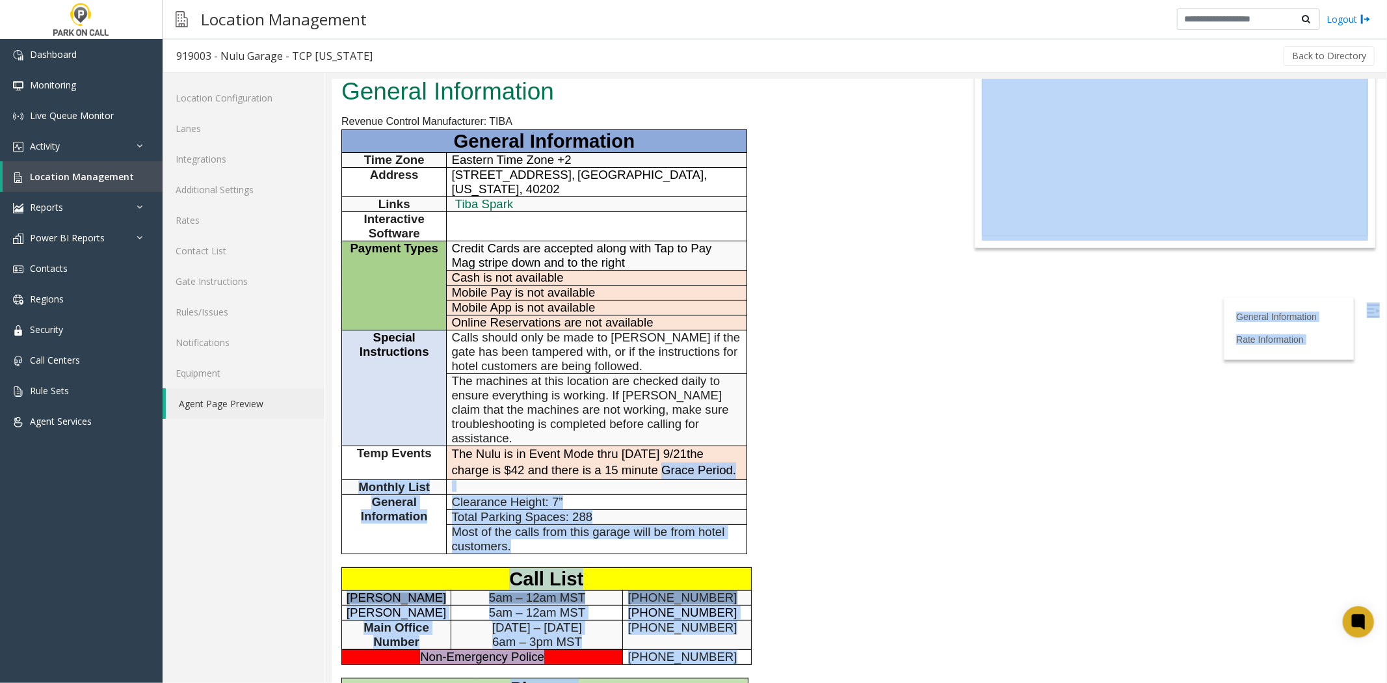
scroll to position [0, 0]
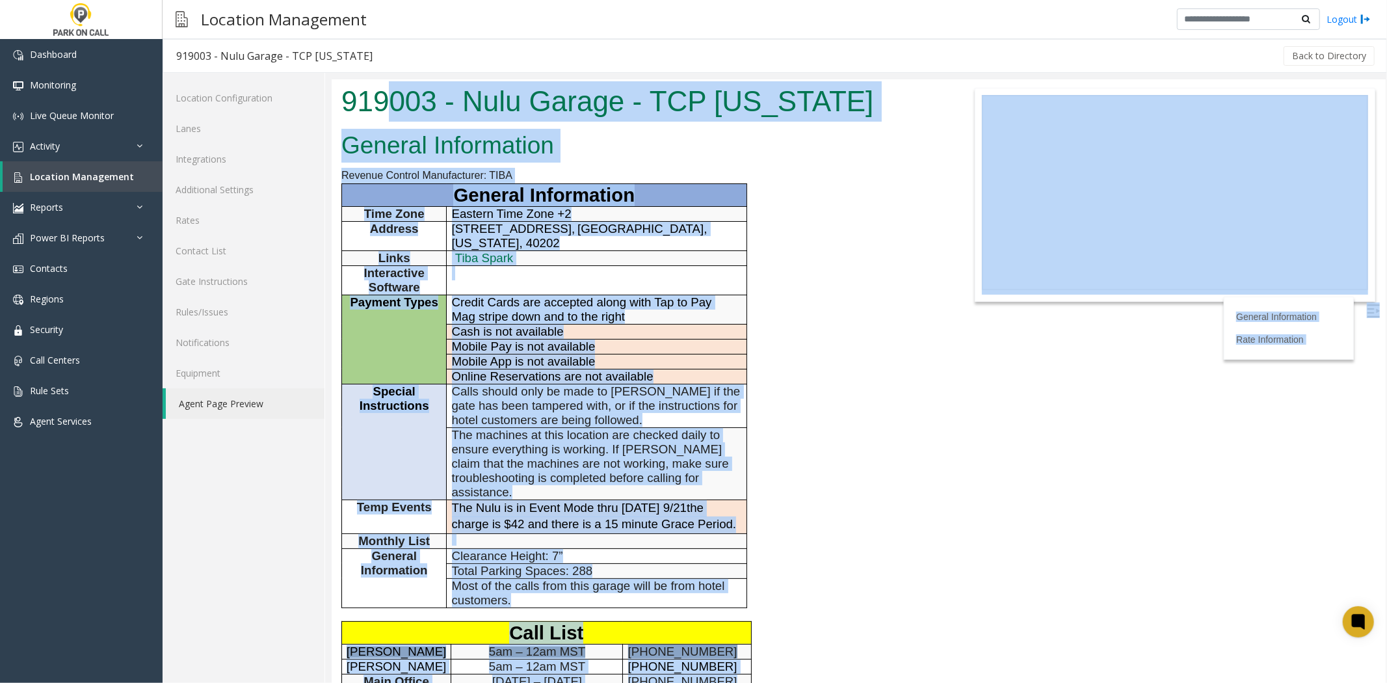
drag, startPoint x: 796, startPoint y: 667, endPoint x: 381, endPoint y: 102, distance: 701.2
click at [381, 102] on body "919003 - Nulu Garage - TCP [US_STATE] General Information Revenue Control Manuf…" at bounding box center [858, 381] width 1054 height 604
click at [381, 102] on h1 "919003 - Nulu Garage - TCP [US_STATE]" at bounding box center [639, 101] width 596 height 40
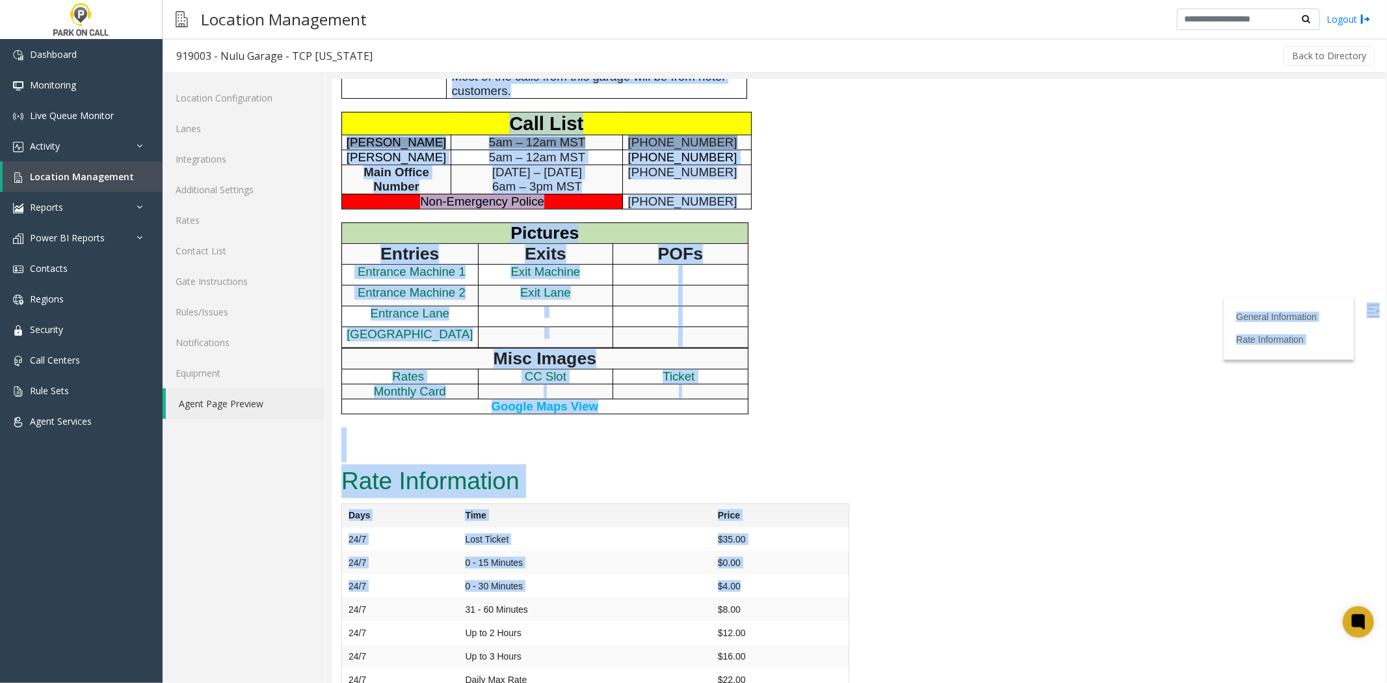
scroll to position [511, 0]
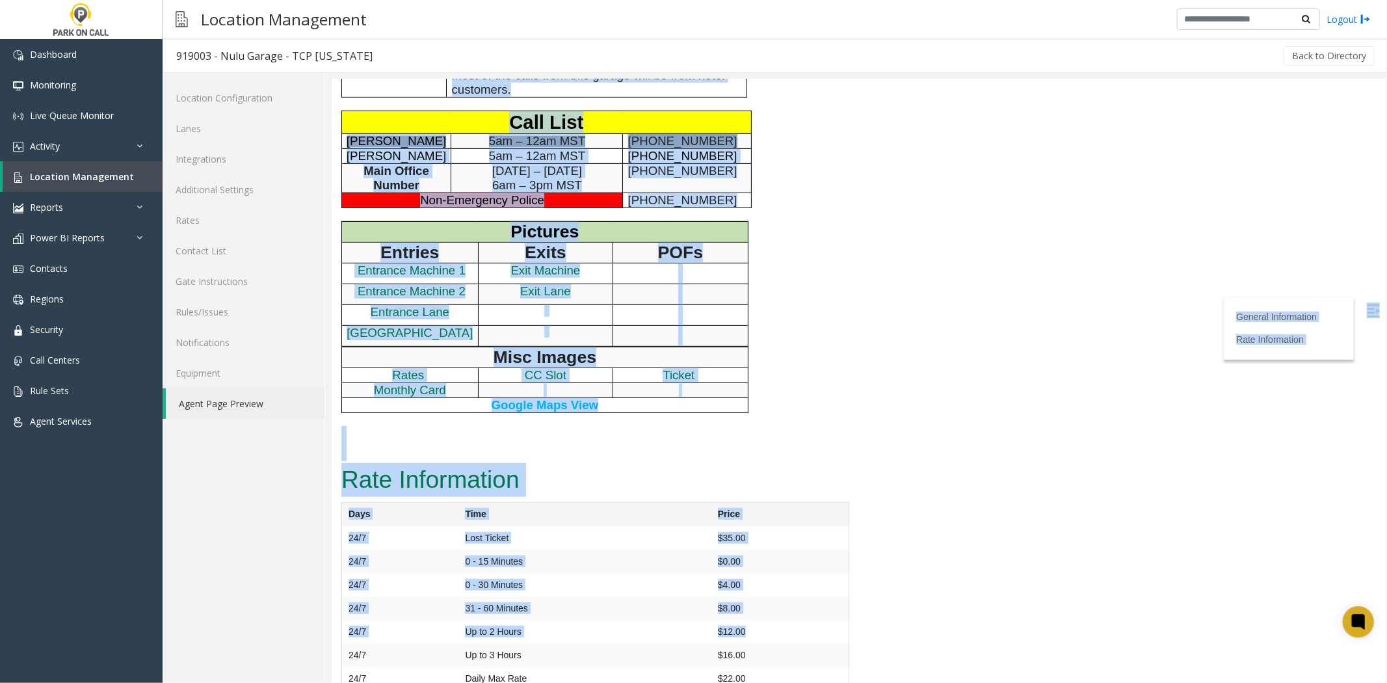
drag, startPoint x: 381, startPoint y: 102, endPoint x: 775, endPoint y: 603, distance: 636.9
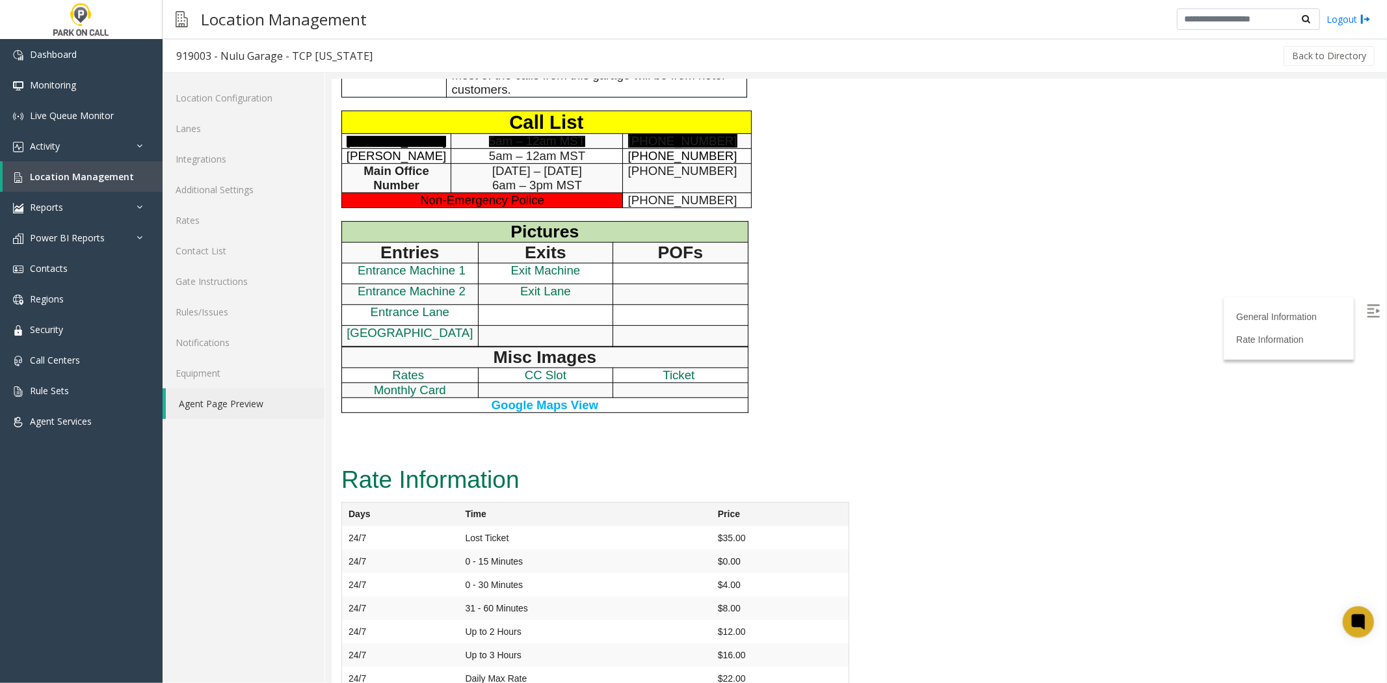
click at [796, 643] on td "$16.00" at bounding box center [779, 654] width 137 height 23
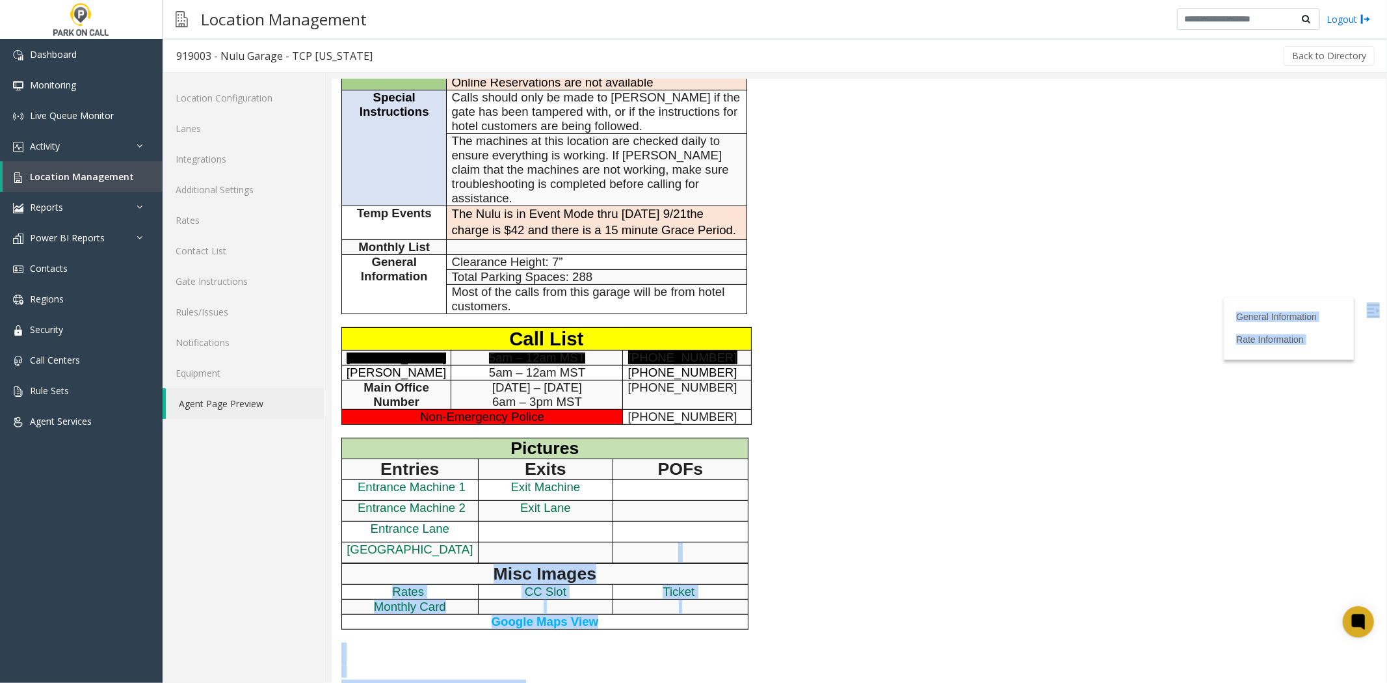
scroll to position [0, 0]
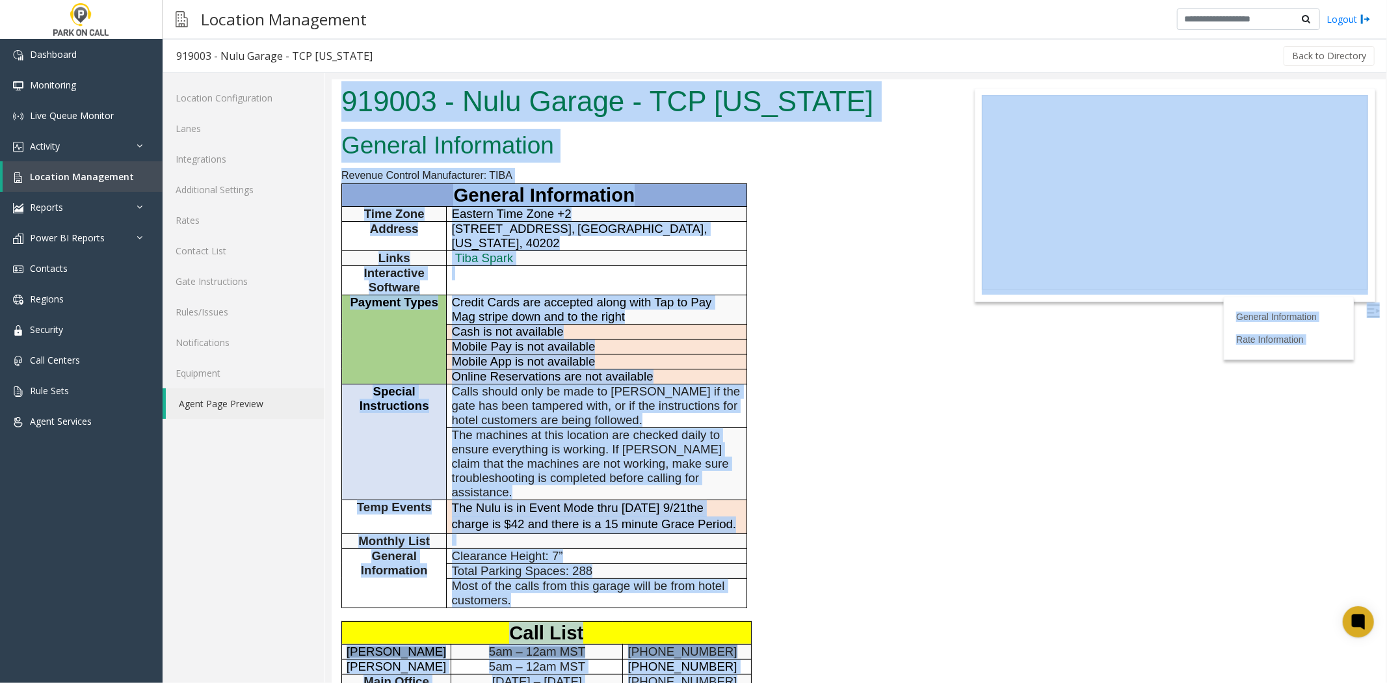
drag, startPoint x: 784, startPoint y: 646, endPoint x: 282, endPoint y: 138, distance: 714.2
click at [331, 138] on html "919003 - Nulu Garage - TCP [US_STATE] General Information Revenue Control Manuf…" at bounding box center [858, 381] width 1054 height 604
click at [354, 100] on h1 "919003 - Nulu Garage - TCP [US_STATE]" at bounding box center [639, 101] width 596 height 40
drag, startPoint x: 354, startPoint y: 100, endPoint x: 360, endPoint y: 105, distance: 7.4
click at [360, 105] on h1 "919003 - Nulu Garage - TCP [US_STATE]" at bounding box center [639, 101] width 596 height 40
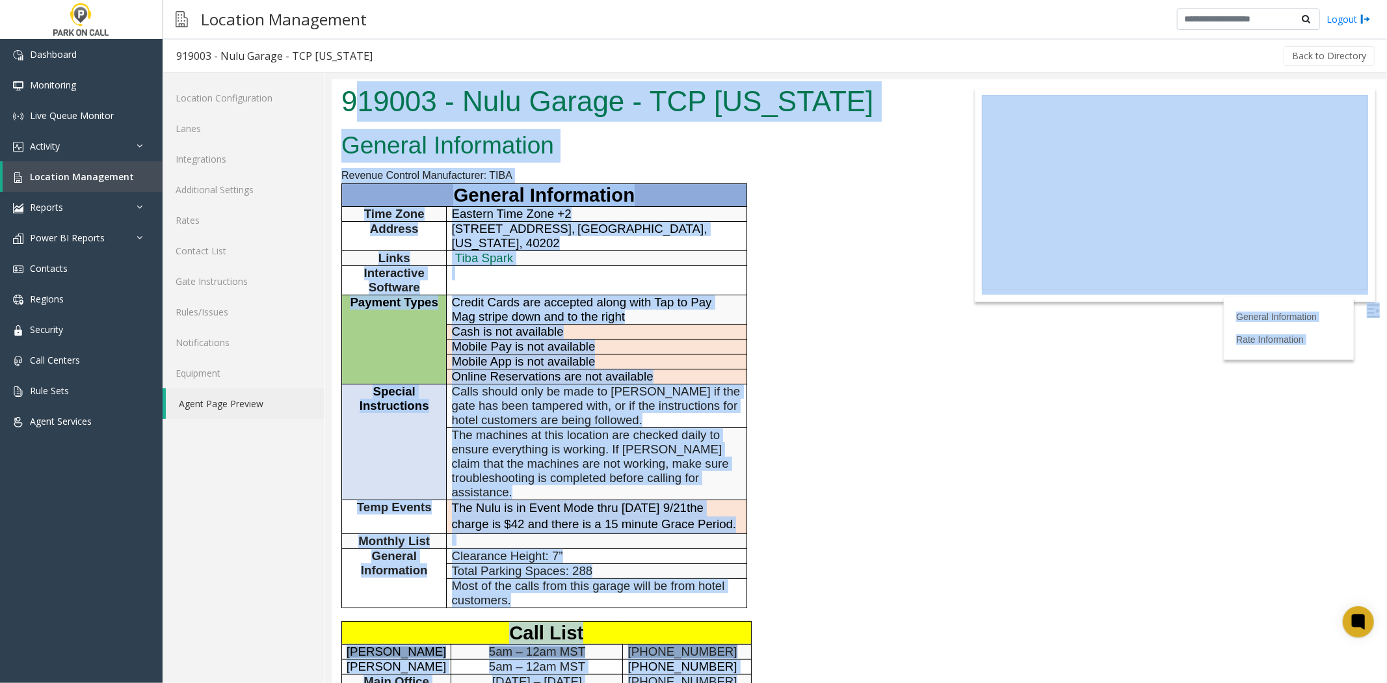
click at [360, 106] on h1 "919003 - Nulu Garage - TCP [US_STATE]" at bounding box center [639, 101] width 596 height 40
click at [358, 111] on h1 "919003 - Nulu Garage - TCP [US_STATE]" at bounding box center [639, 101] width 596 height 40
click at [357, 112] on h1 "919003 - Nulu Garage - TCP [US_STATE]" at bounding box center [639, 101] width 596 height 40
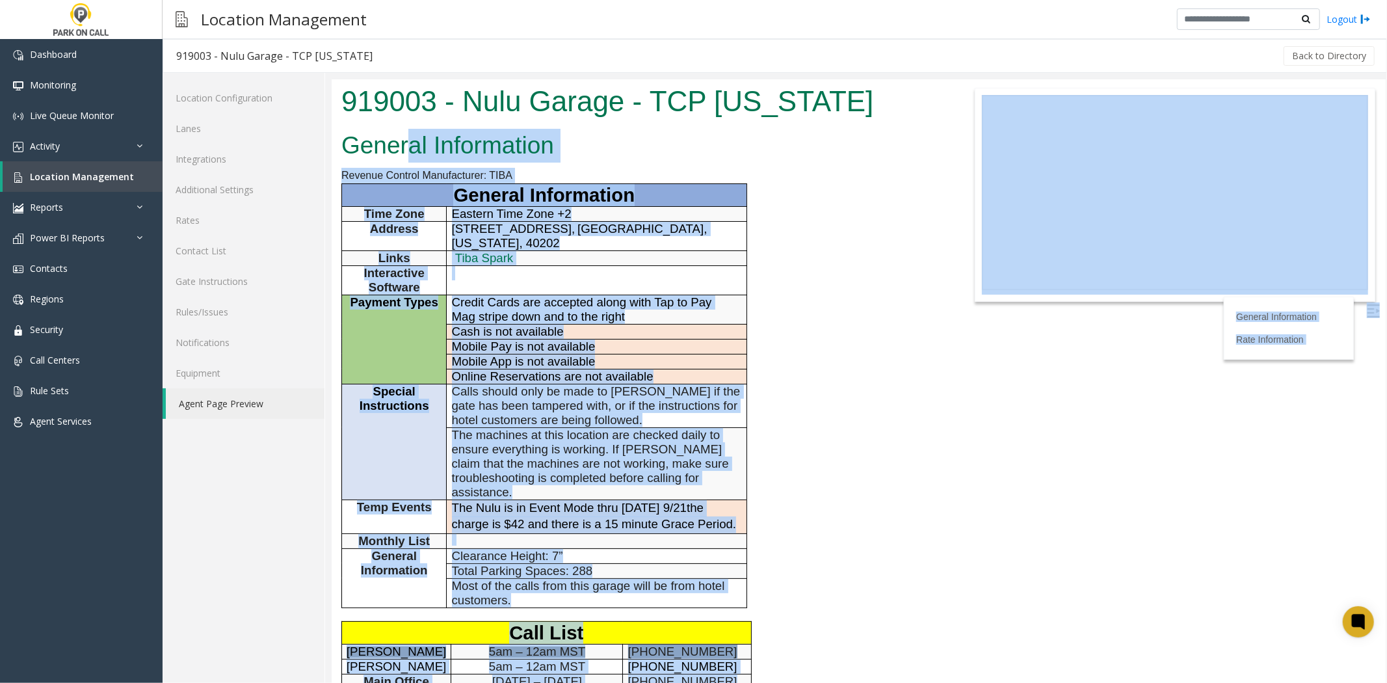
drag, startPoint x: 357, startPoint y: 112, endPoint x: 405, endPoint y: 155, distance: 64.9
click at [405, 155] on body "919003 - Nulu Garage - TCP [US_STATE] General Information Revenue Control Manuf…" at bounding box center [858, 381] width 1054 height 604
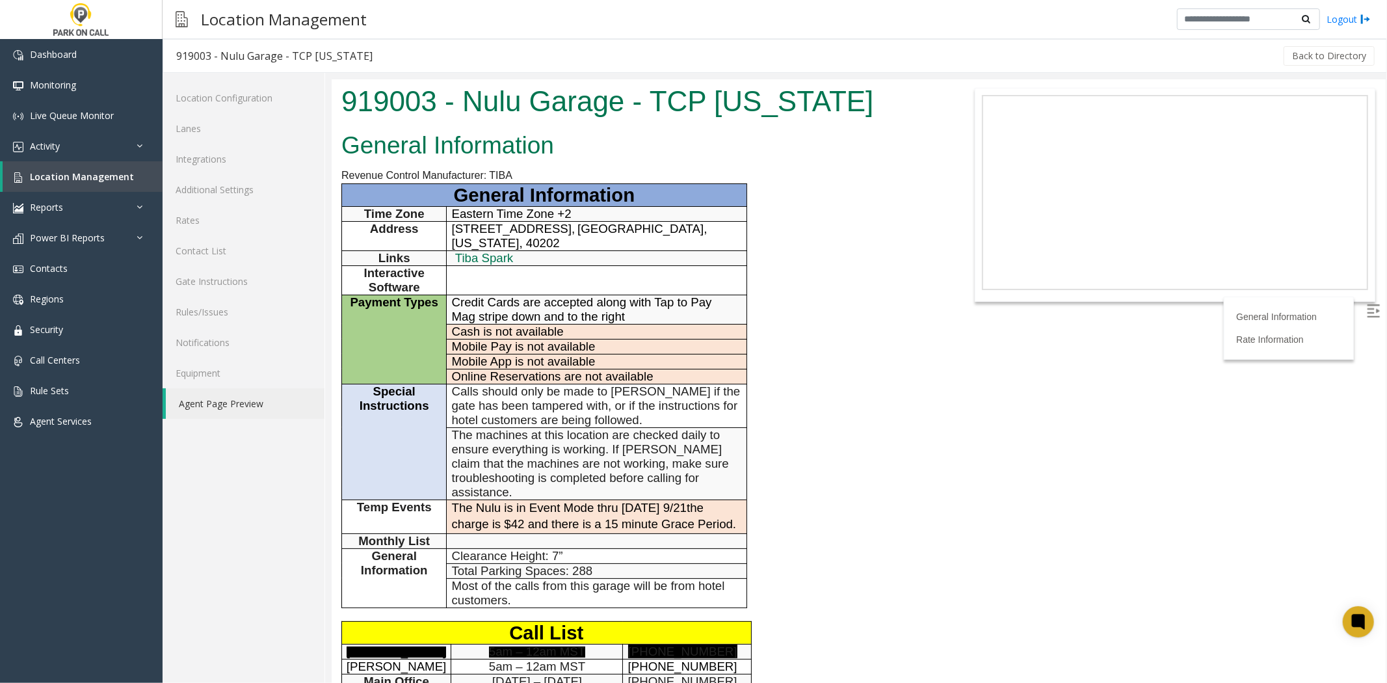
click at [354, 94] on h1 "919003 - Nulu Garage - TCP [US_STATE]" at bounding box center [639, 101] width 596 height 40
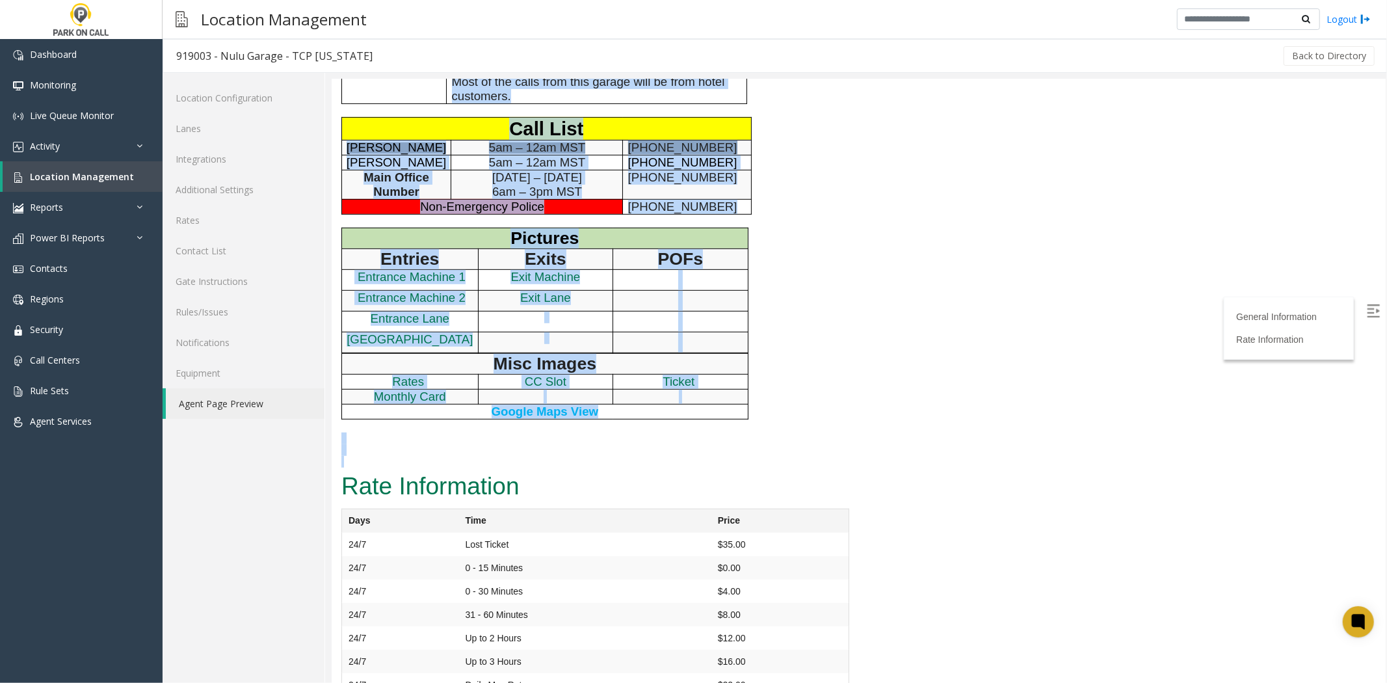
scroll to position [511, 0]
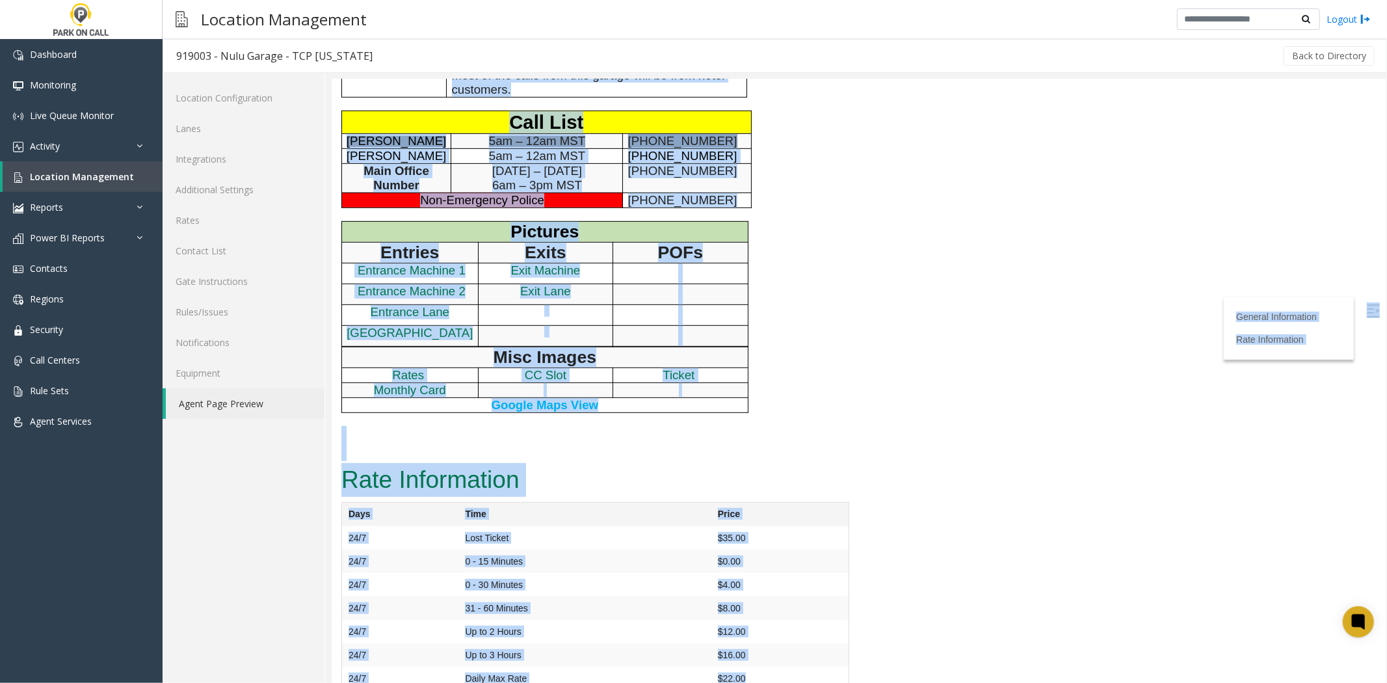
drag, startPoint x: 354, startPoint y: 94, endPoint x: 806, endPoint y: 658, distance: 722.2
click at [806, 666] on td "$22.00" at bounding box center [779, 678] width 137 height 24
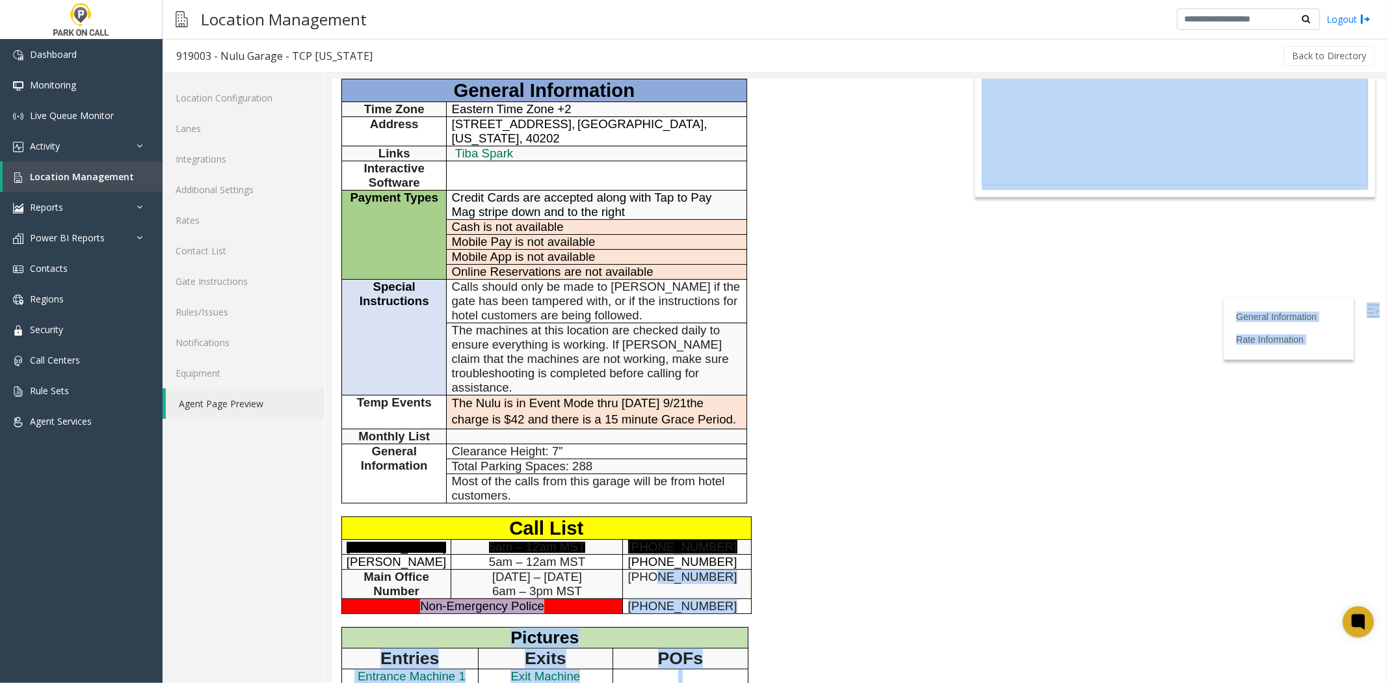
scroll to position [0, 0]
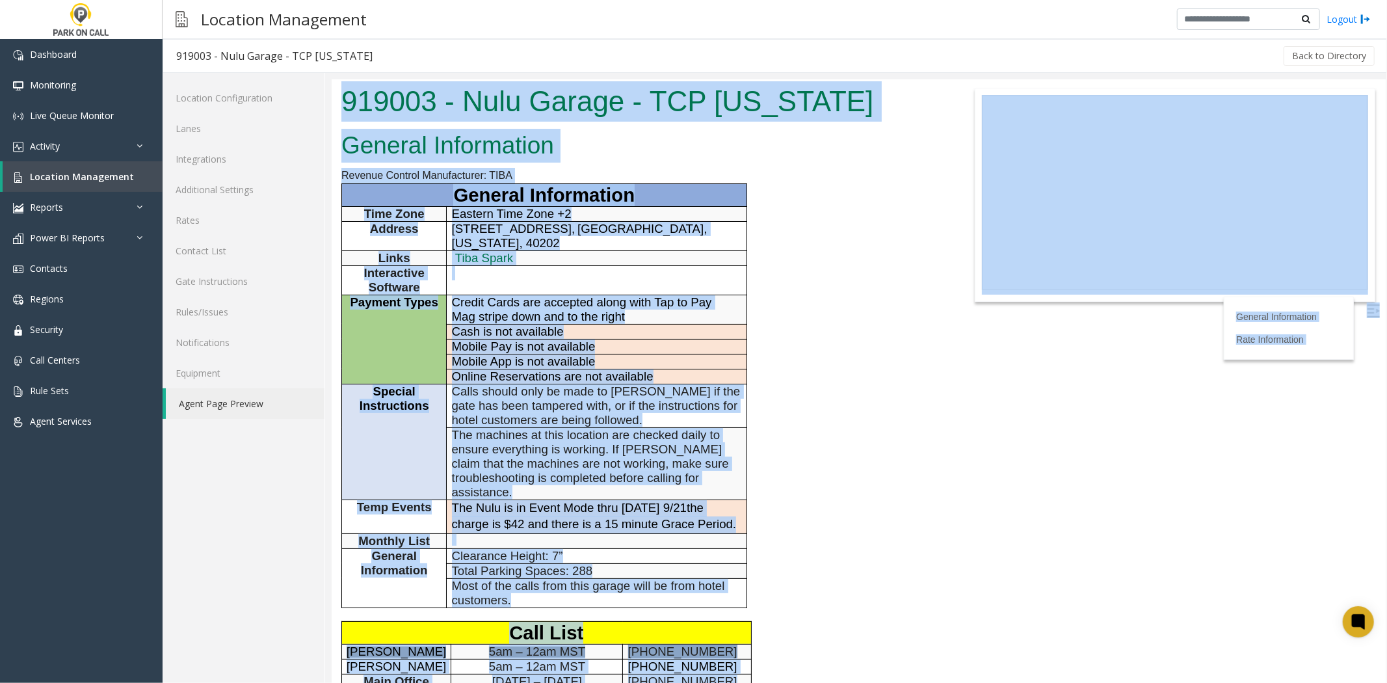
drag, startPoint x: 806, startPoint y: 658, endPoint x: 356, endPoint y: 86, distance: 728.0
click at [356, 86] on body "919003 - Nulu Garage - TCP [US_STATE] General Information Revenue Control Manuf…" at bounding box center [858, 381] width 1054 height 604
click at [356, 86] on h1 "919003 - Nulu Garage - TCP [US_STATE]" at bounding box center [639, 101] width 596 height 40
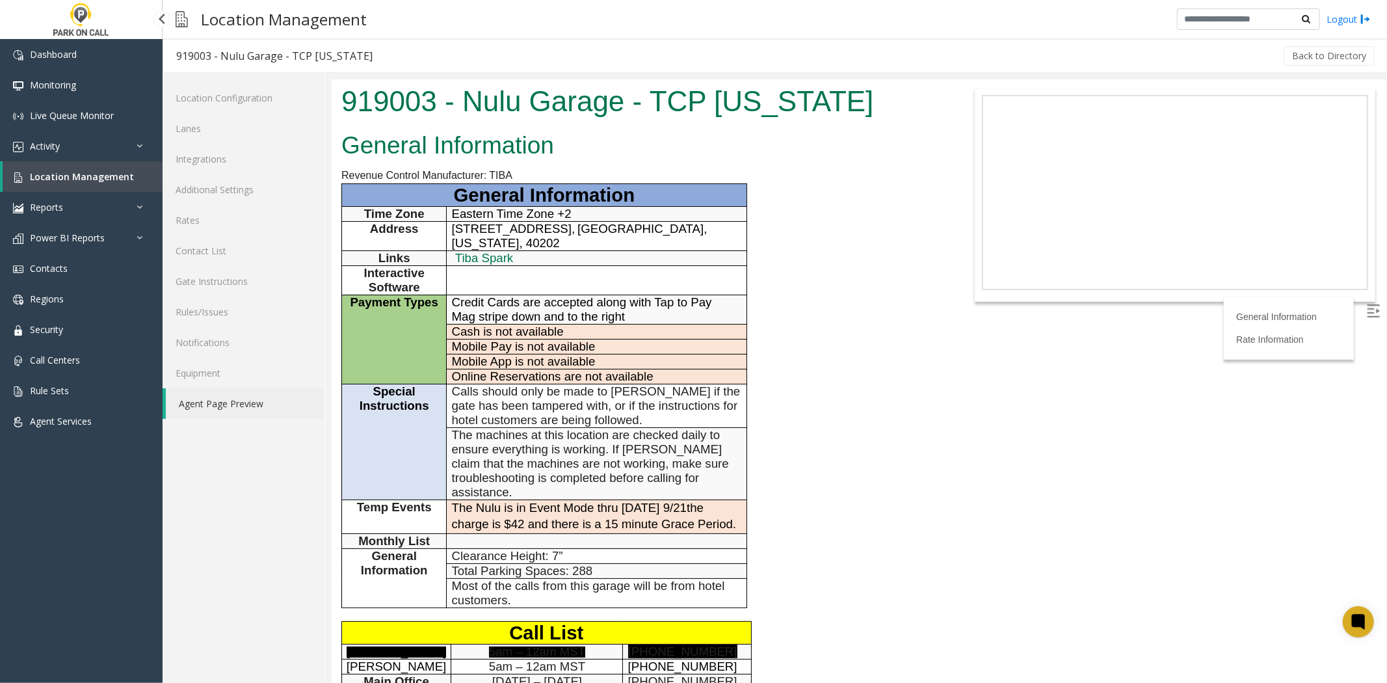
click at [99, 183] on link "Location Management" at bounding box center [83, 176] width 160 height 31
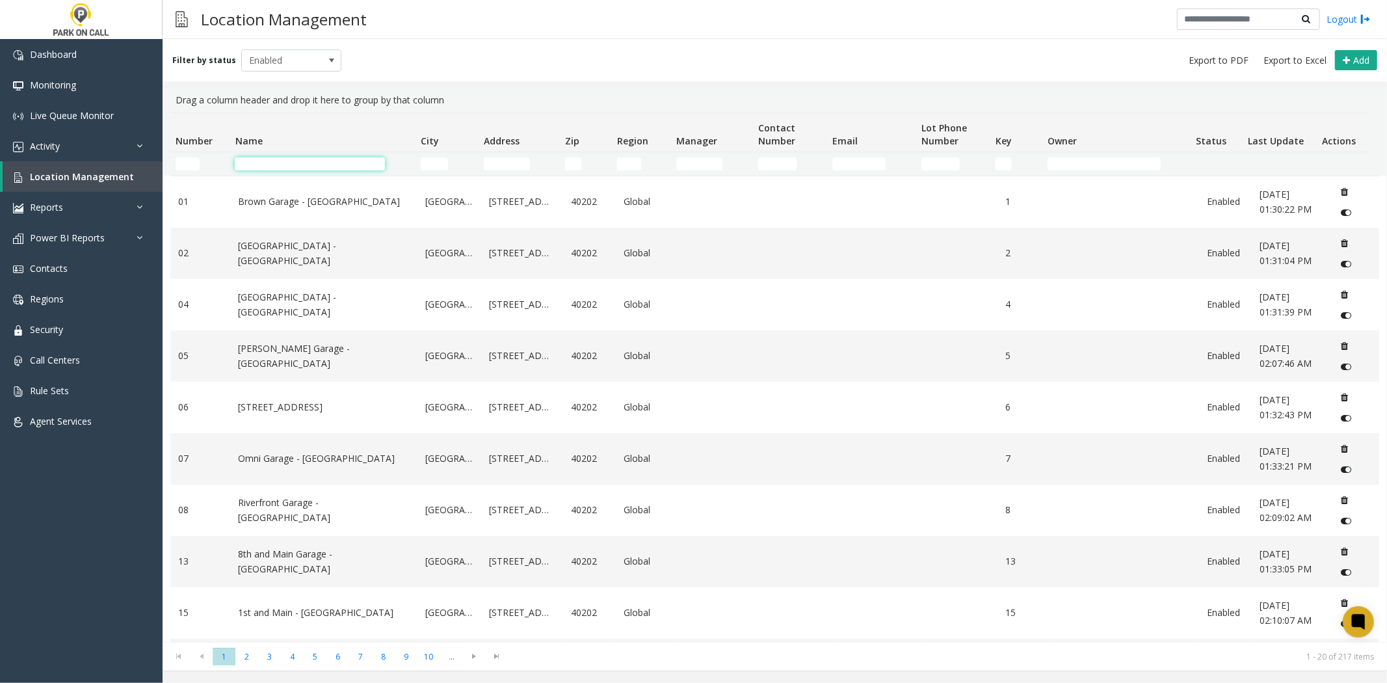
click at [356, 159] on input "Name Filter" at bounding box center [310, 163] width 150 height 13
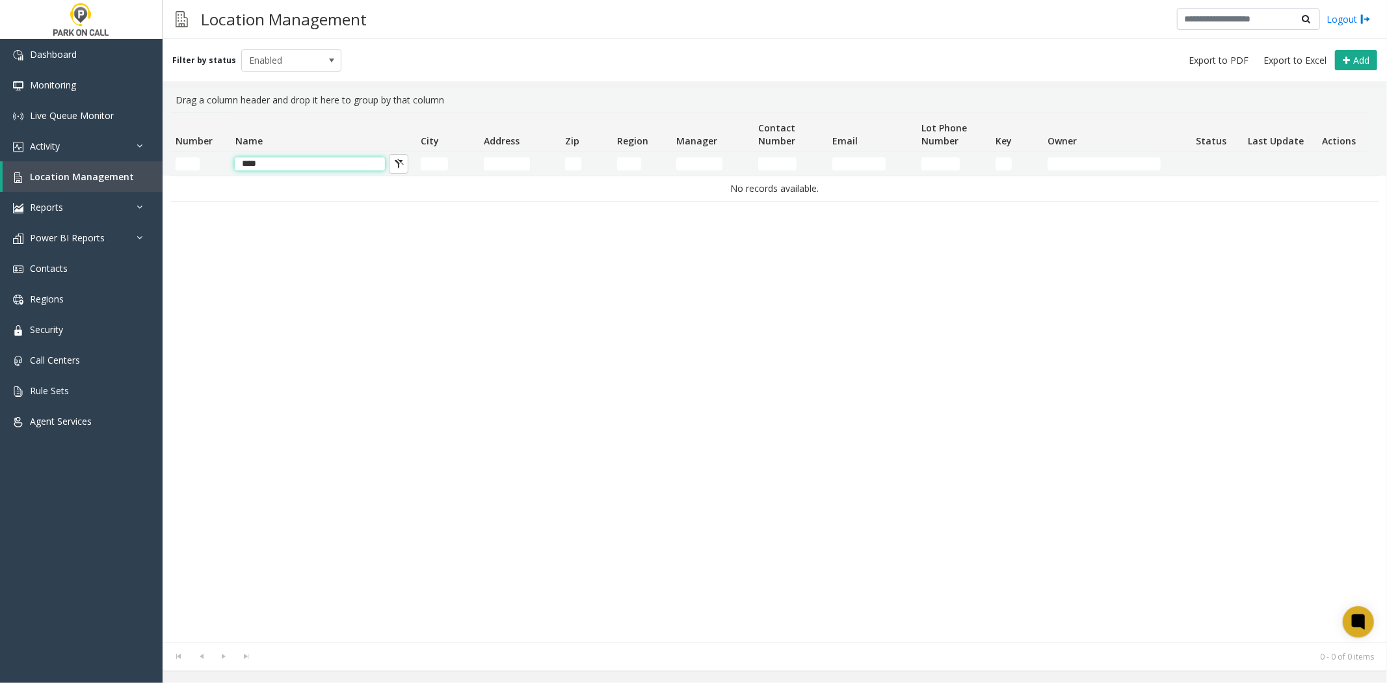
click at [358, 159] on input "****" at bounding box center [310, 163] width 150 height 13
drag, startPoint x: 358, startPoint y: 159, endPoint x: 148, endPoint y: 154, distance: 209.5
click at [148, 154] on app-root "Dashboard Monitoring Live Queue Monitor Activity Daily Activity Lane Activity A…" at bounding box center [693, 341] width 1387 height 683
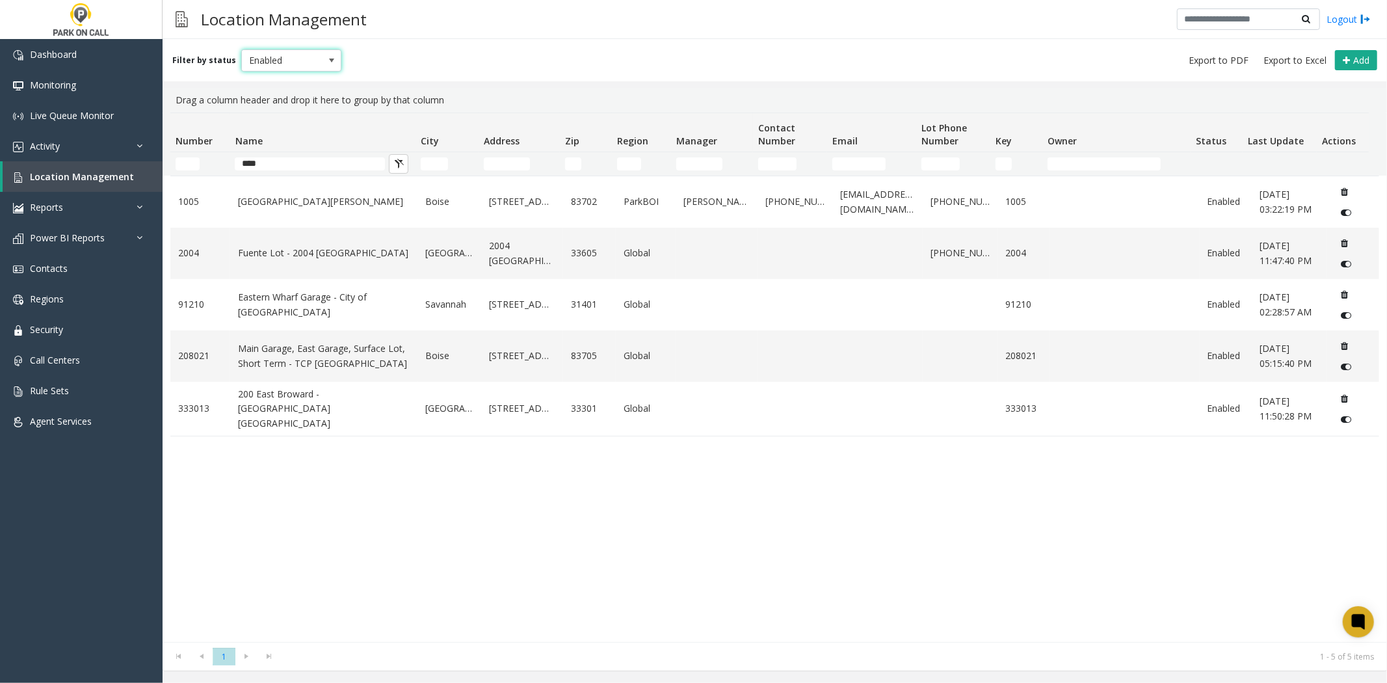
click at [323, 53] on span at bounding box center [332, 60] width 18 height 21
click at [285, 81] on li "All" at bounding box center [285, 82] width 96 height 18
click at [343, 159] on input "****" at bounding box center [310, 163] width 150 height 13
click at [308, 56] on span "All" at bounding box center [281, 60] width 79 height 21
click at [306, 101] on li "Enabled" at bounding box center [285, 100] width 96 height 18
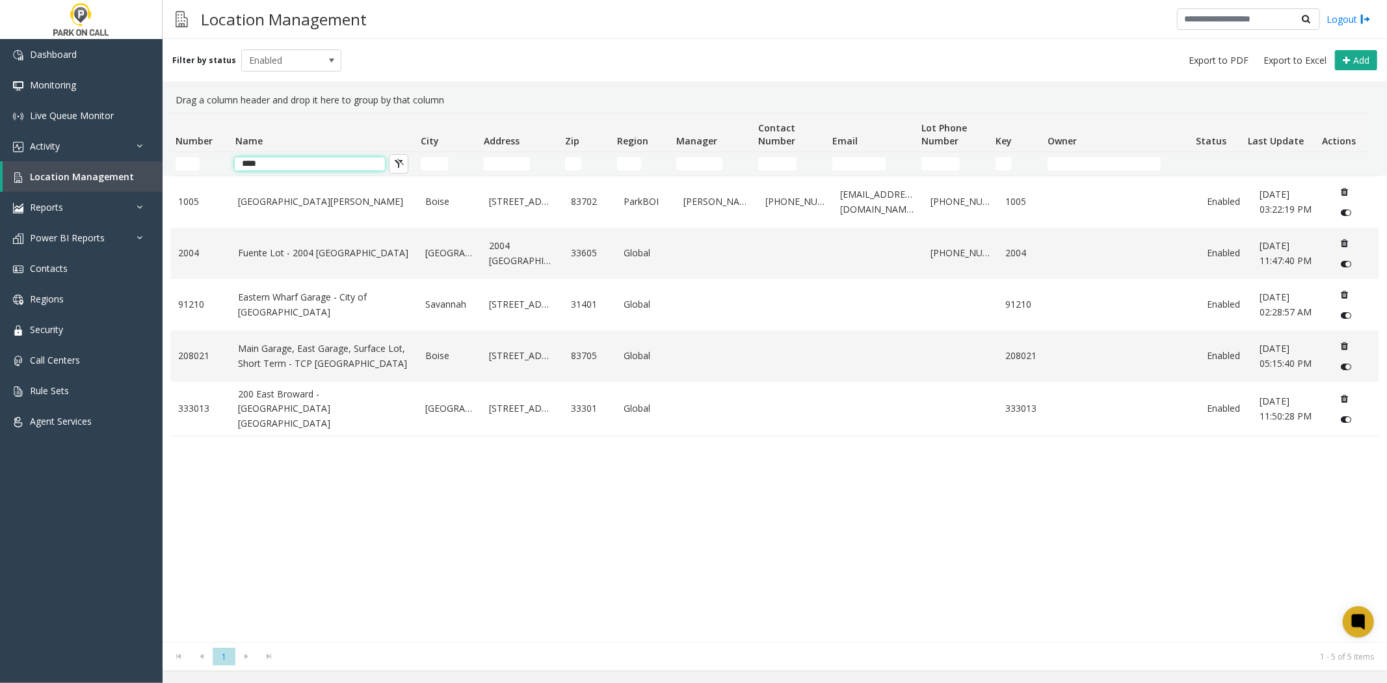
click at [356, 159] on input "****" at bounding box center [310, 163] width 150 height 13
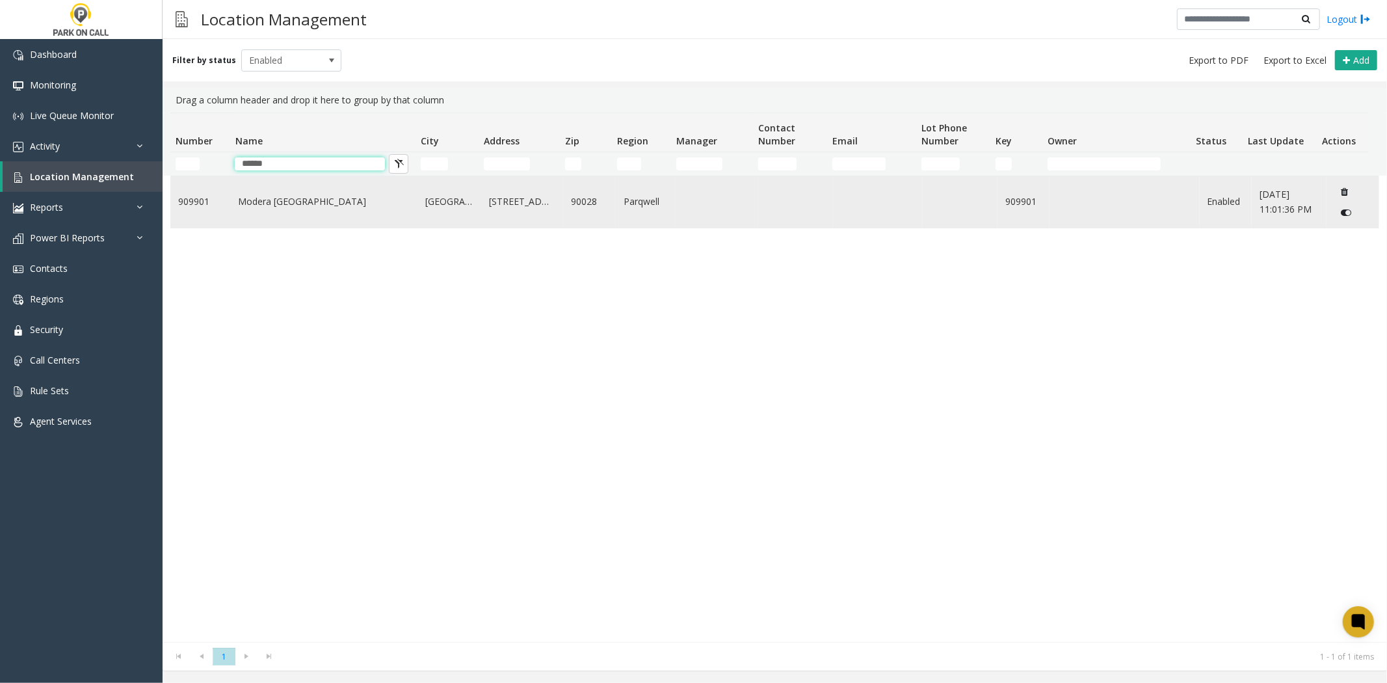
type input "******"
click at [267, 207] on link "Modera [GEOGRAPHIC_DATA]" at bounding box center [324, 201] width 172 height 14
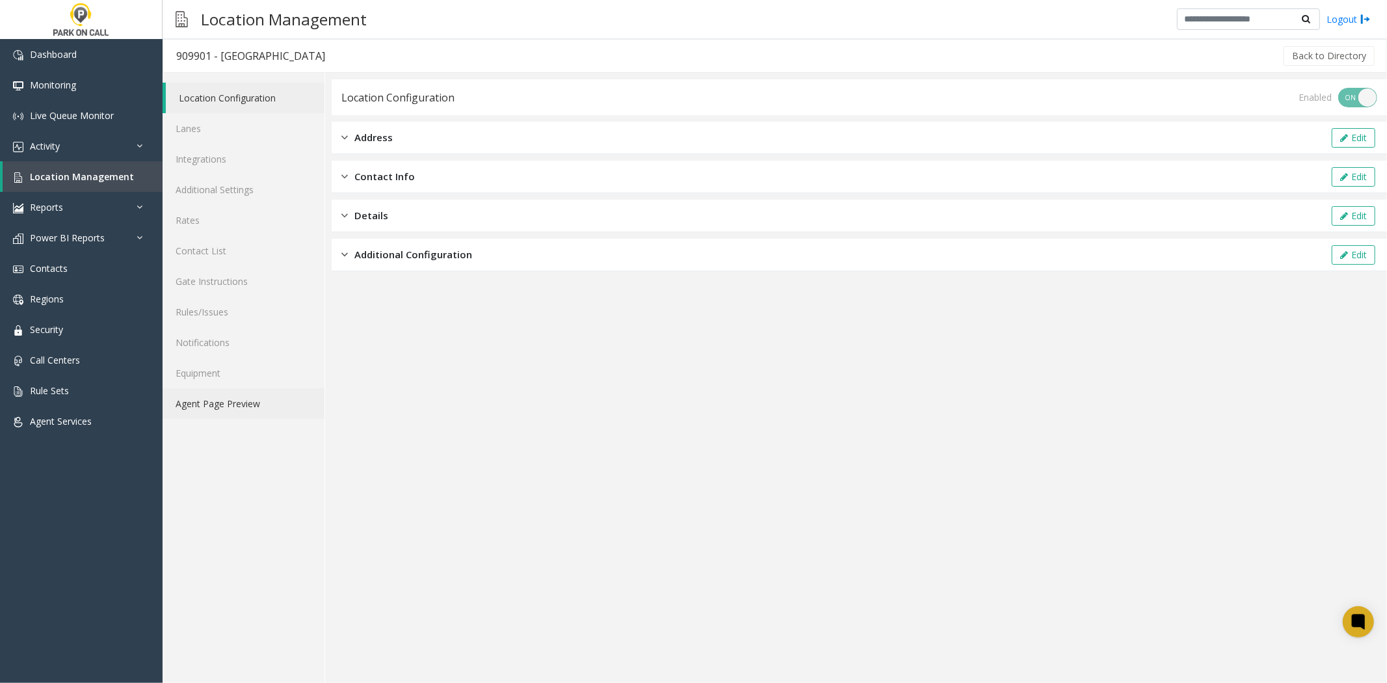
click at [233, 401] on link "Agent Page Preview" at bounding box center [244, 403] width 162 height 31
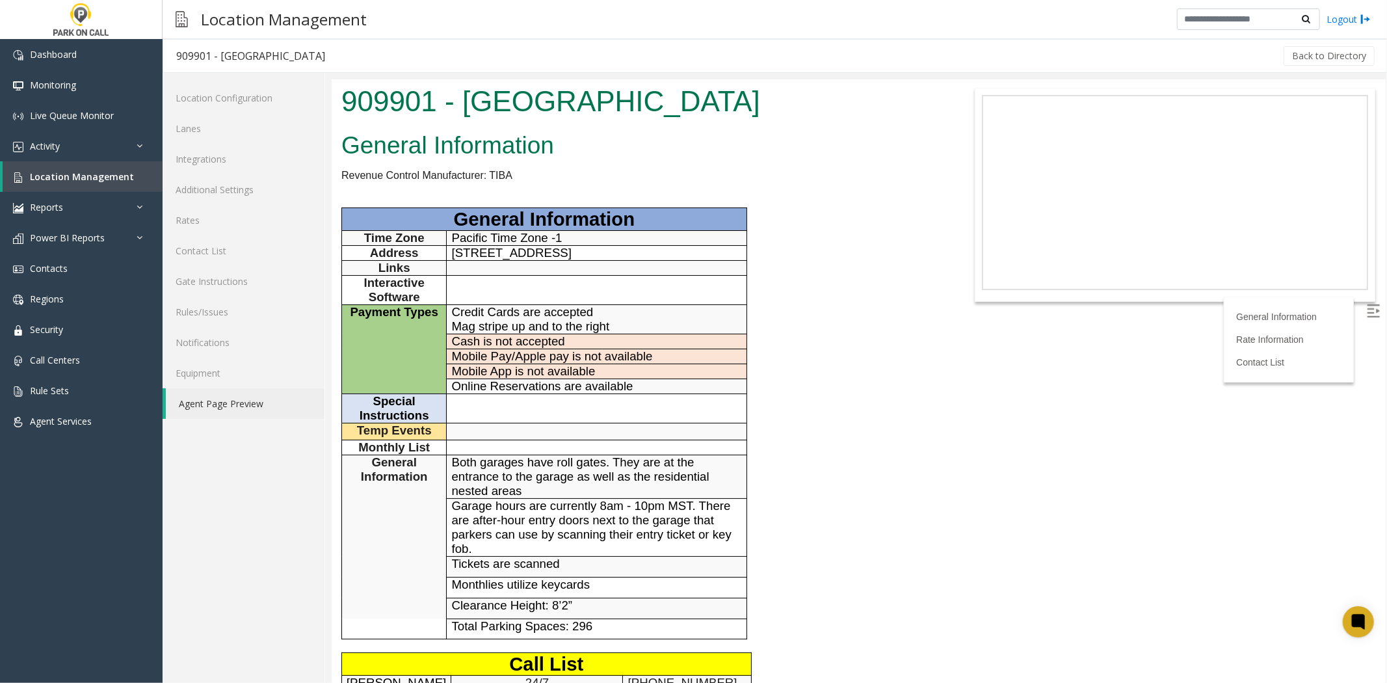
click at [604, 135] on h2 "General Information" at bounding box center [639, 145] width 596 height 34
click at [215, 129] on link "Lanes" at bounding box center [244, 128] width 162 height 31
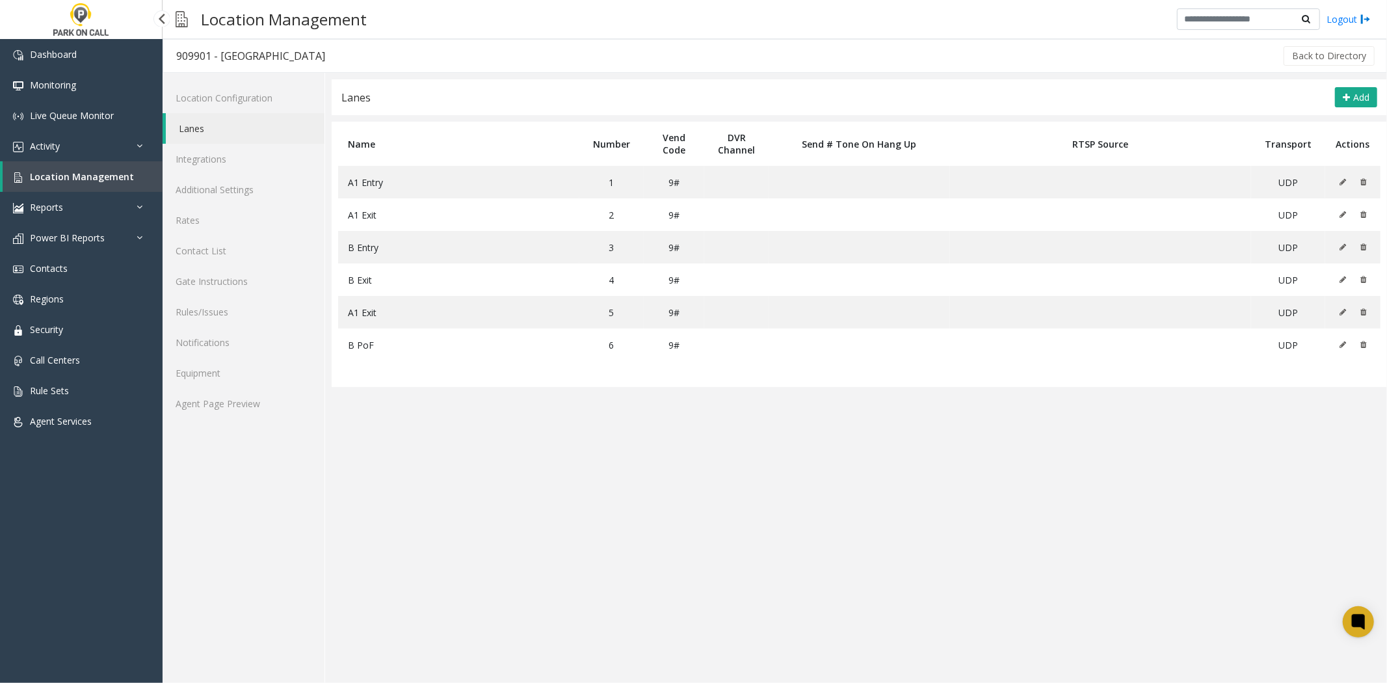
click at [70, 548] on div "Dashboard Monitoring Live Queue Monitor Activity Daily Activity Lane Activity A…" at bounding box center [81, 353] width 163 height 628
click at [224, 395] on link "Agent Page Preview" at bounding box center [244, 403] width 162 height 31
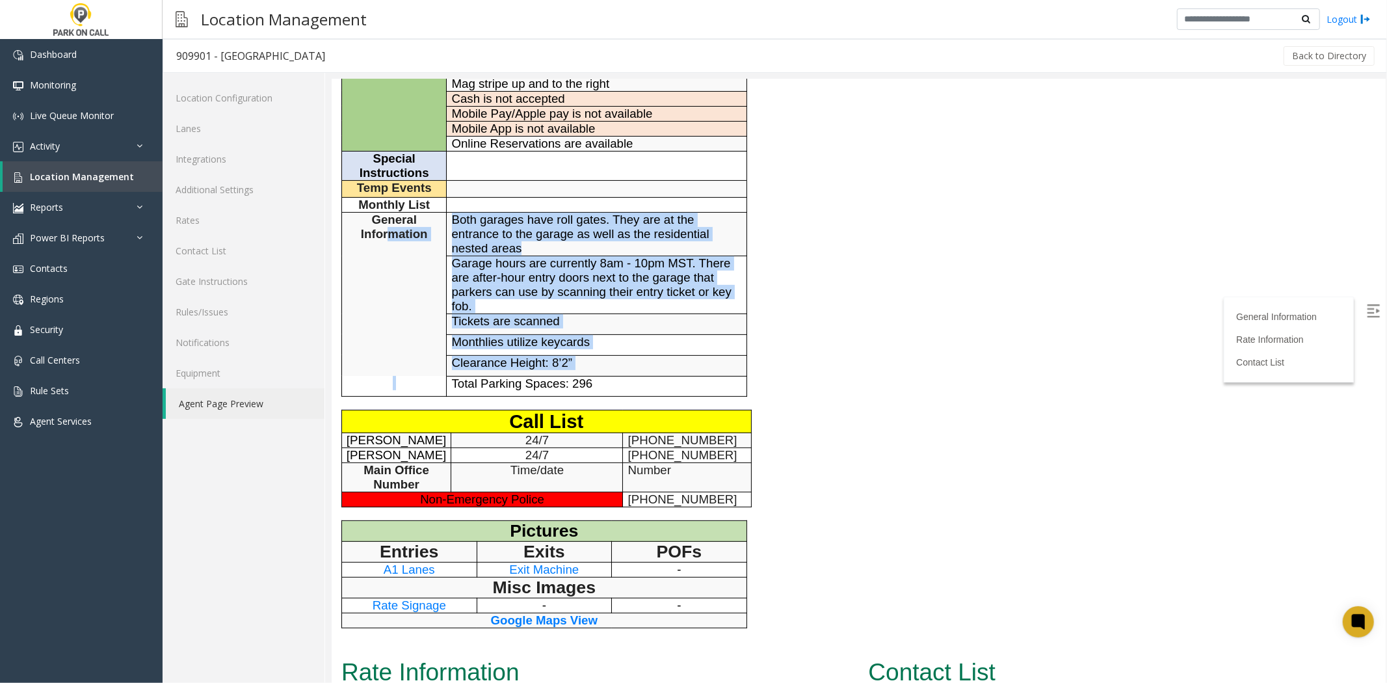
scroll to position [217, 0]
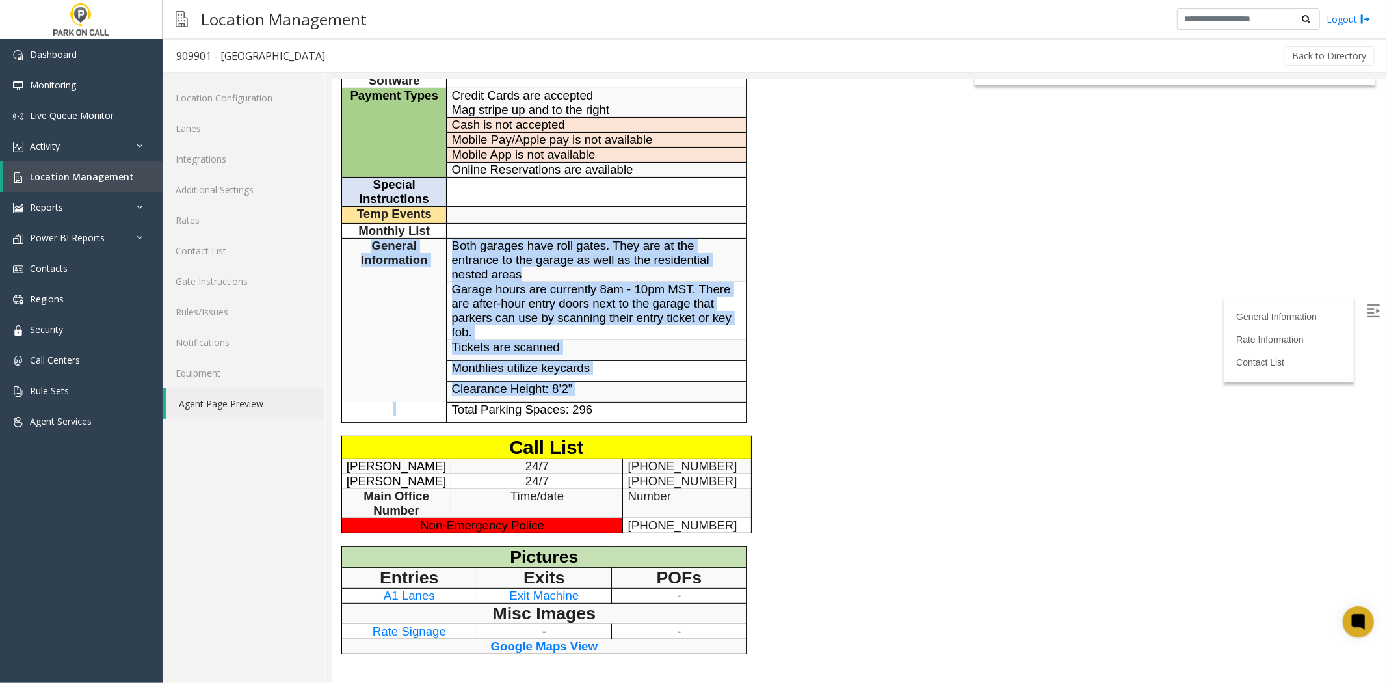
drag, startPoint x: 429, startPoint y: 345, endPoint x: 369, endPoint y: 245, distance: 117.6
click at [369, 245] on tbody "General Information Time Zone Pacific Time Zone -1 Address [STREET_ADDRESS] Lin…" at bounding box center [543, 206] width 405 height 432
click at [369, 245] on p "General Information" at bounding box center [393, 252] width 95 height 29
drag, startPoint x: 369, startPoint y: 245, endPoint x: 457, endPoint y: 429, distance: 204.2
click at [457, 429] on div "General Information Revenue Control Manufacturer: TIBA General Information Time…" at bounding box center [638, 294] width 615 height 769
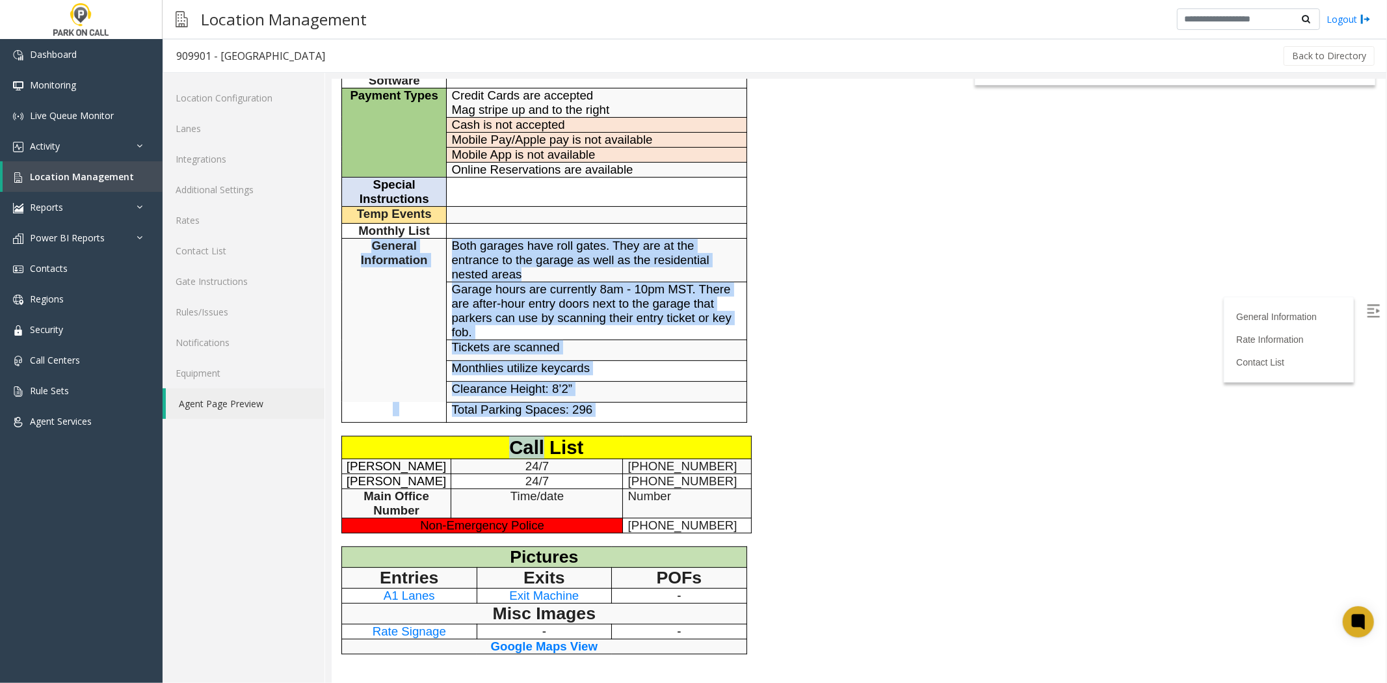
click at [457, 429] on div "General Information Revenue Control Manufacturer: TIBA General Information Time…" at bounding box center [638, 294] width 615 height 769
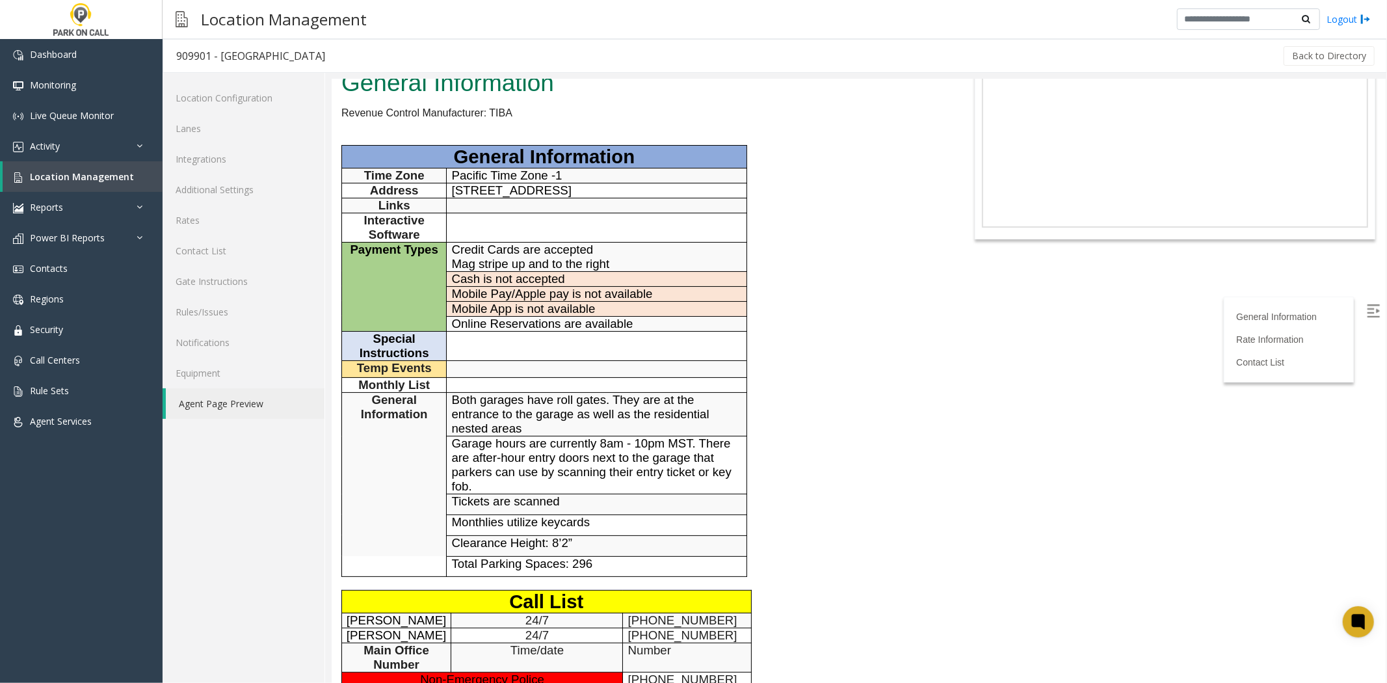
scroll to position [144, 0]
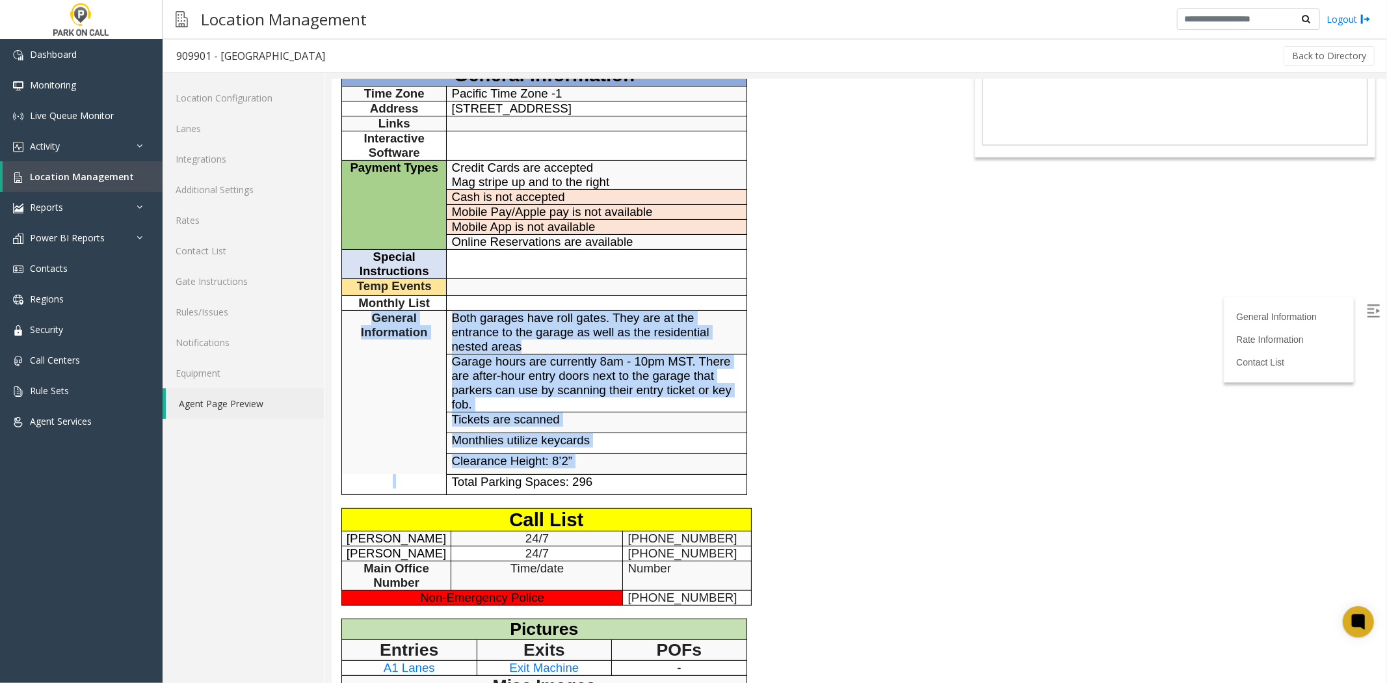
drag, startPoint x: 416, startPoint y: 493, endPoint x: 352, endPoint y: 321, distance: 184.0
click at [352, 321] on tbody "General Information Time Zone Pacific Time Zone -1 Address [STREET_ADDRESS] Lin…" at bounding box center [543, 278] width 405 height 432
click at [352, 321] on p "General Information" at bounding box center [393, 324] width 95 height 29
drag, startPoint x: 352, startPoint y: 321, endPoint x: 397, endPoint y: 486, distance: 171.2
click at [397, 486] on tbody "General Information Time Zone Pacific Time Zone -1 Address [STREET_ADDRESS] Lin…" at bounding box center [543, 278] width 405 height 432
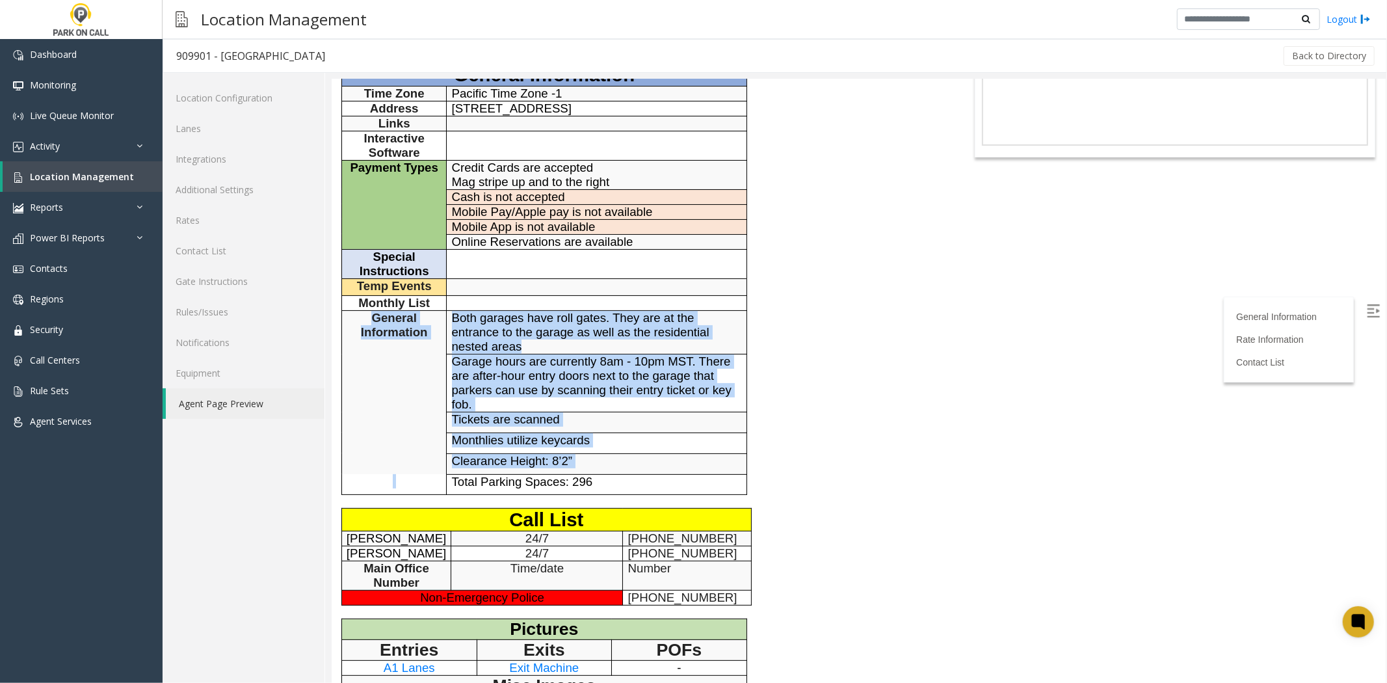
click at [397, 486] on p at bounding box center [393, 480] width 95 height 14
drag, startPoint x: 397, startPoint y: 486, endPoint x: 371, endPoint y: 315, distance: 172.3
click at [371, 315] on tbody "General Information Time Zone Pacific Time Zone -1 Address [STREET_ADDRESS] Lin…" at bounding box center [543, 278] width 405 height 432
click at [371, 315] on span "General Information" at bounding box center [393, 324] width 67 height 28
drag, startPoint x: 371, startPoint y: 315, endPoint x: 401, endPoint y: 479, distance: 165.9
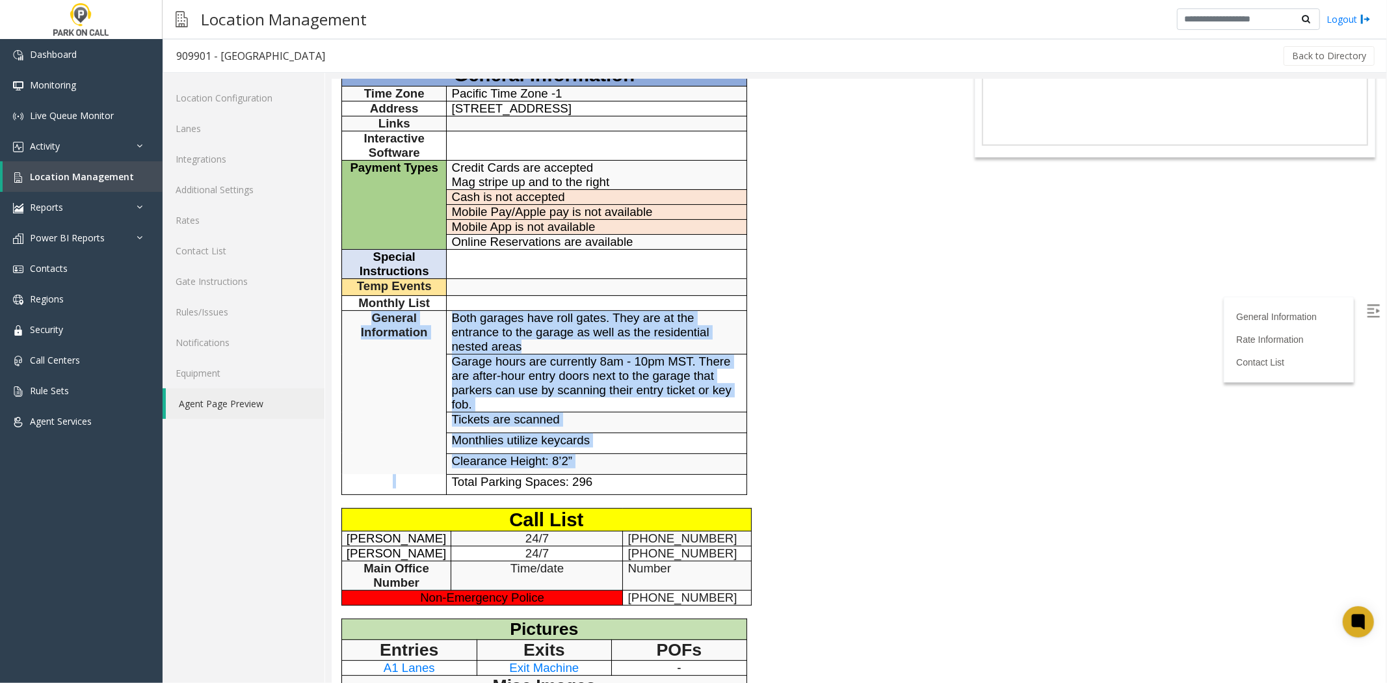
click at [401, 479] on tbody "General Information Time Zone Pacific Time Zone -1 Address [STREET_ADDRESS] Lin…" at bounding box center [543, 278] width 405 height 432
click at [401, 479] on p at bounding box center [393, 480] width 95 height 14
drag, startPoint x: 401, startPoint y: 479, endPoint x: 374, endPoint y: 317, distance: 163.5
click at [374, 317] on tbody "General Information Time Zone Pacific Time Zone -1 Address [STREET_ADDRESS] Lin…" at bounding box center [543, 278] width 405 height 432
click at [374, 317] on span "General Information" at bounding box center [393, 324] width 67 height 28
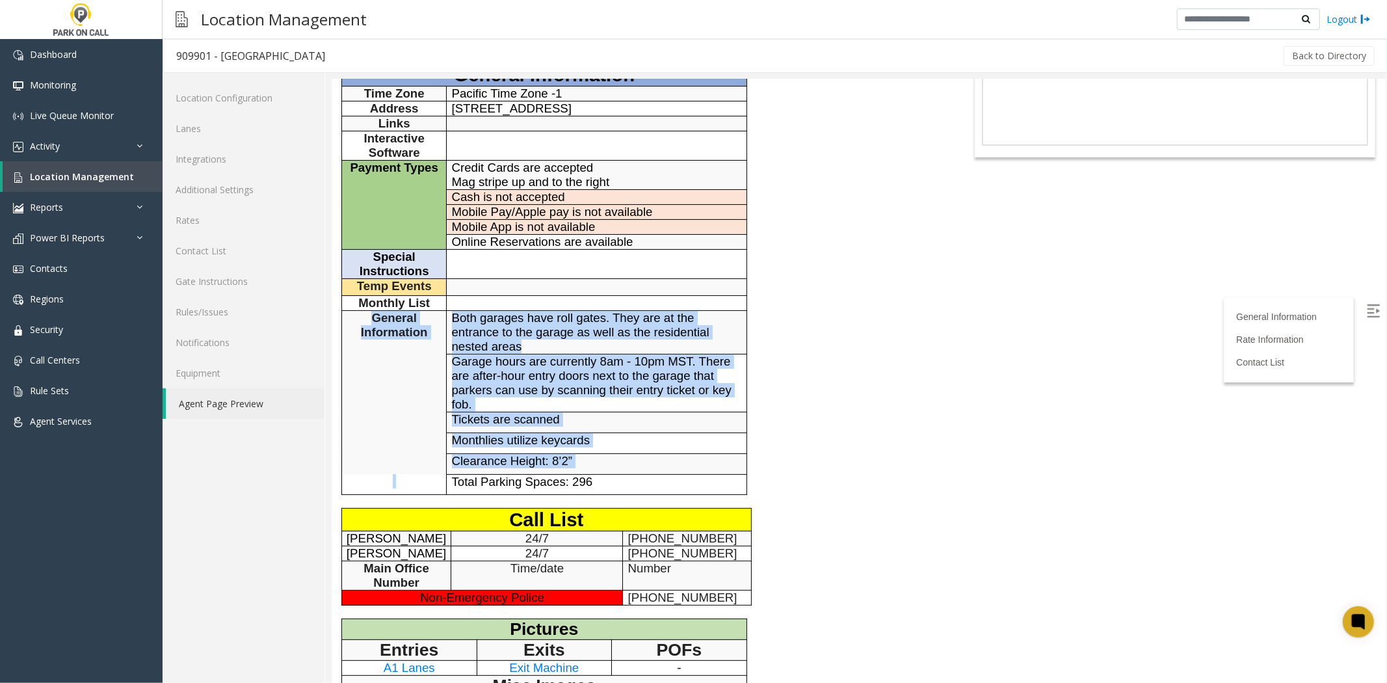
drag, startPoint x: 374, startPoint y: 317, endPoint x: 407, endPoint y: 489, distance: 174.9
click at [407, 489] on tbody "General Information Time Zone Pacific Time Zone -1 Address [STREET_ADDRESS] Lin…" at bounding box center [543, 278] width 405 height 432
click at [407, 488] on p at bounding box center [393, 480] width 95 height 14
drag, startPoint x: 407, startPoint y: 489, endPoint x: 371, endPoint y: 337, distance: 156.5
click at [371, 337] on tbody "General Information Time Zone Pacific Time Zone -1 Address [STREET_ADDRESS] Lin…" at bounding box center [543, 278] width 405 height 432
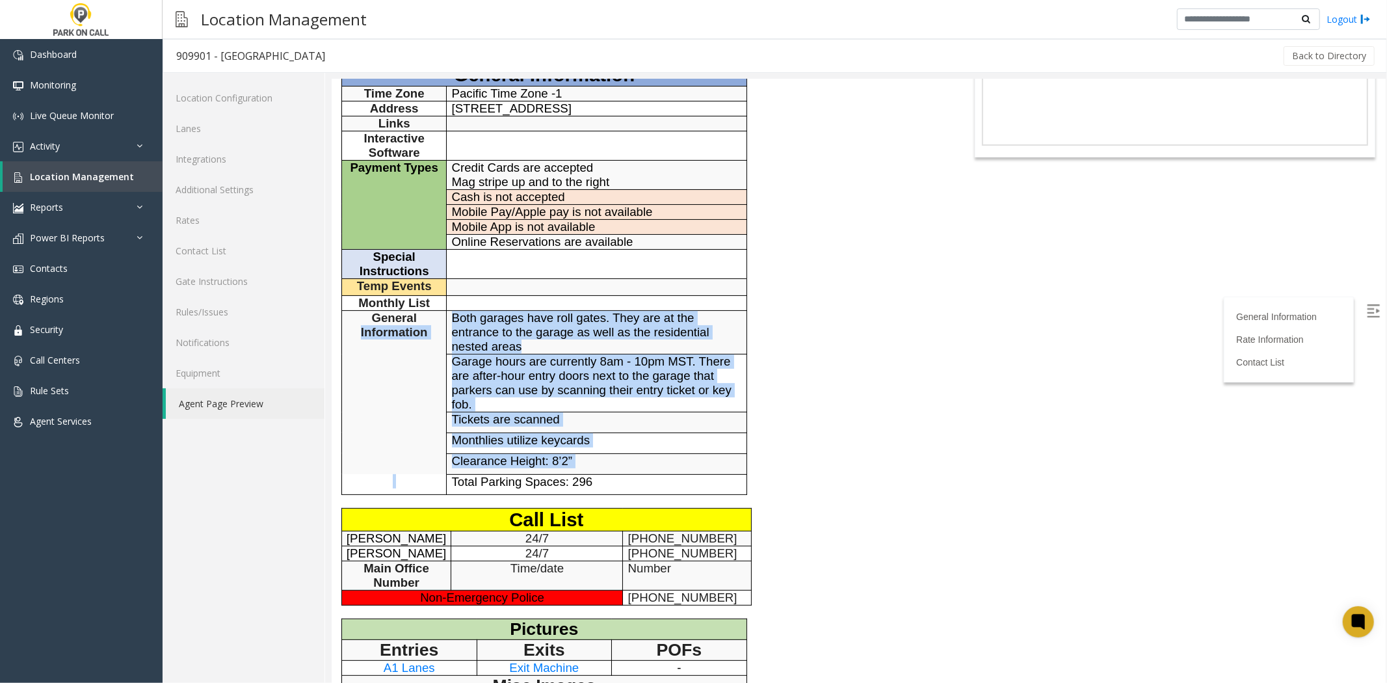
click at [442, 421] on td "General Information" at bounding box center [393, 391] width 105 height 163
drag, startPoint x: 466, startPoint y: 431, endPoint x: 354, endPoint y: 323, distance: 155.5
click at [354, 323] on tbody "General Information Time Zone Pacific Time Zone -1 Address [STREET_ADDRESS] Lin…" at bounding box center [543, 278] width 405 height 432
click at [354, 323] on p "General Information" at bounding box center [393, 324] width 95 height 29
drag, startPoint x: 354, startPoint y: 323, endPoint x: 658, endPoint y: 485, distance: 343.9
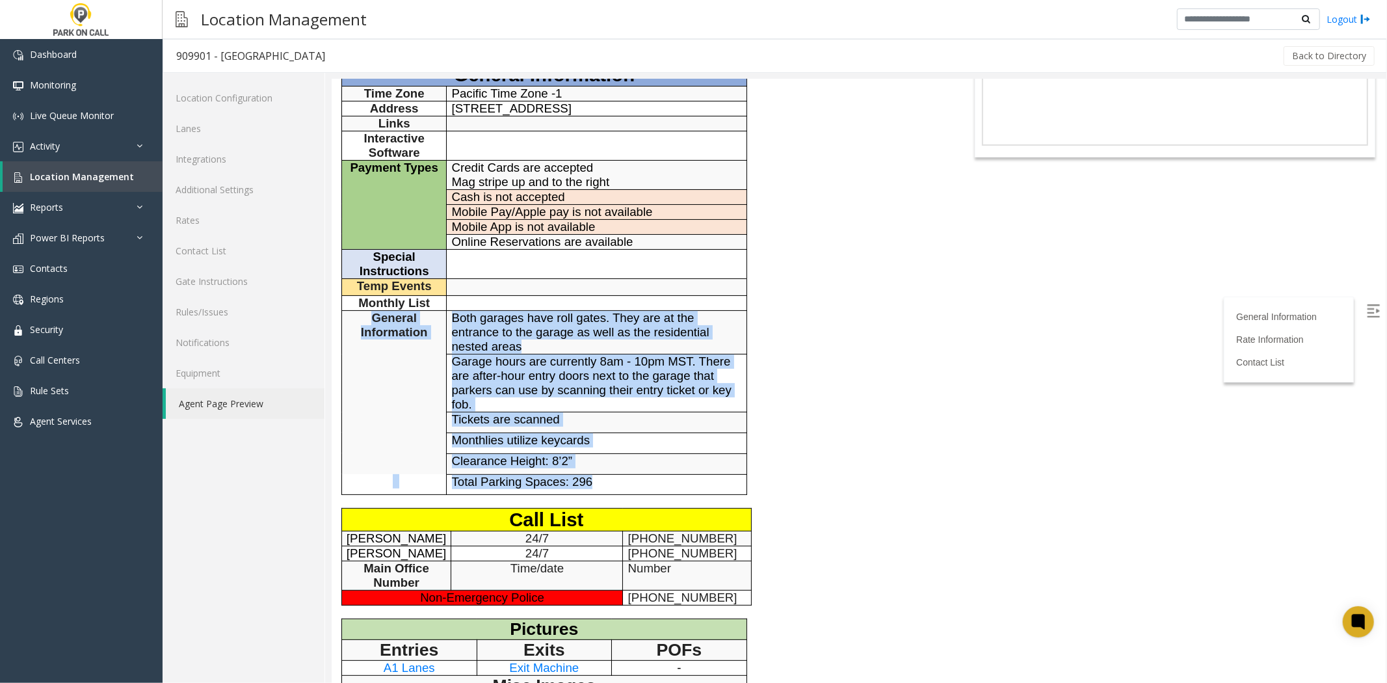
click at [658, 485] on tbody "General Information Time Zone Pacific Time Zone -1 Address [STREET_ADDRESS] Lin…" at bounding box center [543, 278] width 405 height 432
click at [658, 485] on p "Total Parking Spaces: 296" at bounding box center [596, 481] width 290 height 14
drag, startPoint x: 658, startPoint y: 485, endPoint x: 403, endPoint y: 318, distance: 304.5
click at [403, 318] on tbody "General Information Time Zone Pacific Time Zone -1 Address [STREET_ADDRESS] Lin…" at bounding box center [543, 278] width 405 height 432
click at [403, 318] on span "General Information" at bounding box center [393, 324] width 67 height 28
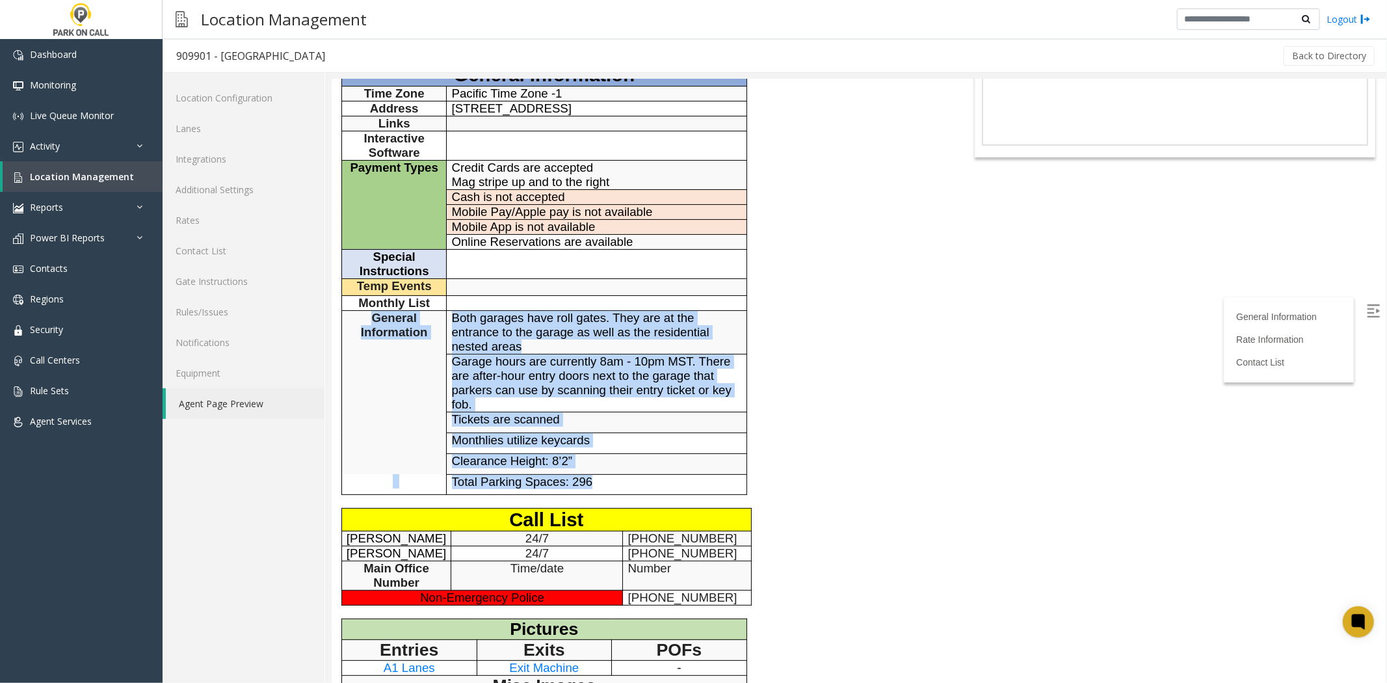
drag, startPoint x: 403, startPoint y: 318, endPoint x: 606, endPoint y: 480, distance: 259.6
click at [606, 480] on tbody "General Information Time Zone Pacific Time Zone -1 Address [STREET_ADDRESS] Lin…" at bounding box center [543, 278] width 405 height 432
click at [606, 480] on p "Total Parking Spaces: 296" at bounding box center [596, 481] width 290 height 14
drag, startPoint x: 606, startPoint y: 480, endPoint x: 368, endPoint y: 328, distance: 282.0
click at [368, 328] on tbody "General Information Time Zone Pacific Time Zone -1 Address [STREET_ADDRESS] Lin…" at bounding box center [543, 278] width 405 height 432
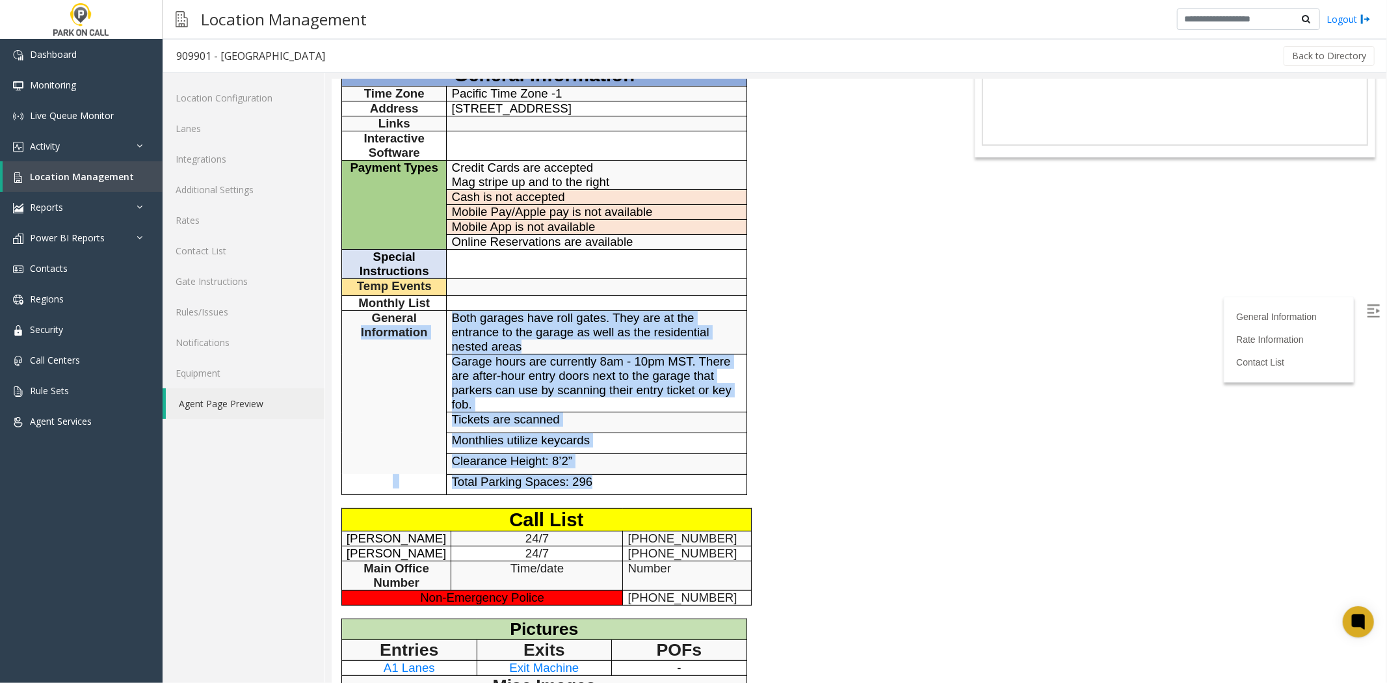
click at [368, 328] on span "General Information" at bounding box center [393, 324] width 67 height 28
drag, startPoint x: 368, startPoint y: 328, endPoint x: 449, endPoint y: 458, distance: 153.4
click at [449, 458] on tbody "General Information Time Zone Pacific Time Zone -1 Address [STREET_ADDRESS] Lin…" at bounding box center [543, 278] width 405 height 432
click at [449, 458] on td "Clearance Height: 8’2”" at bounding box center [596, 463] width 300 height 21
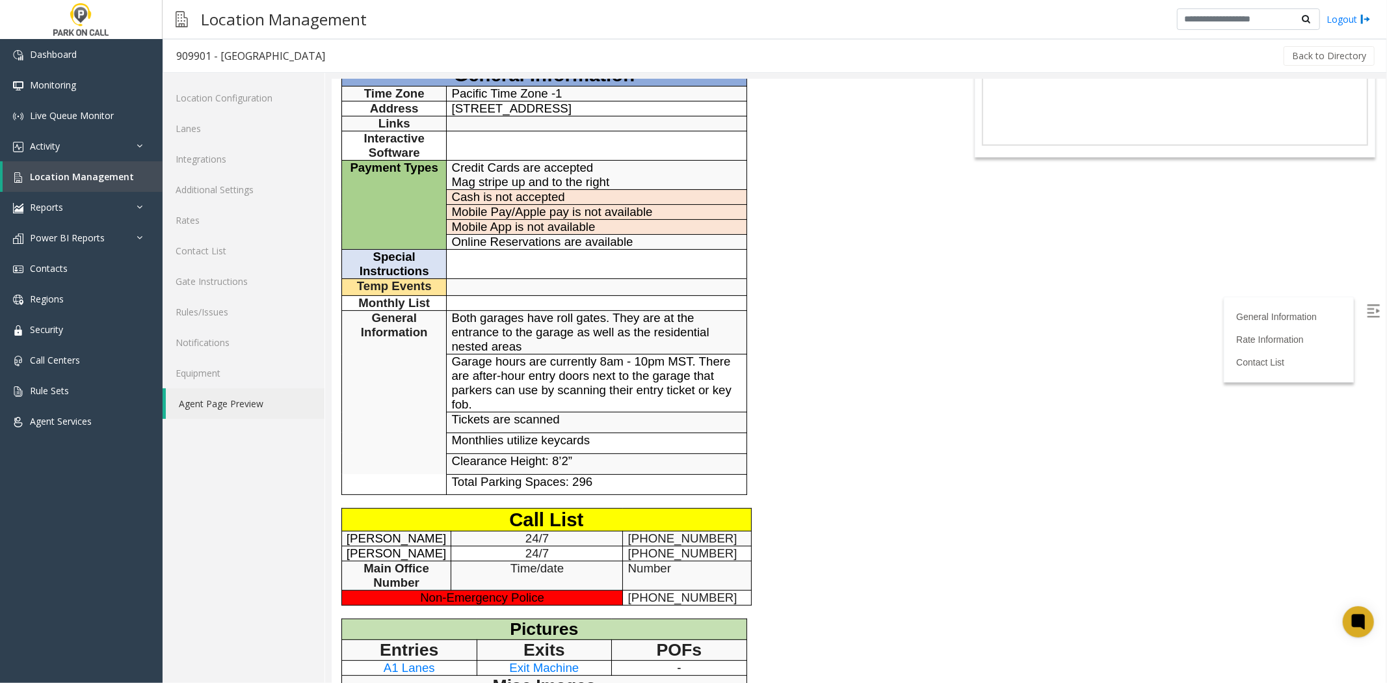
click at [449, 458] on td "Clearance Height: 8’2”" at bounding box center [596, 463] width 300 height 21
